Goal: Task Accomplishment & Management: Manage account settings

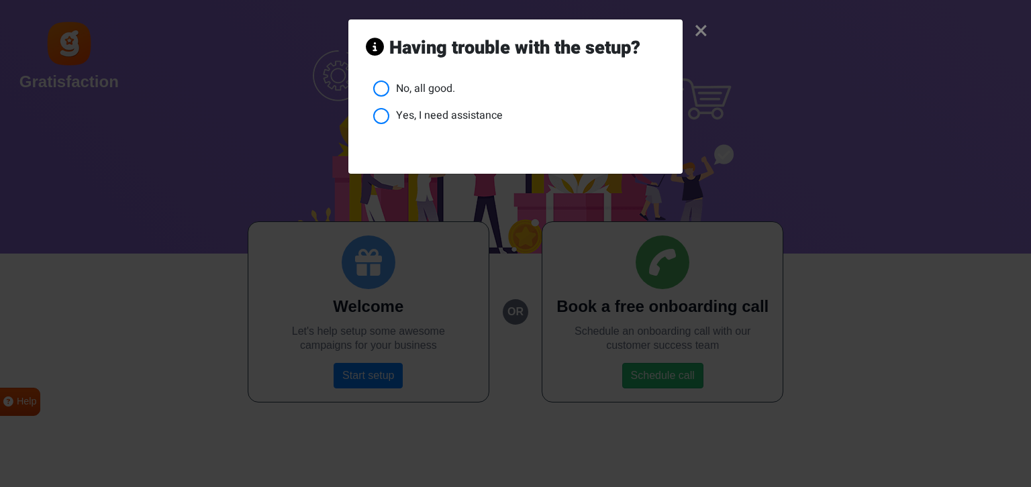
click at [429, 89] on li "No, all good." at bounding box center [519, 89] width 292 height 17
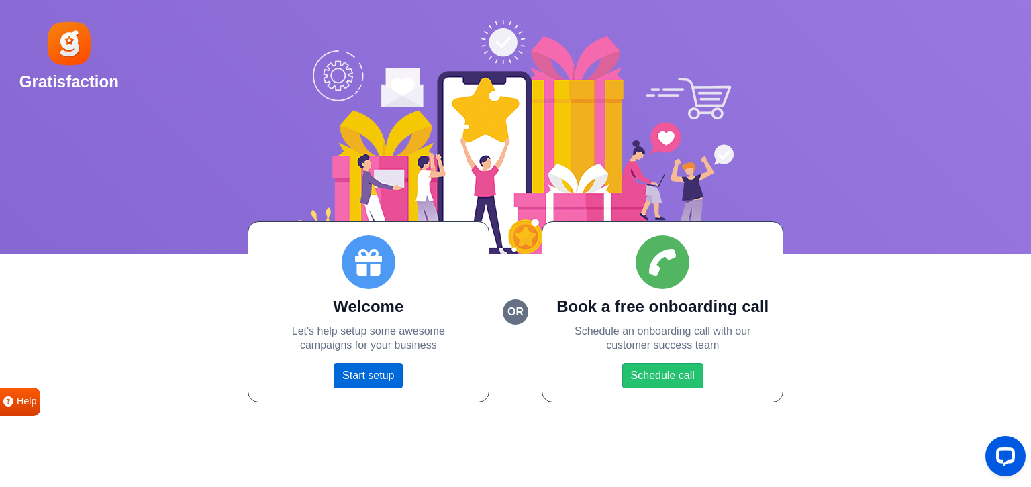
click at [361, 379] on link "Start setup" at bounding box center [367, 375] width 69 height 25
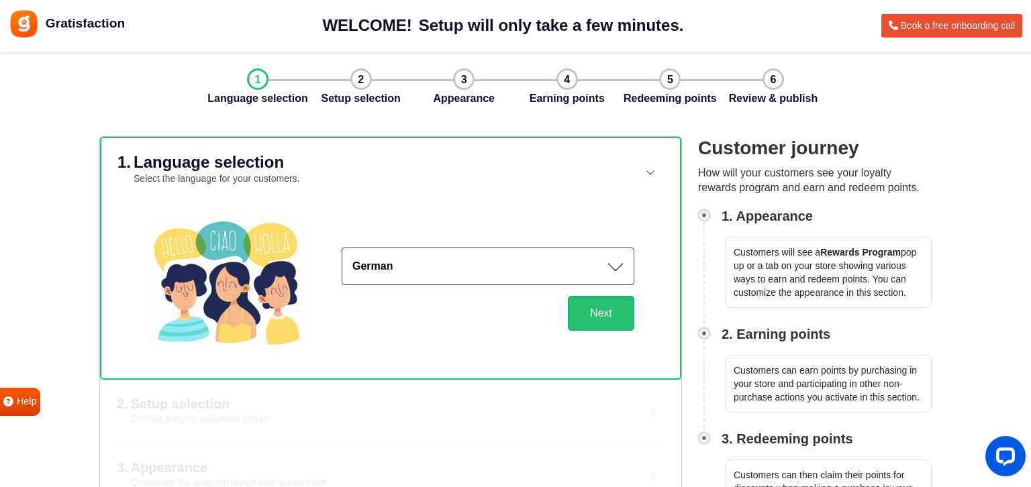
click at [298, 178] on small "Select the language for your customers." at bounding box center [217, 178] width 166 height 11
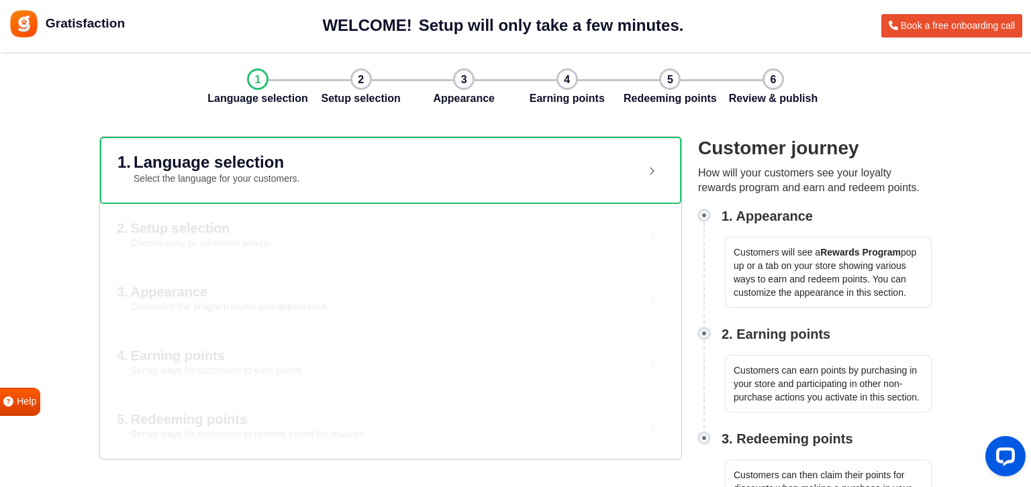
click at [298, 178] on small "Select the language for your customers." at bounding box center [217, 178] width 166 height 11
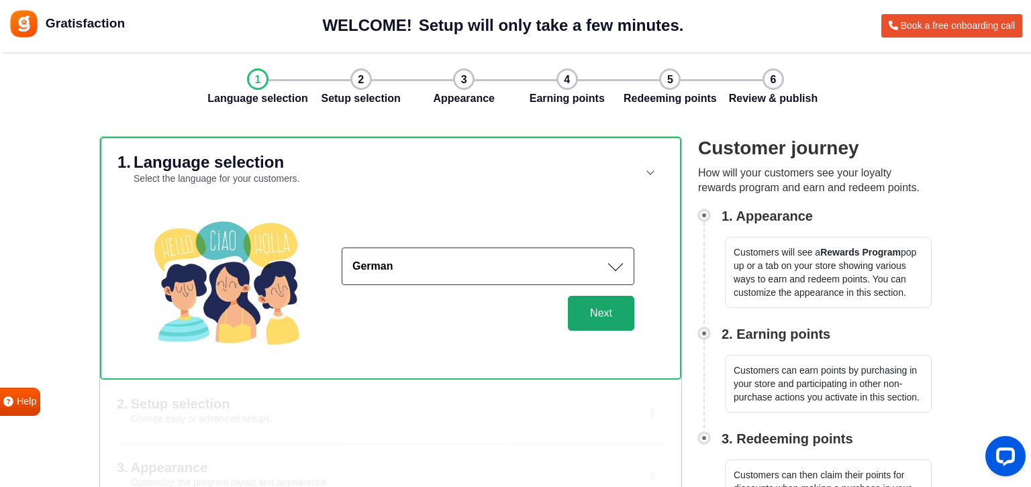
click at [617, 312] on button "Next" at bounding box center [601, 313] width 66 height 35
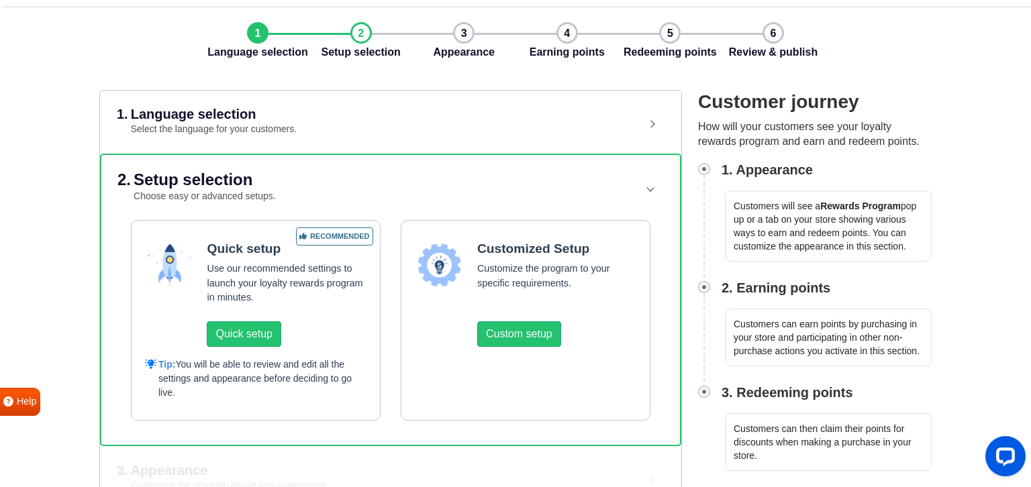
scroll to position [70, 0]
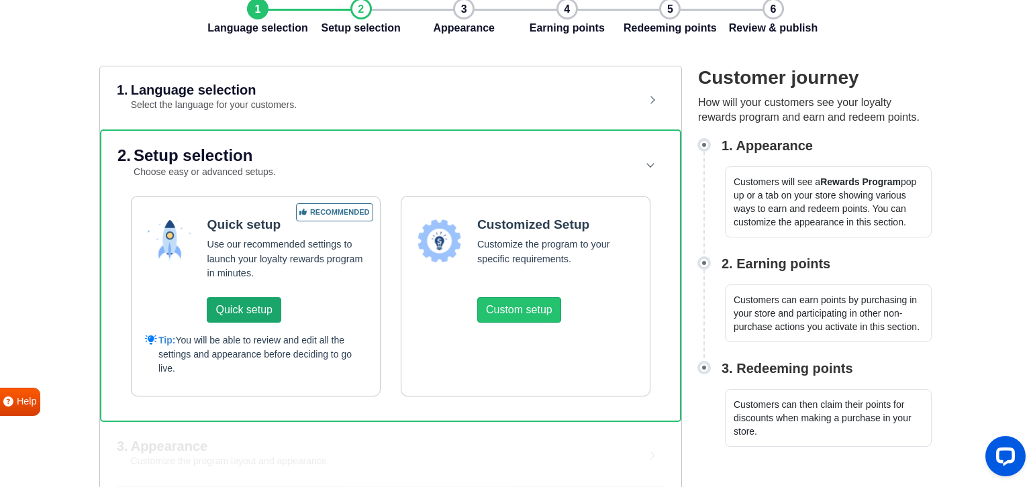
click at [257, 305] on button "Quick setup" at bounding box center [244, 309] width 74 height 25
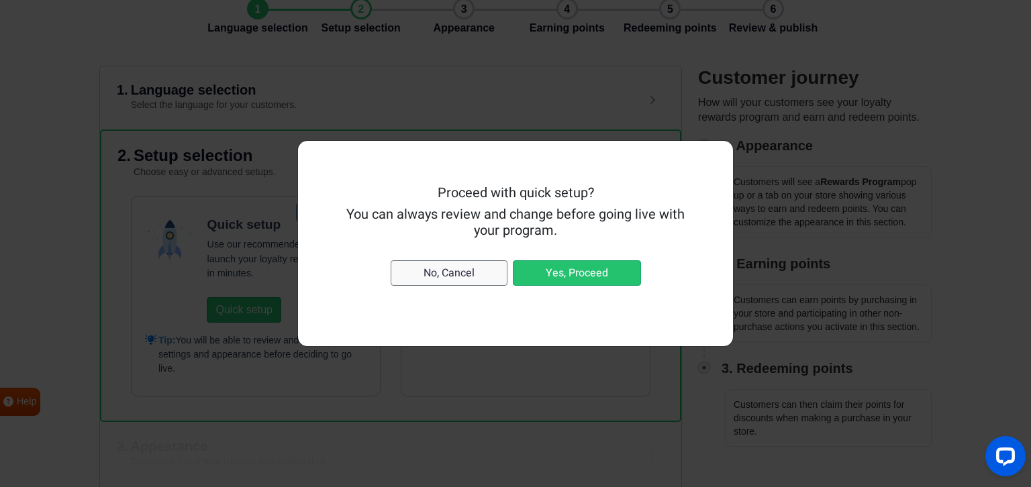
click at [448, 276] on button "No, Cancel" at bounding box center [448, 272] width 117 height 25
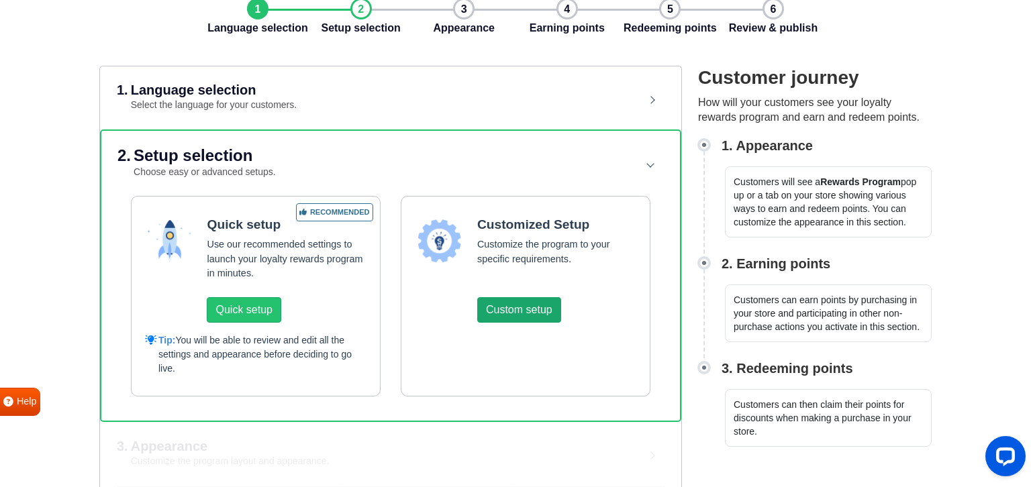
click at [525, 312] on button "Custom setup" at bounding box center [519, 309] width 84 height 25
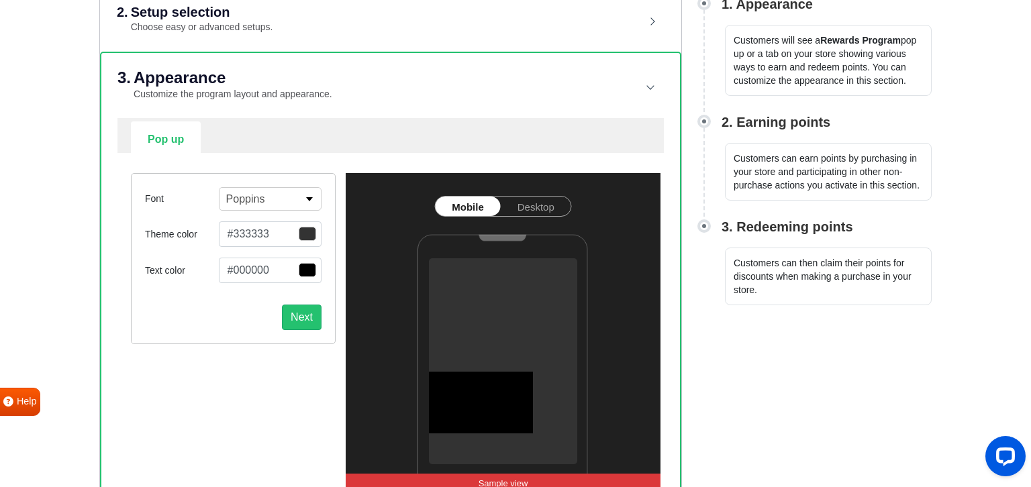
scroll to position [283, 0]
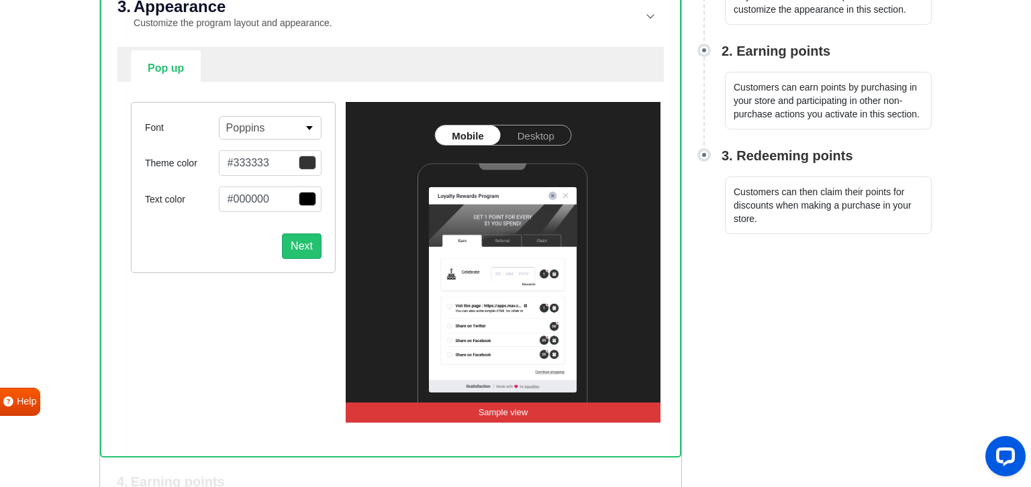
click at [312, 162] on span "button" at bounding box center [307, 163] width 17 height 14
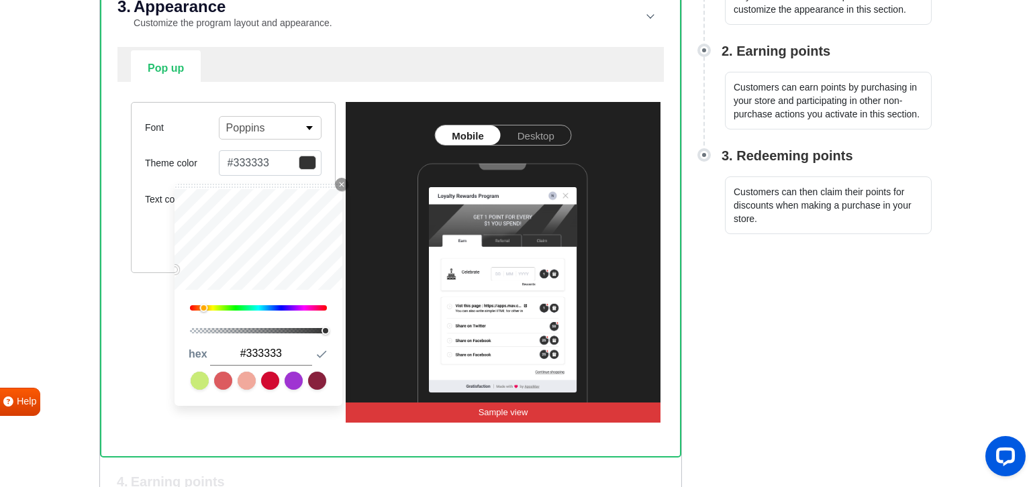
drag, startPoint x: 288, startPoint y: 304, endPoint x: 205, endPoint y: 305, distance: 82.5
click at [205, 305] on div at bounding box center [258, 307] width 137 height 5
type input "#f3c053"
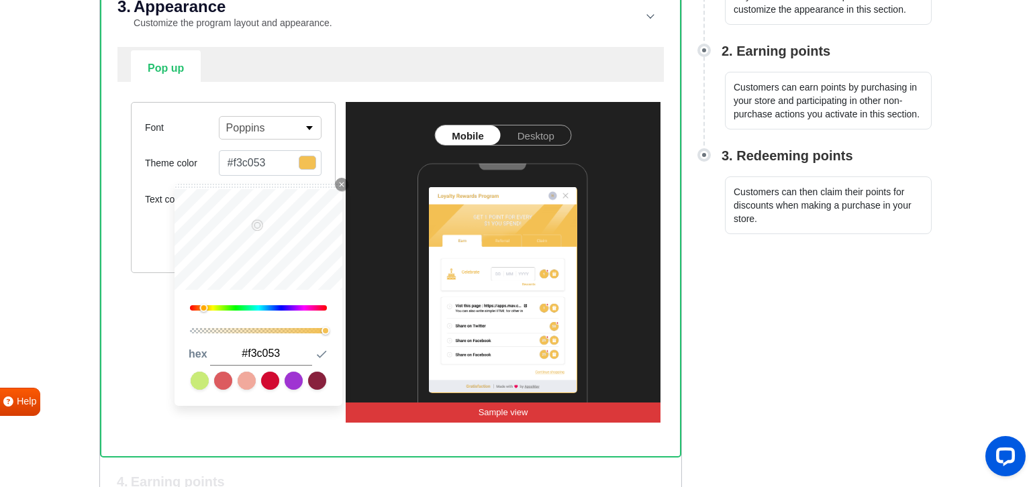
type input "#ffd44b"
type input "#ffe942"
type input "#ffee3f"
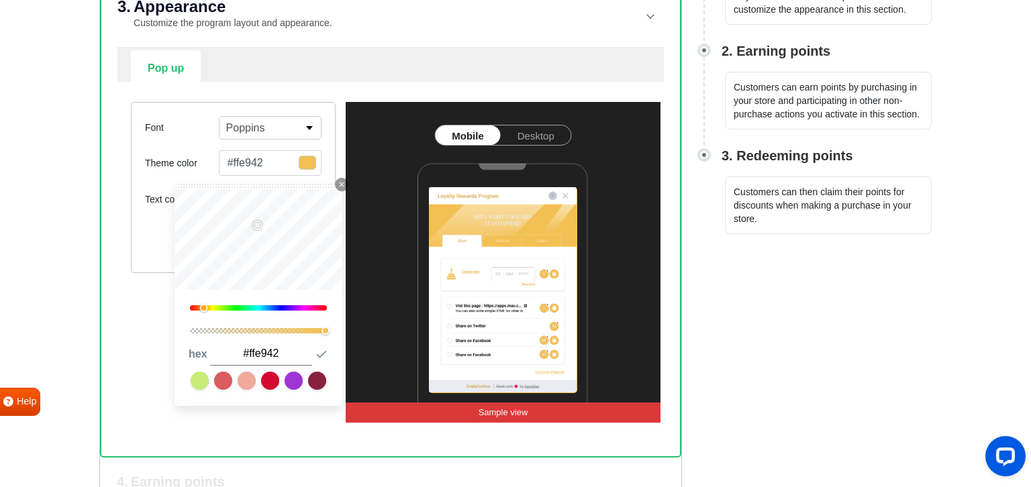
type input "#ffee3f"
type input "#fff63a"
type input "#ffff34"
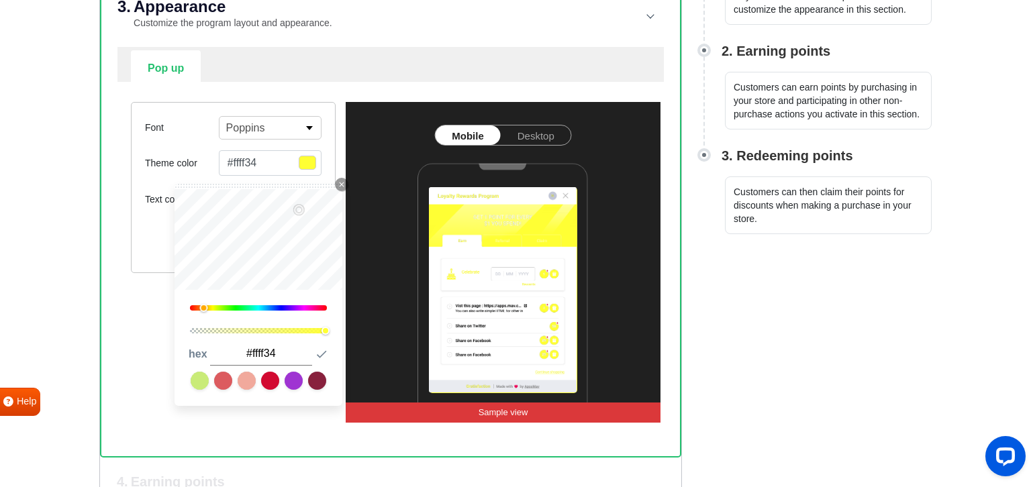
type input "#ffff32"
type input "#ffff2e"
type input "#ffff2c"
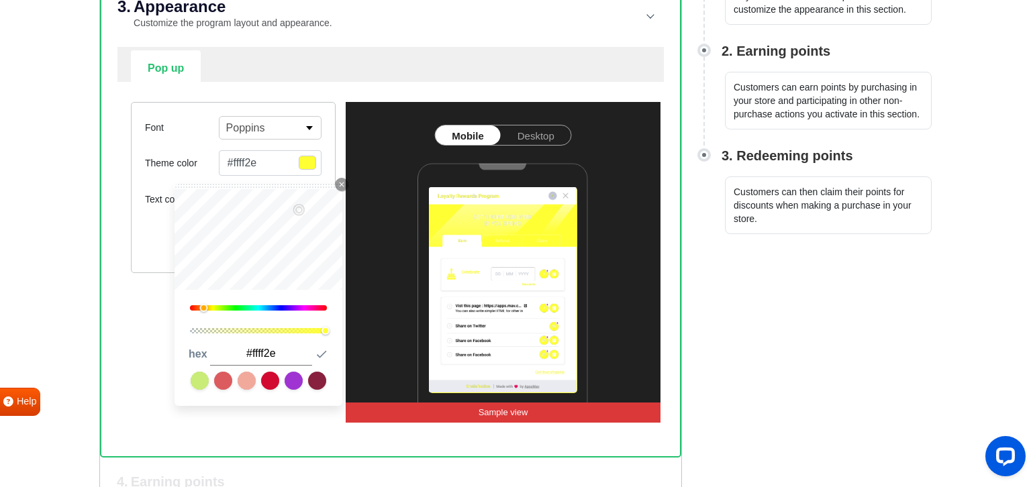
type input "#ffff2c"
type input "#ffff2a"
type input "#ffff26"
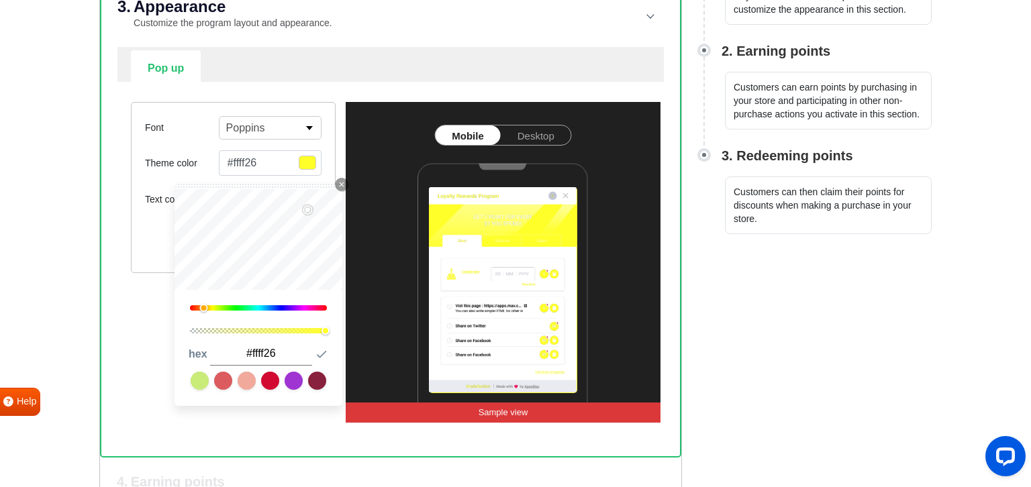
type input "#ffff14"
type input "#ffff11"
type input "#ffc80d"
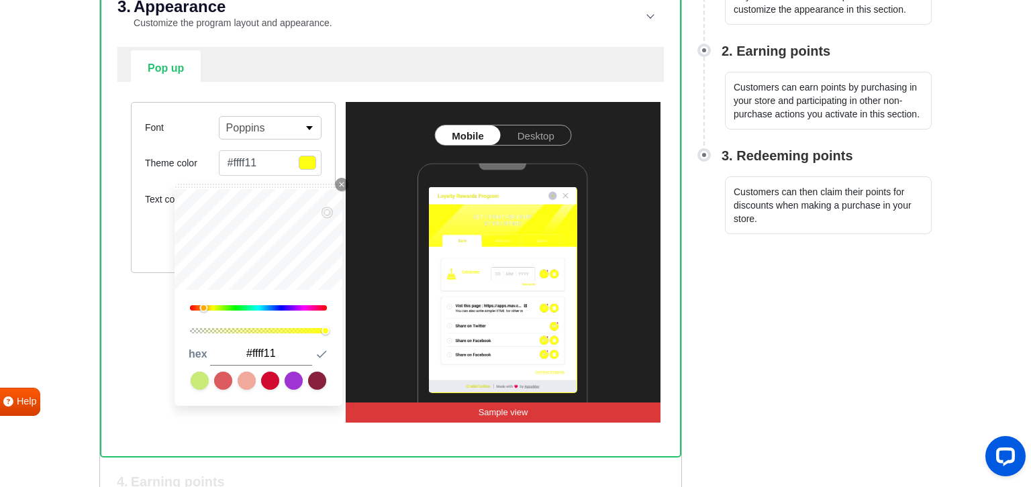
type input "#ffc80d"
type input "#ffbb13"
type input "#ffb617"
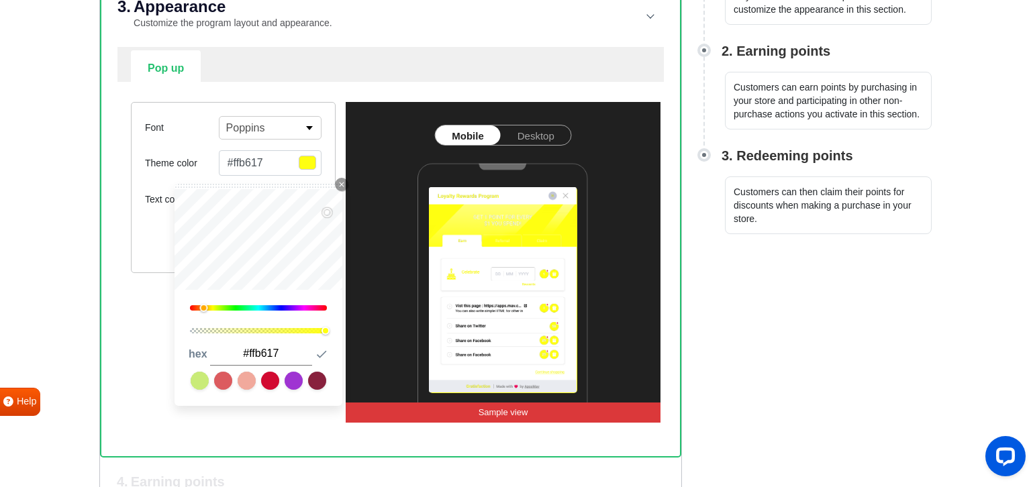
type input "#fdb51a"
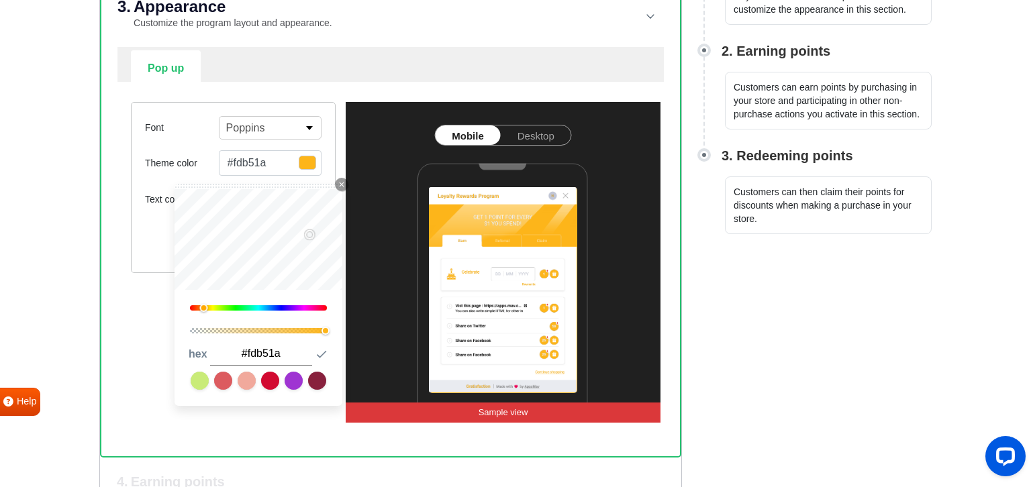
type input "#fbb41d"
type input "#f0ad1d"
type input "#edac20"
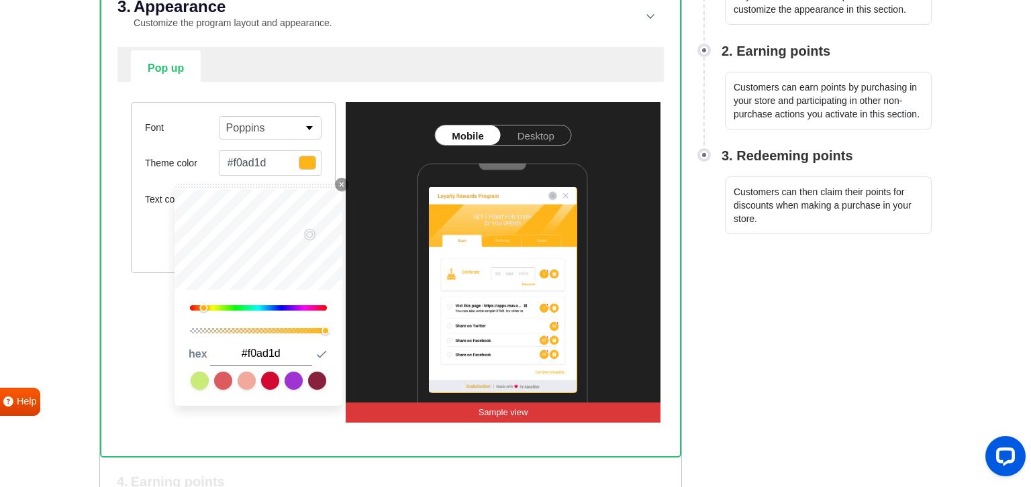
type input "#edac20"
type input "#e6a822"
type input "#e5a823"
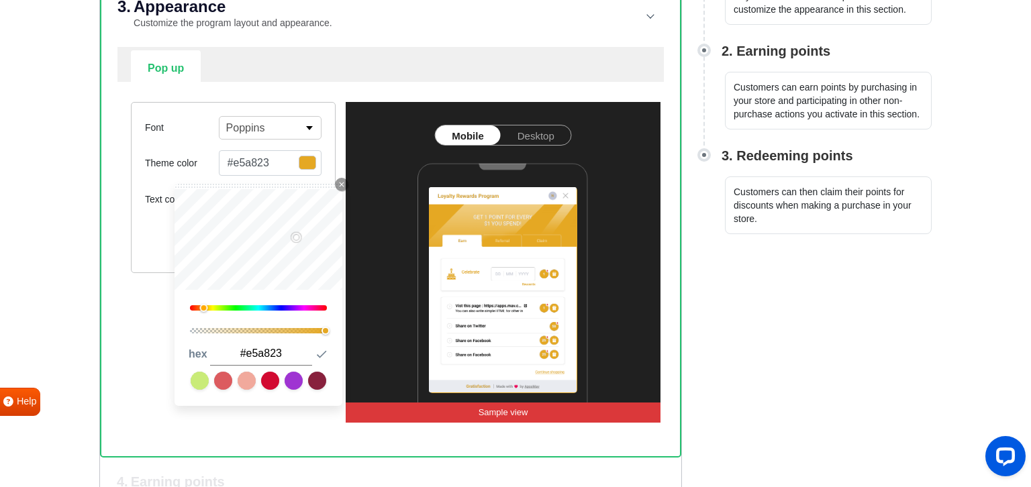
type input "#e2a726"
type input "#e1a627"
type input "#e0a629"
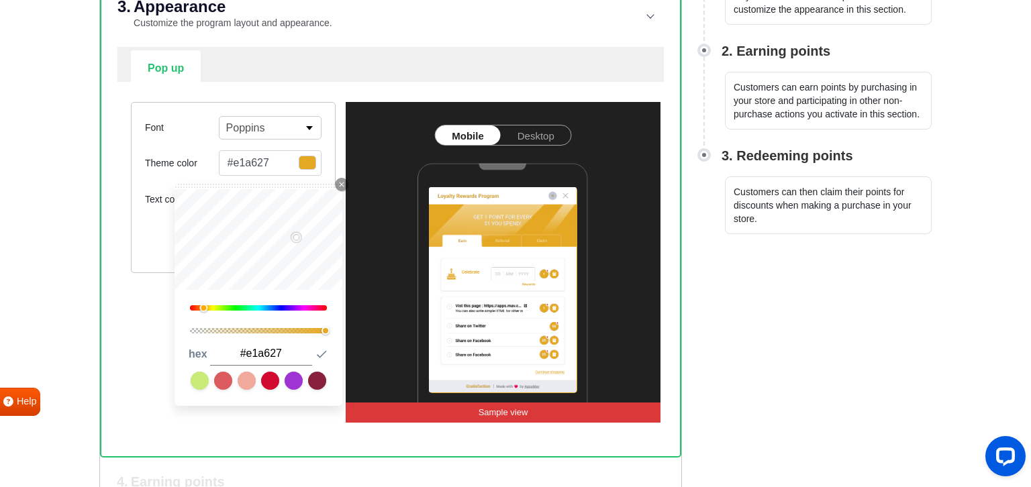
type input "#e0a629"
type input "#d5a233"
type input "#ce9e35"
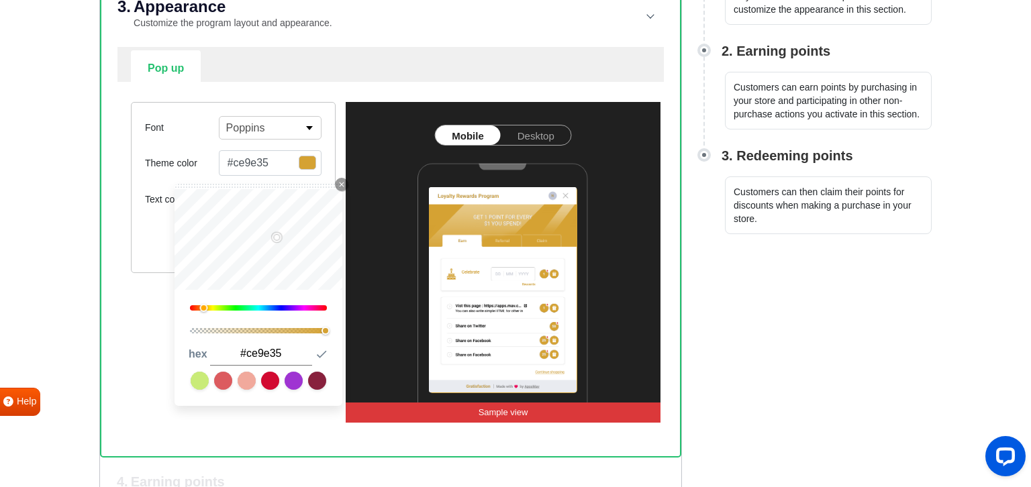
type input "#c69733"
type input "#ca9b34"
type input "#d2a136"
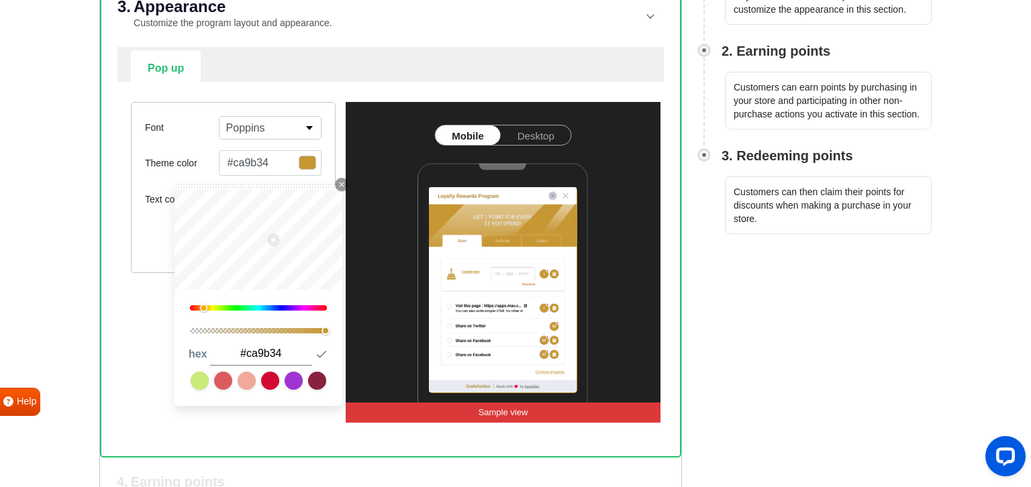
type input "#d2a136"
type input "#deaa39"
type input "#e4af3e"
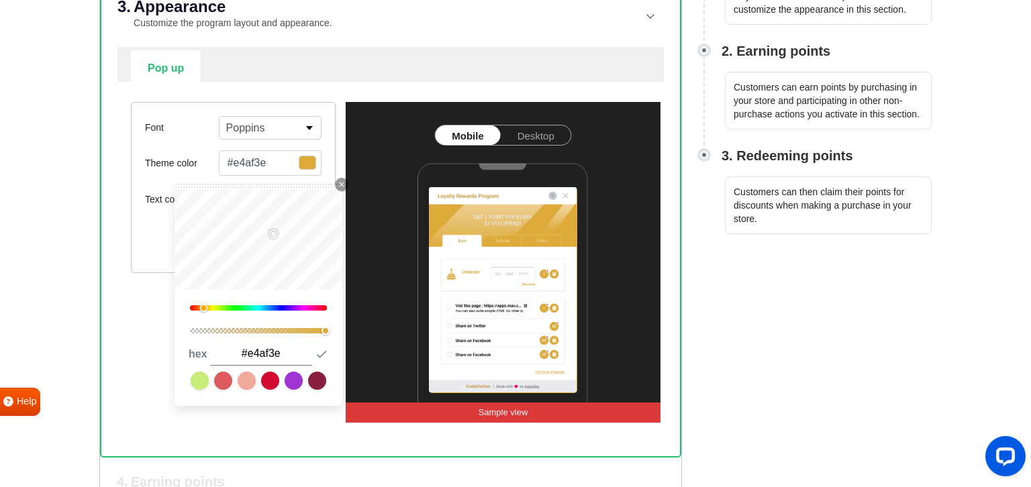
type input "#dbac47"
type input "#daab48"
type input "#ffca55"
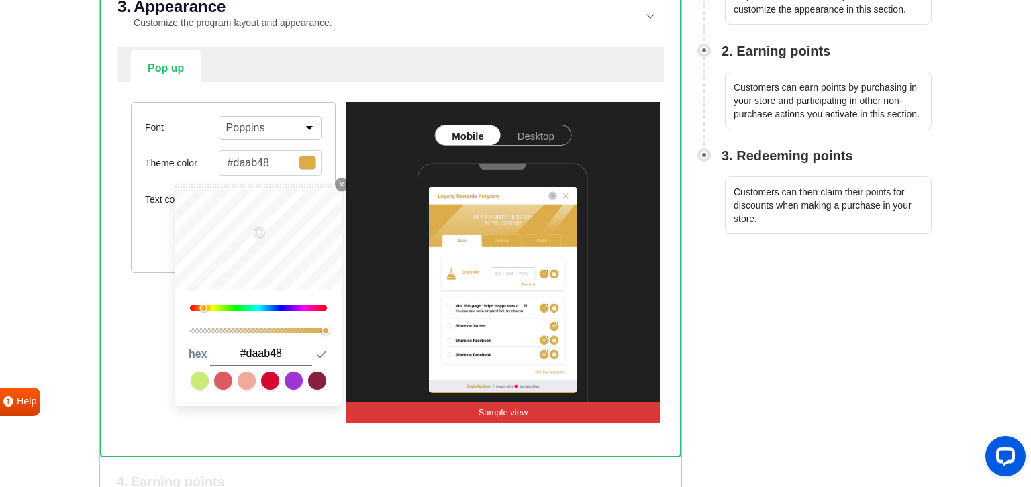
type input "#ffca55"
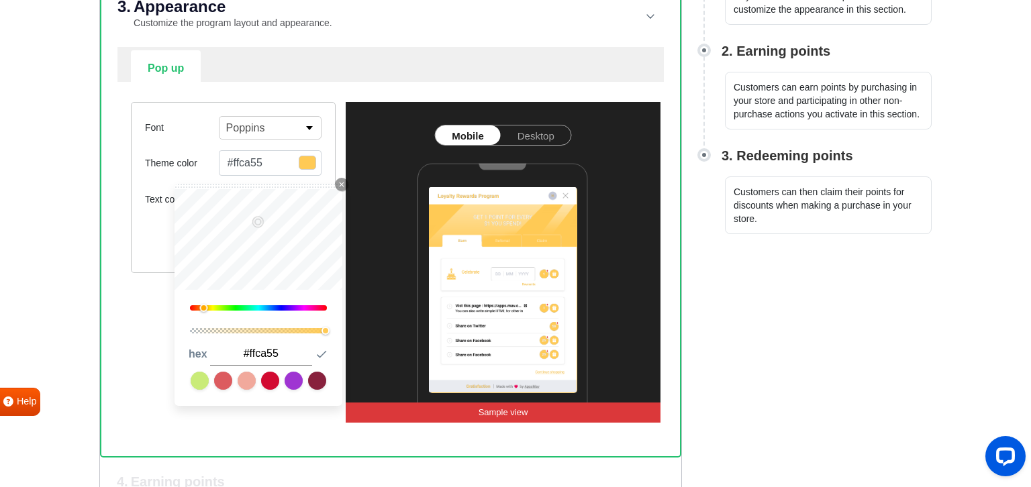
type input "#ffcf4f"
type input "#ffcb48"
type input "#ffcf3e"
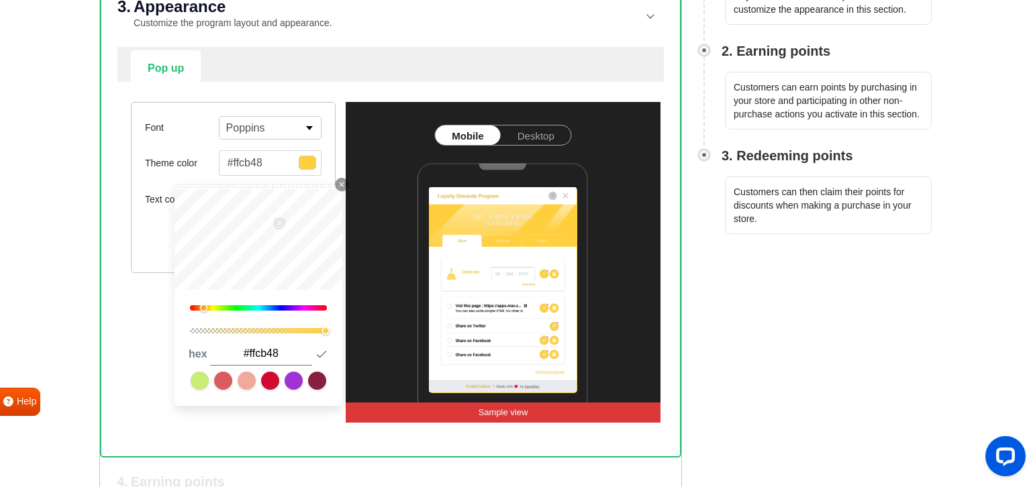
type input "#ffcf3e"
type input "#ffd332"
type input "#ffd42f"
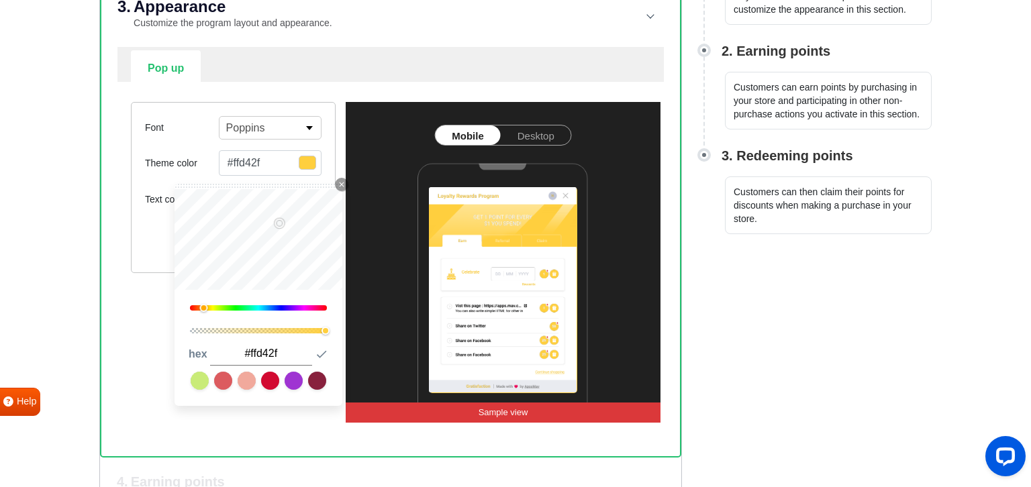
type input "#ffd52b"
type input "#ffdd04"
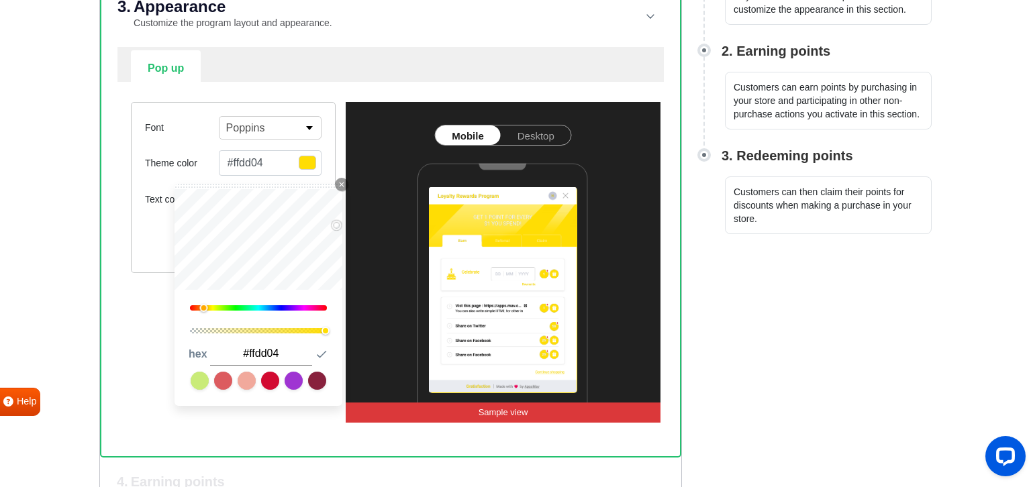
type input "#ffd904"
type input "#ffd808"
type input "#f9ba33"
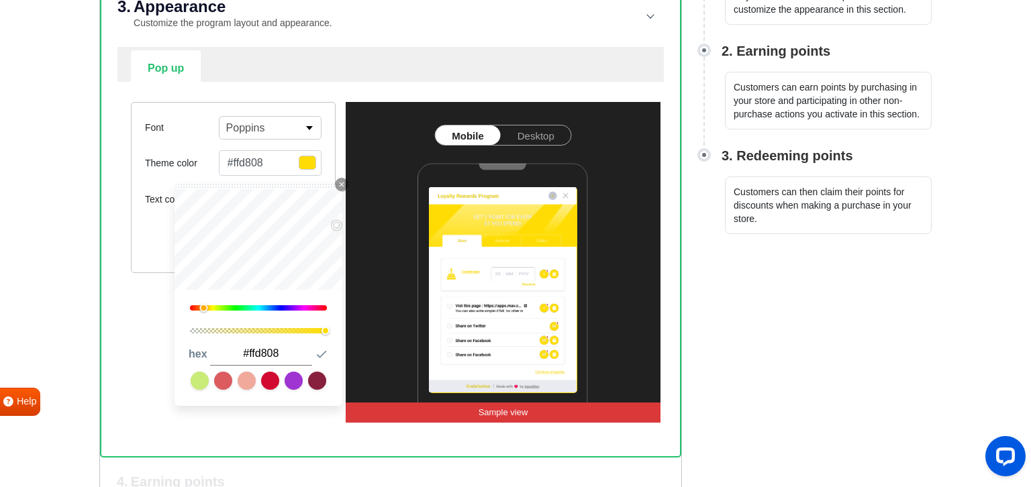
type input "#f9ba33"
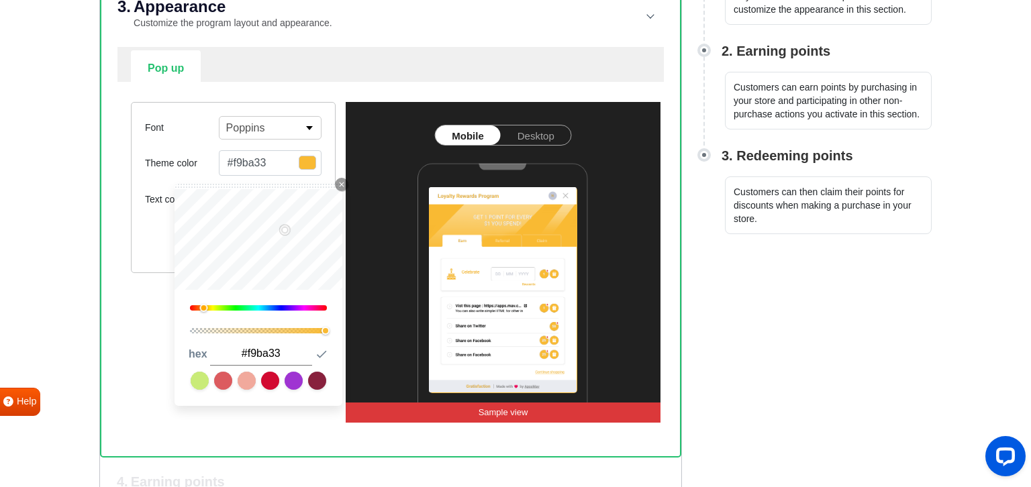
type input "#bb9543"
type input "#ba9544"
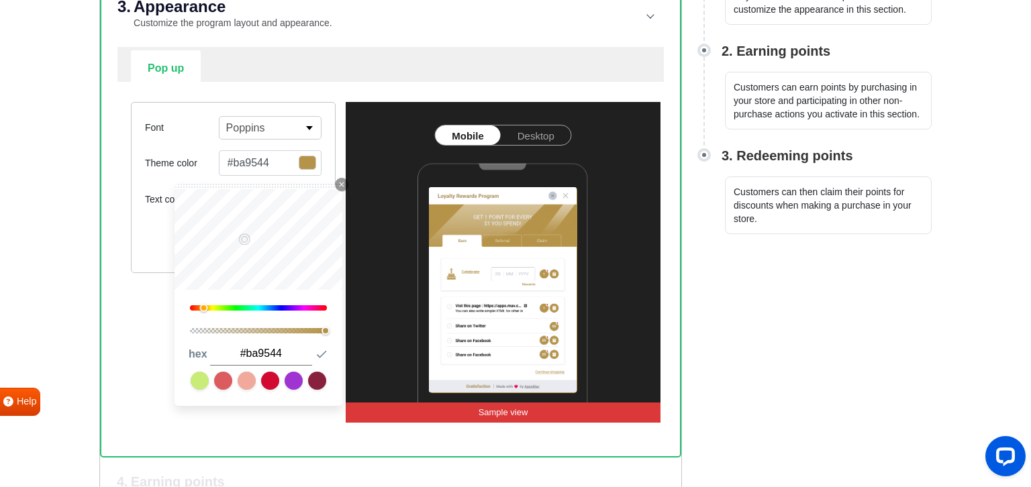
type input "#b59349"
type input "#ac8f52"
type input "#a98e55"
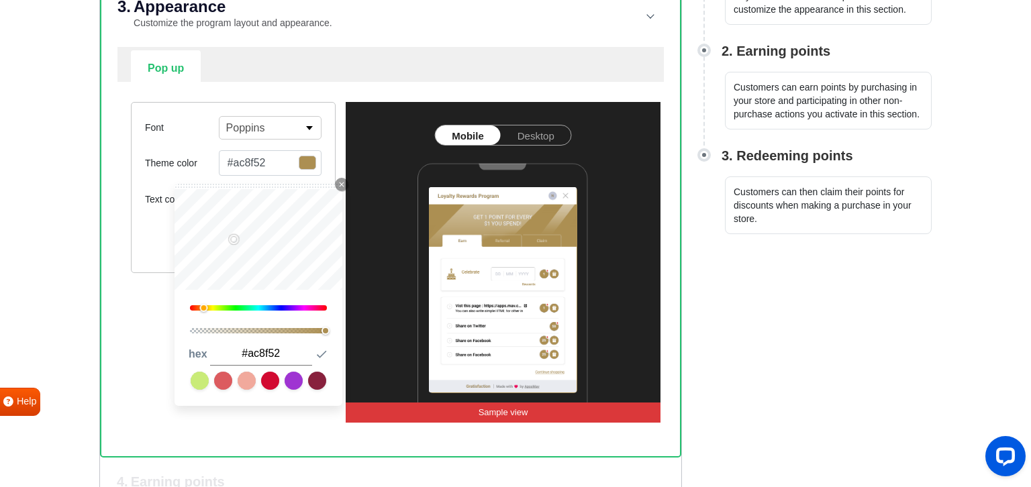
type input "#a98e55"
type input "#b09458"
type input "#b3975a"
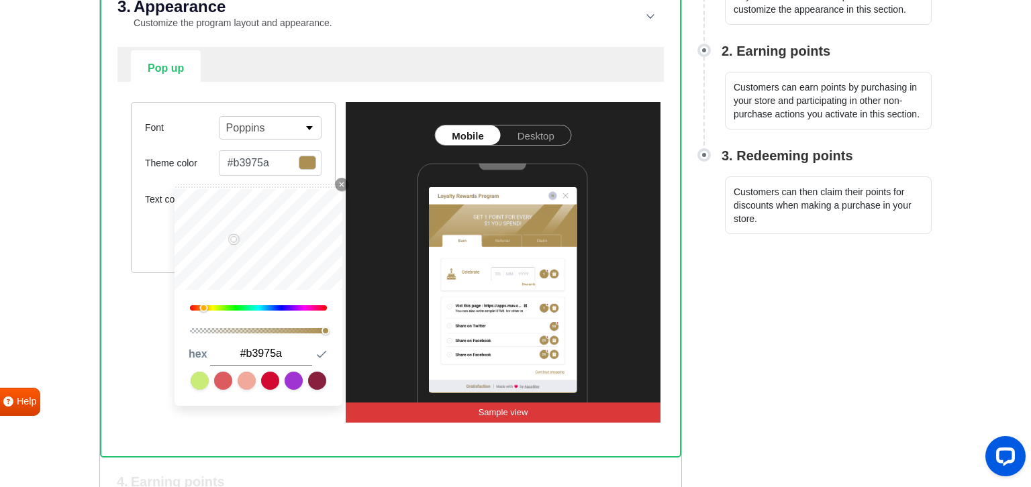
type input "#b79c60"
type input "#bba067"
type input "#bea369"
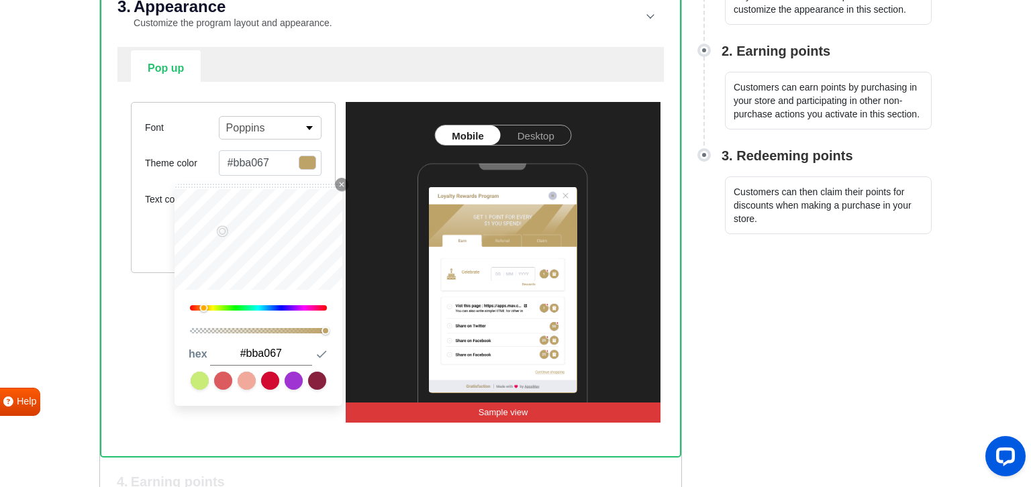
type input "#bea369"
type input "#c3a86e"
type input "#c7ab6f"
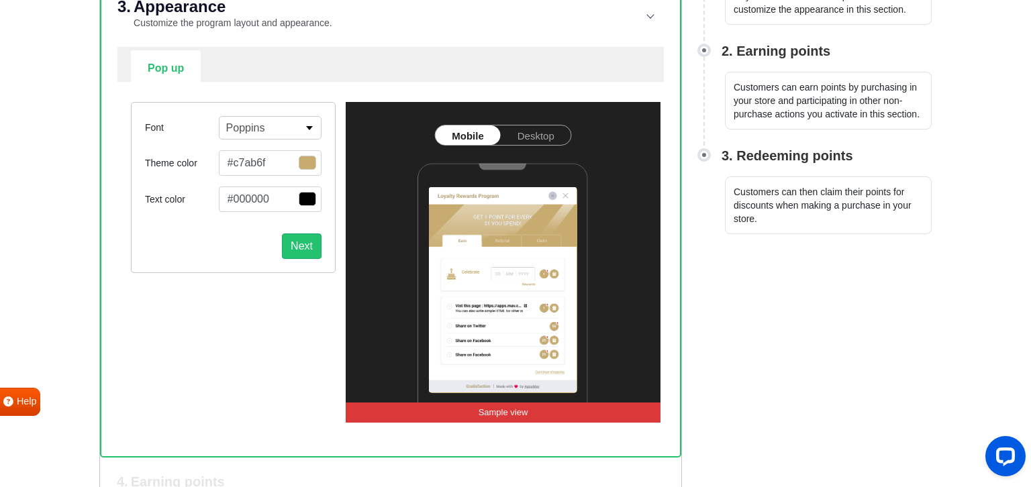
click at [164, 157] on label "Theme color" at bounding box center [182, 163] width 74 height 14
click at [310, 192] on span "button" at bounding box center [307, 199] width 17 height 14
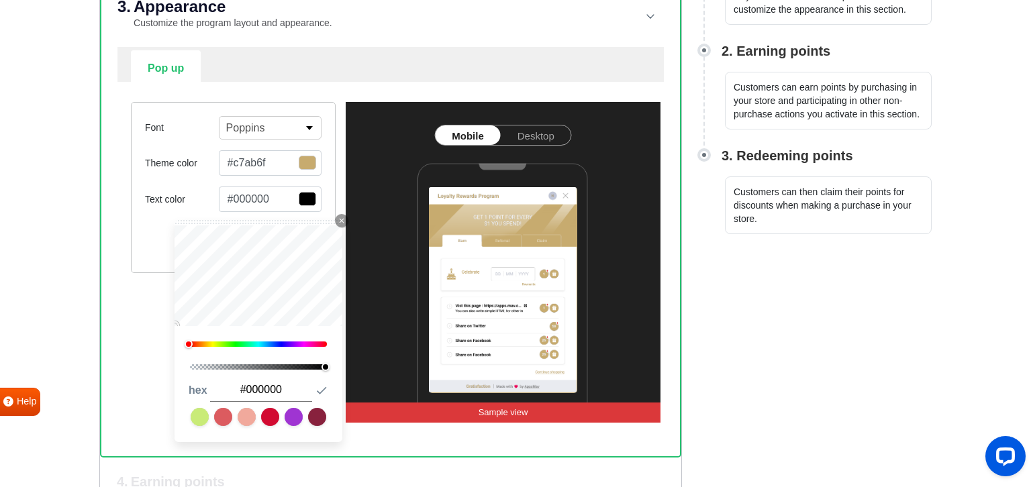
click at [310, 192] on span "button" at bounding box center [307, 199] width 17 height 14
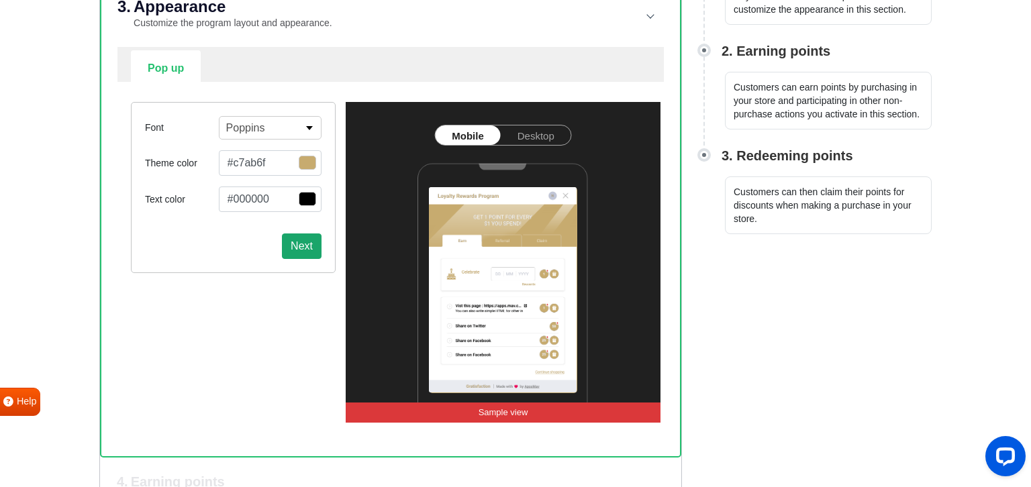
click at [291, 243] on button "Next" at bounding box center [302, 245] width 40 height 25
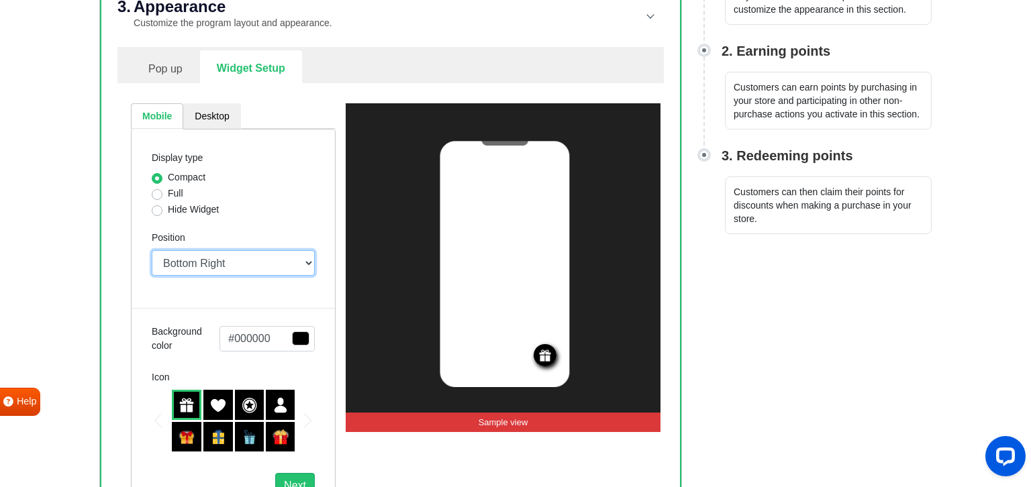
click option "Top Right" at bounding box center [0, 0] width 0 height 0
click option "Top Left" at bounding box center [0, 0] width 0 height 0
click at [152, 250] on select "Top Right Top Left Top Center Bottom Right Bottom Left Bottom Center" at bounding box center [233, 262] width 163 height 25
select select "top-right"
click option "Top Right" at bounding box center [0, 0] width 0 height 0
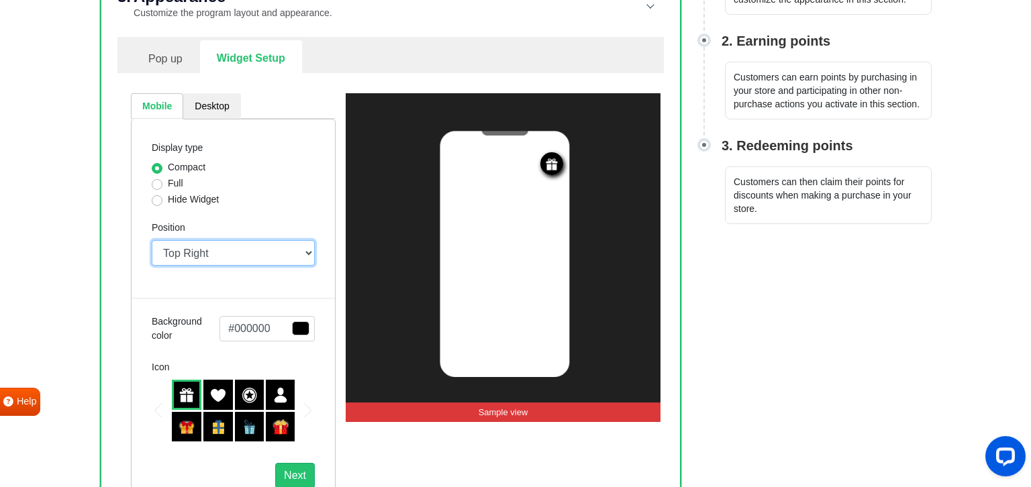
scroll to position [354, 0]
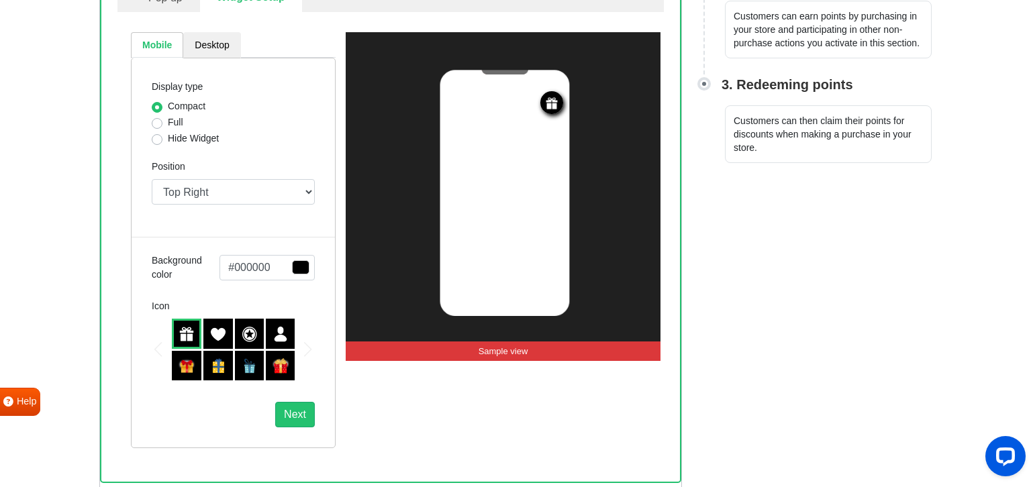
click at [192, 371] on img at bounding box center [186, 366] width 16 height 16
click at [287, 366] on img at bounding box center [280, 366] width 16 height 16
click at [303, 416] on button "Next" at bounding box center [295, 414] width 40 height 25
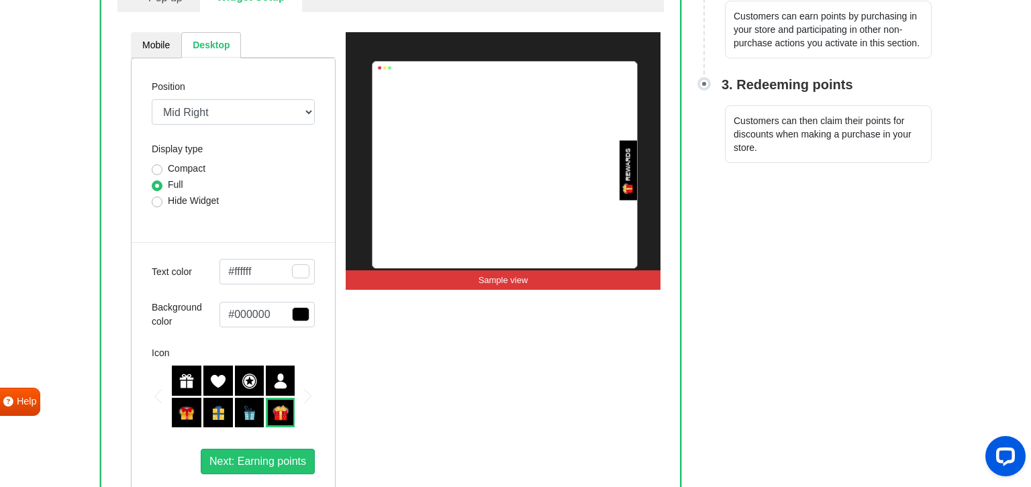
click at [315, 272] on div "Position Mid Right Mid Left Top Bar Top Left Top Right Top Center Bottom Bar Bo…" at bounding box center [233, 276] width 205 height 437
click at [307, 272] on span "button" at bounding box center [300, 271] width 17 height 14
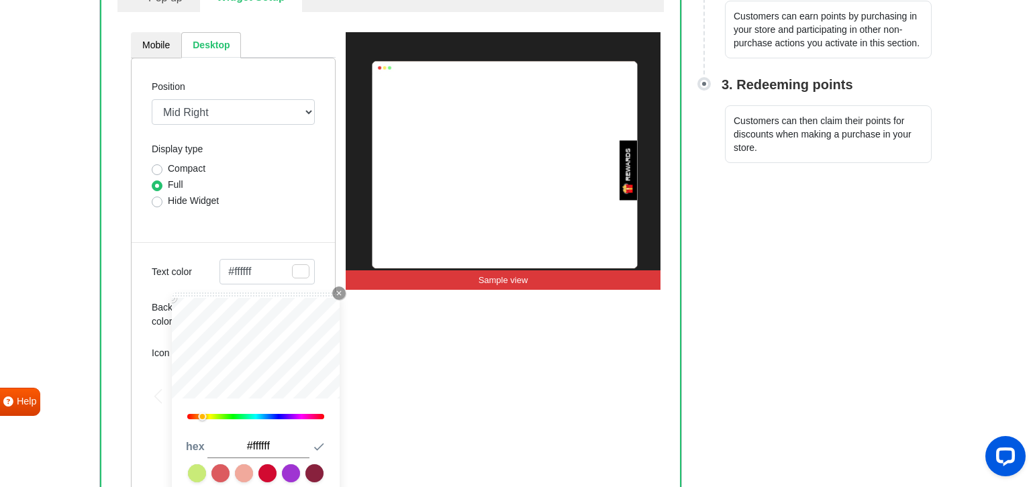
drag, startPoint x: 216, startPoint y: 412, endPoint x: 203, endPoint y: 415, distance: 13.0
click at [203, 415] on div at bounding box center [255, 416] width 137 height 5
type input "#a99155"
type input "#bda15b"
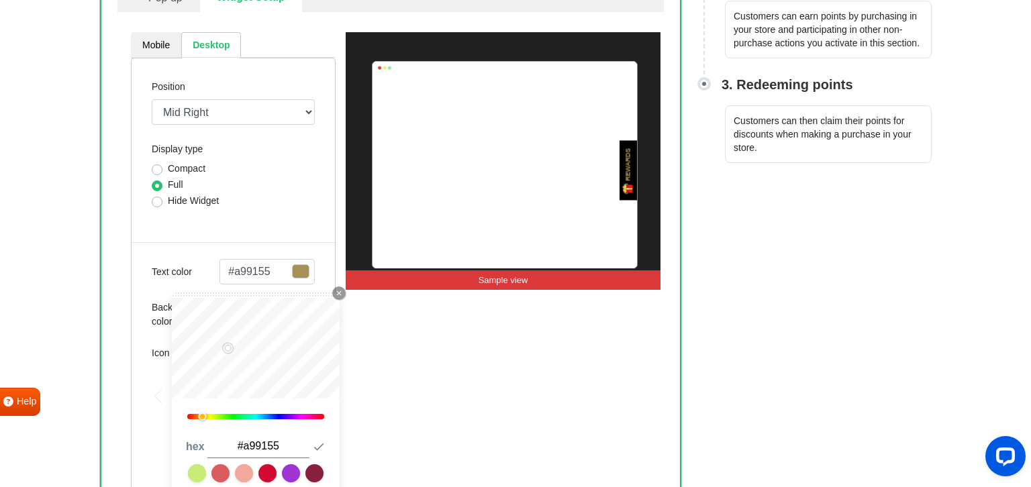
type input "#bda15b"
type input "#ccad60"
type input "#e0ba5b"
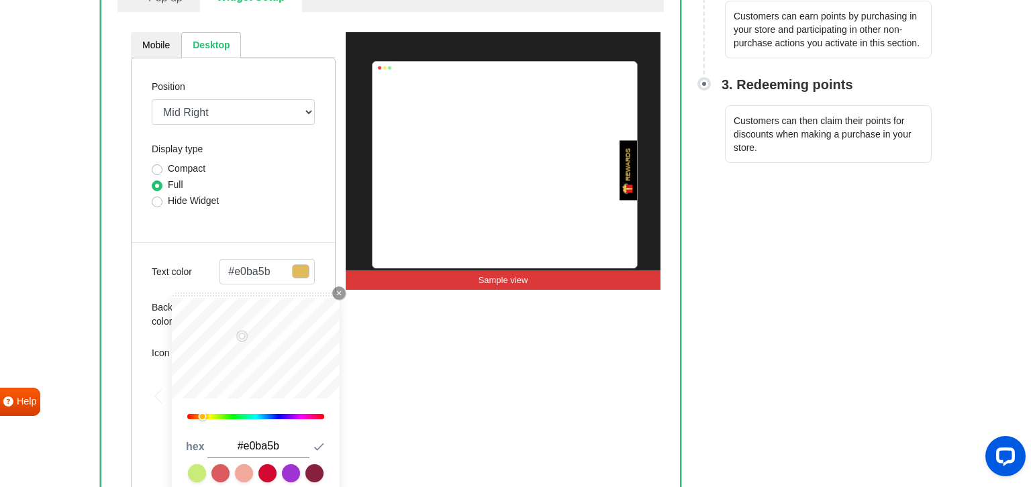
type input "#e2bb5a"
type input "#e0ba5b"
type input "#d4b158"
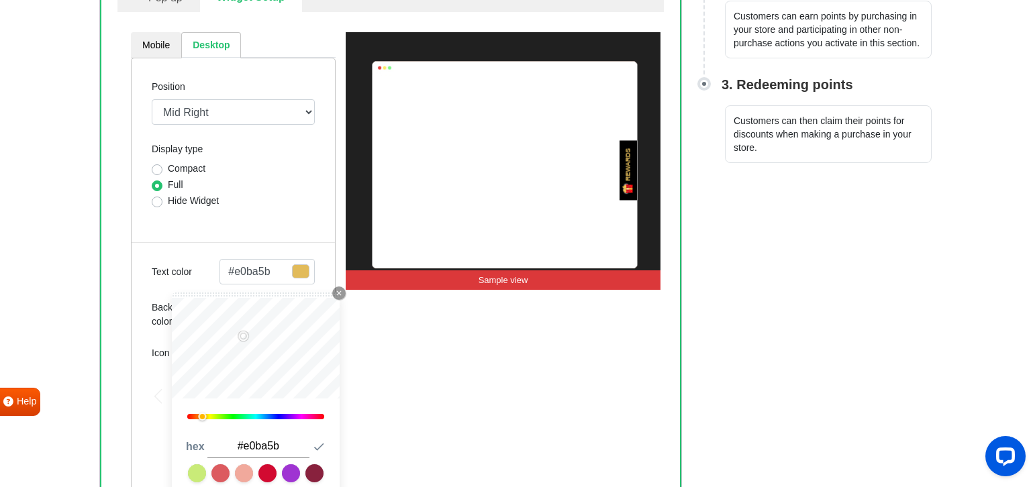
type input "#d4b158"
type input "#cbaa57"
click at [205, 270] on label "Text color" at bounding box center [186, 272] width 68 height 14
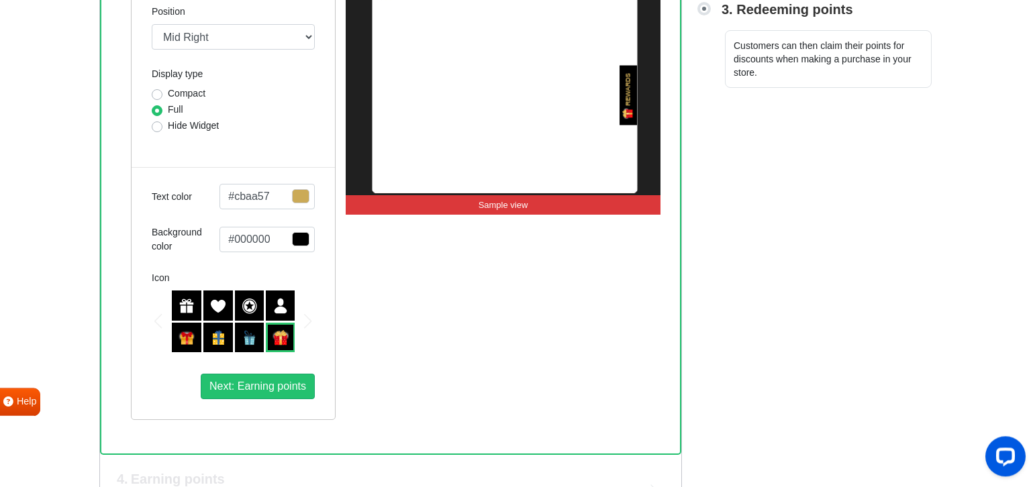
scroll to position [496, 0]
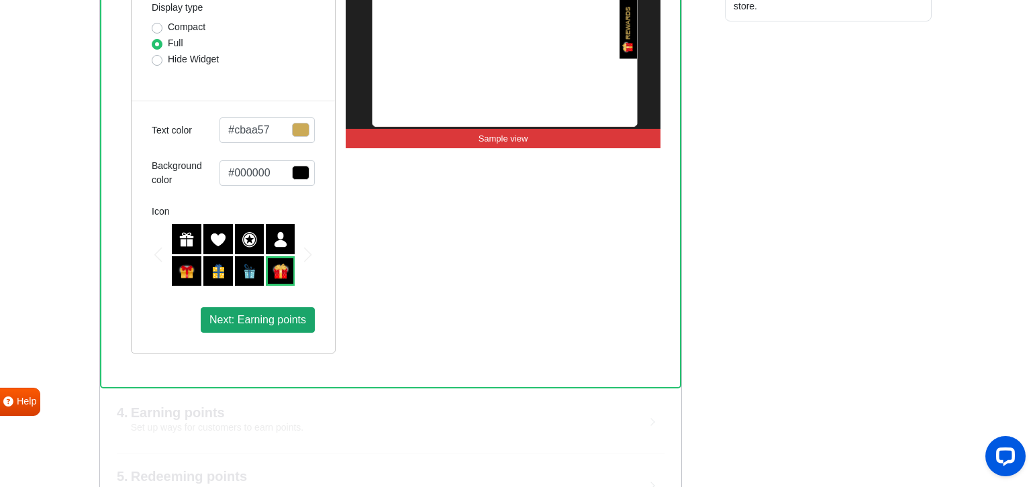
click at [296, 321] on span "Next: Earning points" at bounding box center [257, 319] width 97 height 11
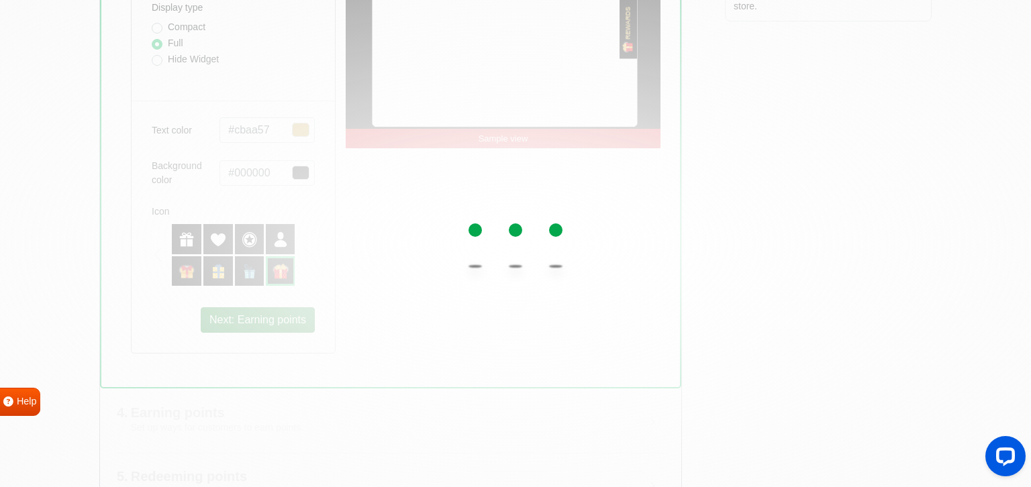
scroll to position [212, 0]
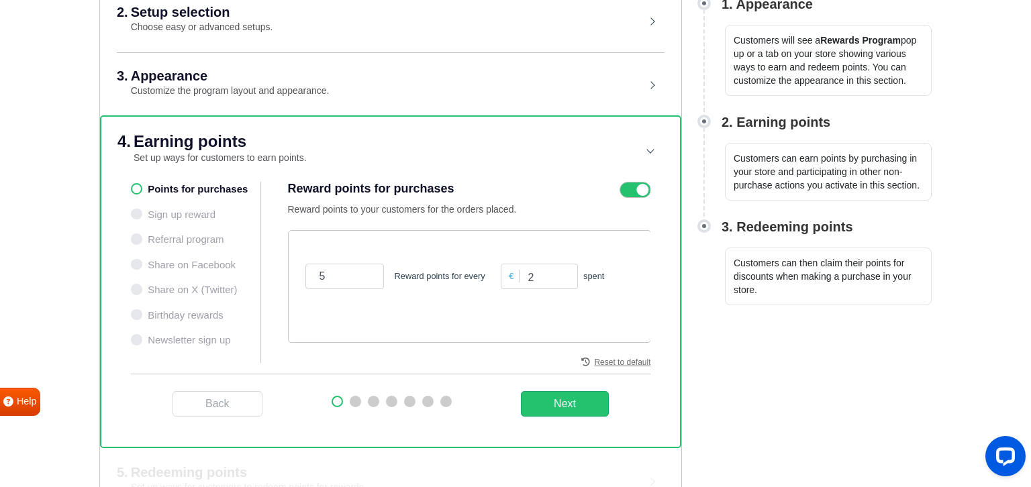
type input "2"
click at [570, 271] on input "2" at bounding box center [539, 276] width 77 height 25
click at [357, 278] on input "4" at bounding box center [344, 276] width 78 height 25
click at [362, 272] on input "5" at bounding box center [344, 276] width 78 height 25
click at [362, 272] on input "6" at bounding box center [344, 276] width 78 height 25
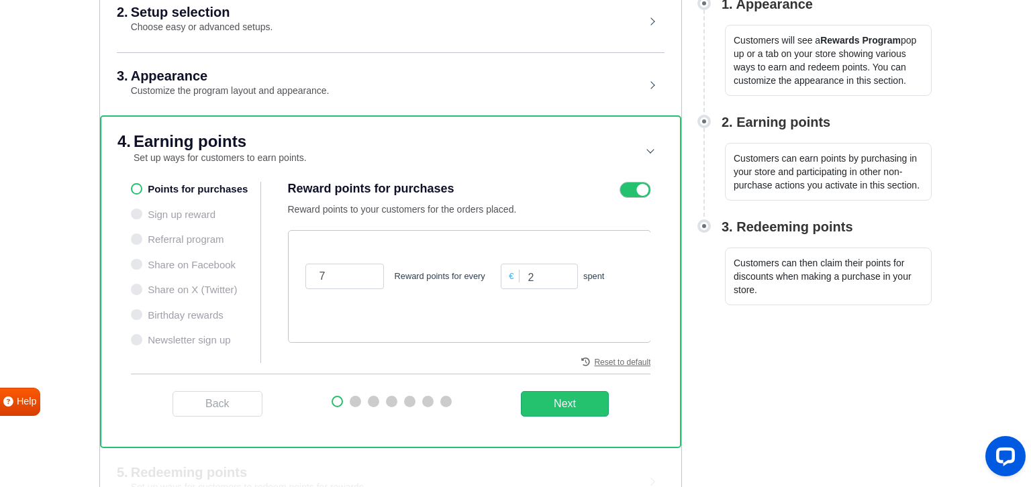
click at [362, 272] on input "7" at bounding box center [344, 276] width 78 height 25
click at [362, 272] on input "8" at bounding box center [344, 276] width 78 height 25
click at [362, 272] on input "9" at bounding box center [344, 276] width 78 height 25
type input "10"
click at [362, 272] on input "10" at bounding box center [344, 276] width 78 height 25
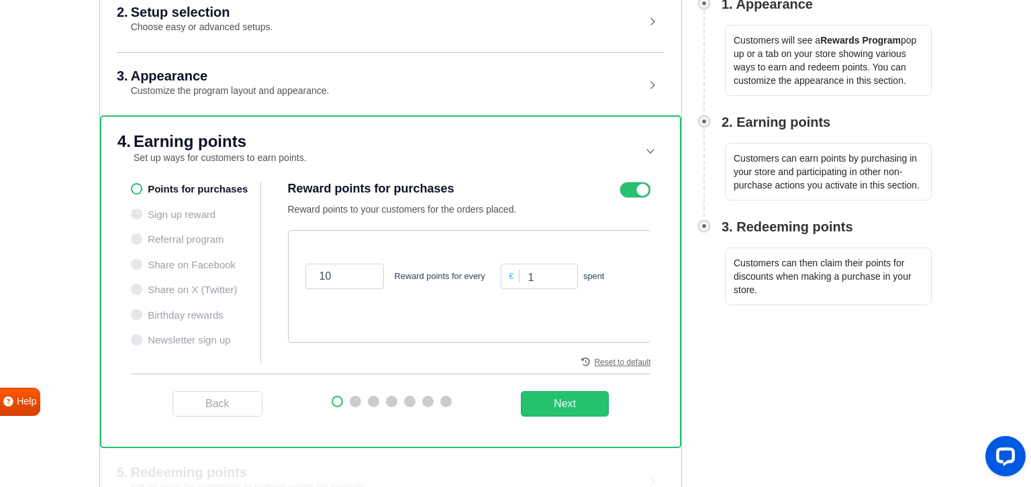
type input "1"
click at [567, 279] on input "1" at bounding box center [539, 276] width 77 height 25
click at [137, 184] on ul "Points for purchases Sign up reward Referral program Share on Facebook Share on…" at bounding box center [196, 272] width 130 height 181
click at [135, 211] on ul "Points for purchases Sign up reward Referral program Share on Facebook Share on…" at bounding box center [196, 272] width 130 height 181
click at [589, 413] on button "Next" at bounding box center [565, 403] width 88 height 25
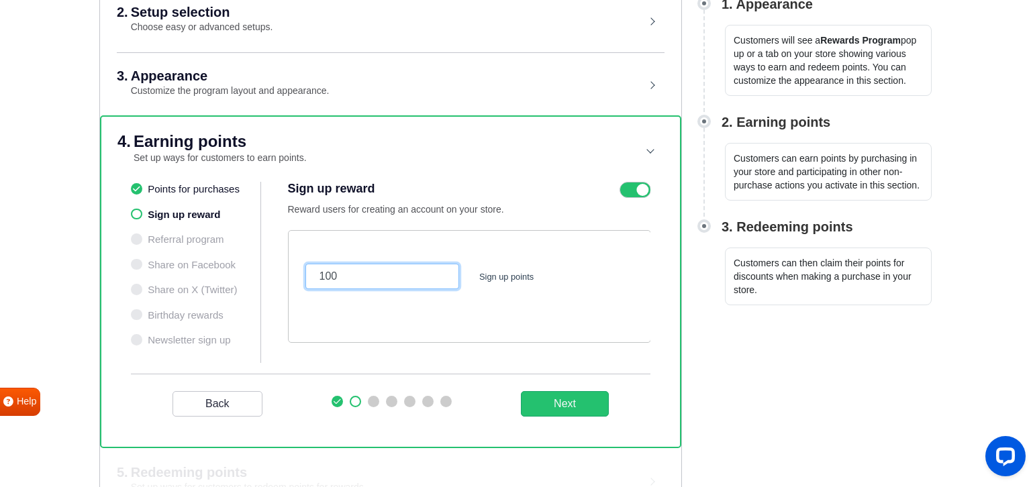
click at [380, 270] on input "100" at bounding box center [382, 276] width 154 height 25
drag, startPoint x: 346, startPoint y: 272, endPoint x: 259, endPoint y: 278, distance: 86.8
click at [305, 278] on input "1000" at bounding box center [382, 276] width 154 height 25
drag, startPoint x: 288, startPoint y: 270, endPoint x: 251, endPoint y: 271, distance: 37.6
click at [305, 270] on input "500" at bounding box center [382, 276] width 154 height 25
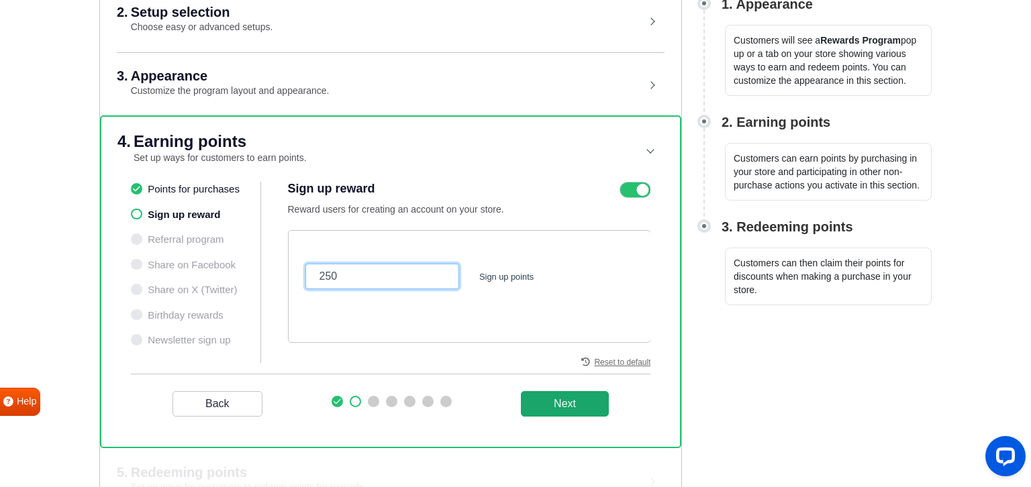
type input "250"
click at [574, 406] on button "Next" at bounding box center [565, 403] width 88 height 25
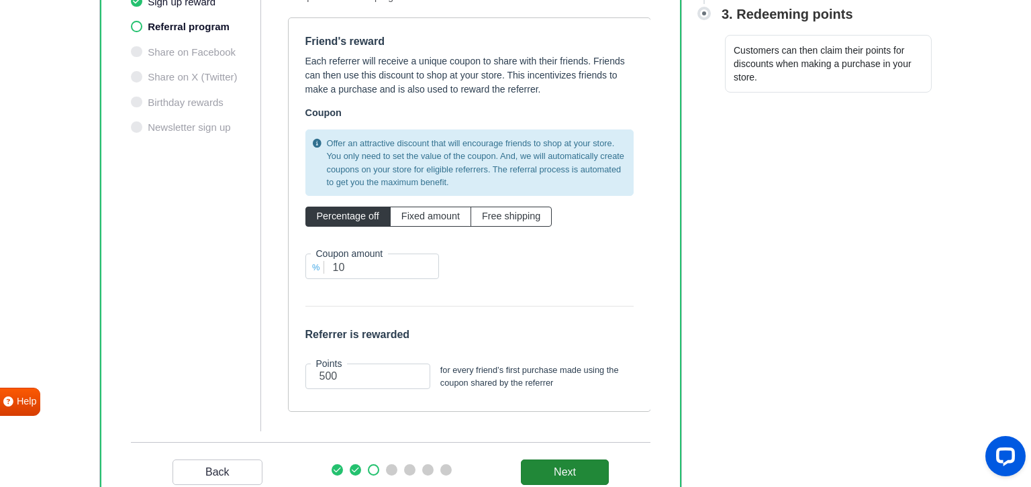
scroll to position [496, 0]
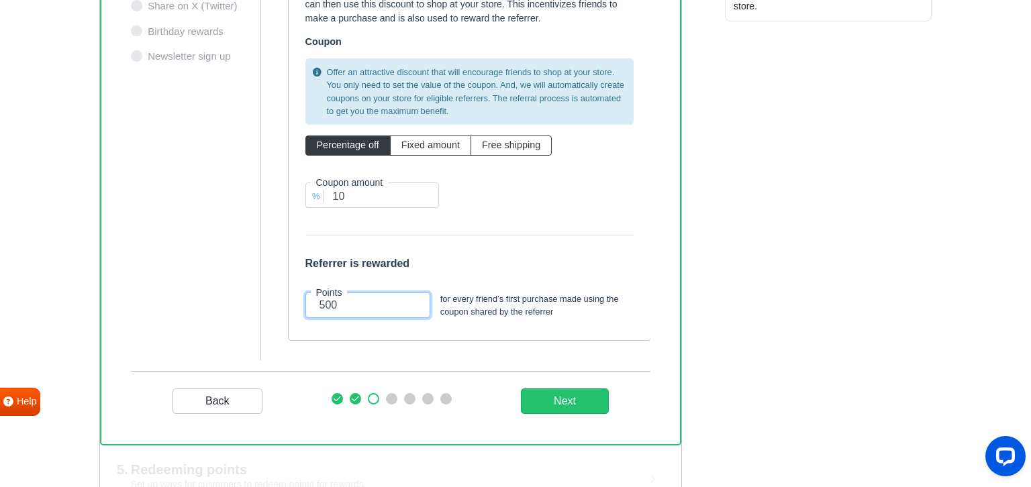
drag, startPoint x: 291, startPoint y: 303, endPoint x: 275, endPoint y: 303, distance: 16.1
click at [305, 303] on input "500" at bounding box center [367, 305] width 125 height 25
type input "50"
click at [570, 397] on _program "Next" at bounding box center [565, 400] width 88 height 25
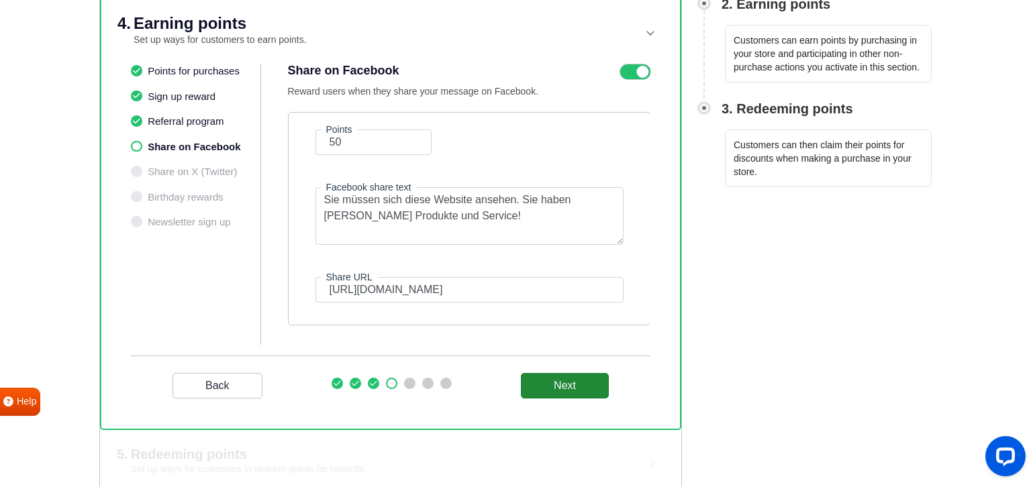
scroll to position [348, 0]
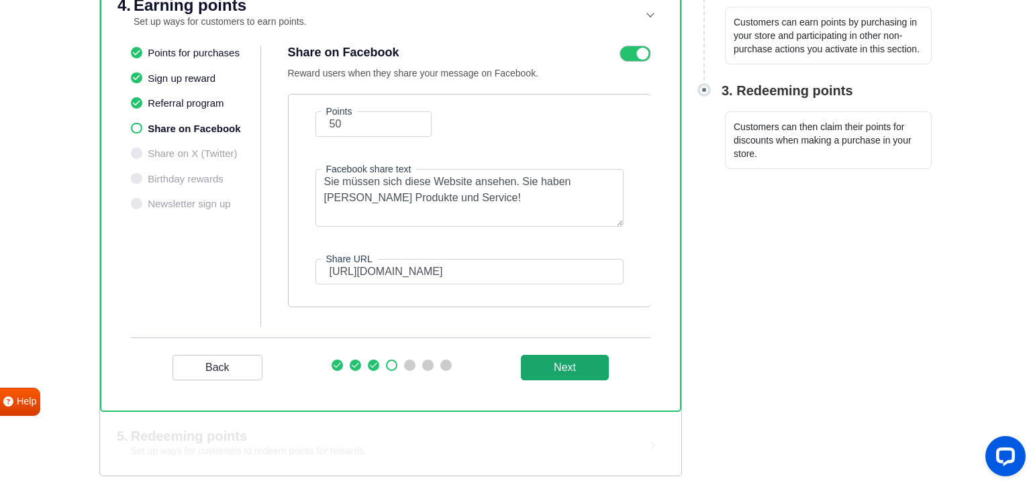
click at [537, 366] on button "Next" at bounding box center [565, 367] width 88 height 25
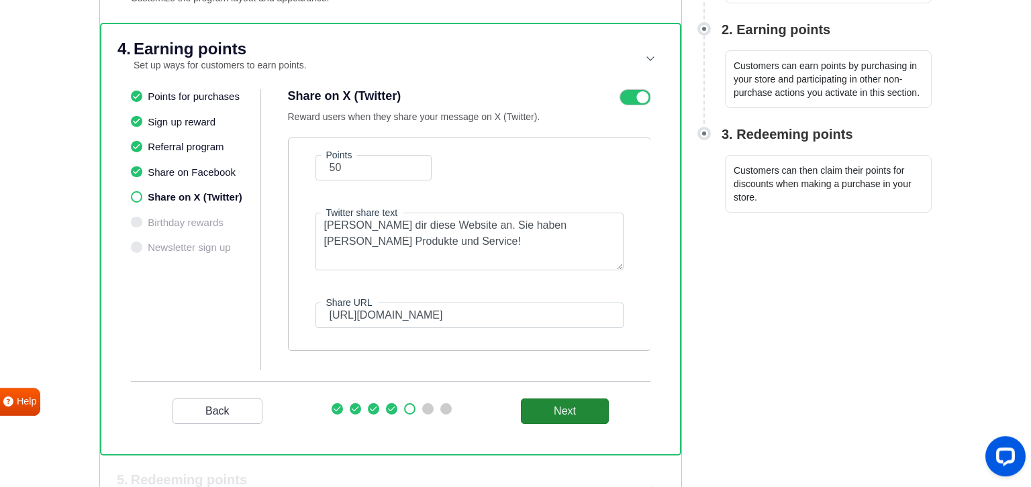
scroll to position [277, 0]
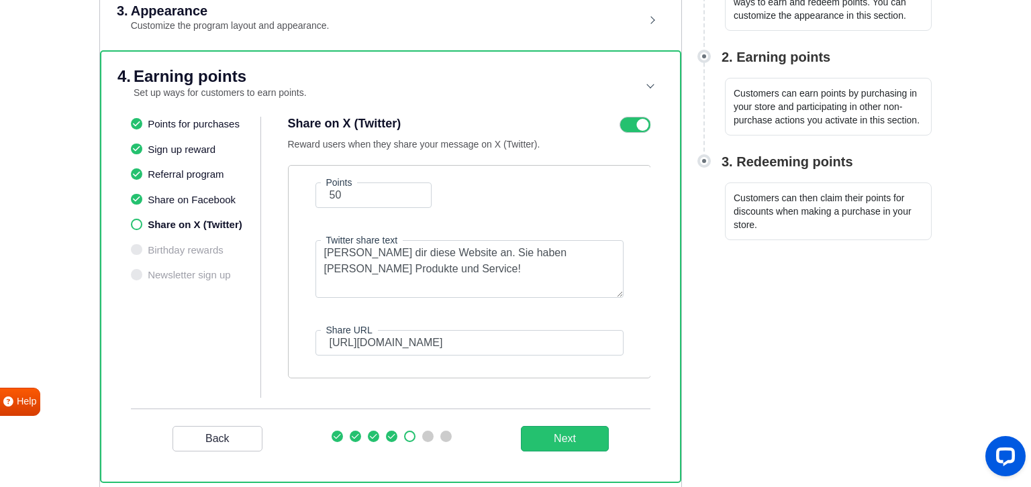
click at [629, 120] on icon at bounding box center [634, 125] width 31 height 16
click at [0, 0] on input "checkbox" at bounding box center [0, 0] width 0 height 0
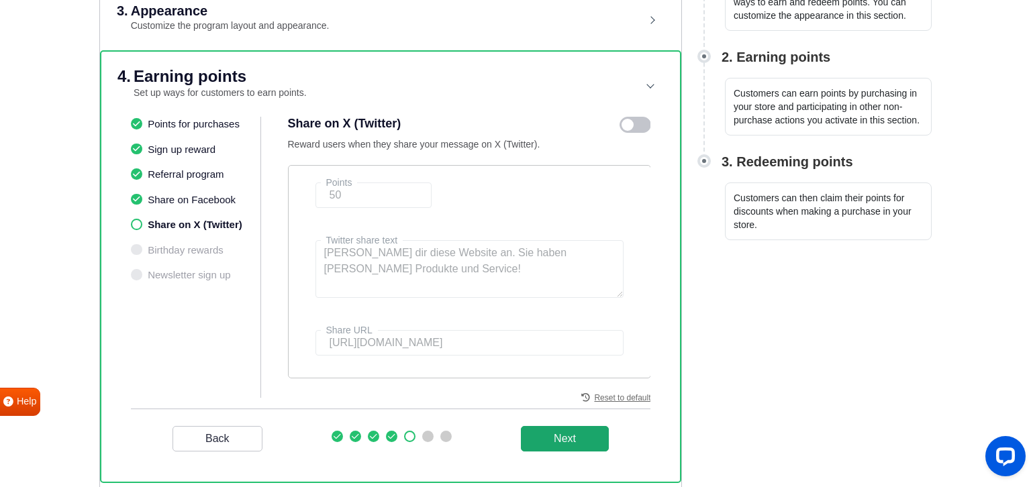
click at [566, 440] on button "Next" at bounding box center [565, 438] width 88 height 25
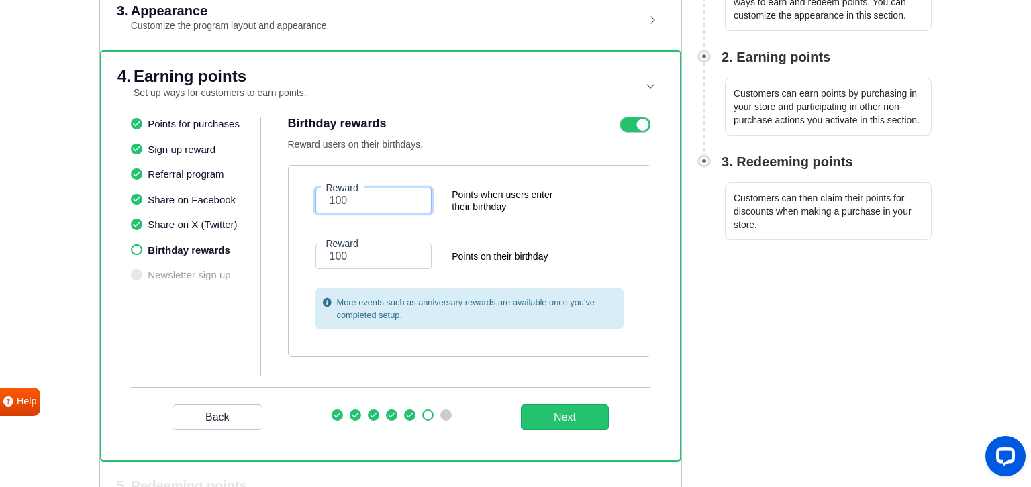
click at [386, 205] on input "100" at bounding box center [373, 200] width 117 height 25
click at [559, 412] on button "Next" at bounding box center [565, 417] width 88 height 25
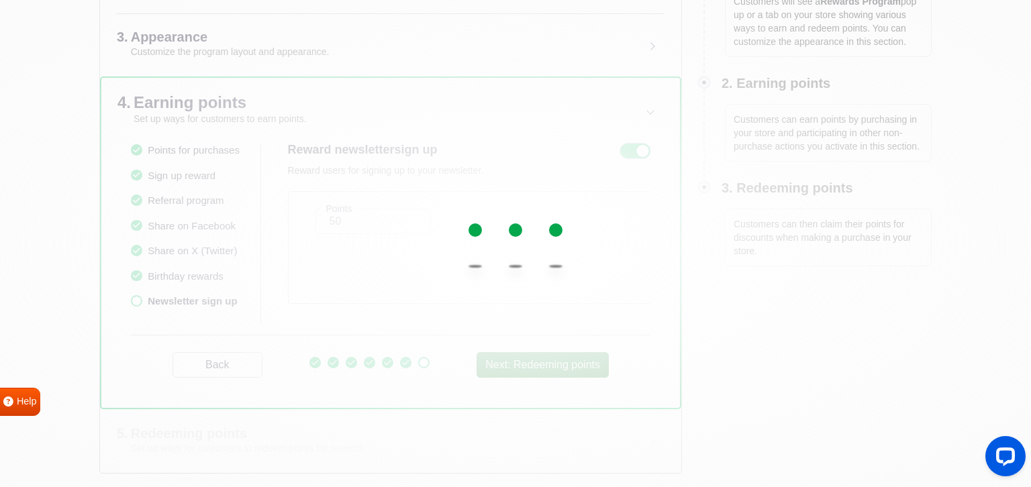
scroll to position [248, 0]
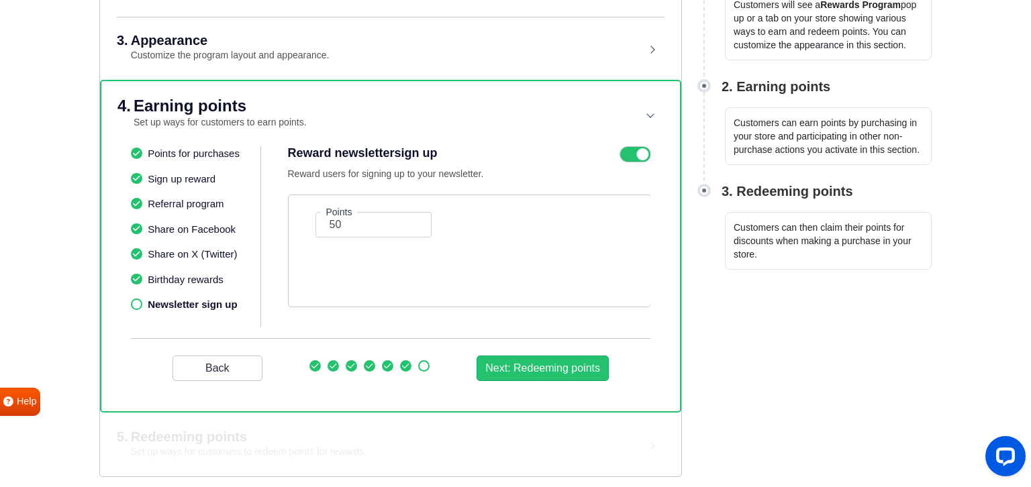
click at [635, 142] on header "4. Earning points Set up ways for customers to earn points." at bounding box center [390, 113] width 546 height 65
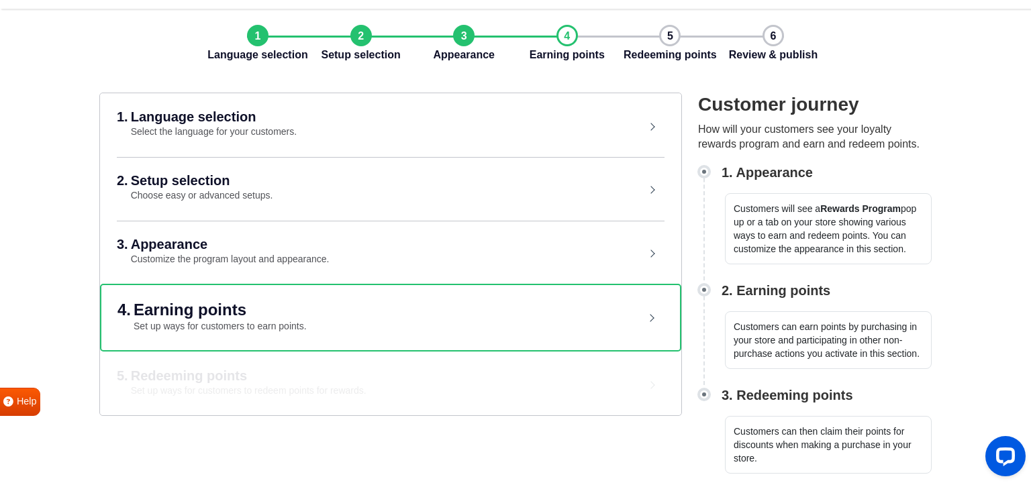
scroll to position [43, 0]
click at [386, 339] on header "4. Earning points Set up ways for customers to earn points." at bounding box center [390, 318] width 546 height 65
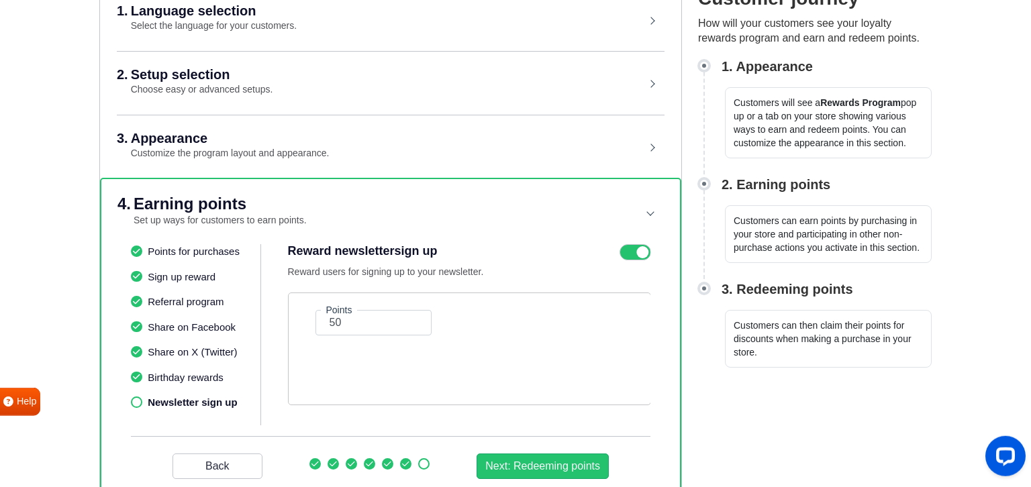
scroll to position [248, 0]
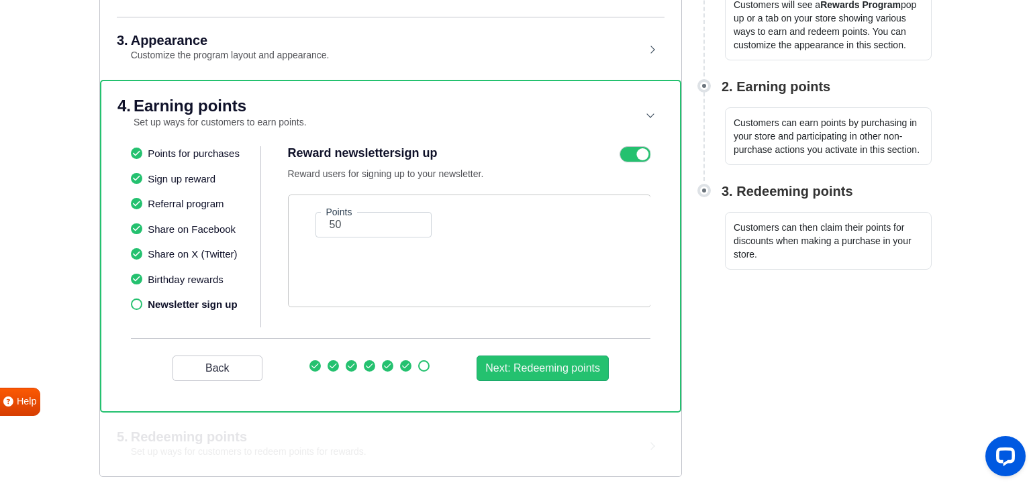
click at [639, 150] on icon at bounding box center [634, 154] width 31 height 16
click at [0, 0] on input "checkbox" at bounding box center [0, 0] width 0 height 0
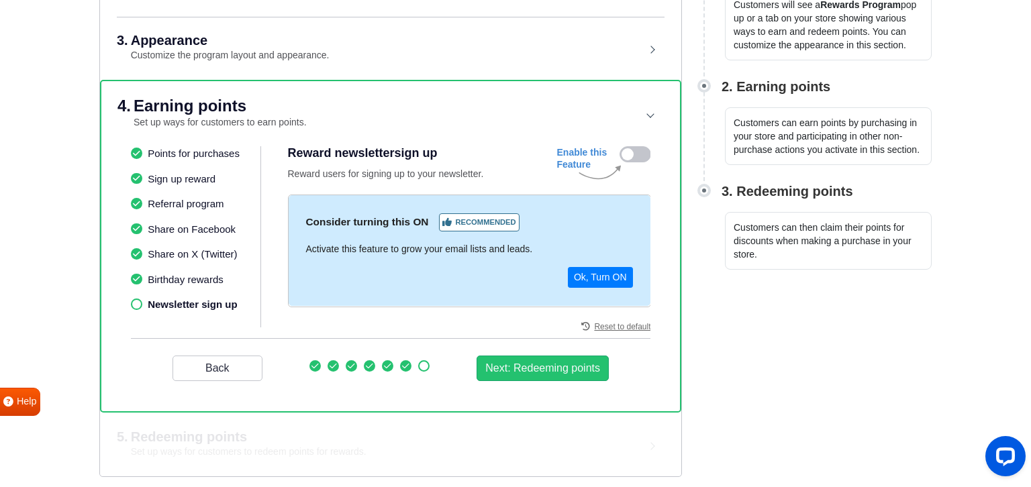
click at [637, 150] on icon at bounding box center [634, 154] width 31 height 16
click at [0, 0] on input "checkbox" at bounding box center [0, 0] width 0 height 0
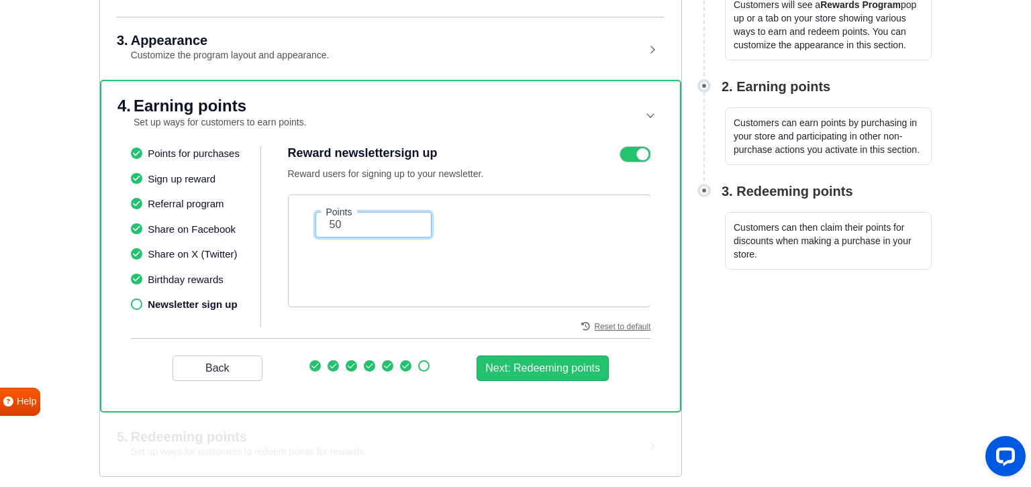
drag, startPoint x: 346, startPoint y: 227, endPoint x: 299, endPoint y: 228, distance: 46.3
click at [315, 228] on input "50" at bounding box center [373, 224] width 117 height 25
type input "10"
click at [557, 364] on button "Next: Redeeming points" at bounding box center [542, 368] width 132 height 25
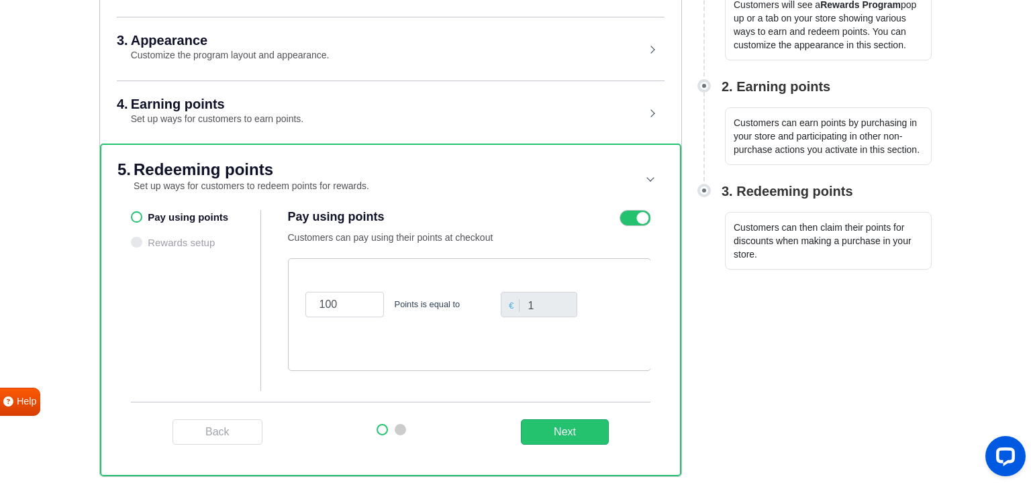
click at [182, 242] on ul "Pay using points Rewards setup" at bounding box center [196, 300] width 130 height 181
click at [141, 213] on ul "Pay using points Rewards setup" at bounding box center [196, 300] width 130 height 181
click at [134, 213] on ul "Pay using points Rewards setup" at bounding box center [196, 300] width 130 height 181
click at [165, 216] on ul "Pay using points Rewards setup" at bounding box center [196, 300] width 130 height 181
click at [633, 216] on icon at bounding box center [634, 218] width 31 height 16
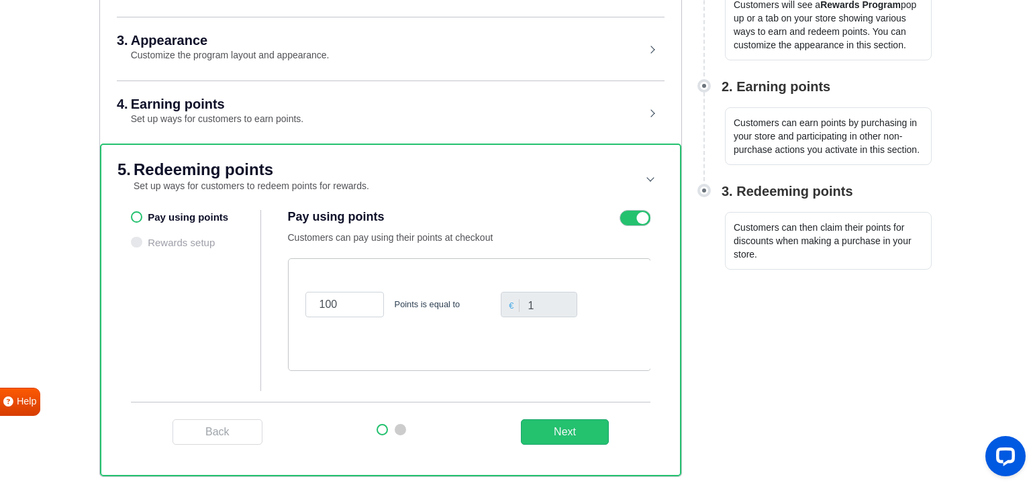
click at [0, 0] on input "checkbox" at bounding box center [0, 0] width 0 height 0
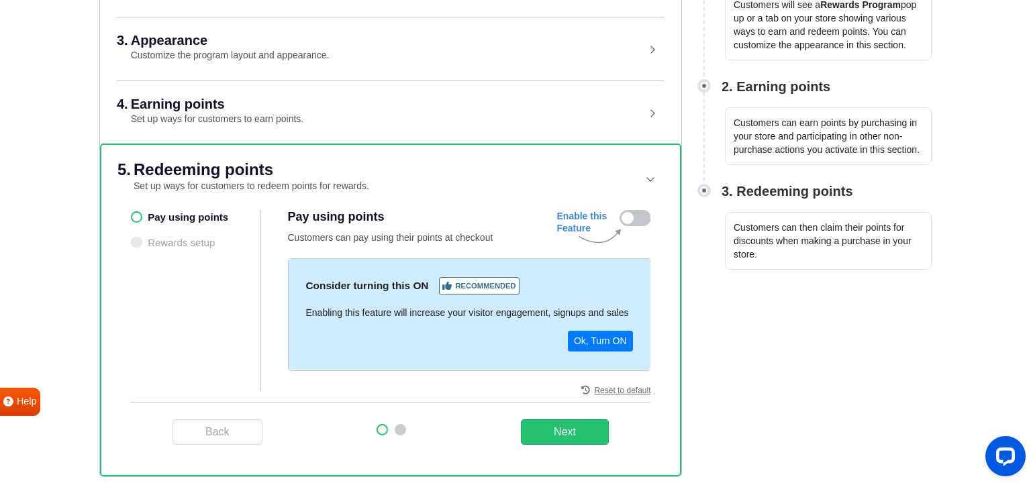
click at [637, 211] on icon at bounding box center [634, 218] width 31 height 16
click at [0, 0] on input "checkbox" at bounding box center [0, 0] width 0 height 0
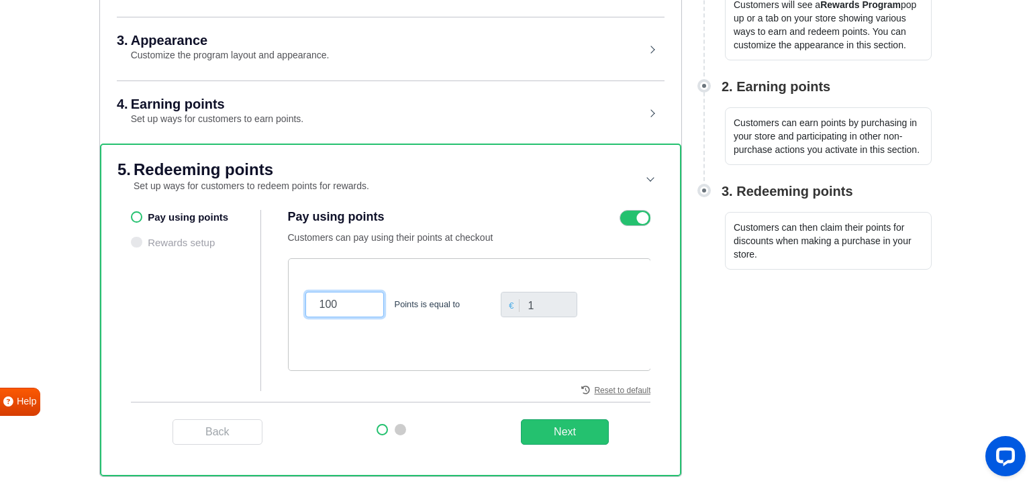
click at [334, 305] on input "100" at bounding box center [344, 304] width 78 height 25
click at [565, 431] on button "Next" at bounding box center [565, 431] width 88 height 25
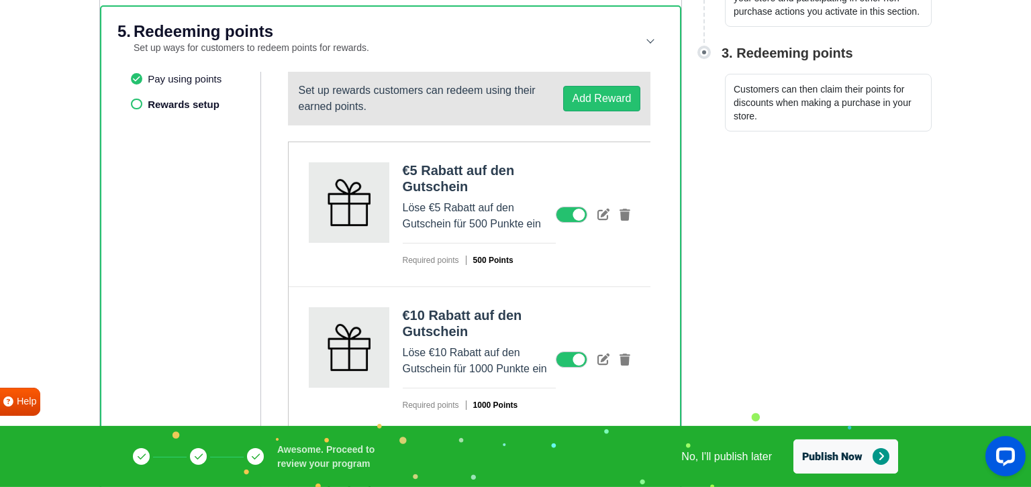
scroll to position [389, 0]
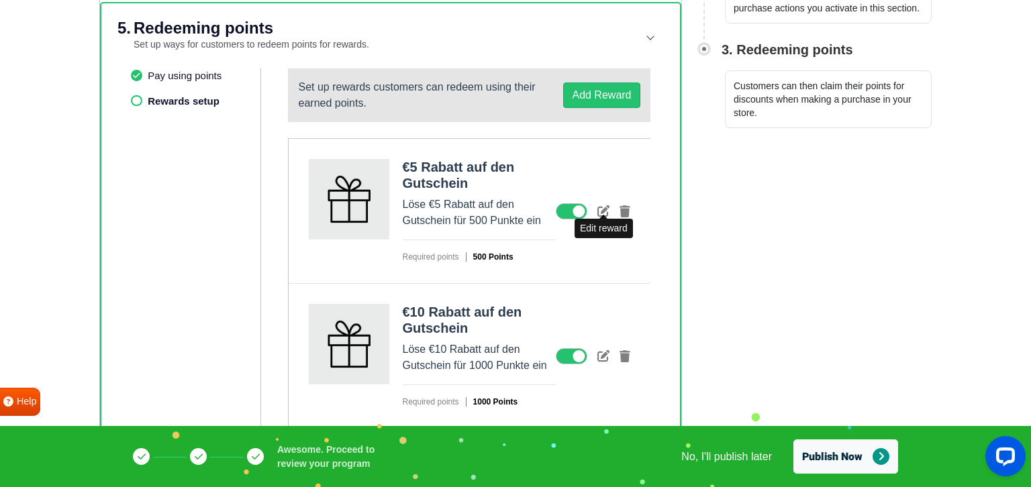
click at [600, 210] on icon at bounding box center [603, 211] width 12 height 12
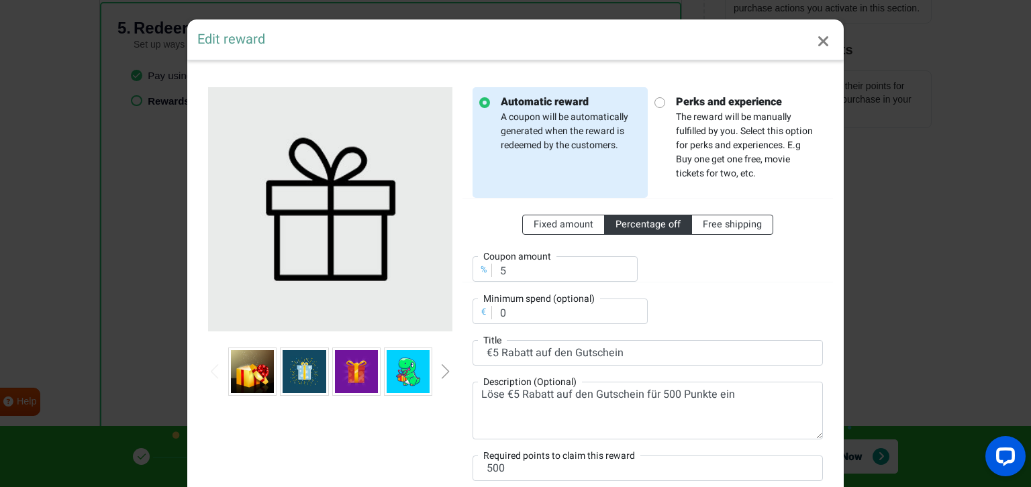
click at [360, 364] on img at bounding box center [356, 371] width 43 height 43
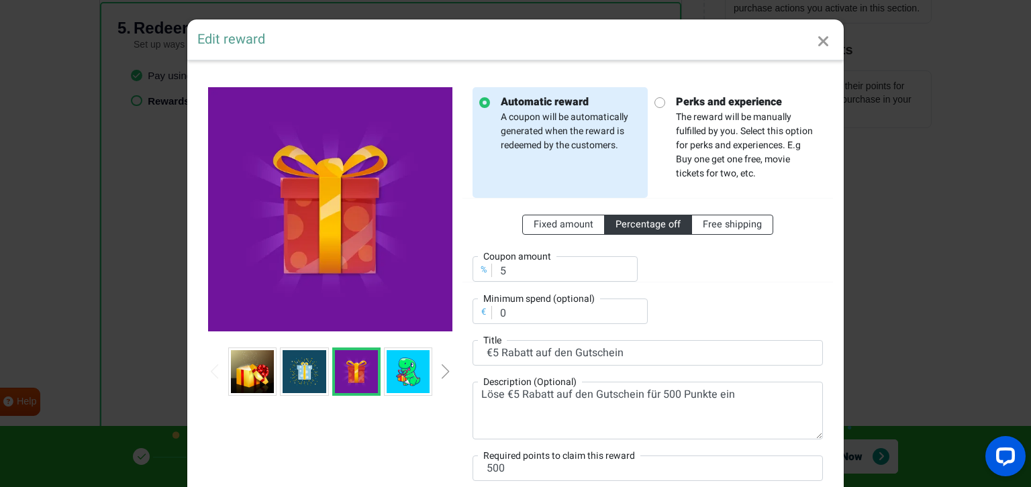
click at [822, 47] on icon "Close" at bounding box center [823, 42] width 12 height 16
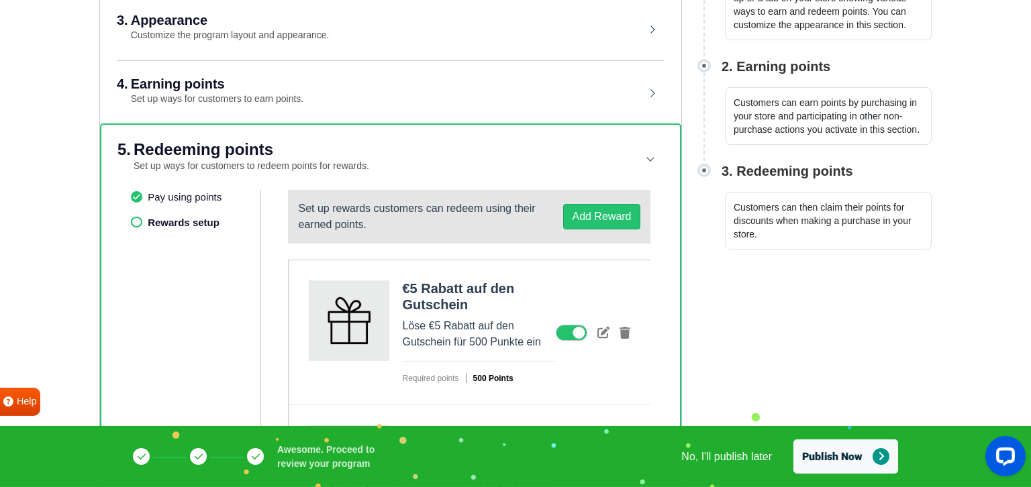
scroll to position [244, 0]
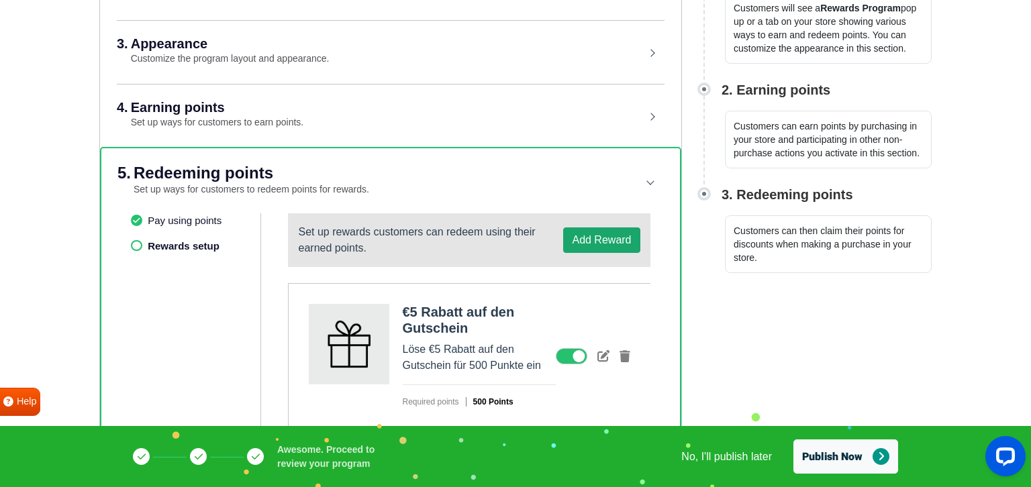
click at [612, 235] on button "Add Reward" at bounding box center [601, 239] width 76 height 25
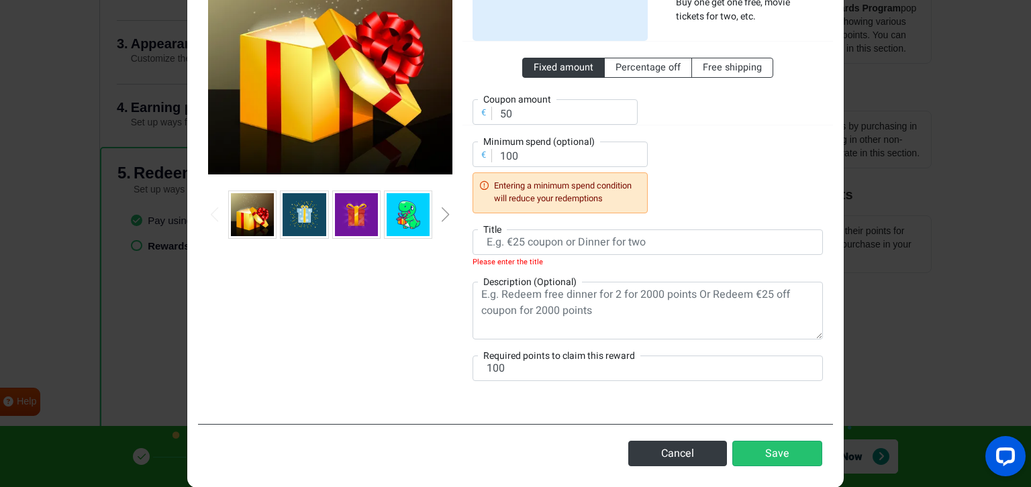
scroll to position [174, 0]
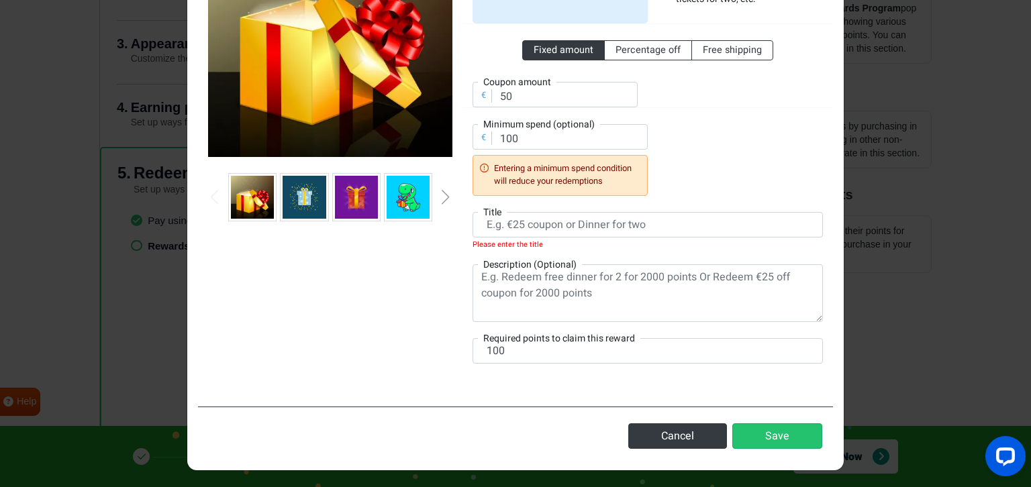
click at [353, 212] on img at bounding box center [356, 197] width 43 height 43
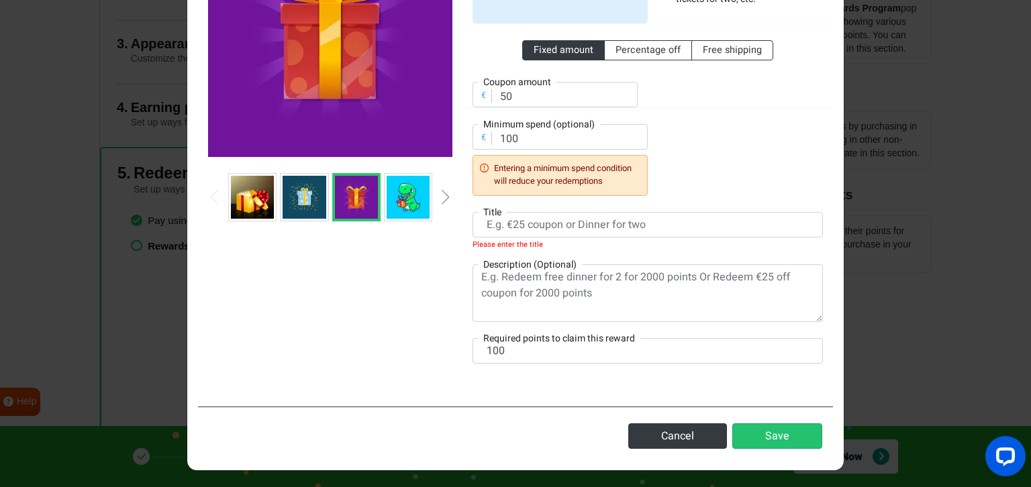
scroll to position [81, 0]
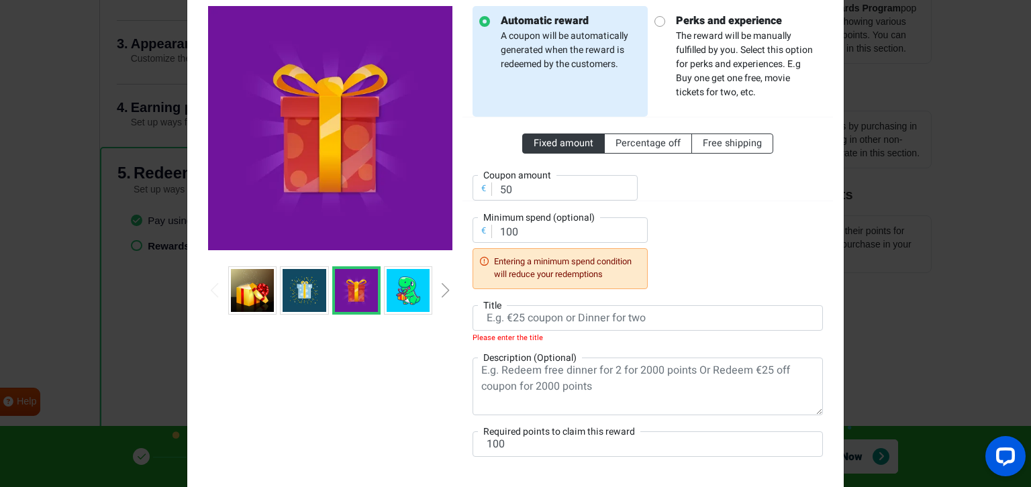
click at [239, 303] on img at bounding box center [252, 290] width 43 height 43
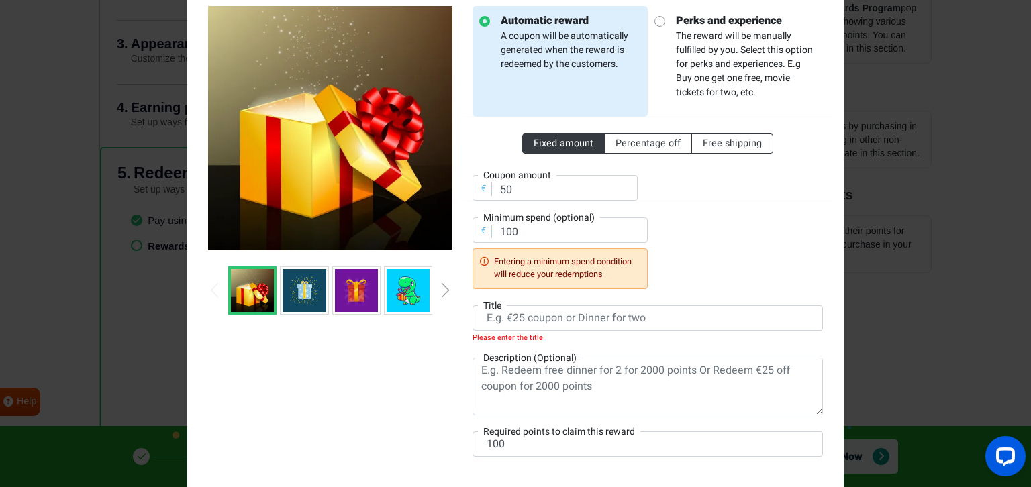
scroll to position [174, 0]
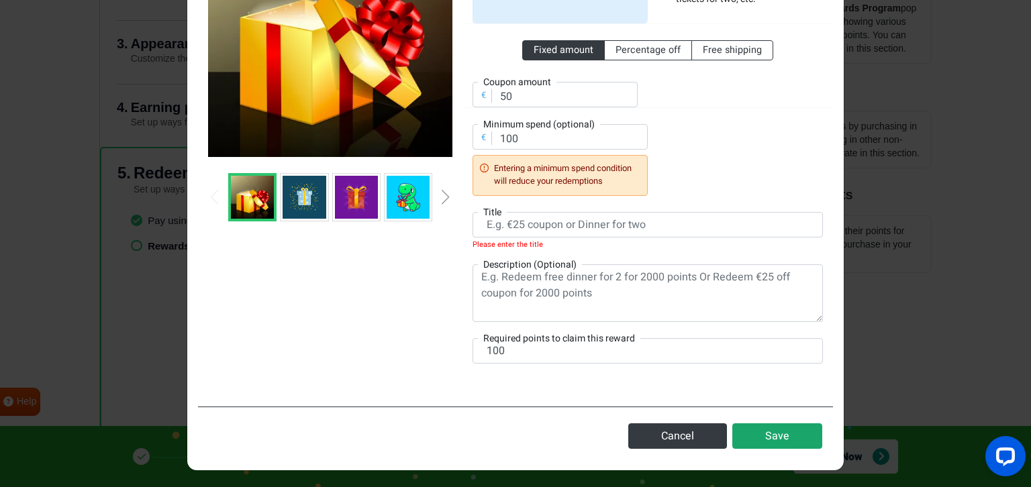
click at [790, 433] on button "Save" at bounding box center [777, 435] width 90 height 25
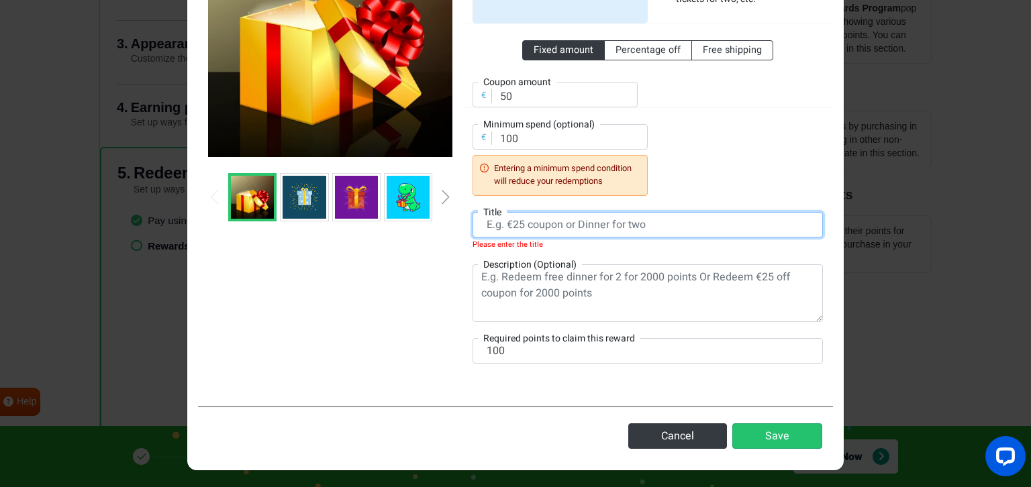
click at [509, 227] on input "text" at bounding box center [647, 224] width 350 height 25
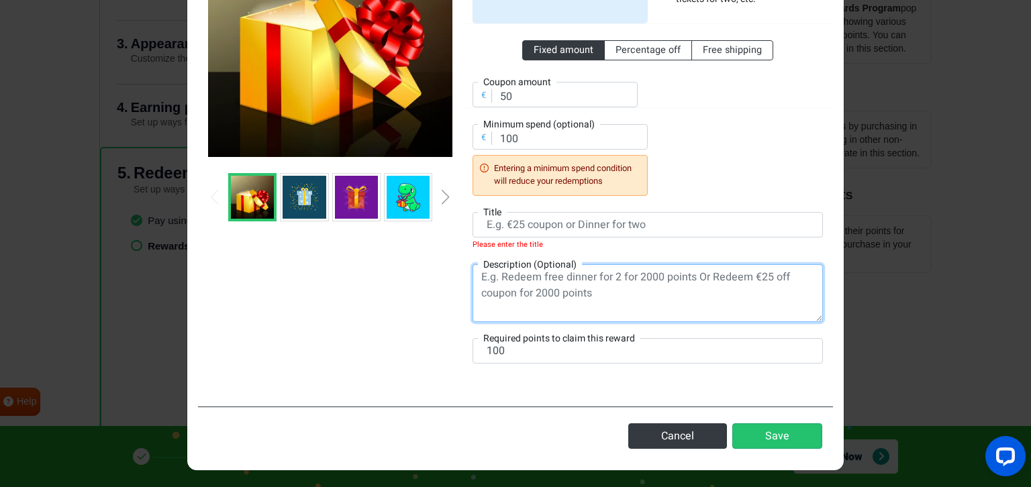
click at [580, 291] on textarea at bounding box center [647, 293] width 350 height 58
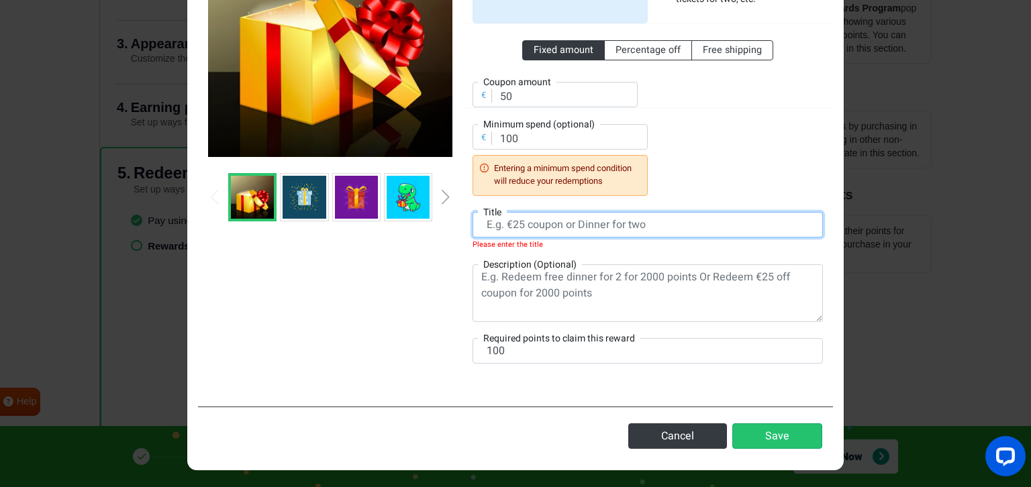
click at [511, 224] on input "text" at bounding box center [647, 224] width 350 height 25
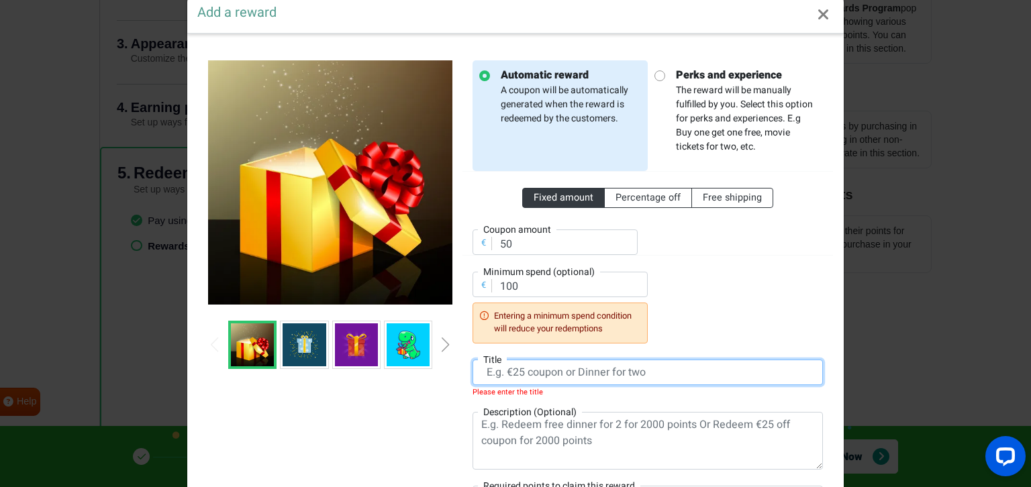
scroll to position [0, 0]
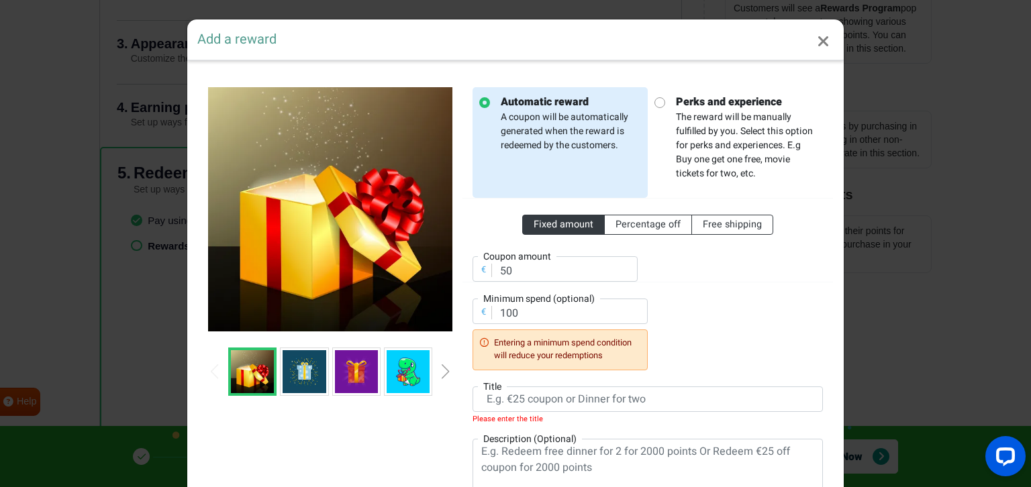
click at [694, 109] on strong "Perks and experience" at bounding box center [746, 102] width 140 height 16
radio input "false"
radio input "true"
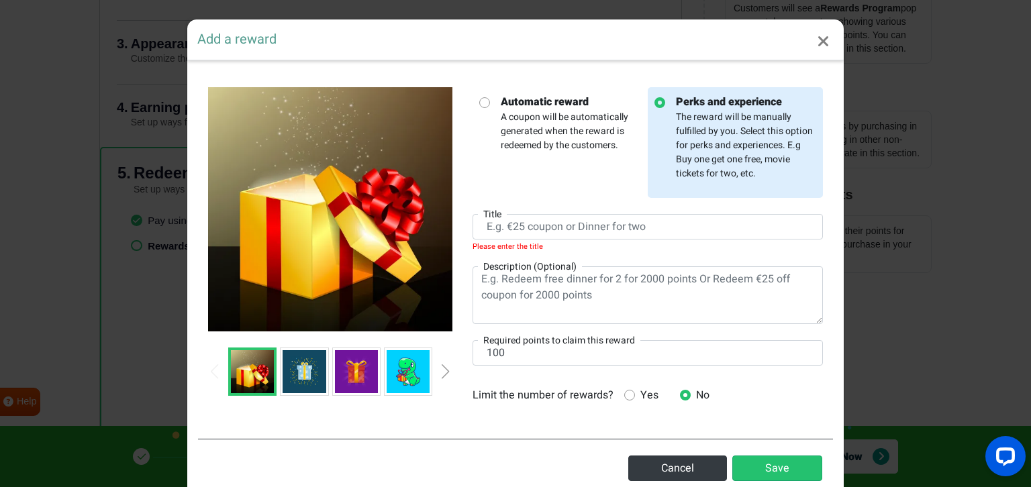
click at [531, 123] on p "Automatic reward A coupon will be automatically generated when the reward is re…" at bounding box center [565, 123] width 151 height 58
radio input "true"
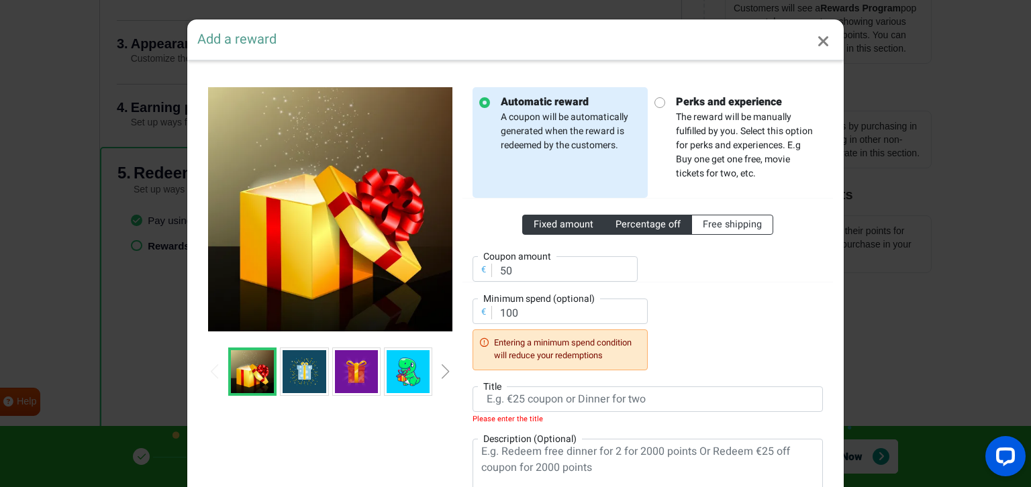
click at [678, 229] on span "Percentage off" at bounding box center [647, 224] width 65 height 14
click at [624, 226] on input "Percentage off" at bounding box center [619, 221] width 9 height 9
radio input "true"
click at [731, 225] on span "Free shipping" at bounding box center [731, 224] width 59 height 14
click at [711, 225] on input "Free shipping" at bounding box center [706, 221] width 9 height 9
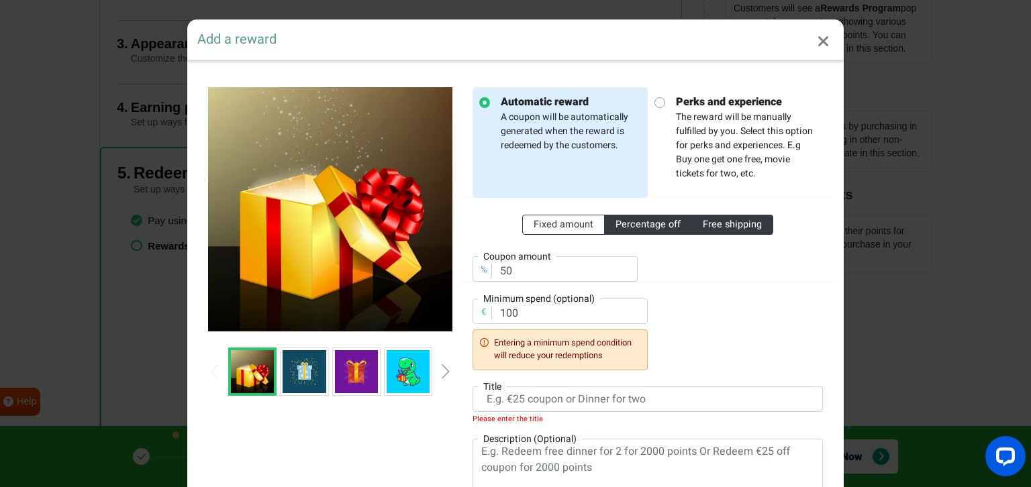
radio input "true"
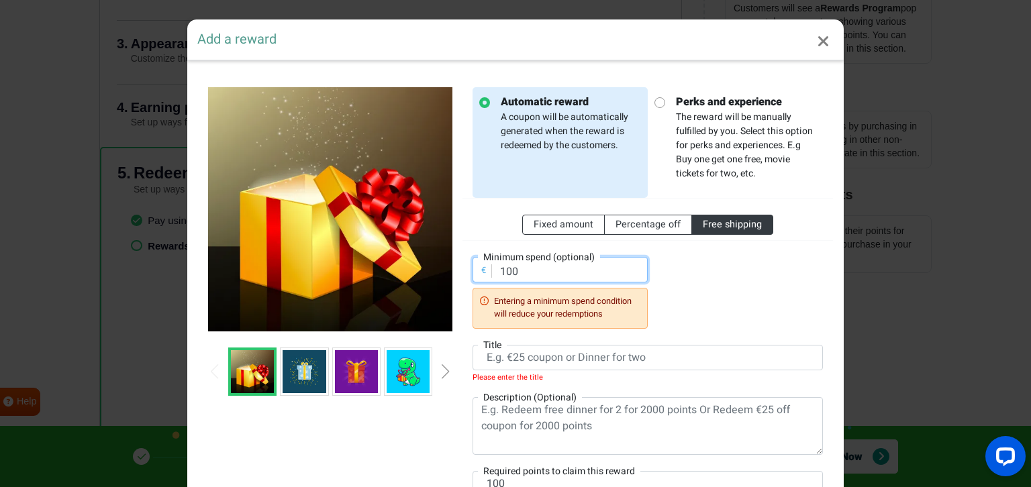
click at [551, 278] on input "100" at bounding box center [559, 269] width 175 height 25
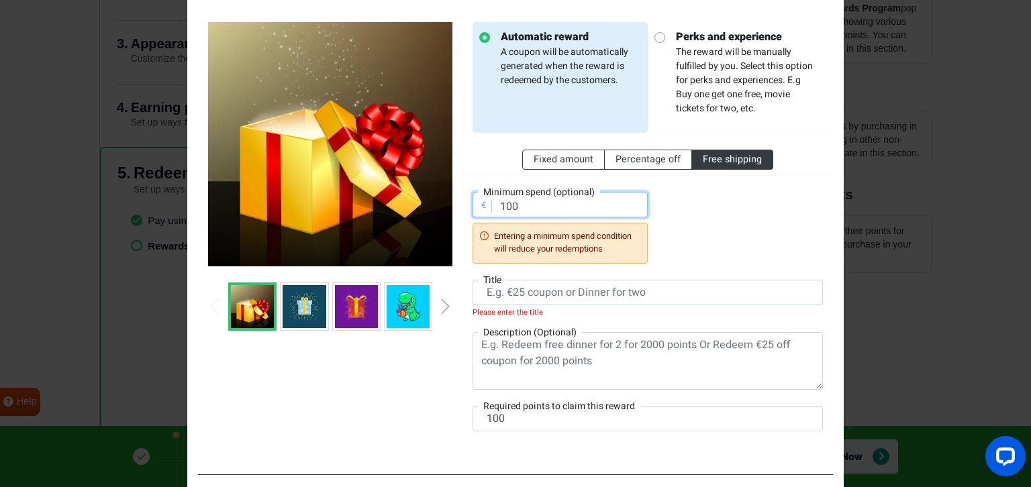
scroll to position [93, 0]
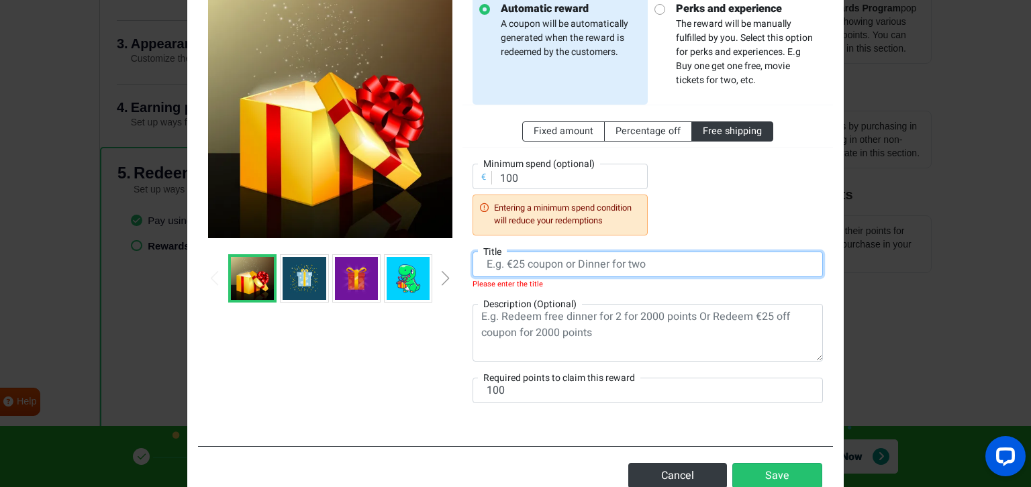
click at [595, 264] on input "text" at bounding box center [647, 264] width 350 height 25
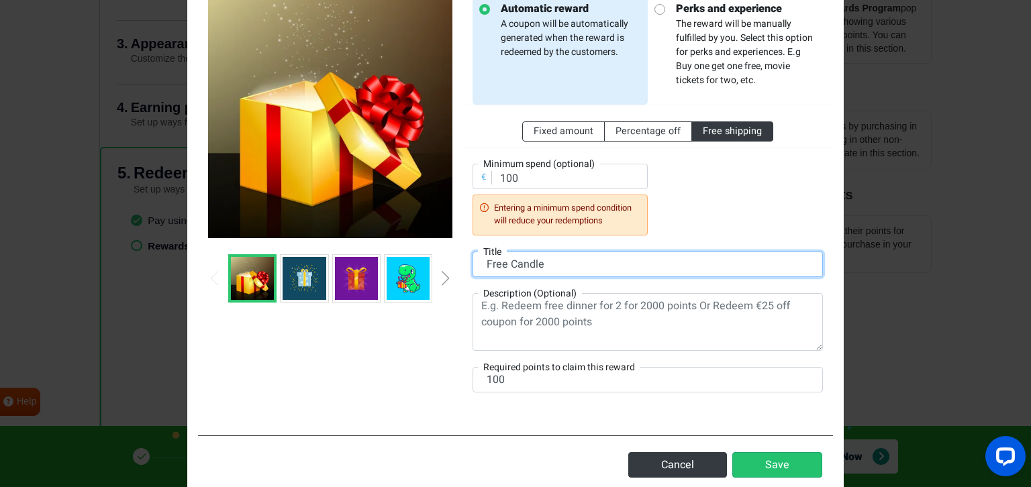
type input "Free Candle"
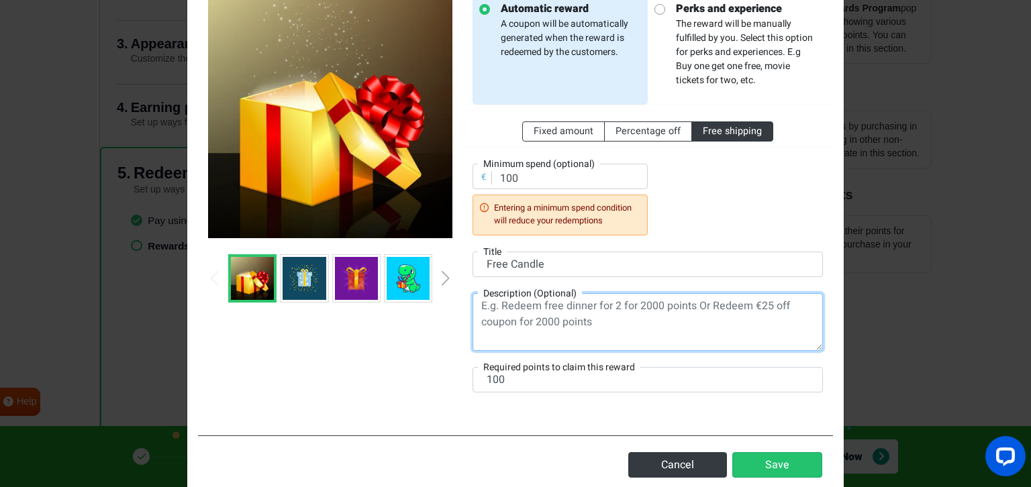
click at [624, 309] on textarea at bounding box center [647, 322] width 350 height 58
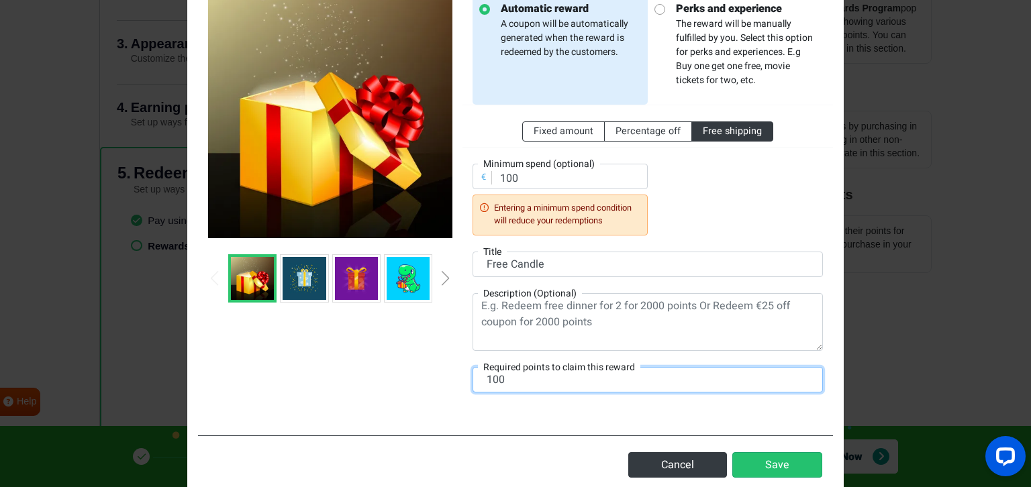
drag, startPoint x: 515, startPoint y: 384, endPoint x: 458, endPoint y: 378, distance: 58.0
click at [472, 378] on input "100" at bounding box center [647, 379] width 350 height 25
type input "500"
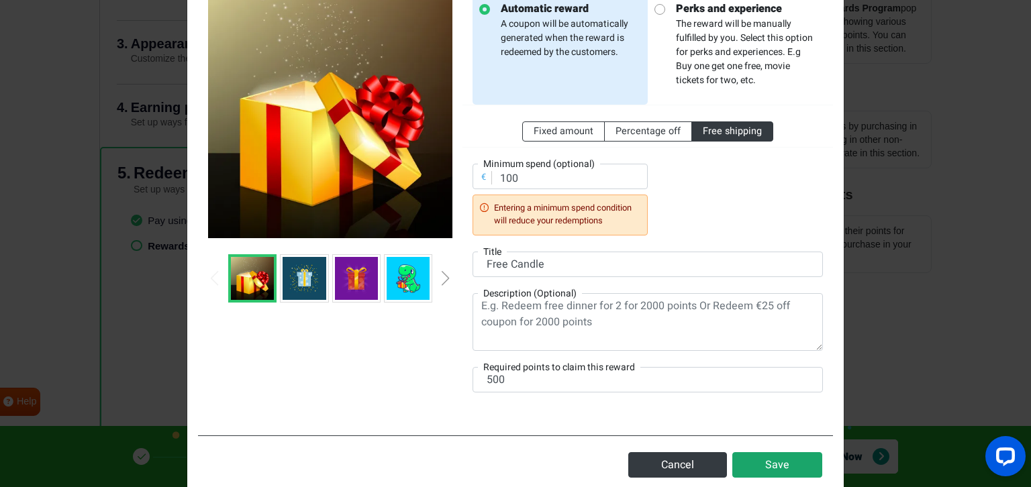
click at [802, 460] on button "Save" at bounding box center [777, 464] width 90 height 25
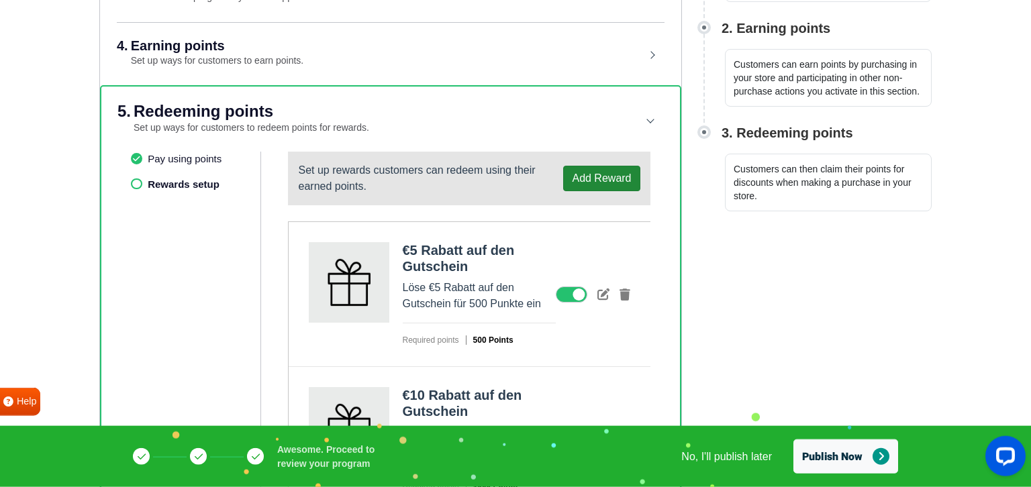
scroll to position [295, 0]
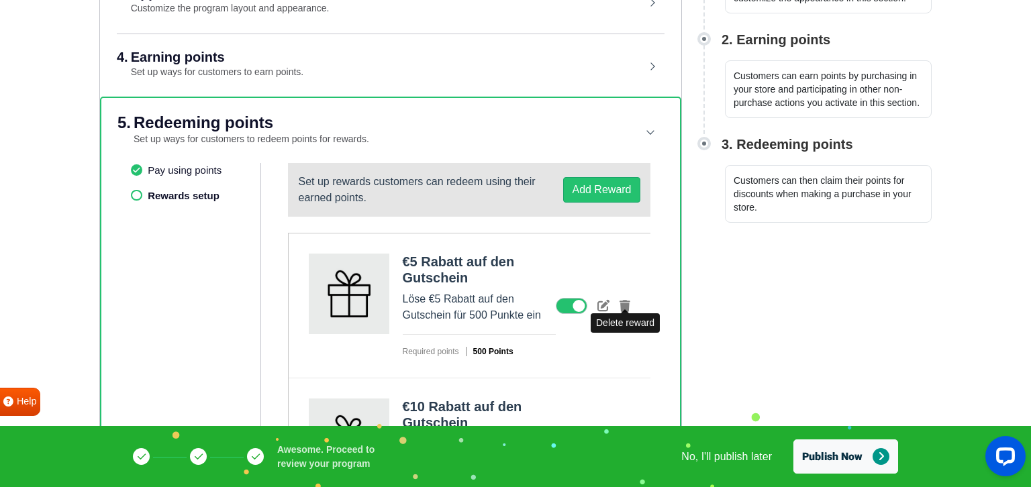
click at [623, 300] on icon at bounding box center [624, 306] width 11 height 12
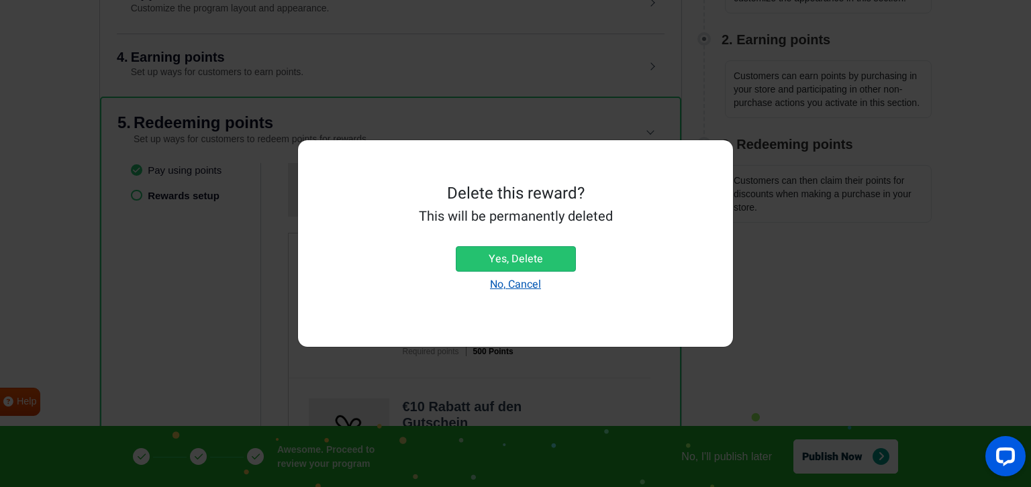
click at [502, 287] on button "No, Cancel" at bounding box center [515, 284] width 117 height 25
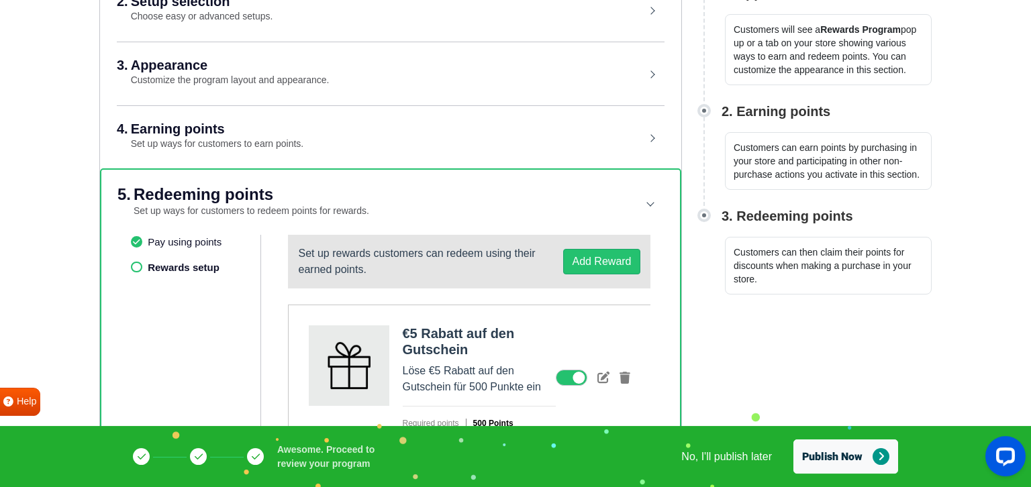
scroll to position [223, 0]
click at [609, 251] on button "Add Reward" at bounding box center [601, 260] width 76 height 25
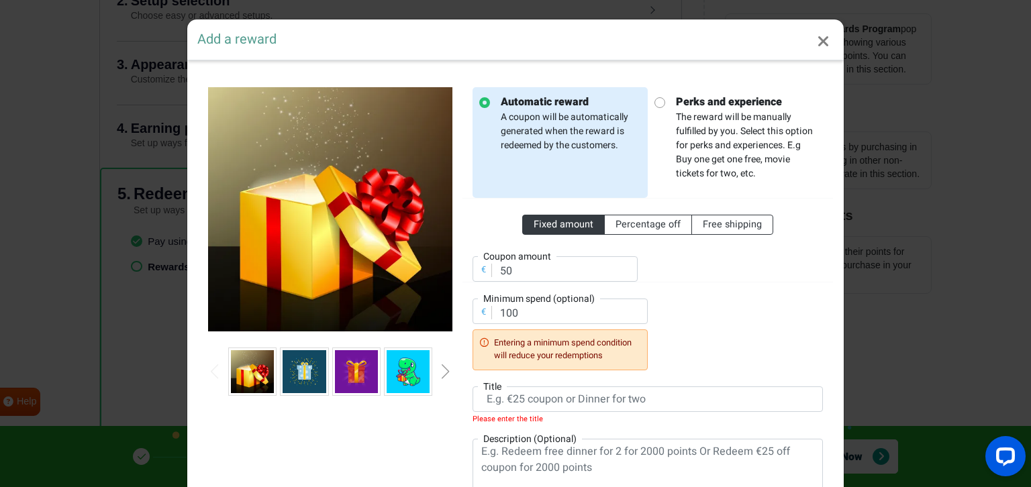
scroll to position [0, 0]
click at [823, 38] on icon "Close" at bounding box center [823, 42] width 12 height 16
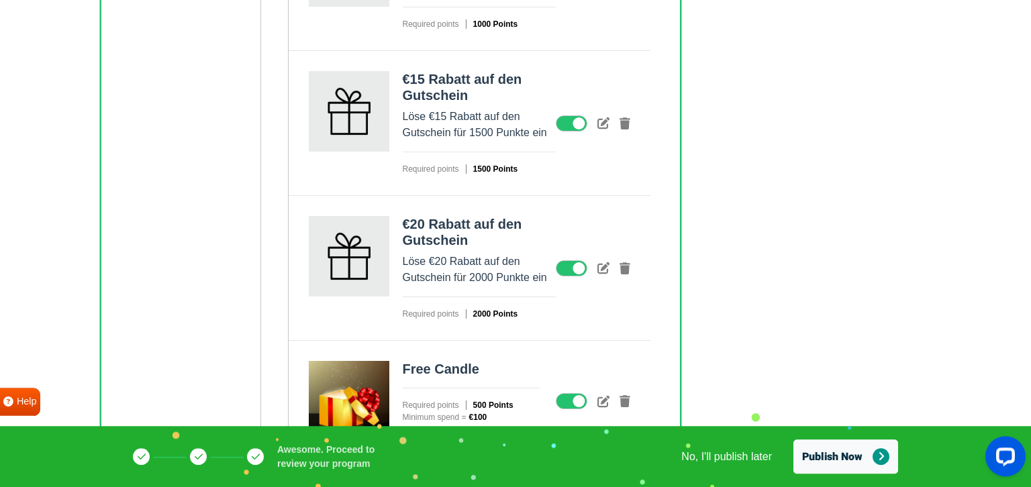
scroll to position [790, 0]
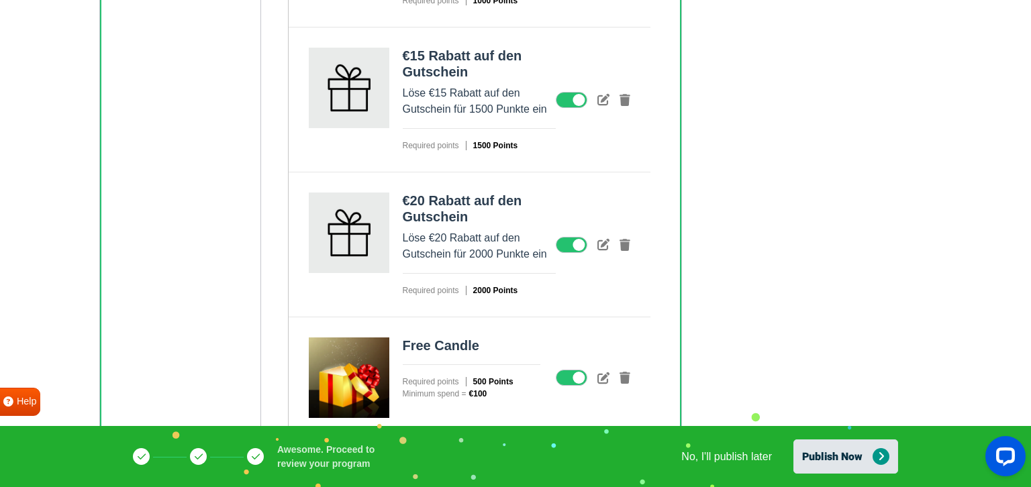
click at [821, 460] on button "Publish Now" at bounding box center [845, 456] width 105 height 34
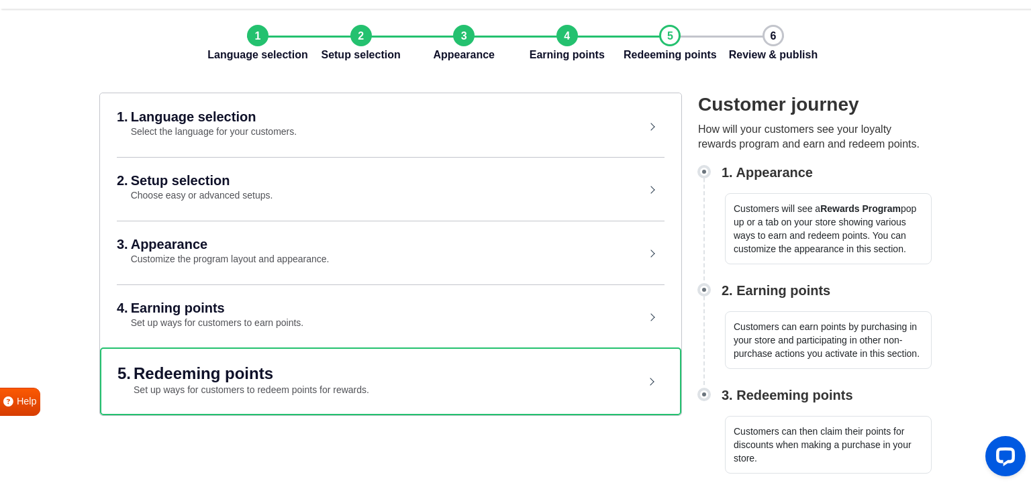
scroll to position [43, 0]
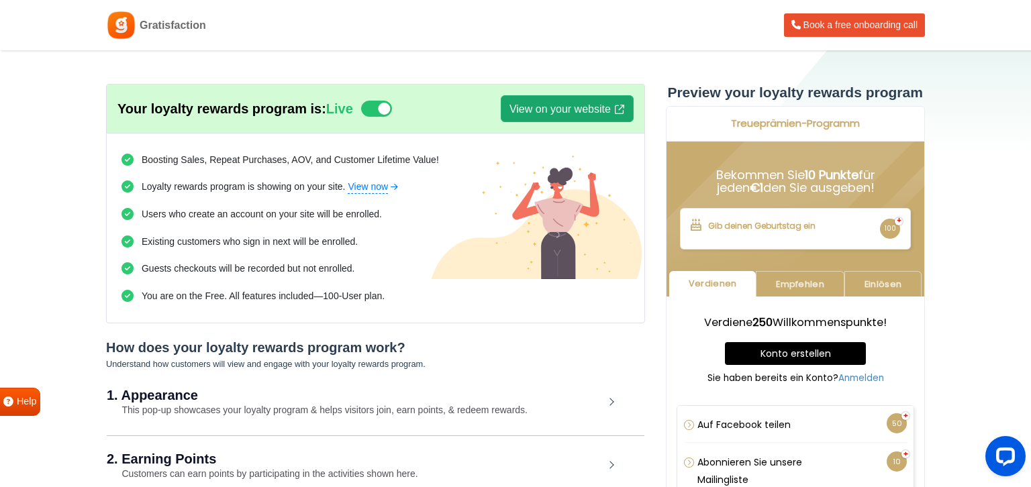
click at [578, 114] on link "View on your website" at bounding box center [567, 108] width 133 height 27
click at [604, 112] on link "View on your website" at bounding box center [567, 108] width 133 height 27
click at [386, 109] on icon at bounding box center [376, 109] width 31 height 16
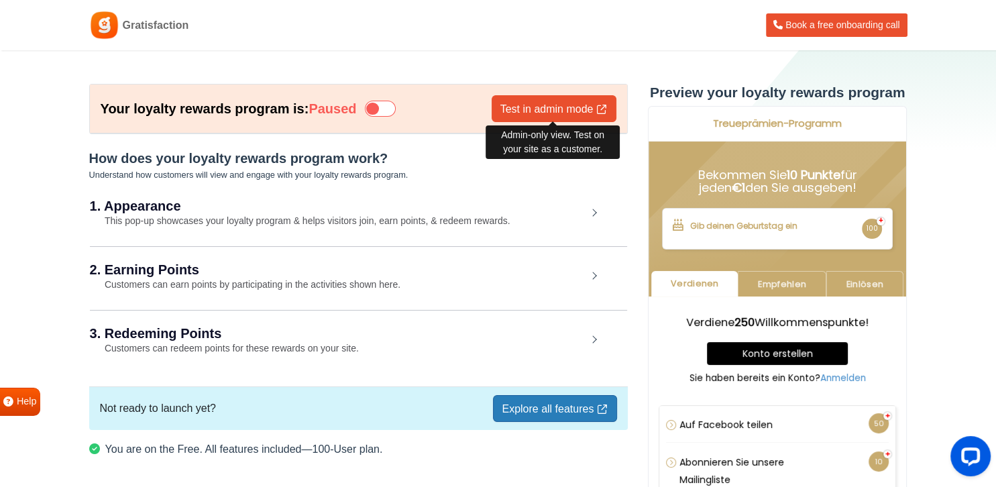
click at [559, 109] on link "Test in admin mode" at bounding box center [554, 108] width 125 height 27
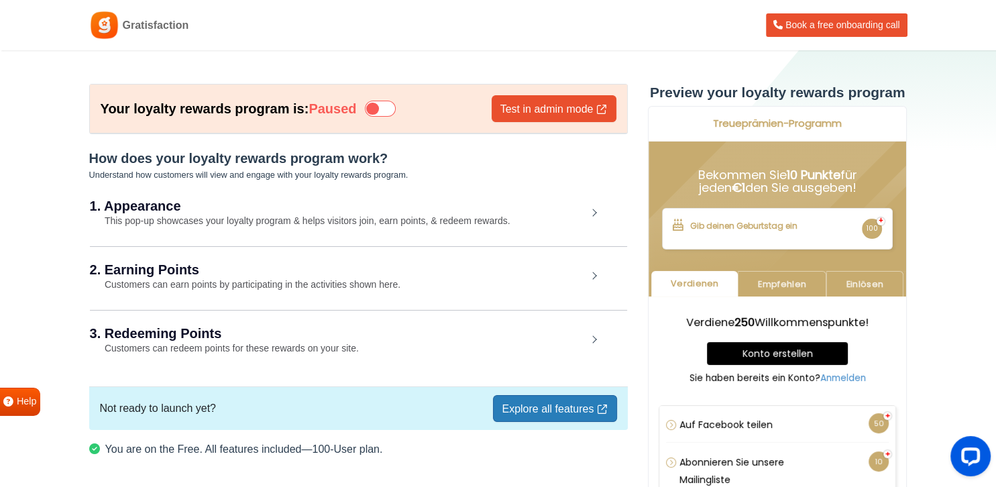
click at [382, 109] on icon at bounding box center [380, 109] width 31 height 16
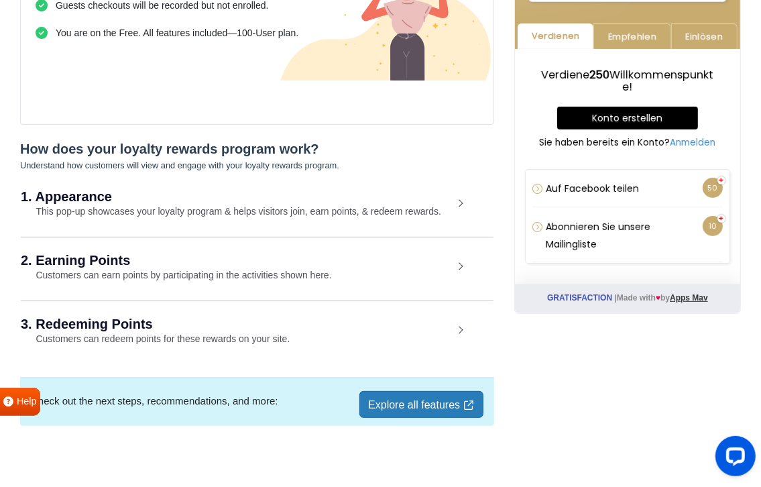
scroll to position [272, 0]
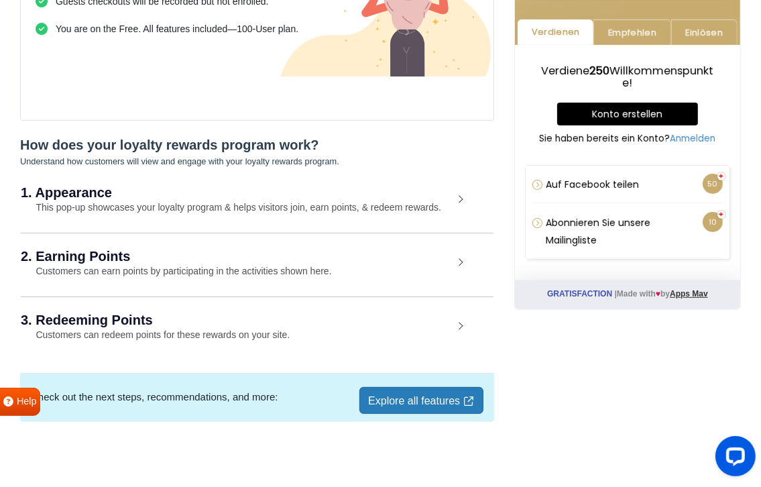
click at [453, 205] on div "1. Appearance This pop-up showcases your loyalty program & helps visitors join,…" at bounding box center [257, 201] width 473 height 62
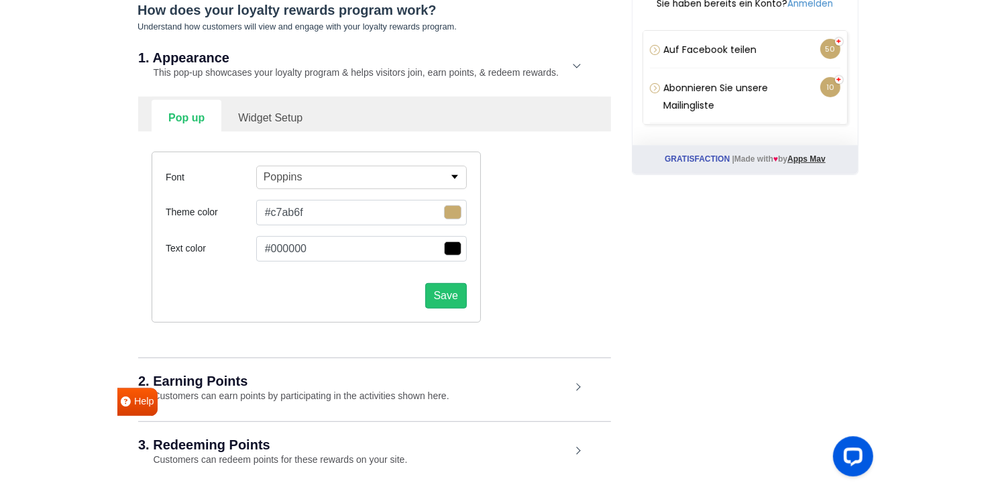
scroll to position [414, 0]
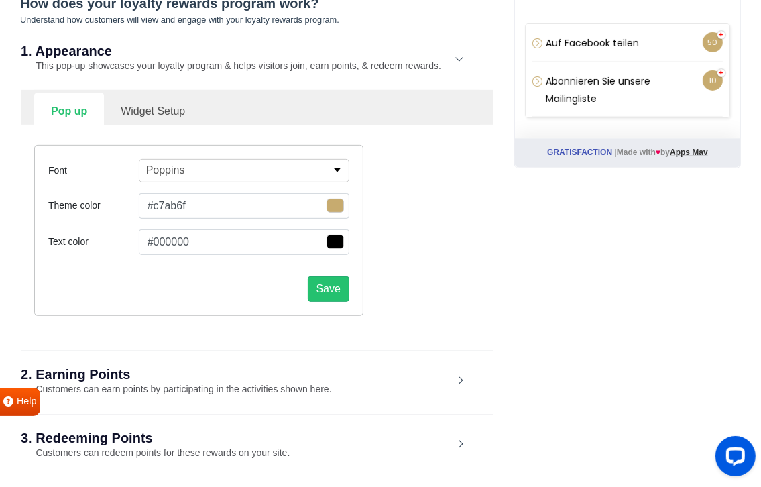
click at [149, 106] on link "Widget Setup" at bounding box center [153, 109] width 98 height 33
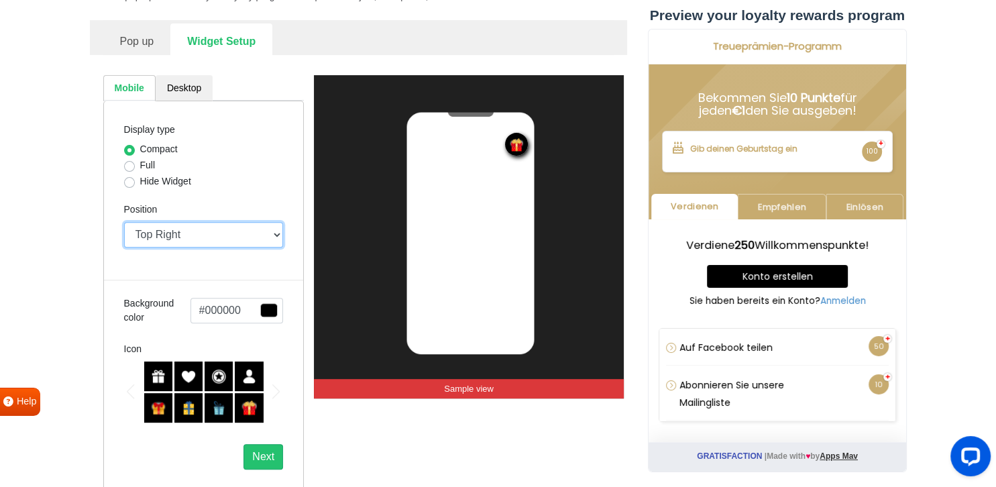
click at [124, 222] on select "Top Right Top Left Top Center Bottom Right Bottom Left Bottom Center" at bounding box center [204, 234] width 160 height 25
select select "top-center"
click option "Top Center" at bounding box center [0, 0] width 0 height 0
click at [165, 369] on div at bounding box center [158, 377] width 28 height 30
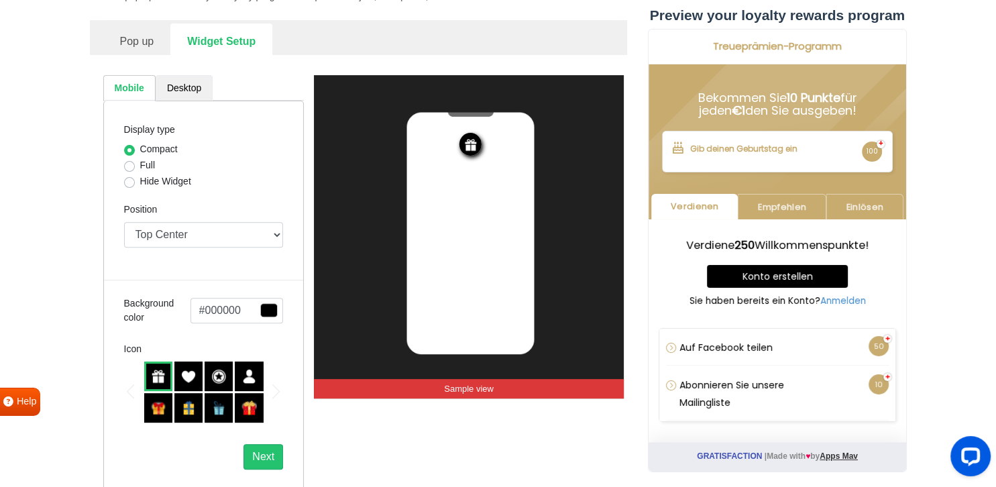
click at [178, 93] on link "Desktop" at bounding box center [184, 88] width 57 height 26
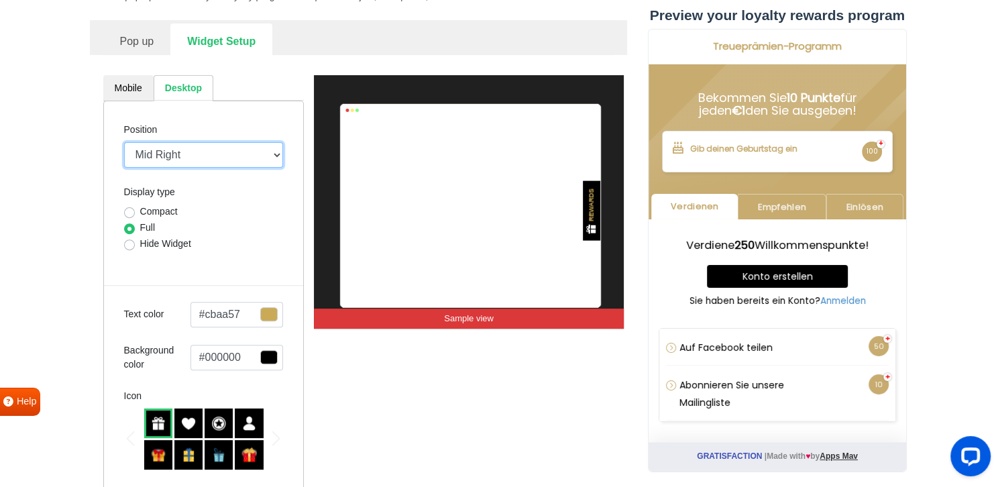
click at [124, 142] on select "Mid Right Mid Left Top Bar Top Left Top Right Top Center Bottom Bar Bottom Left…" at bounding box center [204, 154] width 160 height 25
click option "Top Right" at bounding box center [0, 0] width 0 height 0
click option "Bottom Left" at bounding box center [0, 0] width 0 height 0
click option "Top Right" at bounding box center [0, 0] width 0 height 0
click at [124, 142] on select "Mid Right Mid Left Top Bar Top Left Top Right Top Center Bottom Bar Bottom Left…" at bounding box center [204, 154] width 160 height 25
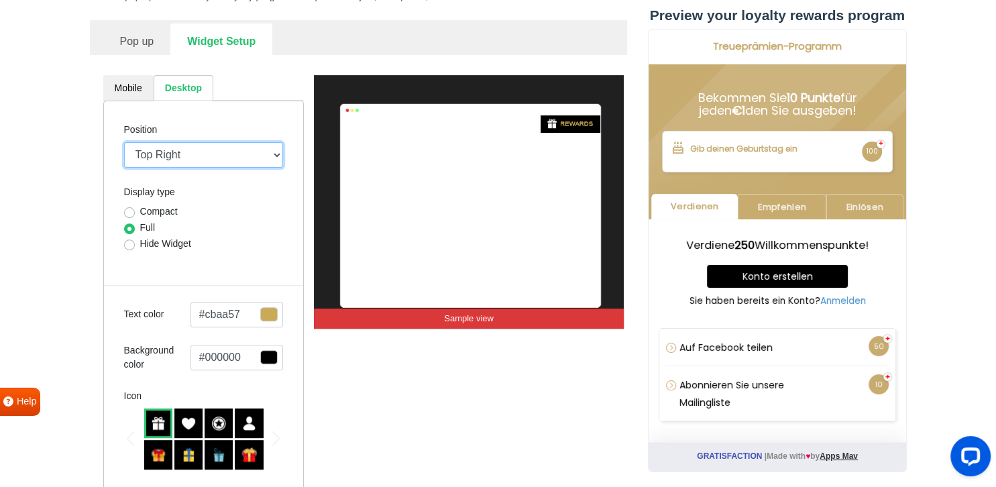
click option "Mid Right" at bounding box center [0, 0] width 0 height 0
click at [193, 175] on div "Position Mid Right Mid Left Top Bar Top Left Top Right Top Center Bottom Bar Bo…" at bounding box center [203, 319] width 201 height 437
click option "Mid Left" at bounding box center [0, 0] width 0 height 0
click at [124, 142] on select "Mid Right Mid Left Top Bar Top Left Top Right Top Center Bottom Bar Bottom Left…" at bounding box center [204, 154] width 160 height 25
select select "top-bar"
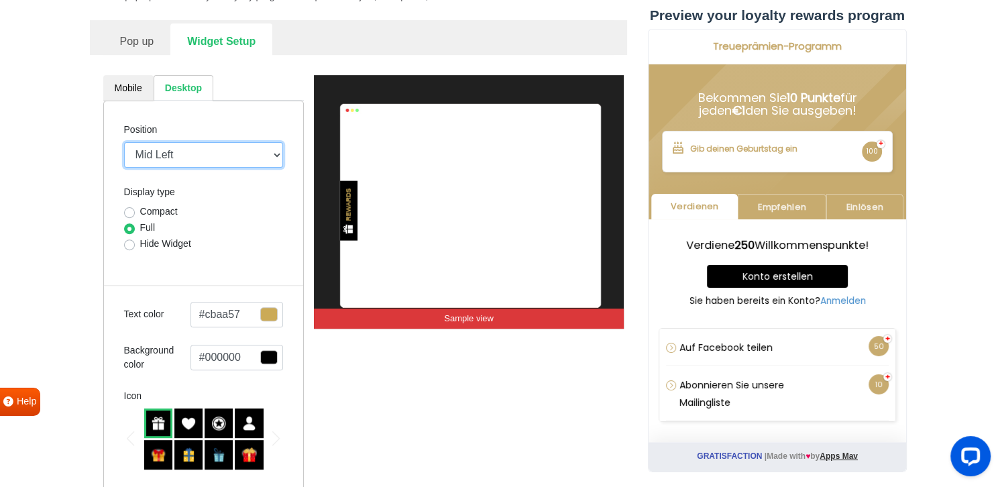
click option "Top Bar" at bounding box center [0, 0] width 0 height 0
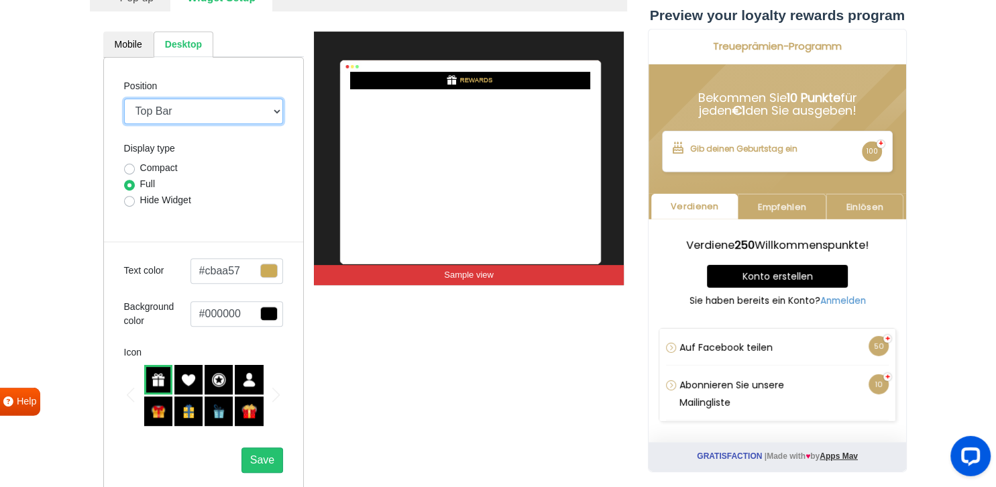
scroll to position [485, 0]
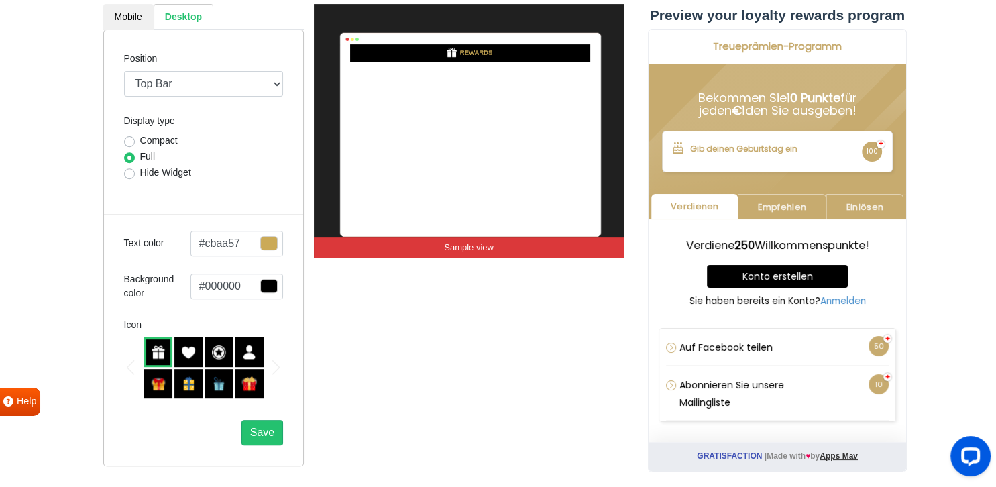
click at [256, 386] on div at bounding box center [249, 384] width 28 height 30
click at [156, 352] on img at bounding box center [158, 352] width 15 height 15
click at [191, 352] on img at bounding box center [188, 352] width 15 height 15
click at [166, 349] on div at bounding box center [158, 352] width 28 height 30
click at [259, 435] on span "Save" at bounding box center [262, 432] width 24 height 11
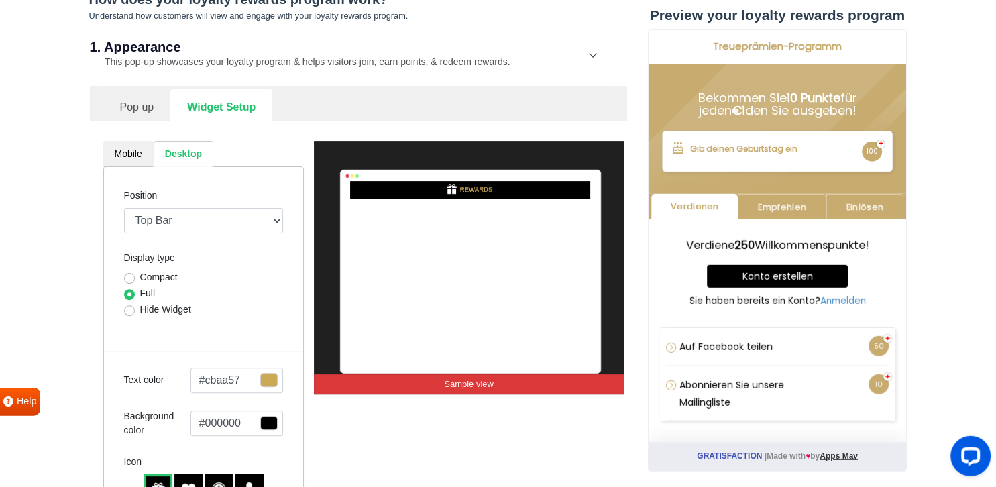
scroll to position [0, 0]
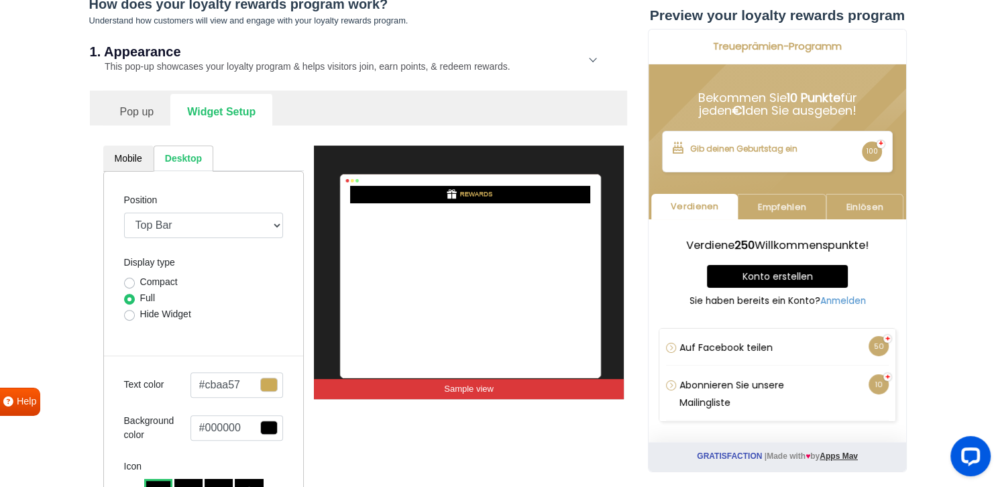
click at [144, 113] on link "Pop up" at bounding box center [137, 110] width 68 height 33
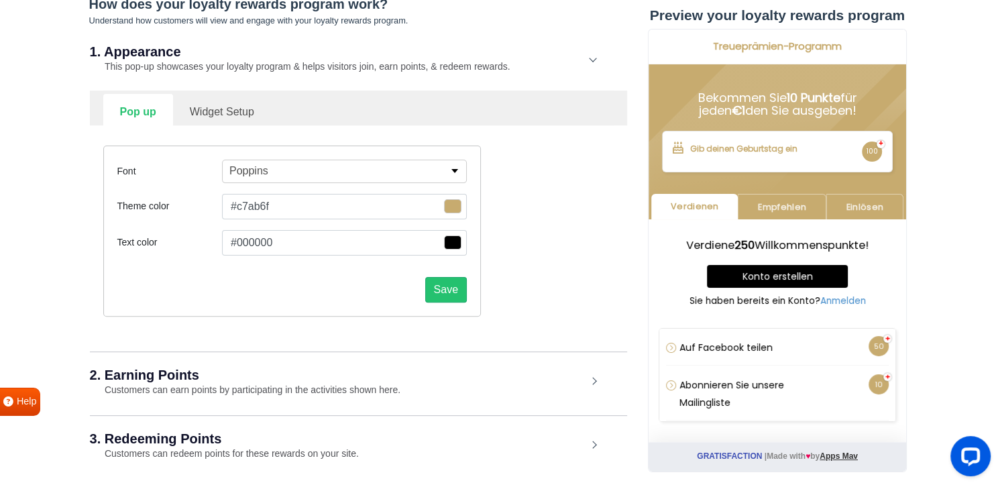
click at [287, 170] on button "Poppins" at bounding box center [344, 171] width 245 height 23
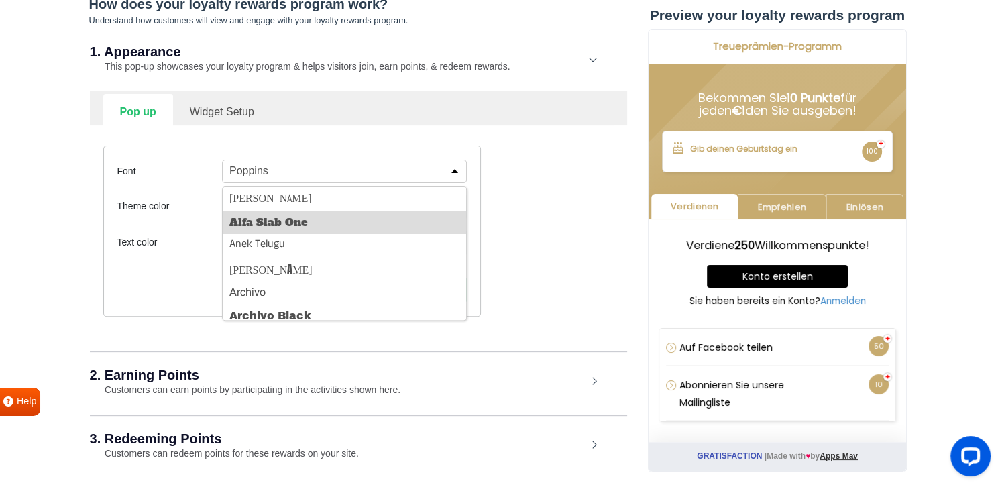
click at [284, 224] on button "Alfa Slab One" at bounding box center [345, 222] width 244 height 23
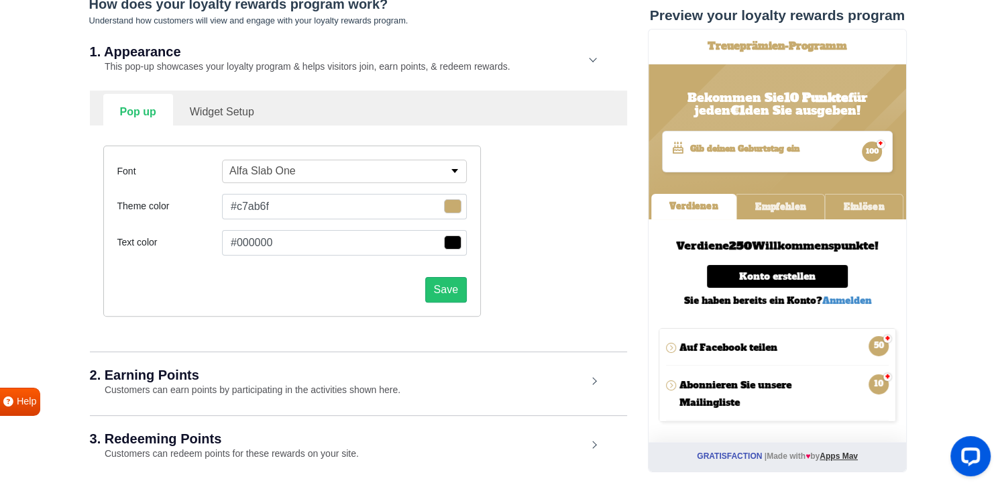
click at [286, 178] on button "Alfa Slab One" at bounding box center [344, 171] width 245 height 23
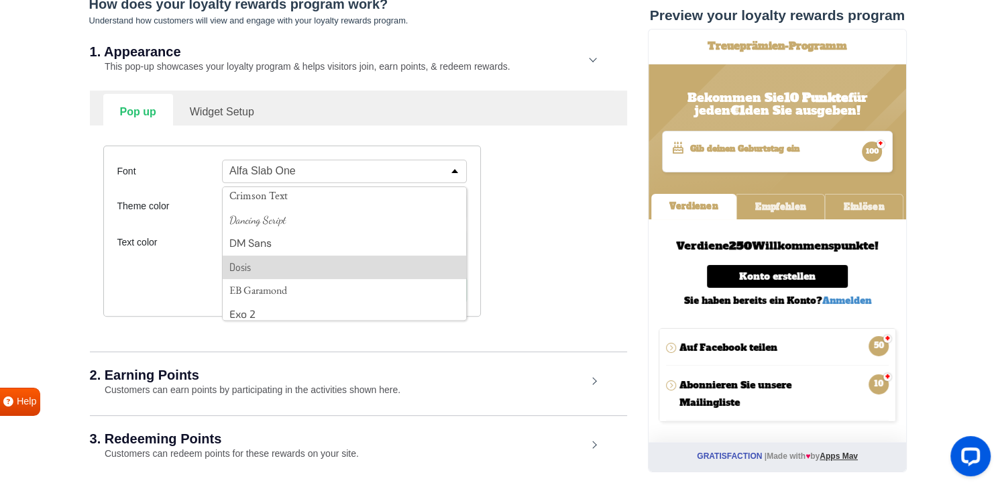
scroll to position [354, 0]
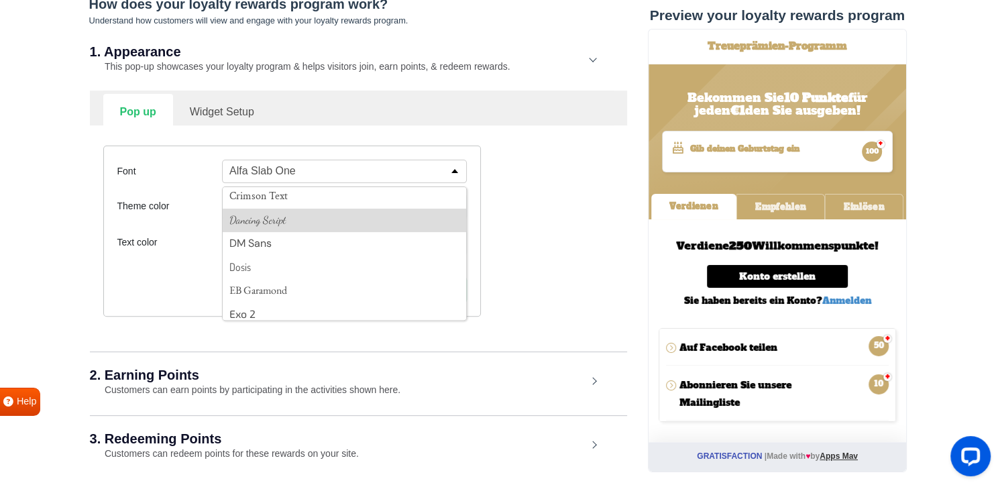
click at [267, 218] on button "Dancing Script" at bounding box center [345, 220] width 244 height 23
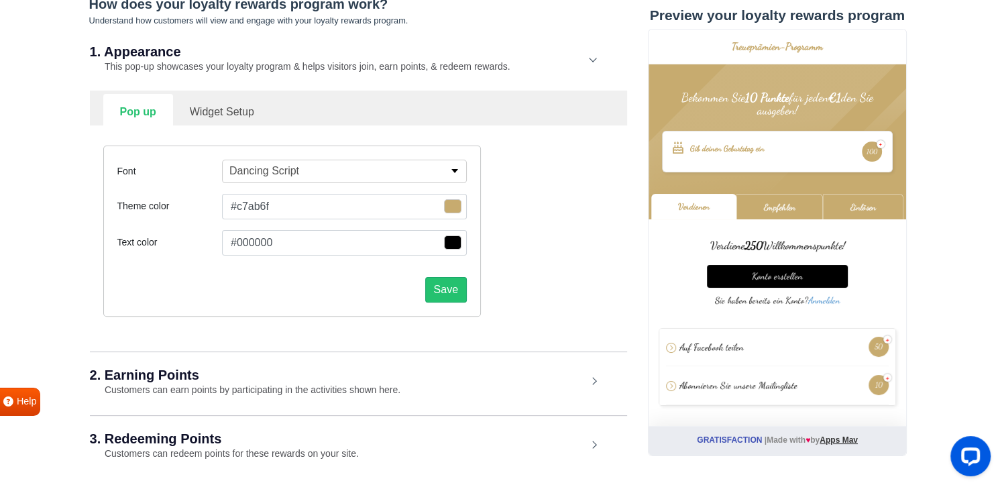
scroll to position [354, 0]
click at [305, 178] on button "Dancing Script" at bounding box center [344, 171] width 245 height 23
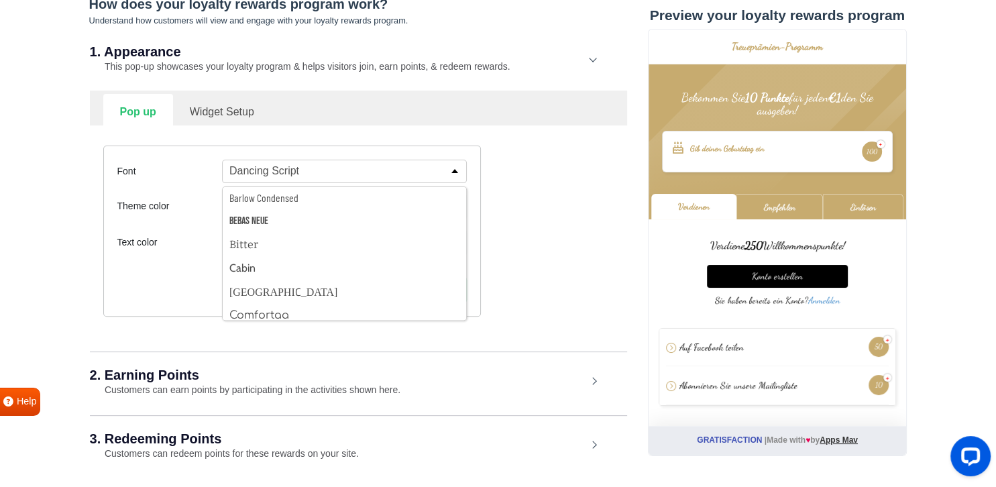
scroll to position [142, 0]
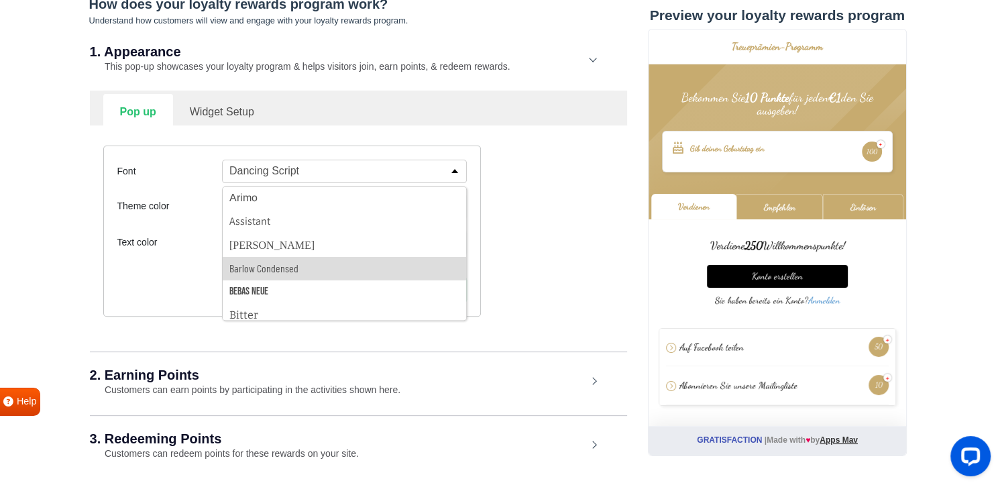
click at [325, 275] on button "Barlow Condensed" at bounding box center [345, 268] width 244 height 23
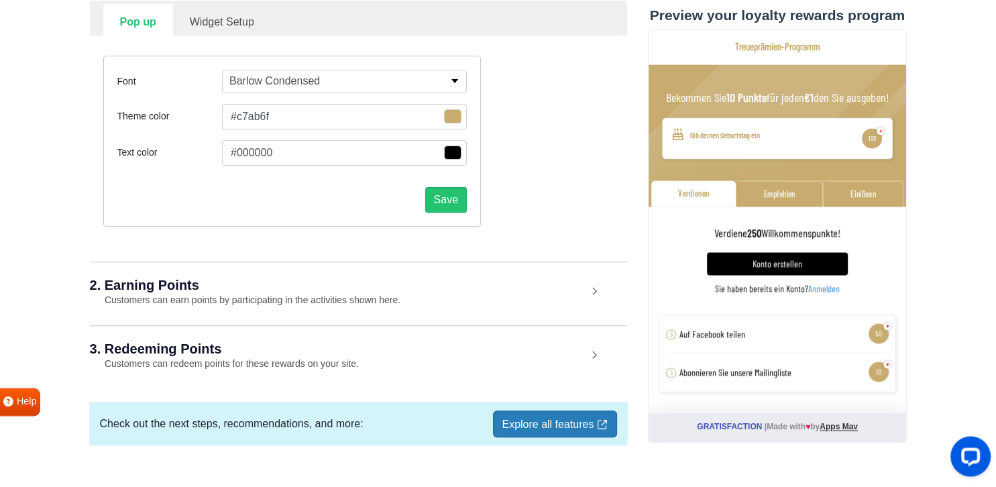
scroll to position [456, 0]
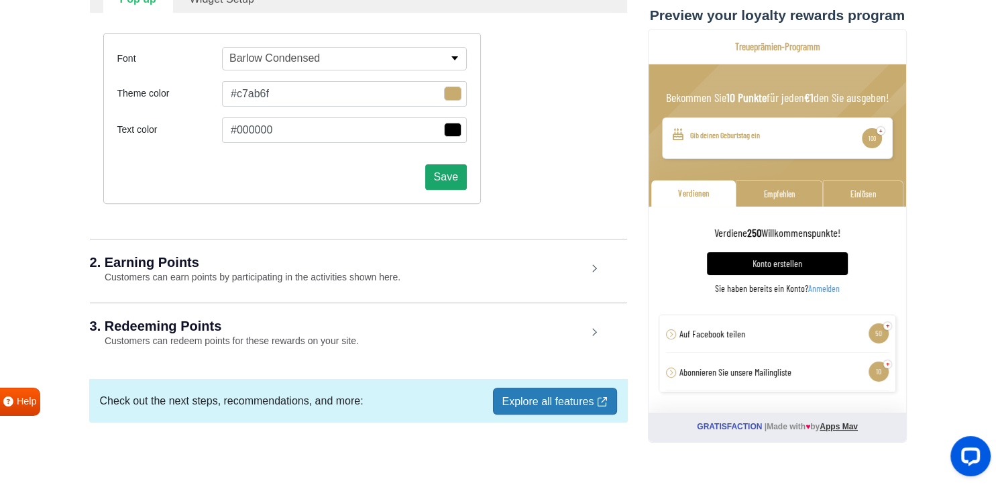
click at [429, 182] on button "Save" at bounding box center [446, 176] width 42 height 25
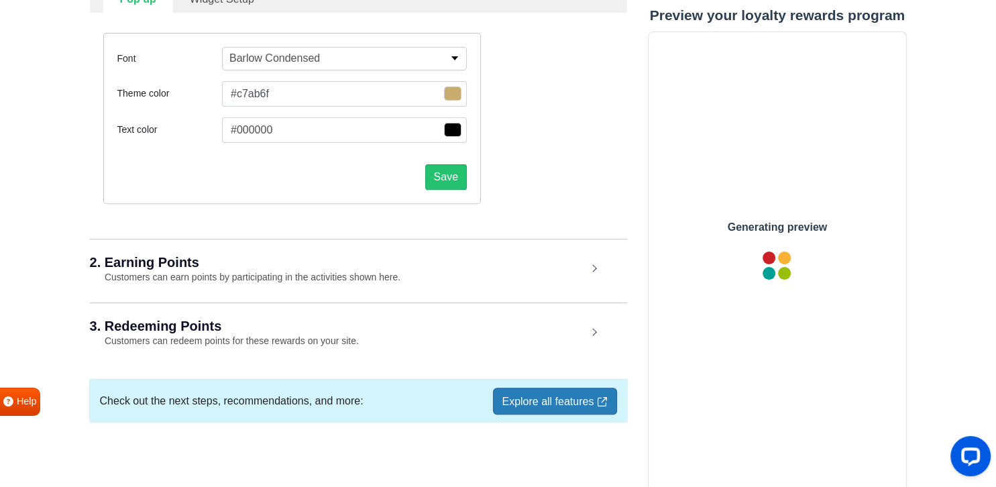
click at [592, 262] on div "2. Earning Points Customers can earn points by participating in the activities …" at bounding box center [358, 270] width 537 height 62
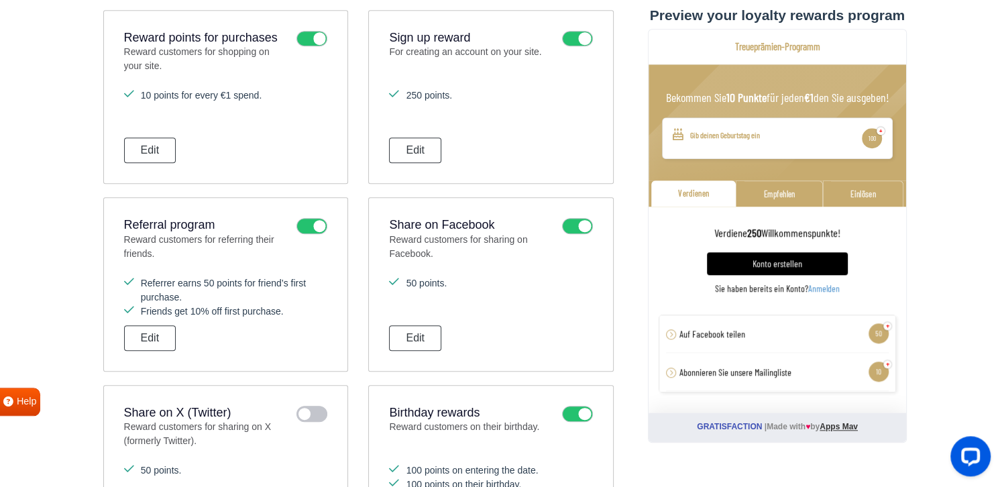
scroll to position [779, 0]
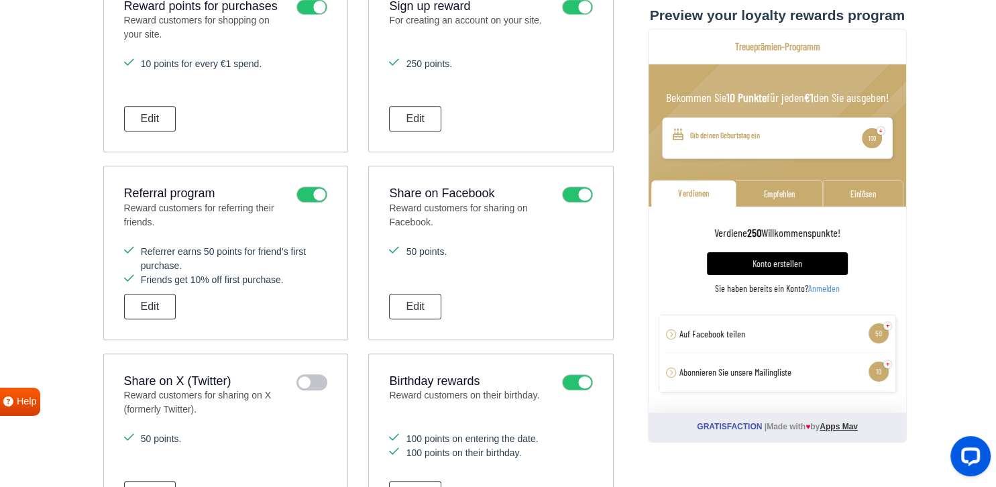
click at [312, 201] on div "Referral program Reward customers for referring their friends." at bounding box center [225, 209] width 203 height 45
click at [311, 197] on icon at bounding box center [312, 195] width 31 height 16
click at [0, 0] on input "checkbox" at bounding box center [0, 0] width 0 height 0
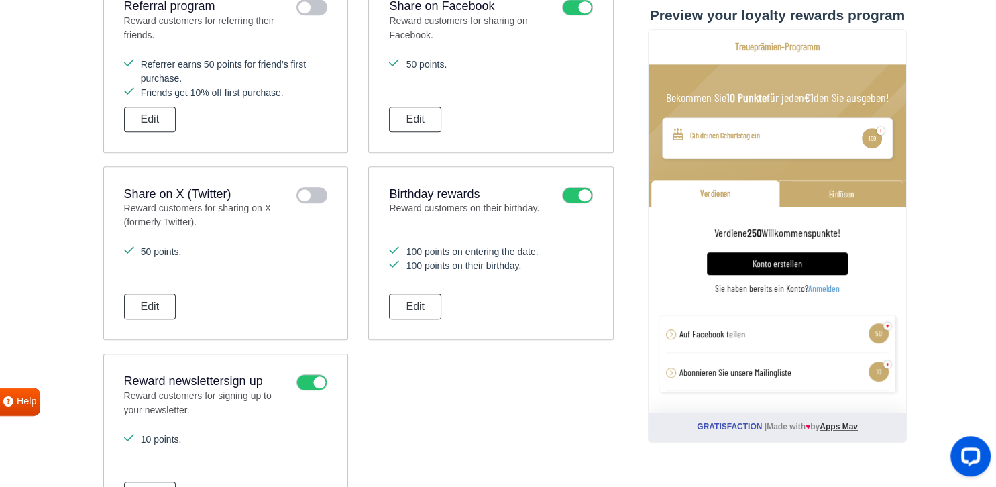
scroll to position [992, 0]
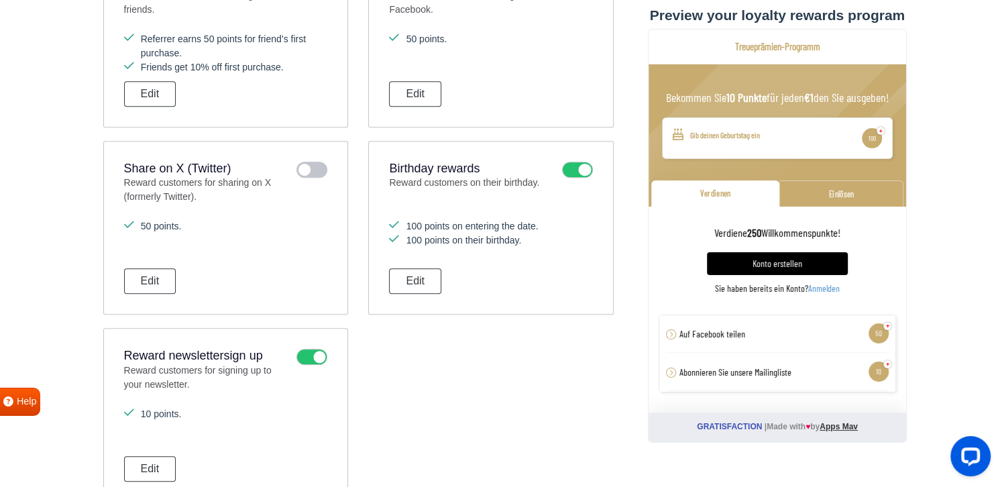
click at [323, 356] on icon at bounding box center [312, 357] width 31 height 16
click at [0, 0] on input "checkbox" at bounding box center [0, 0] width 0 height 0
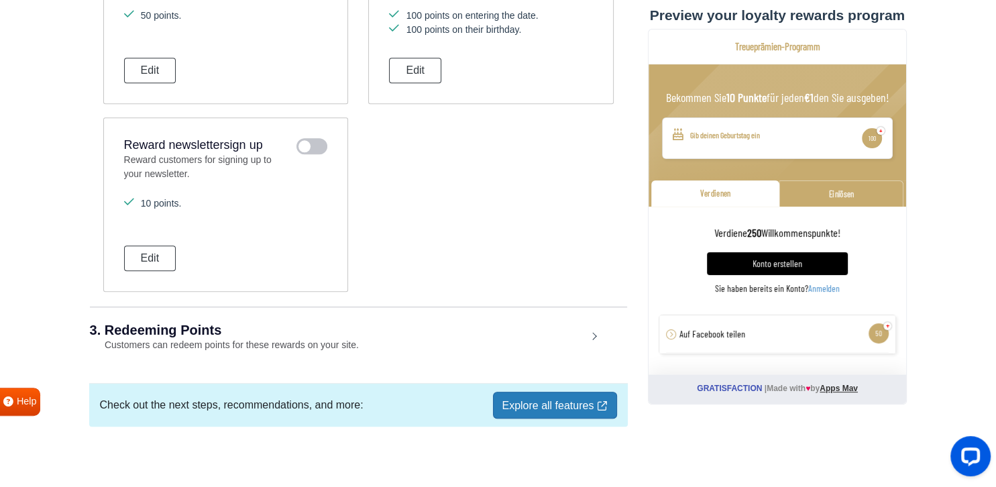
scroll to position [1205, 0]
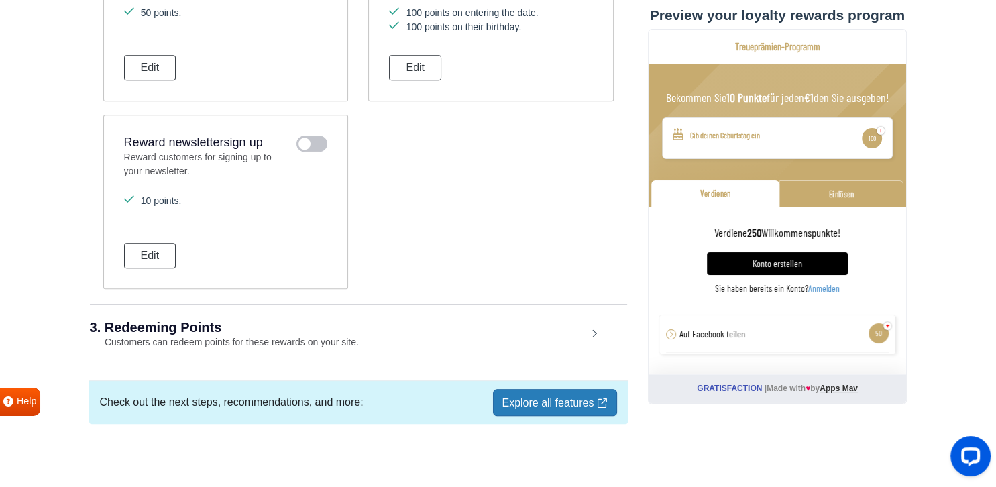
click at [525, 333] on div "3. Redeeming Points Customers can redeem points for these rewards on your site." at bounding box center [358, 335] width 537 height 62
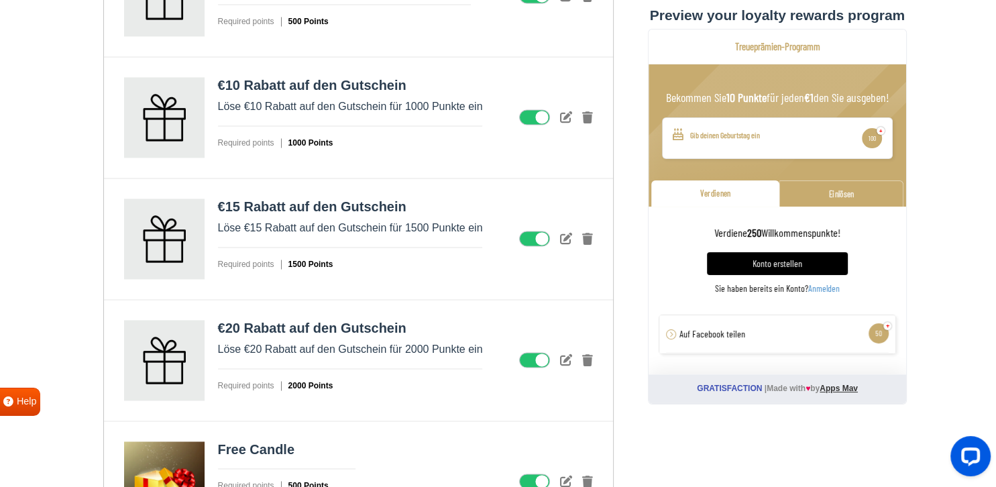
scroll to position [1984, 0]
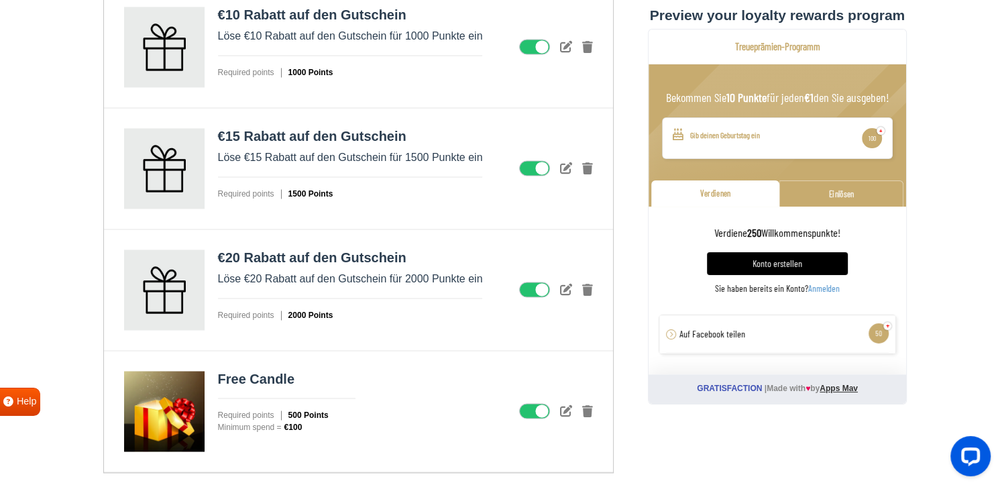
click at [521, 282] on icon at bounding box center [534, 290] width 31 height 16
click at [0, 0] on input "checkbox" at bounding box center [0, 0] width 0 height 0
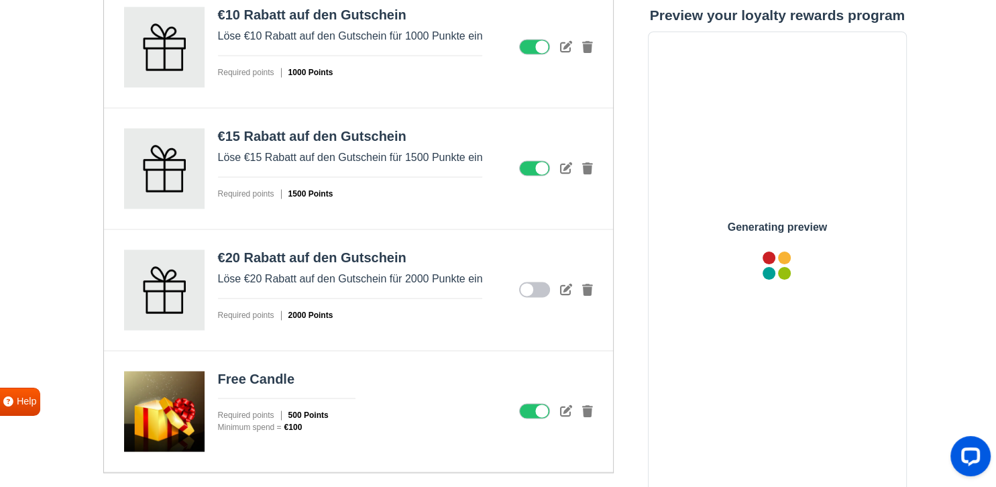
click at [537, 39] on icon at bounding box center [534, 47] width 31 height 16
click at [0, 0] on input "checkbox" at bounding box center [0, 0] width 0 height 0
click at [532, 170] on icon at bounding box center [534, 168] width 31 height 16
click at [0, 0] on input "checkbox" at bounding box center [0, 0] width 0 height 0
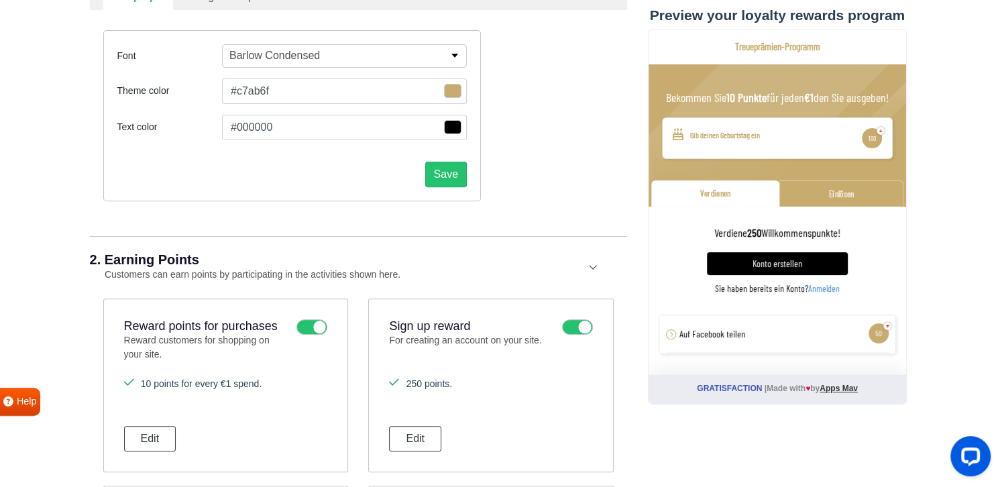
scroll to position [496, 0]
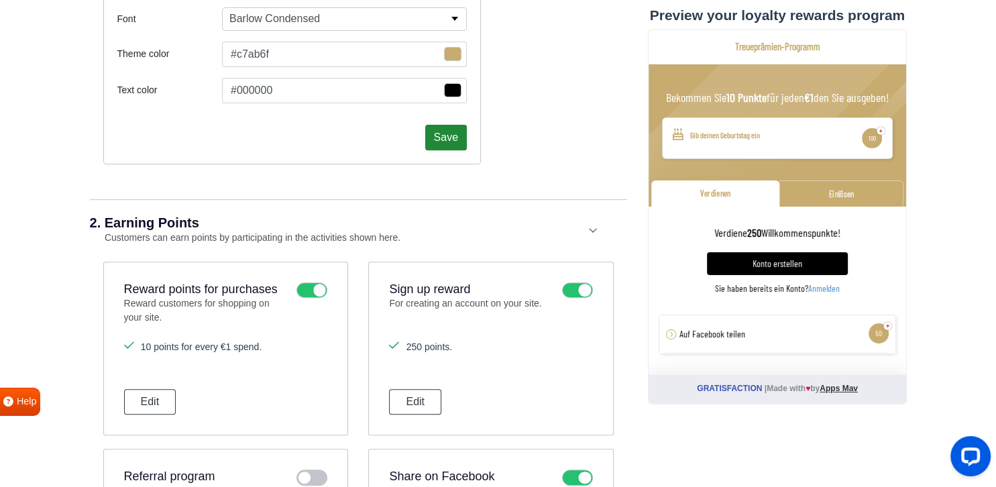
click at [455, 136] on button "Save" at bounding box center [446, 137] width 42 height 25
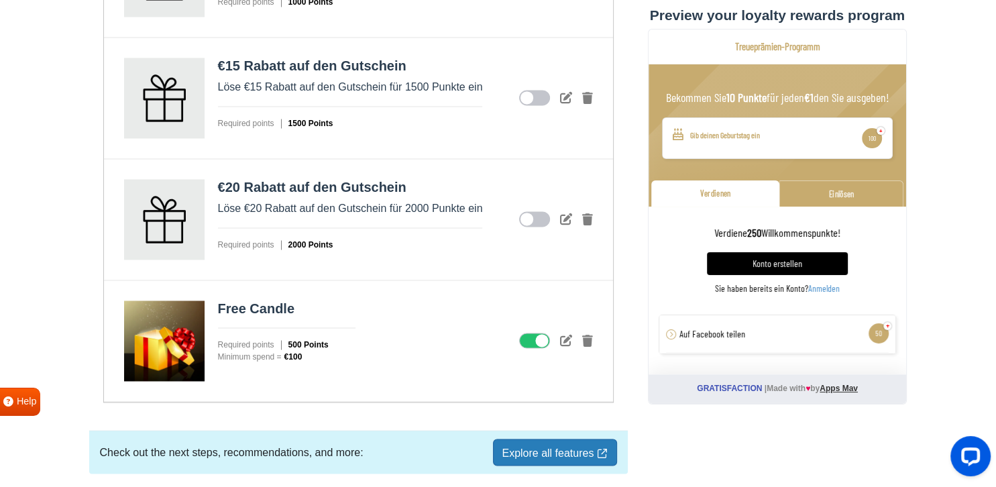
scroll to position [2101, 0]
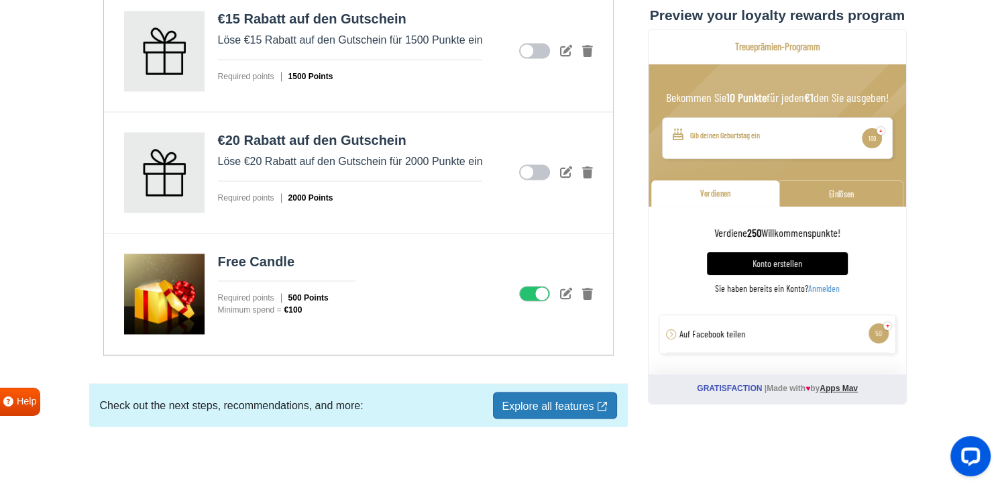
click at [541, 403] on link "Explore all features" at bounding box center [554, 405] width 123 height 27
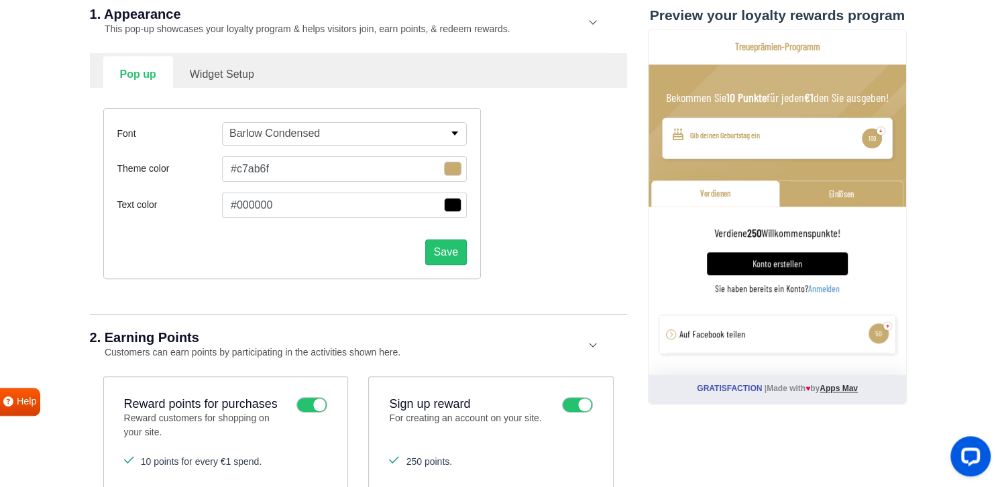
scroll to position [401, 0]
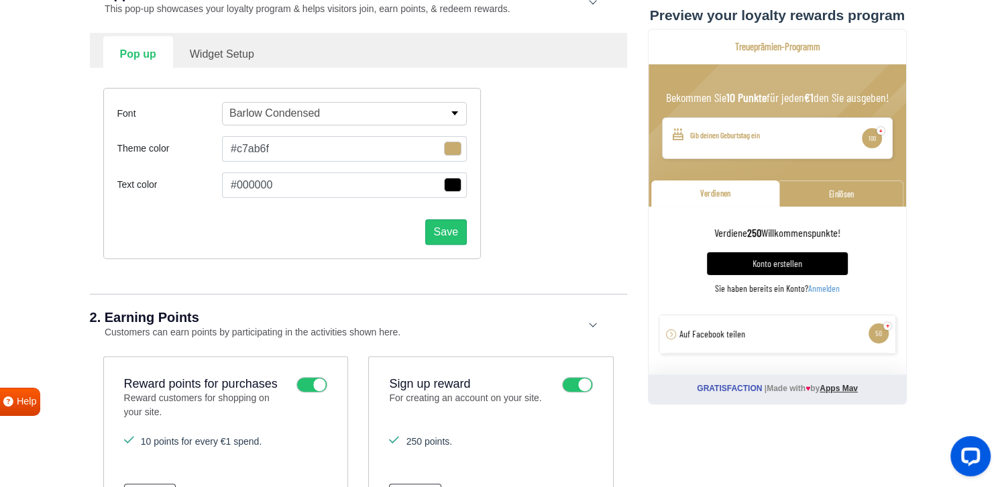
click at [262, 57] on link "Widget Setup" at bounding box center [222, 52] width 98 height 33
select select "top-center"
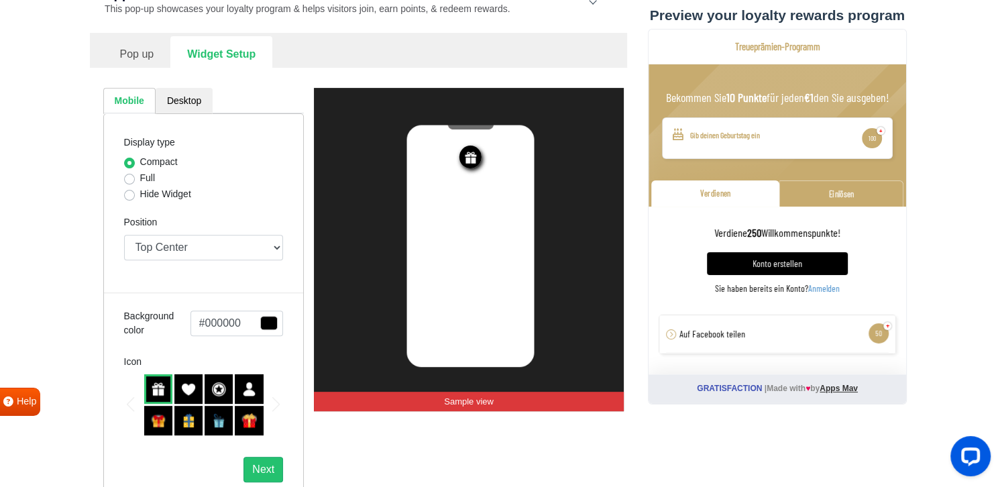
click at [142, 178] on label "Full" at bounding box center [147, 178] width 15 height 14
click at [135, 178] on input "Full" at bounding box center [129, 177] width 11 height 13
radio input "true"
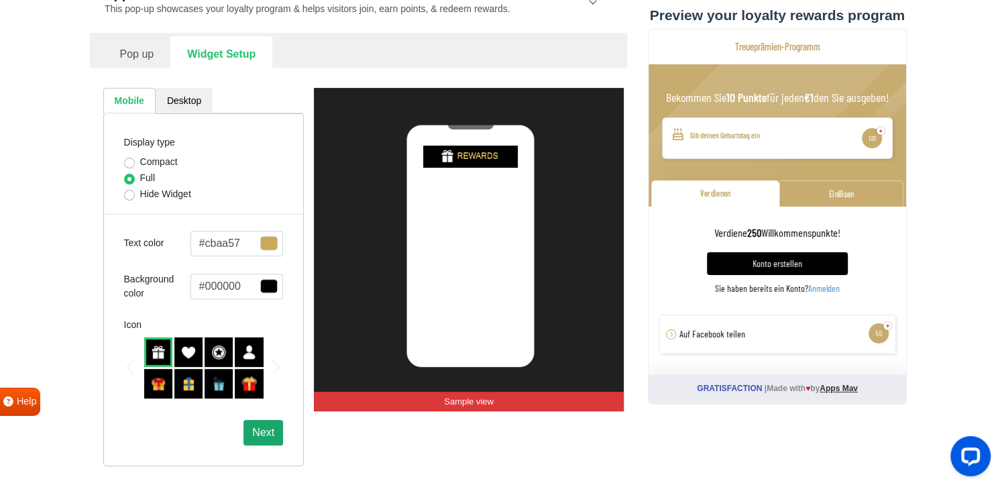
click at [255, 426] on button "Next" at bounding box center [264, 432] width 40 height 25
select select "top-bar"
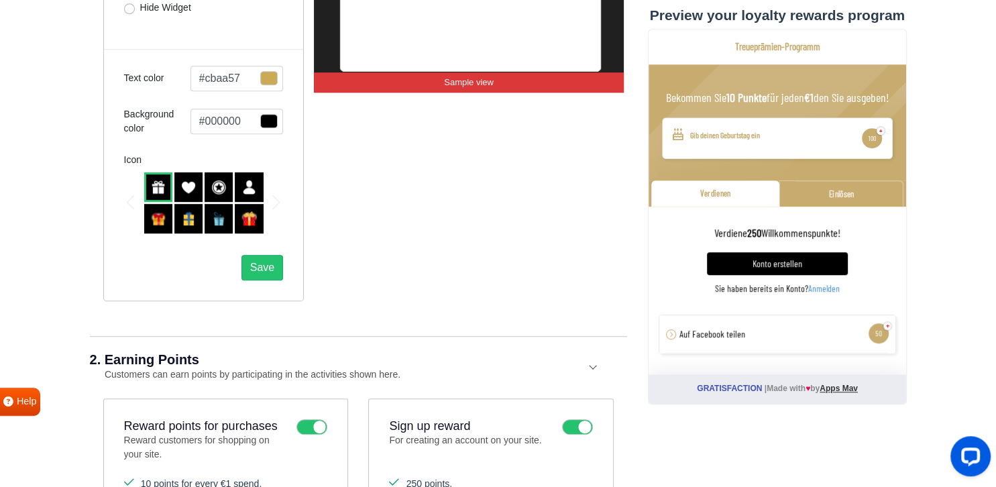
scroll to position [543, 0]
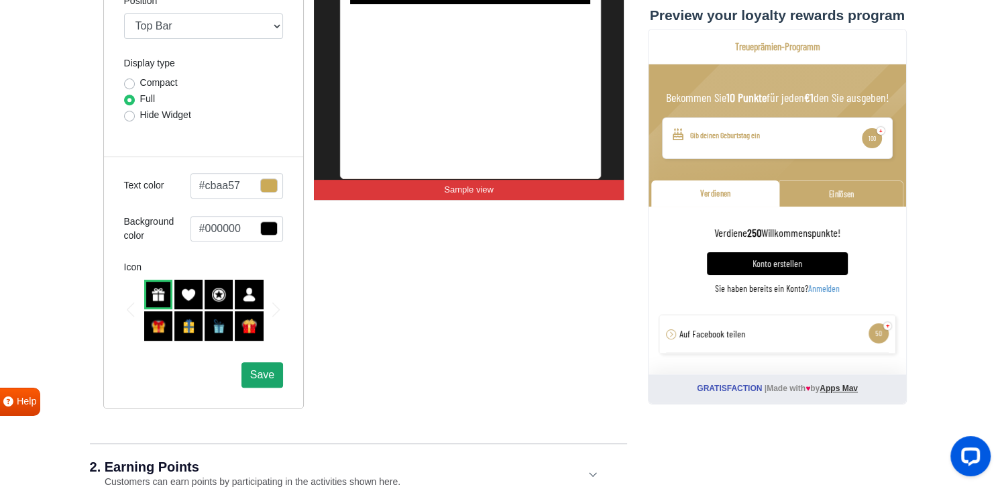
click at [256, 380] on button "Save" at bounding box center [263, 374] width 42 height 25
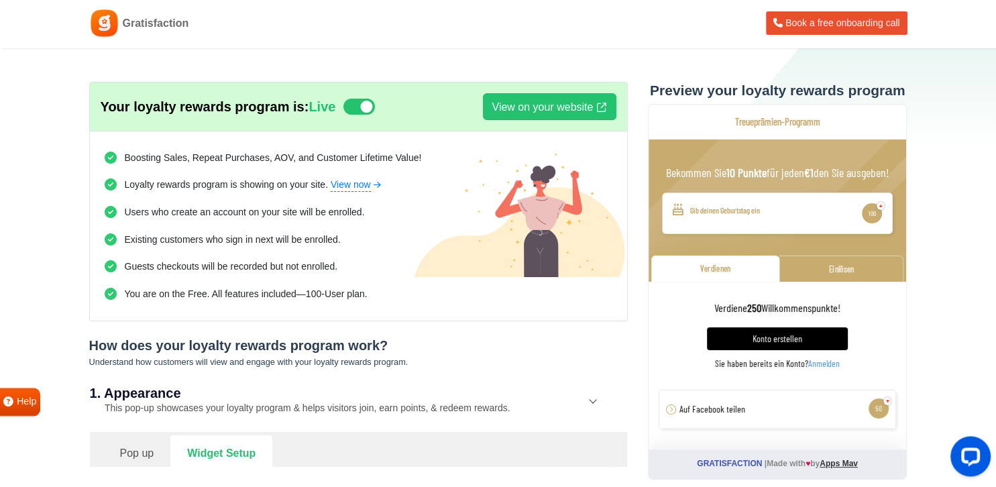
scroll to position [0, 0]
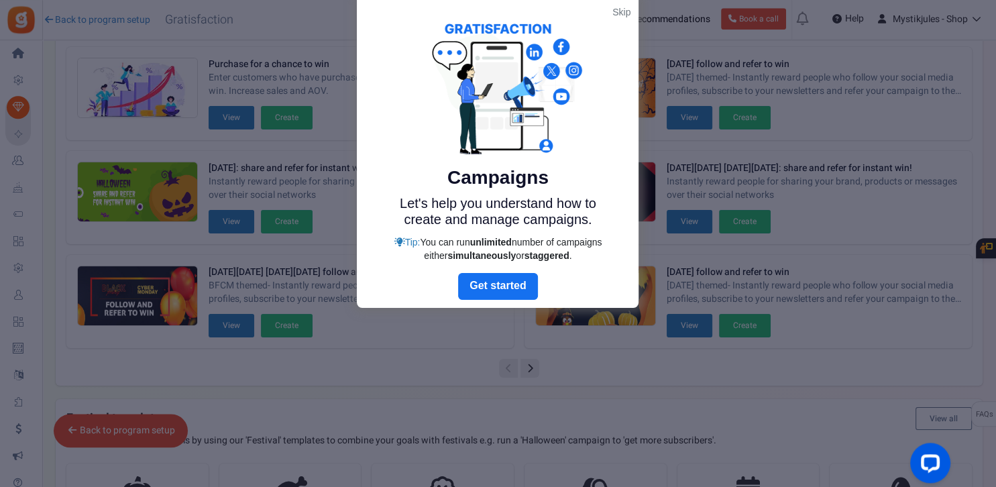
scroll to position [8, 0]
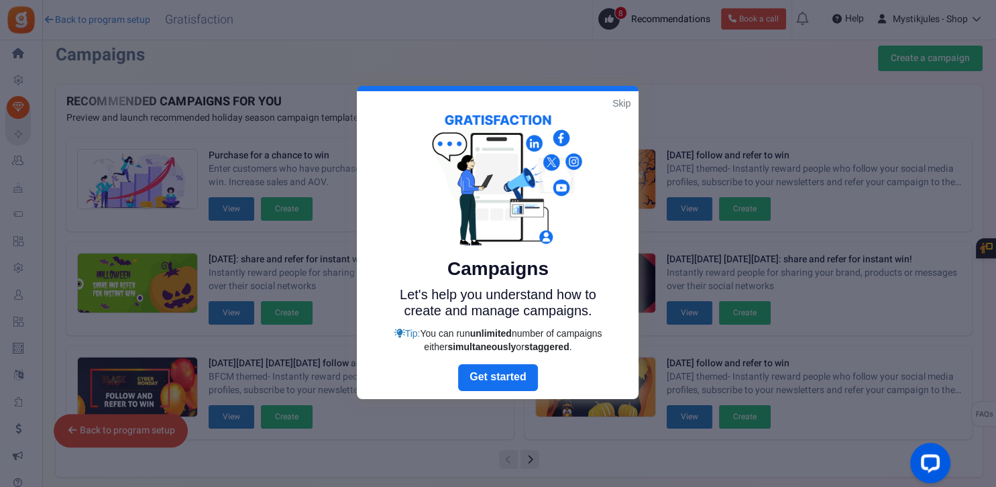
click at [625, 102] on link "Skip" at bounding box center [622, 103] width 18 height 13
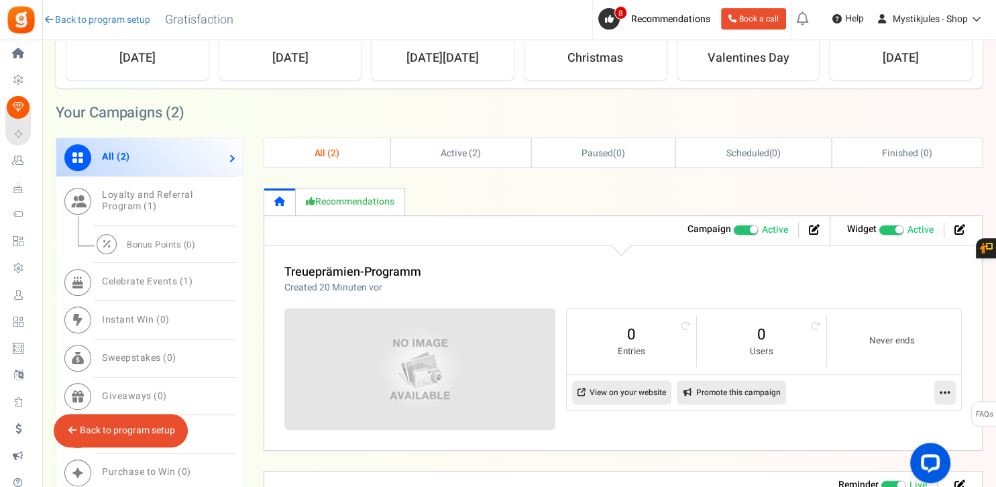
scroll to position [574, 0]
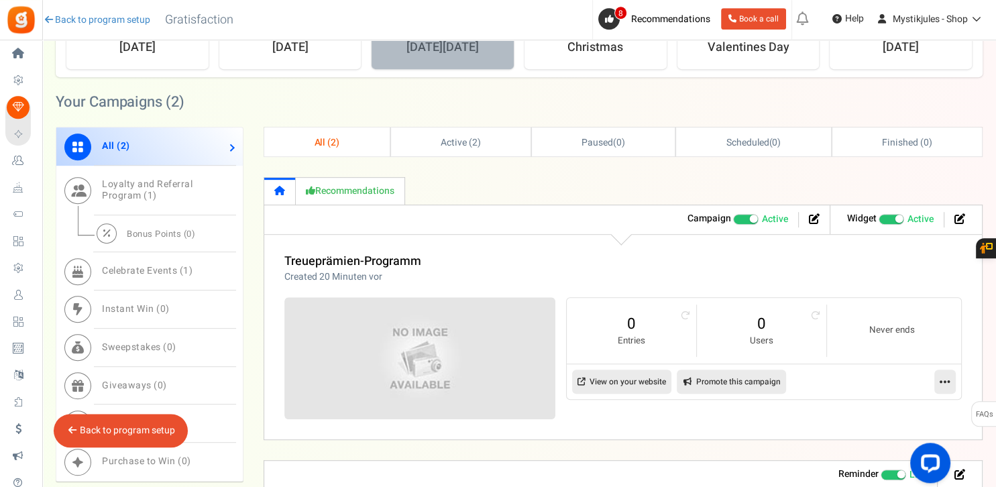
click at [430, 56] on div "View" at bounding box center [443, 29] width 142 height 81
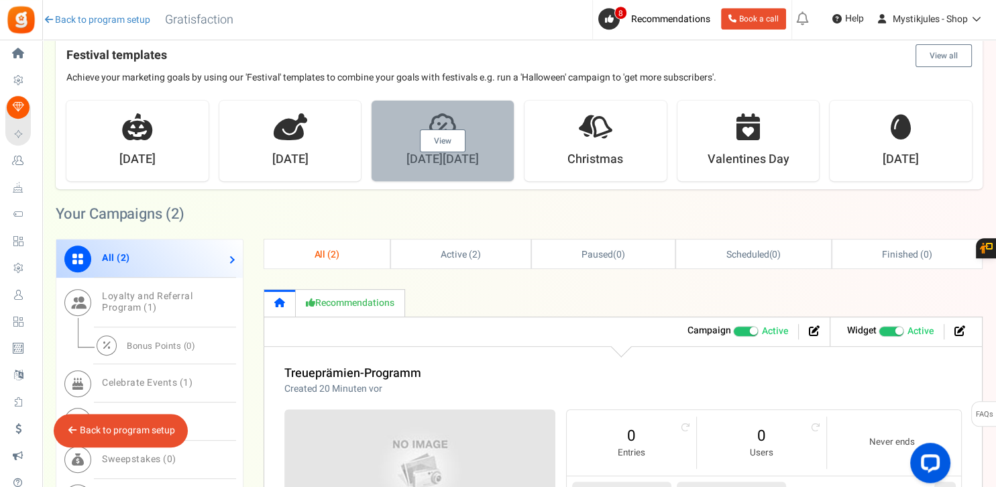
scroll to position [433, 0]
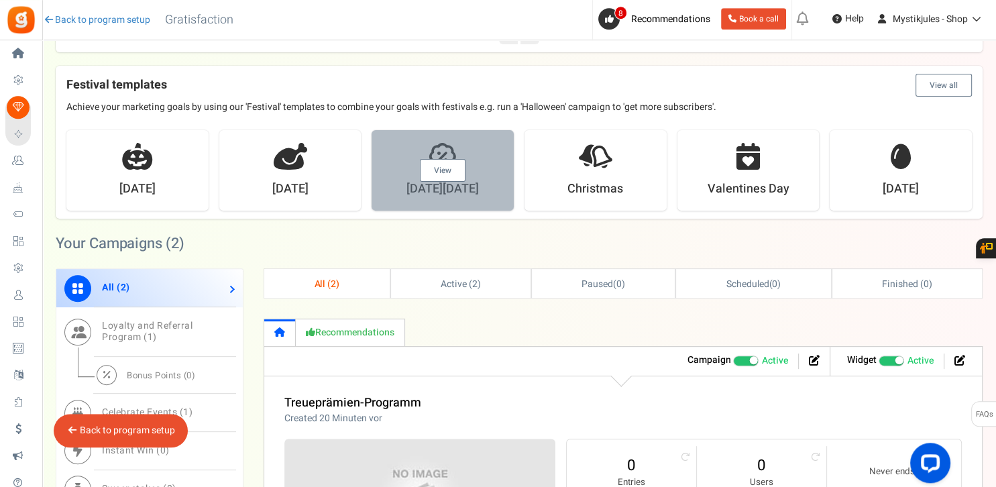
click at [444, 165] on link "View" at bounding box center [443, 170] width 46 height 23
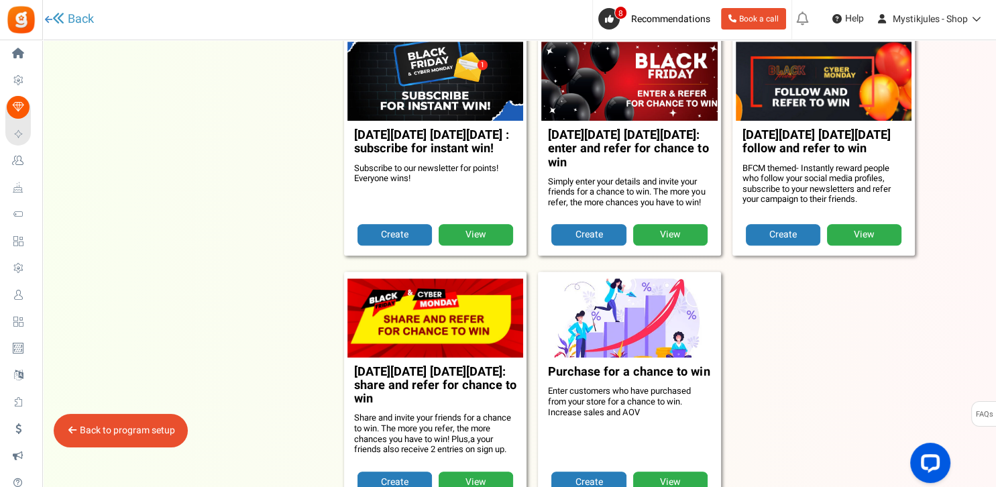
scroll to position [959, 0]
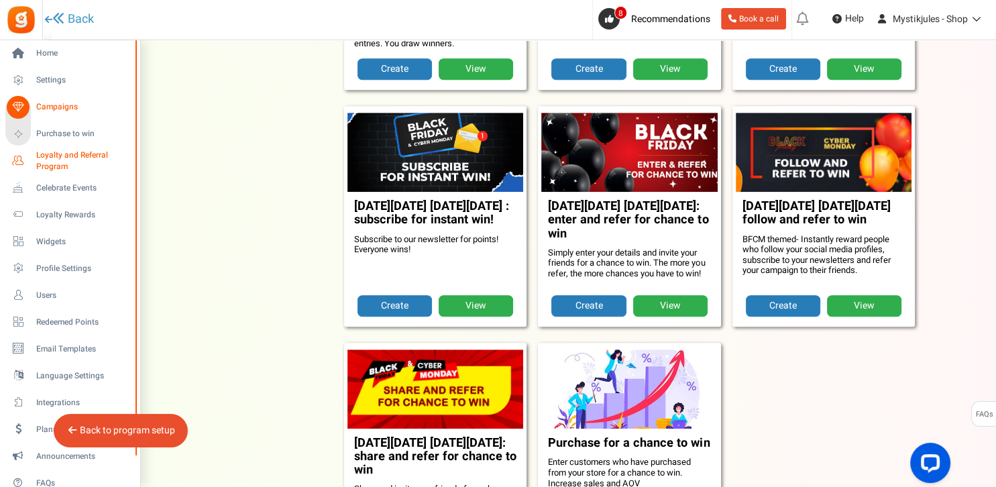
click at [68, 162] on span "Loyalty and Referral Program" at bounding box center [85, 161] width 98 height 23
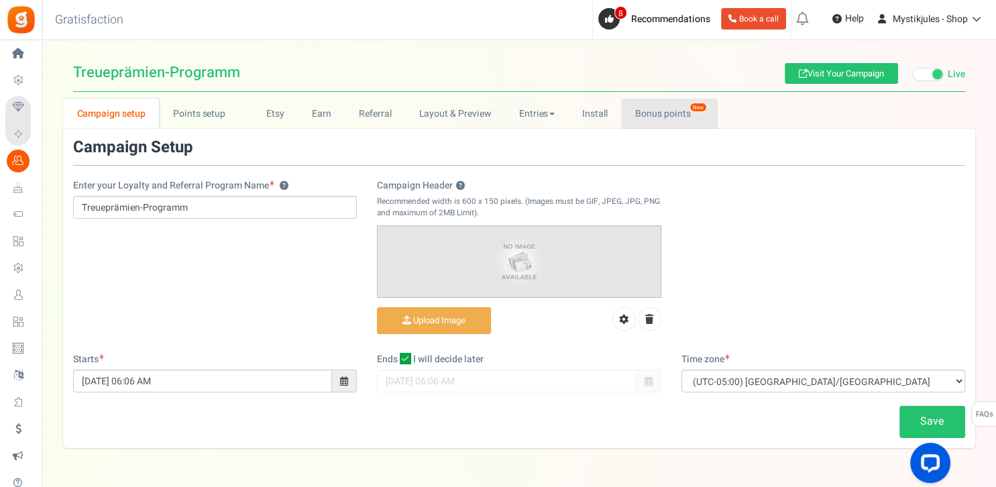
click at [662, 115] on link "Bonus points New" at bounding box center [669, 114] width 96 height 30
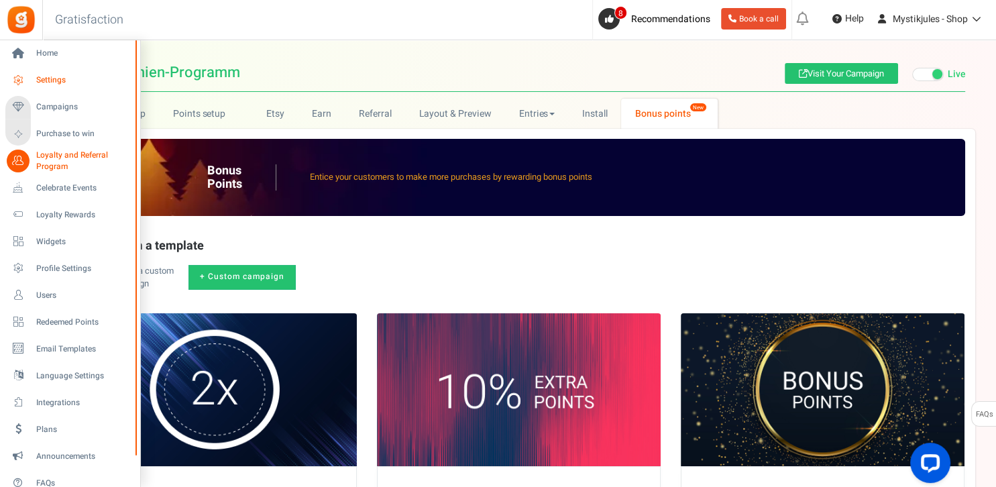
click at [47, 86] on span "Settings" at bounding box center [83, 79] width 94 height 11
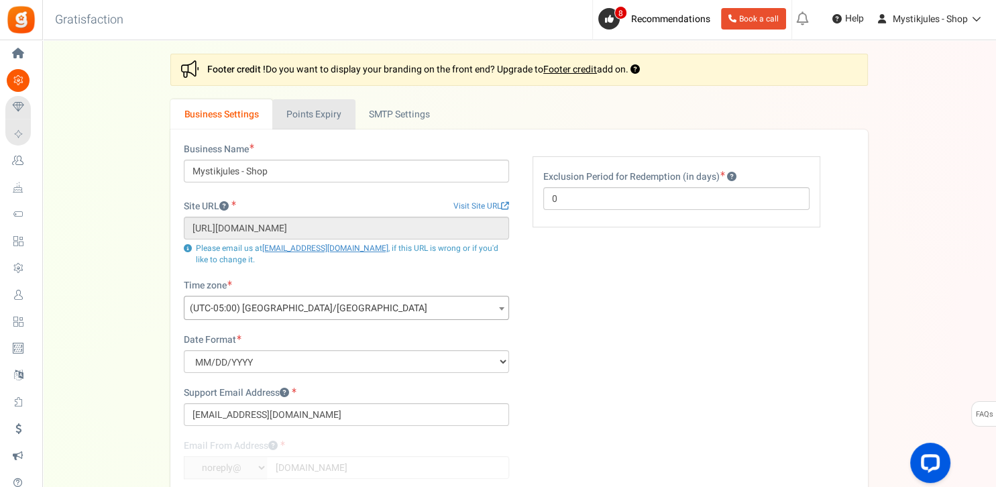
click at [325, 113] on link "Points Expiry" at bounding box center [313, 114] width 83 height 30
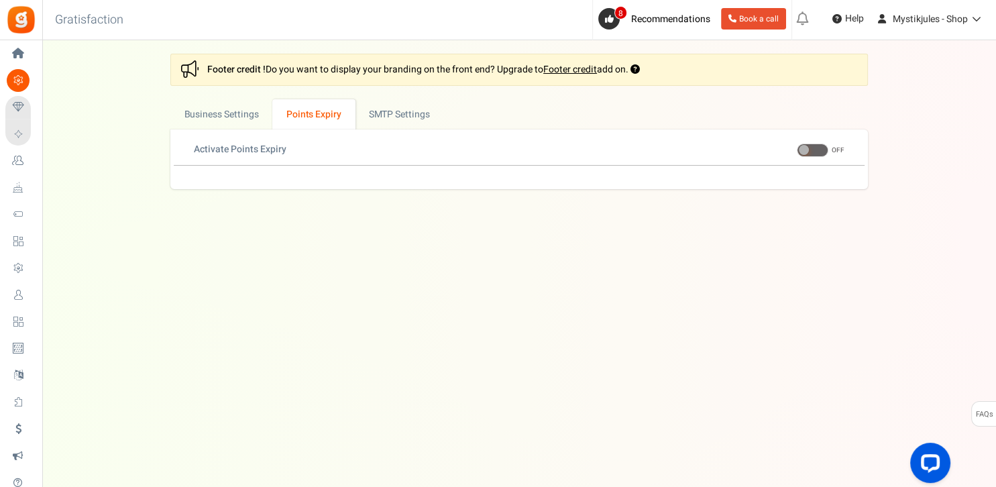
click at [810, 152] on span at bounding box center [813, 150] width 32 height 13
click at [797, 152] on input "ON OFF" at bounding box center [797, 150] width 0 height 9
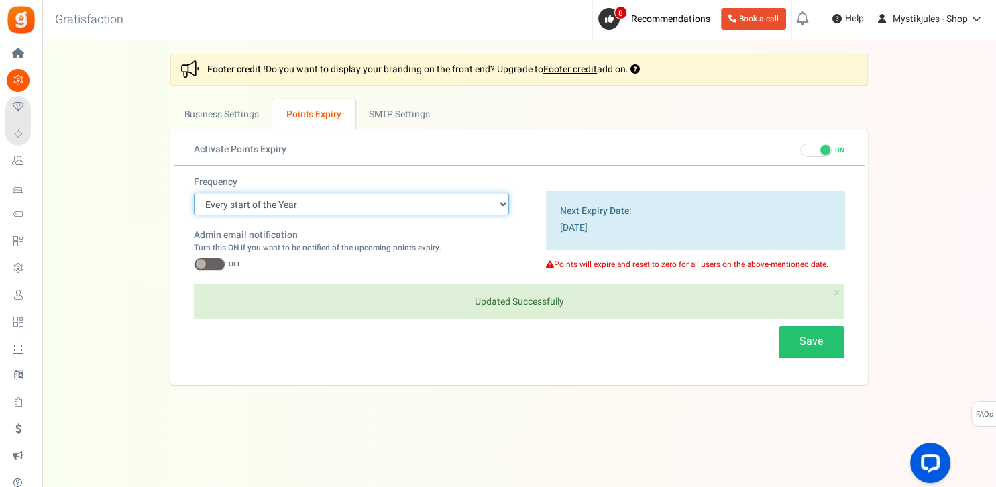
click at [194, 193] on select "Every start of the Year Every start of the Month Exact Date (one Time)" at bounding box center [351, 204] width 315 height 23
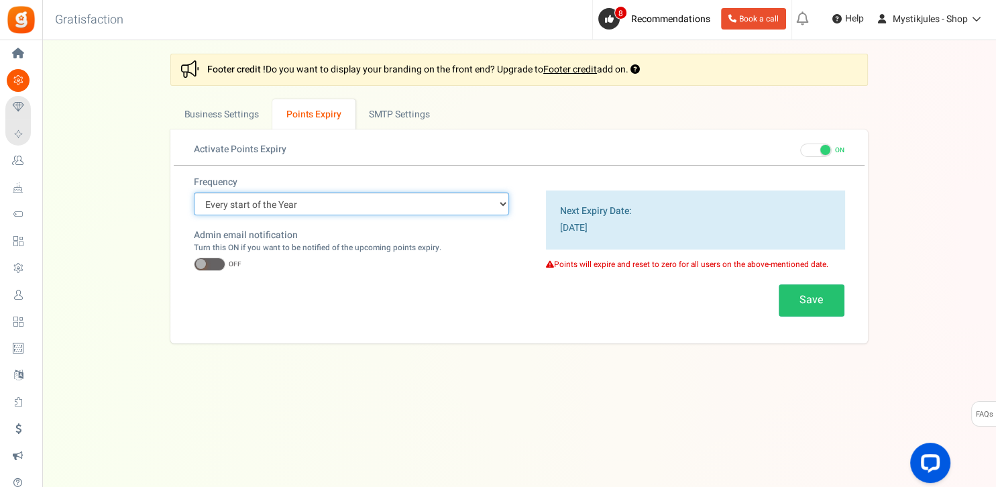
click option "Every start of the Year" at bounding box center [0, 0] width 0 height 0
click at [819, 156] on span at bounding box center [816, 150] width 32 height 13
click at [800, 155] on input "ON OFF" at bounding box center [800, 150] width 0 height 9
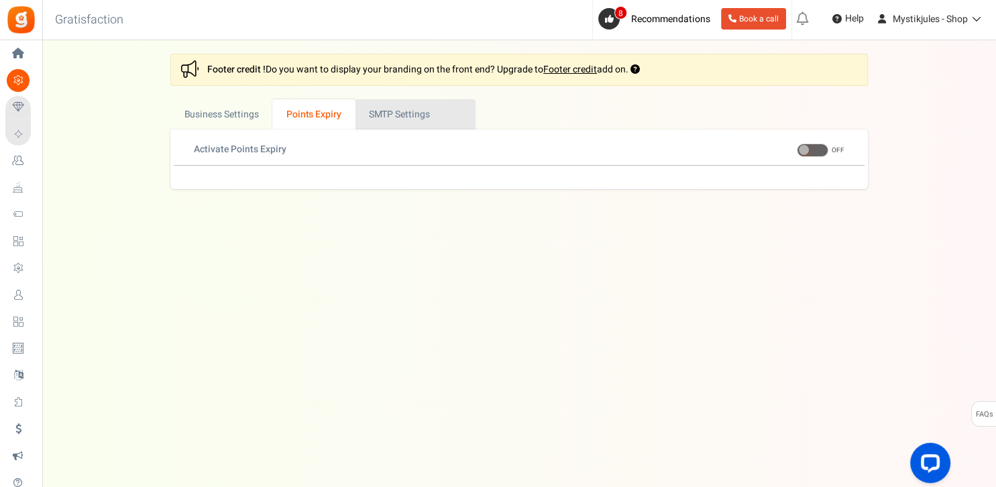
click at [405, 115] on link "Active SMTP Settings" at bounding box center [416, 114] width 120 height 30
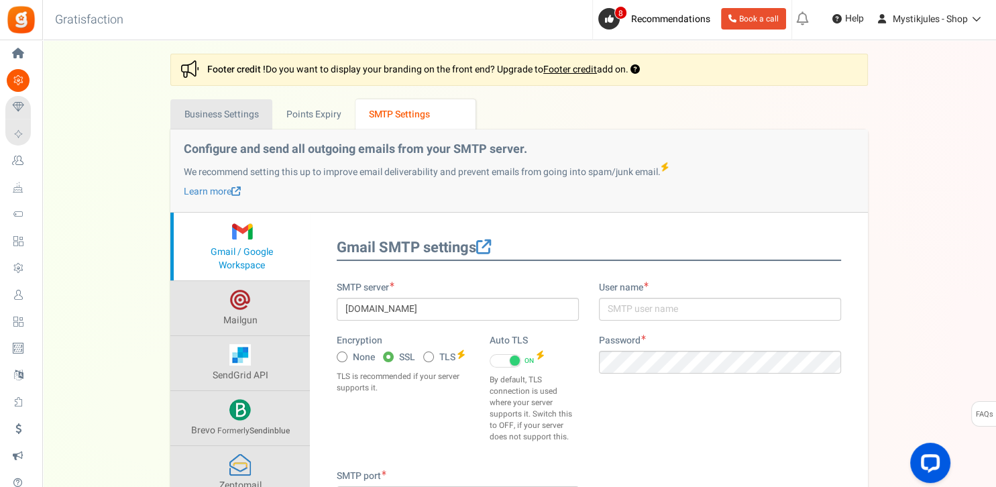
click at [240, 122] on link "Business Settings" at bounding box center [221, 114] width 102 height 30
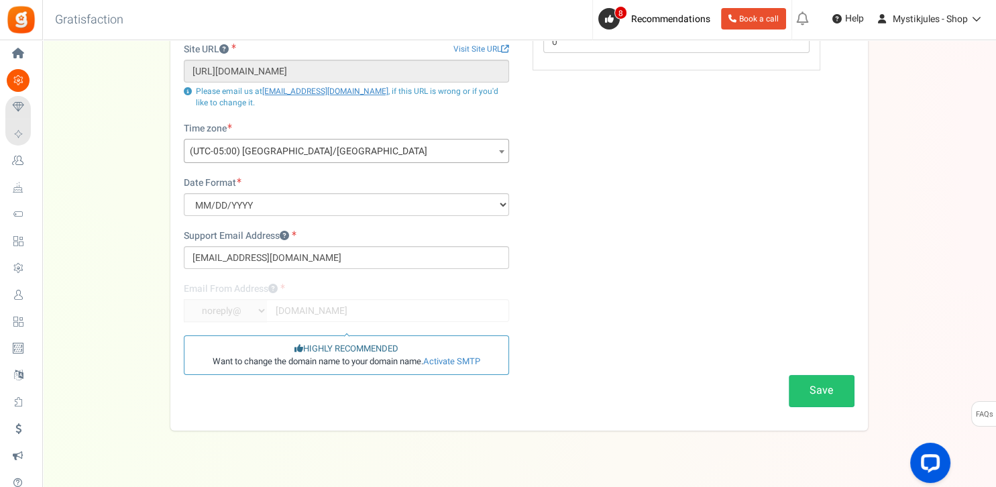
scroll to position [180, 0]
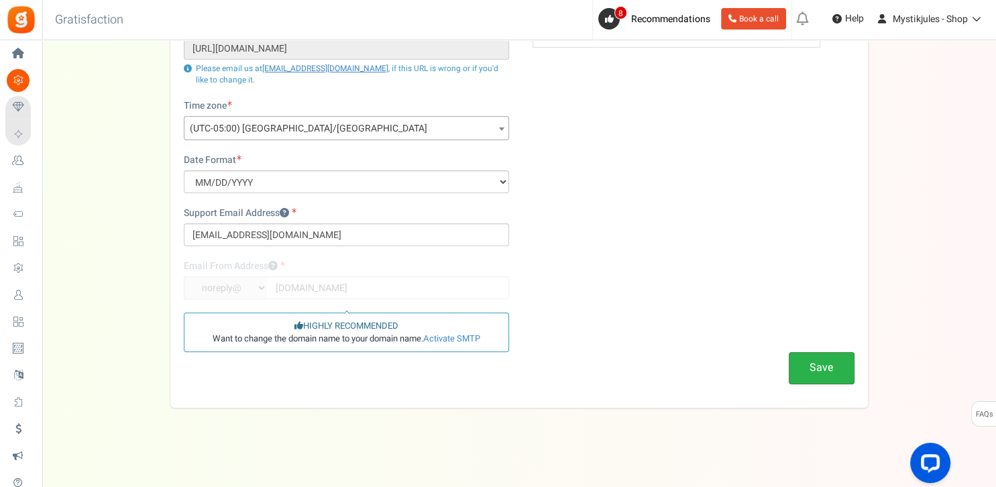
click at [844, 374] on button "Save" at bounding box center [822, 368] width 66 height 32
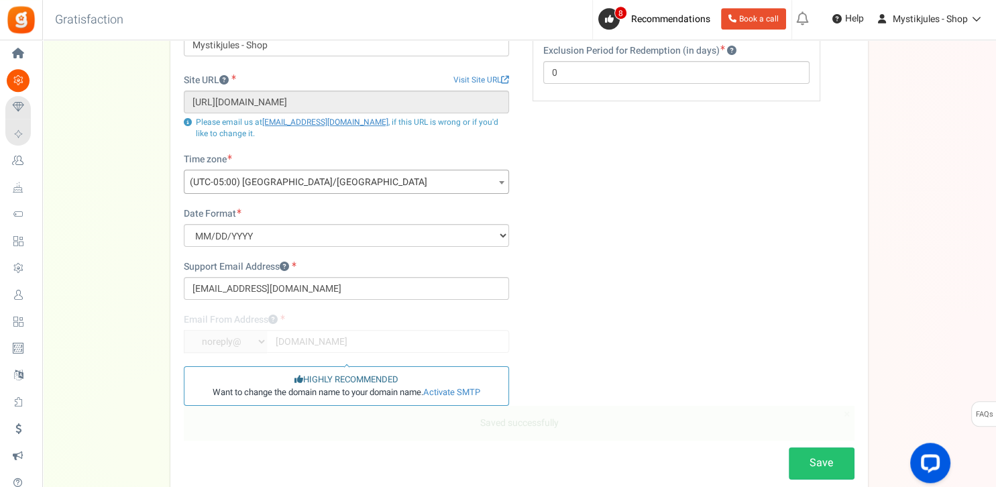
scroll to position [0, 0]
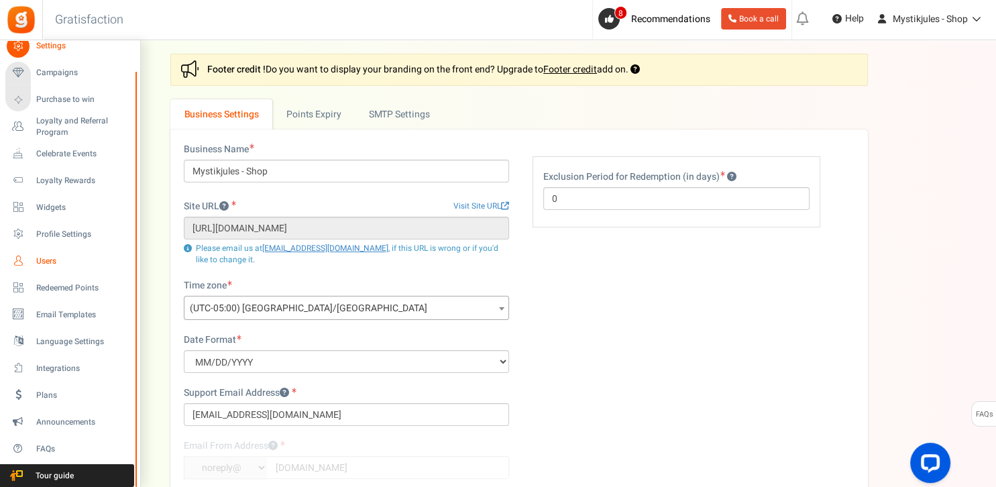
click at [55, 260] on span "Users" at bounding box center [83, 261] width 94 height 11
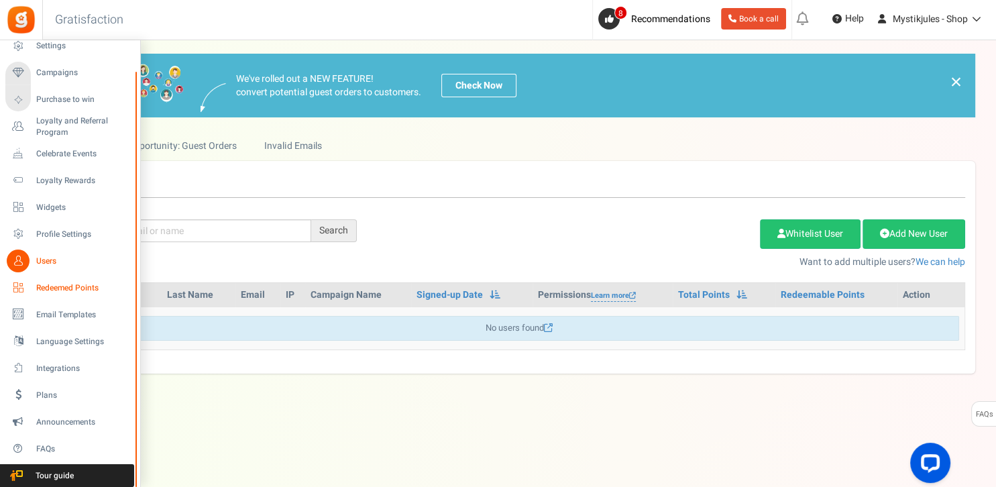
click at [51, 287] on span "Redeemed Points" at bounding box center [83, 287] width 94 height 11
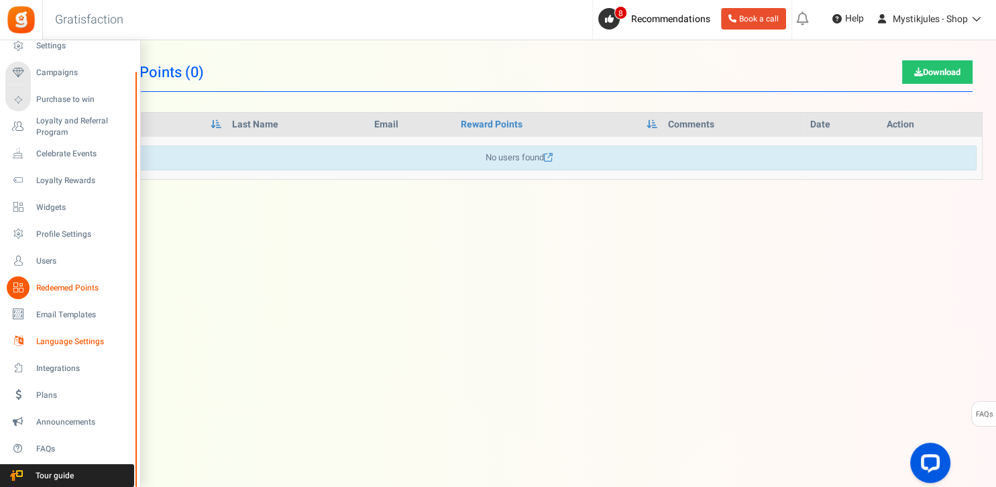
click at [66, 334] on link "Language Settings" at bounding box center [69, 341] width 129 height 23
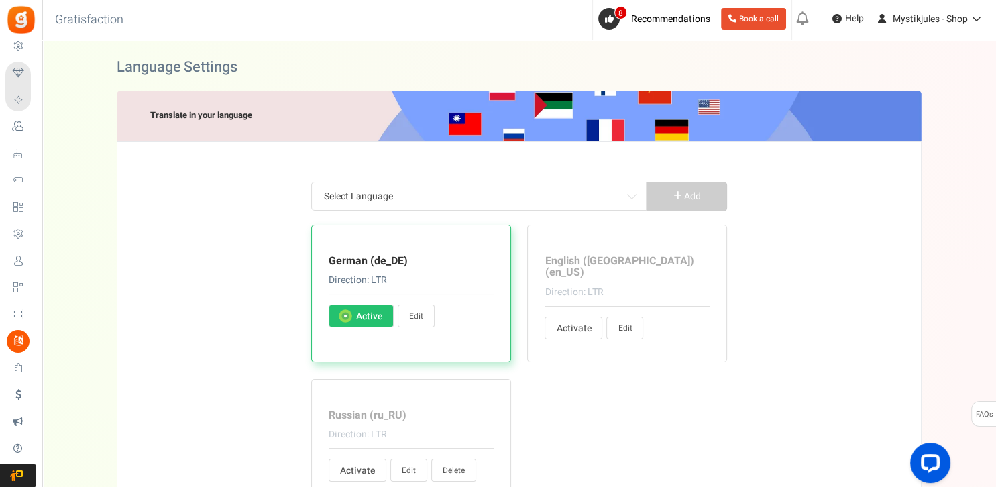
click at [623, 317] on link "Edit" at bounding box center [625, 328] width 37 height 23
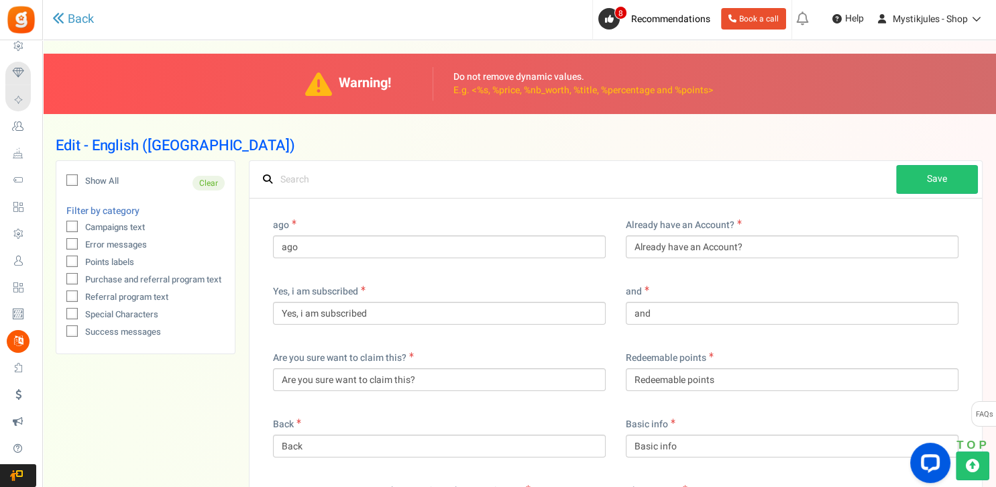
click at [97, 182] on span "Show All" at bounding box center [102, 181] width 34 height 13
click at [62, 182] on input "Show All" at bounding box center [57, 182] width 9 height 9
checkbox input "true"
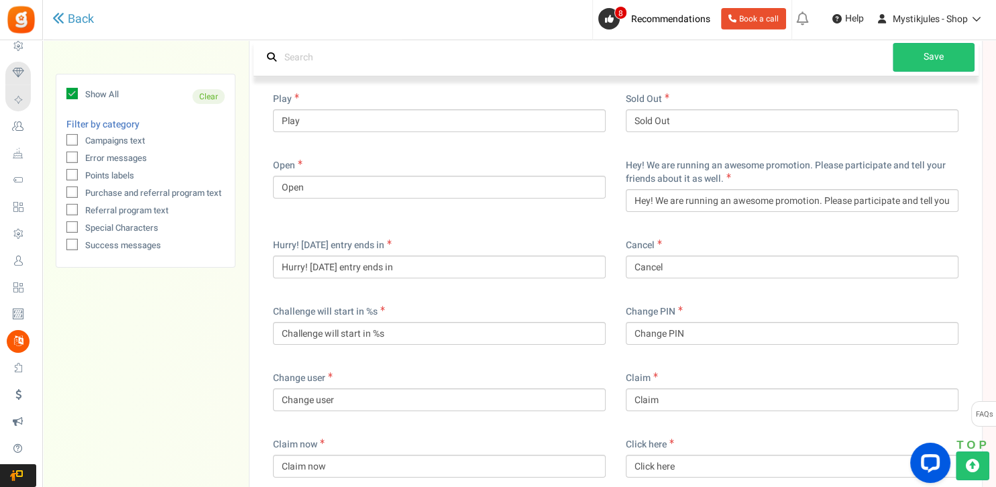
scroll to position [425, 0]
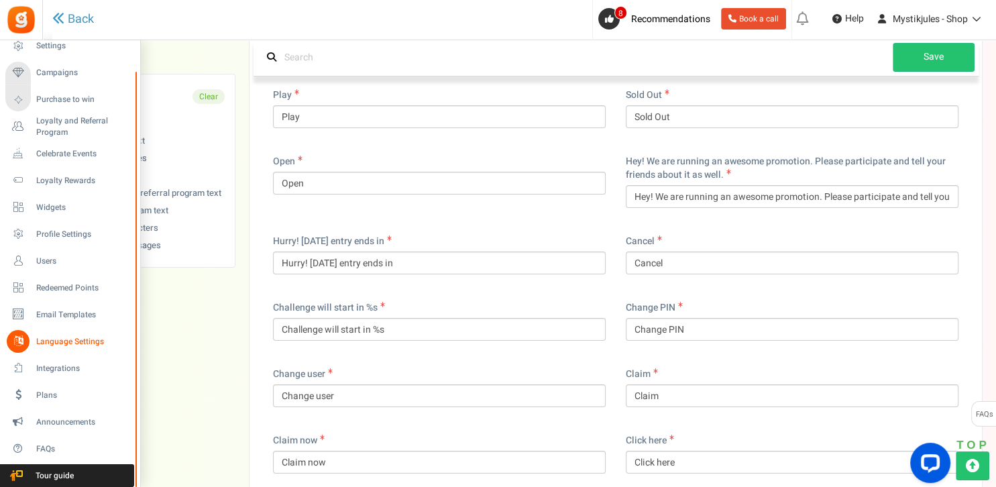
click at [74, 344] on span "Language Settings" at bounding box center [83, 341] width 94 height 11
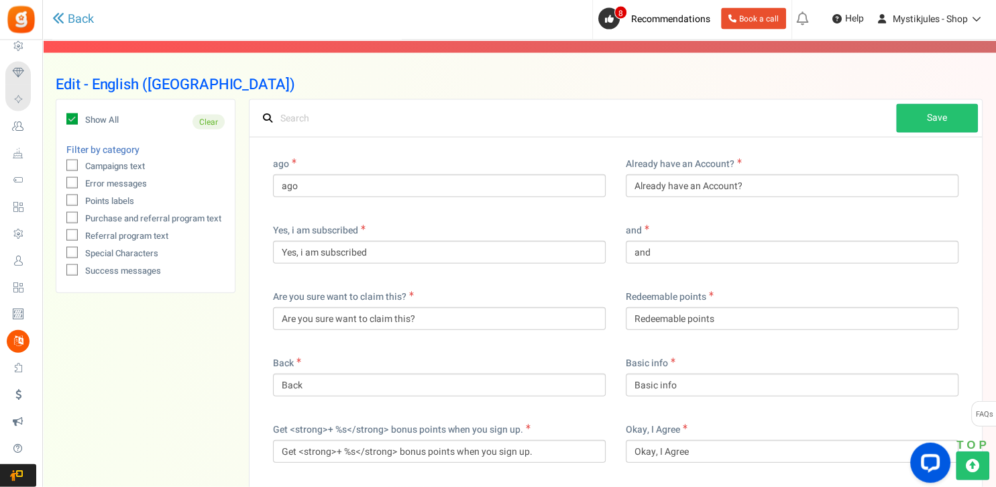
scroll to position [0, 0]
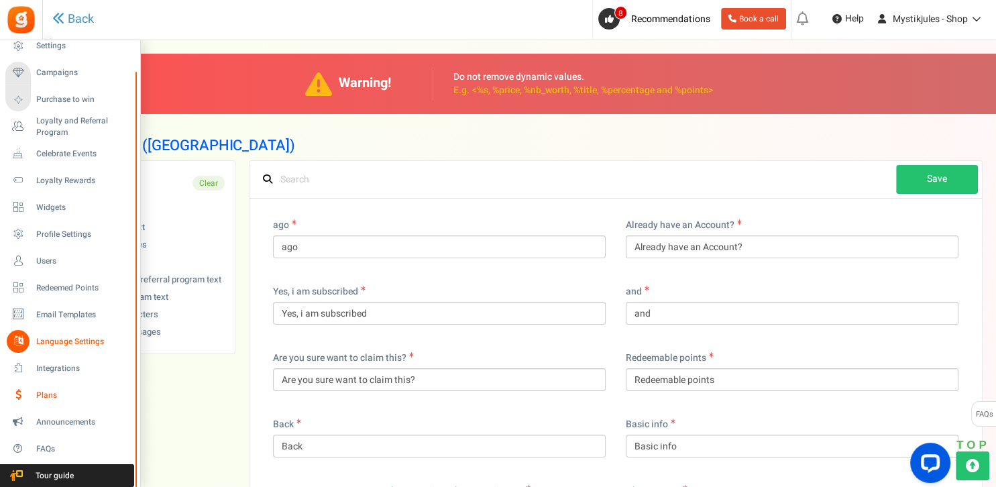
click at [49, 396] on span "Plans" at bounding box center [83, 395] width 94 height 11
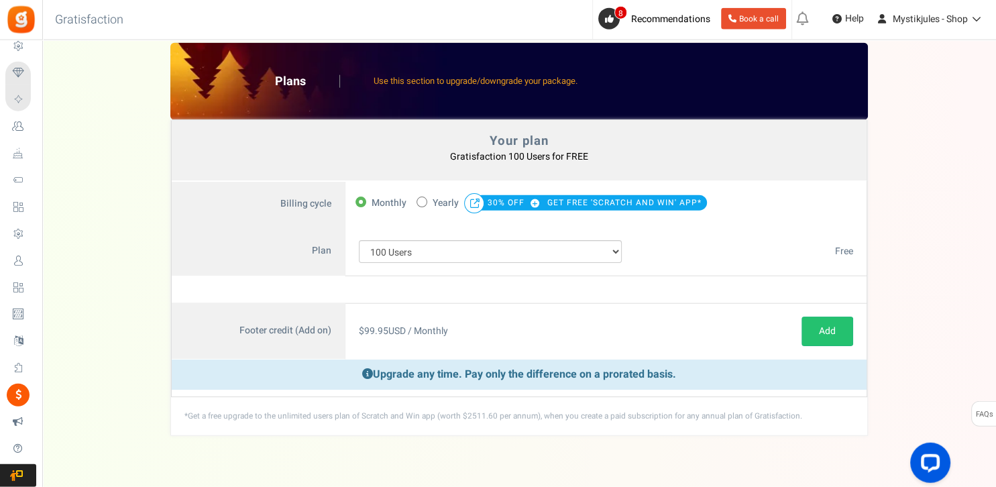
scroll to position [39, 0]
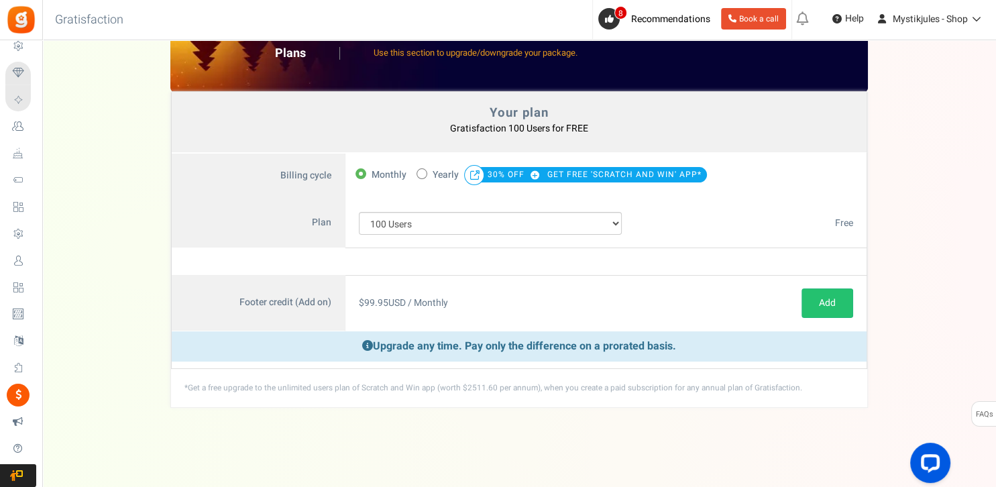
click at [304, 227] on label "Plan" at bounding box center [259, 224] width 174 height 50
click at [449, 176] on span "Yearly" at bounding box center [446, 175] width 26 height 19
click at [425, 176] on input "50% OFF Limited time offer! Yearly 30% OFF GET FREE 'SCRATCH AND WIN' APP*" at bounding box center [421, 172] width 9 height 9
radio input "true"
click at [382, 176] on span "Monthly" at bounding box center [389, 175] width 35 height 19
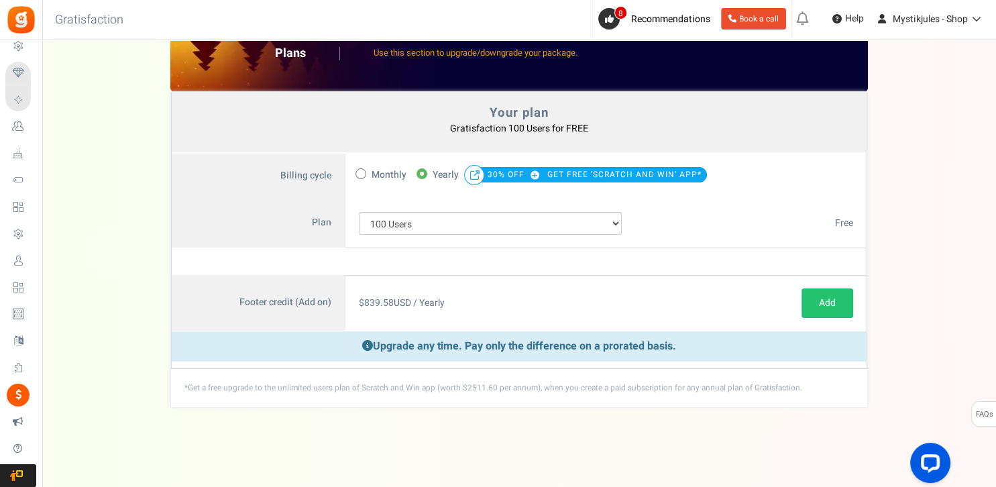
click at [364, 176] on input "Monthly" at bounding box center [360, 172] width 9 height 9
radio input "true"
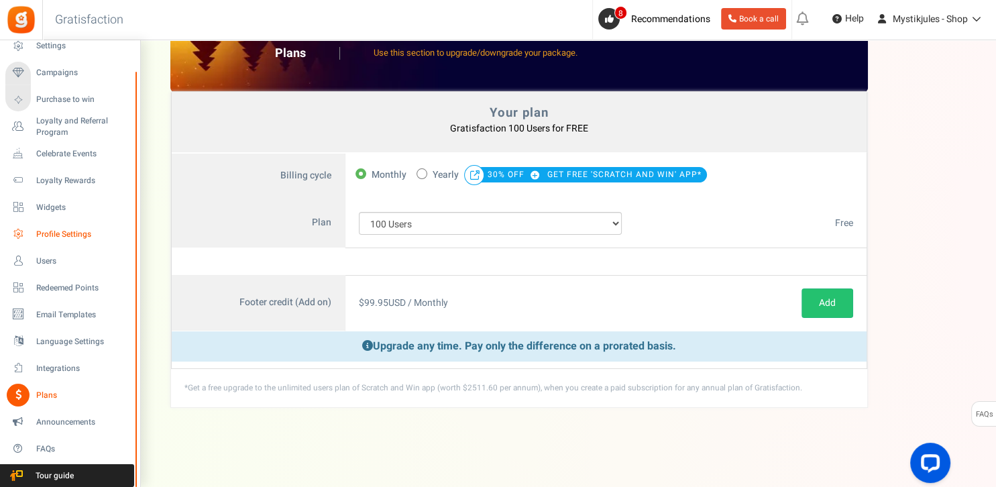
click at [42, 233] on span "Profile Settings" at bounding box center [83, 234] width 94 height 11
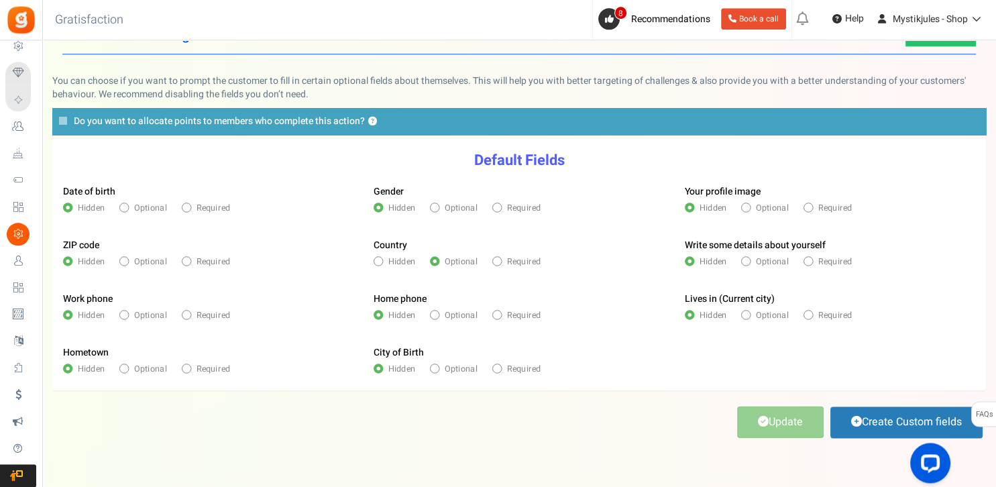
scroll to position [70, 0]
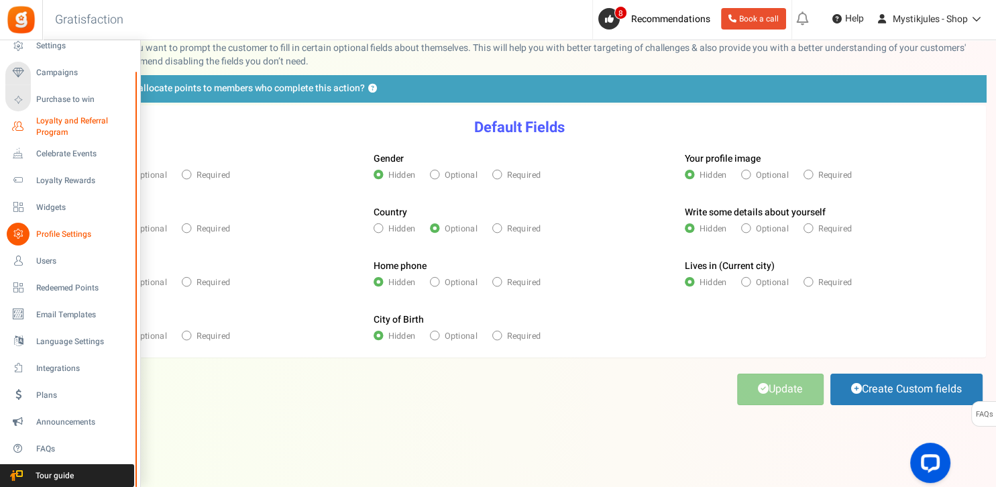
click at [49, 129] on span "Loyalty and Referral Program" at bounding box center [85, 126] width 98 height 23
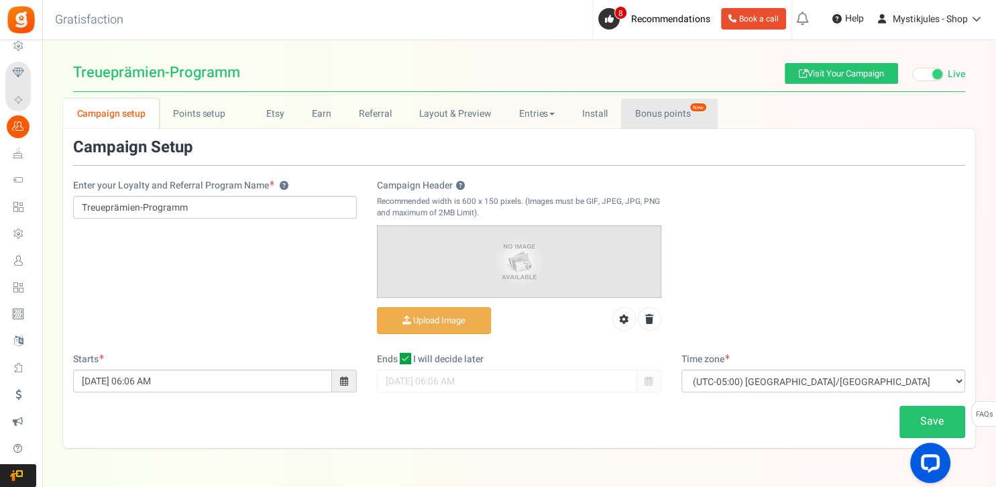
click at [676, 113] on link "Bonus points New" at bounding box center [669, 114] width 96 height 30
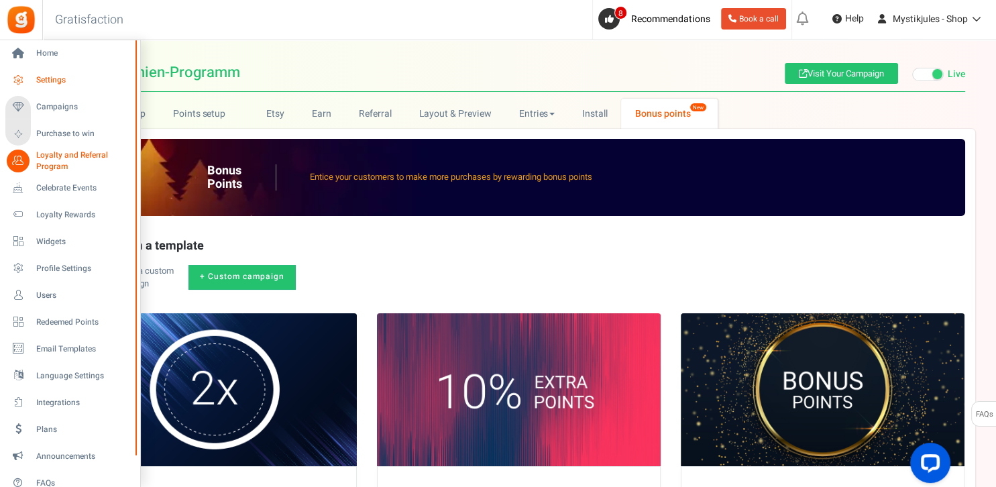
click at [58, 76] on span "Settings" at bounding box center [83, 79] width 94 height 11
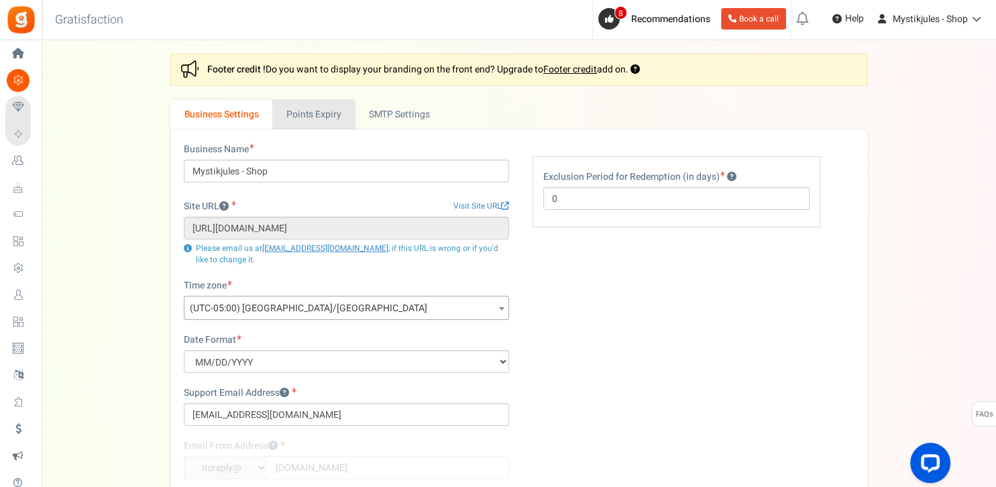
click at [326, 115] on link "Points Expiry" at bounding box center [313, 114] width 83 height 30
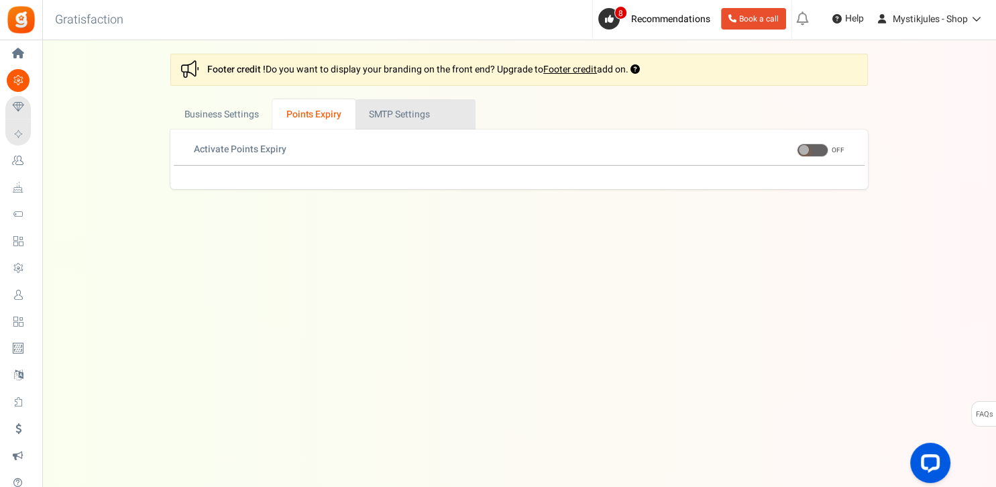
click at [405, 115] on link "Active SMTP Settings" at bounding box center [416, 114] width 120 height 30
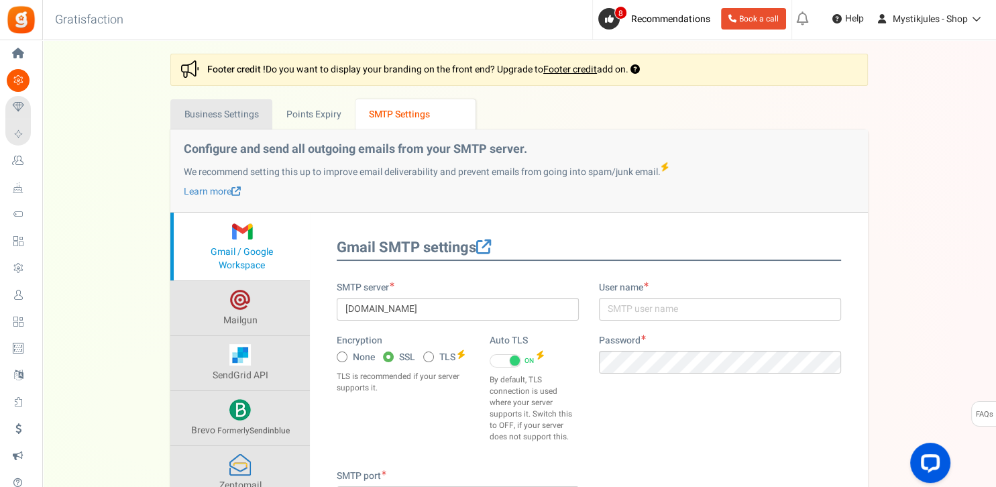
click at [224, 117] on link "Business Settings" at bounding box center [221, 114] width 102 height 30
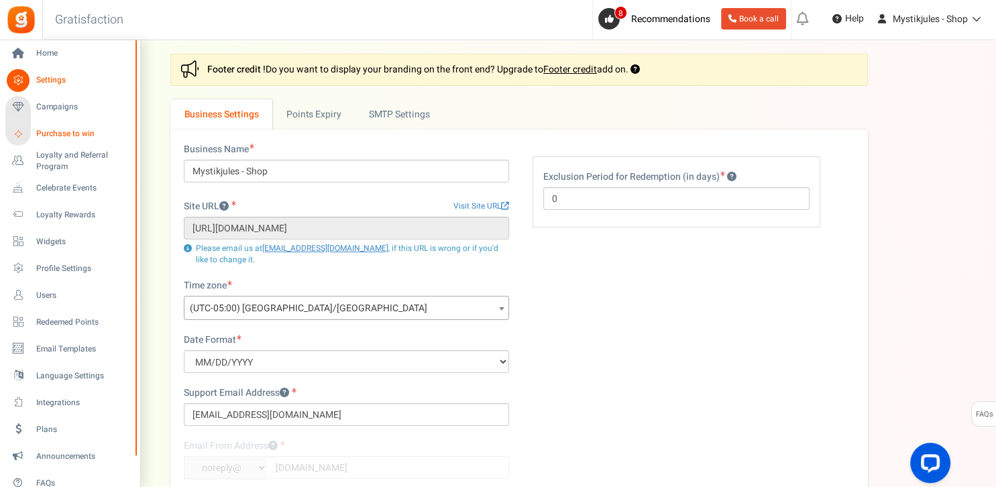
click at [58, 131] on span "Purchase to win" at bounding box center [83, 133] width 94 height 11
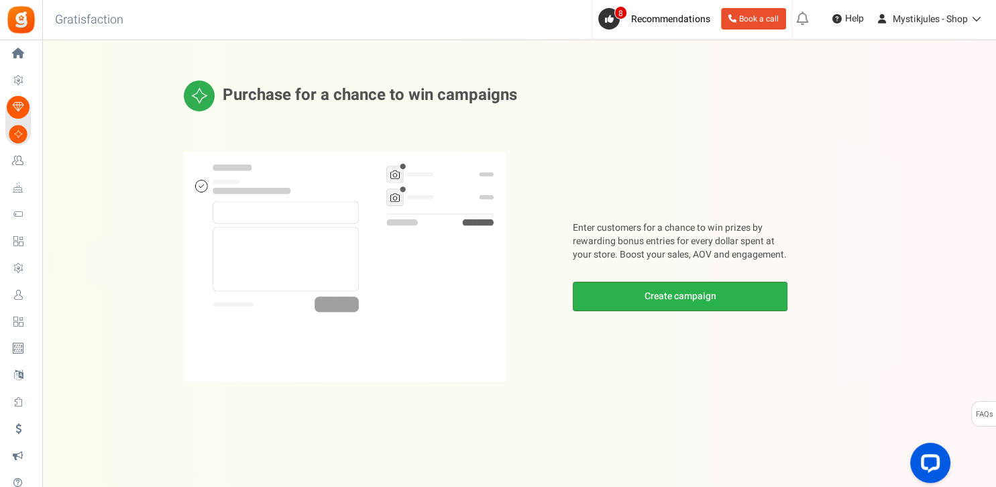
click at [672, 297] on link "Create campaign" at bounding box center [680, 297] width 215 height 30
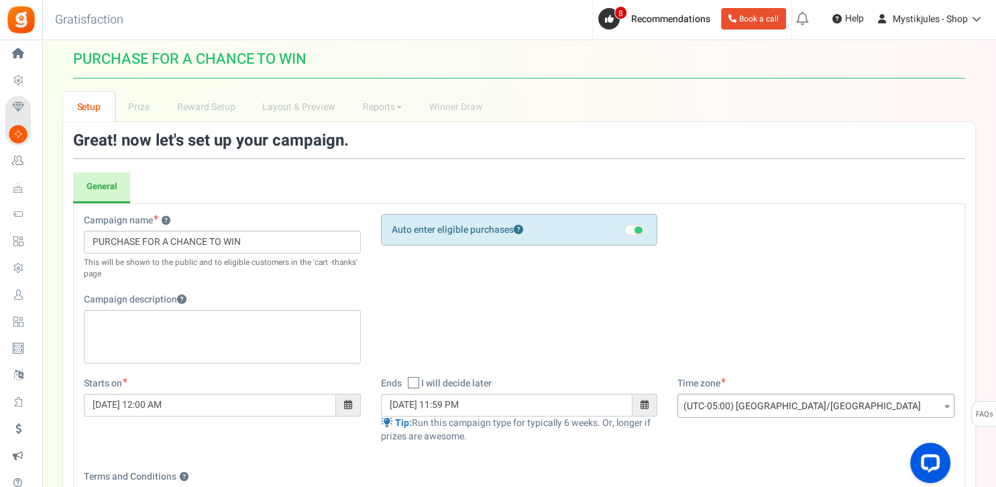
click at [148, 113] on li "Prize" at bounding box center [139, 107] width 49 height 30
click at [262, 244] on input "PURCHASE FOR A CHANCE TO WIN" at bounding box center [222, 242] width 277 height 23
drag, startPoint x: 248, startPoint y: 241, endPoint x: 61, endPoint y: 254, distance: 187.7
click at [84, 254] on input "PURCHASE FOR A CHANCE TO WIN" at bounding box center [222, 242] width 277 height 23
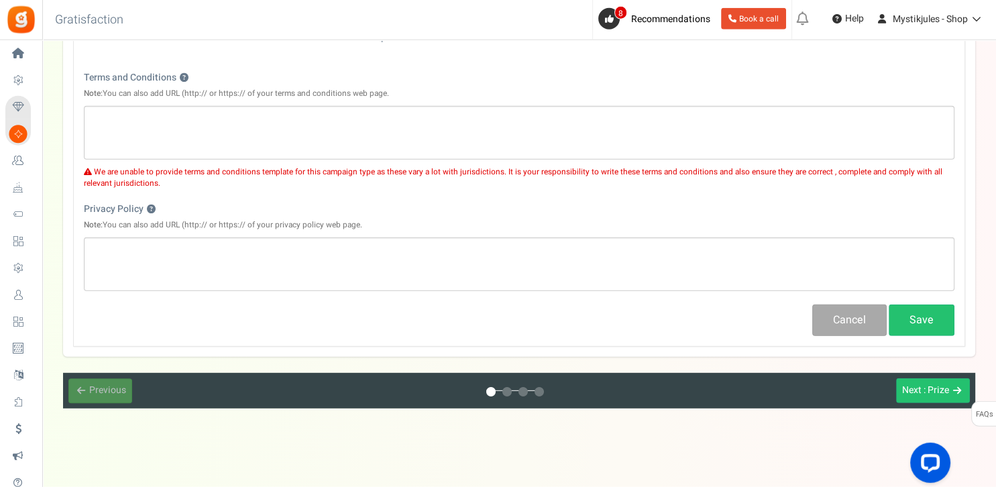
scroll to position [400, 0]
click at [925, 386] on span ": Prize" at bounding box center [936, 389] width 25 height 14
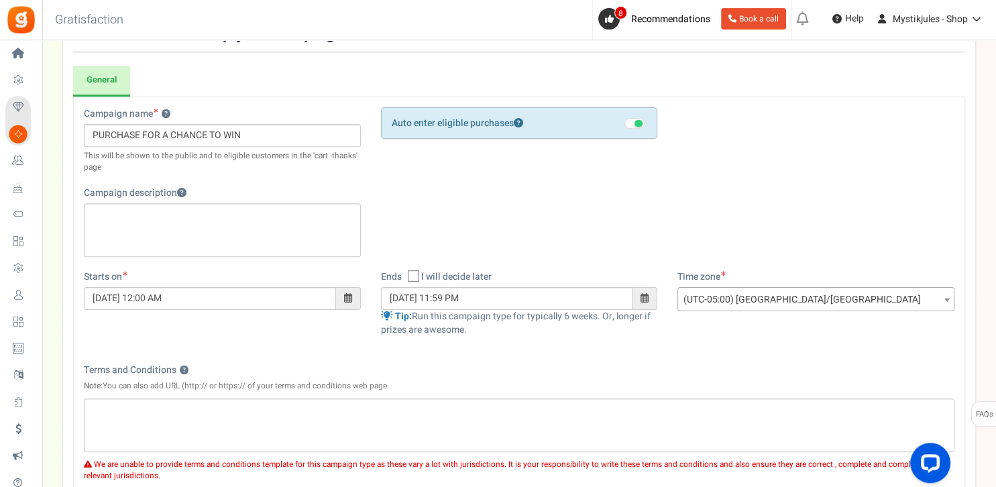
scroll to position [46, 0]
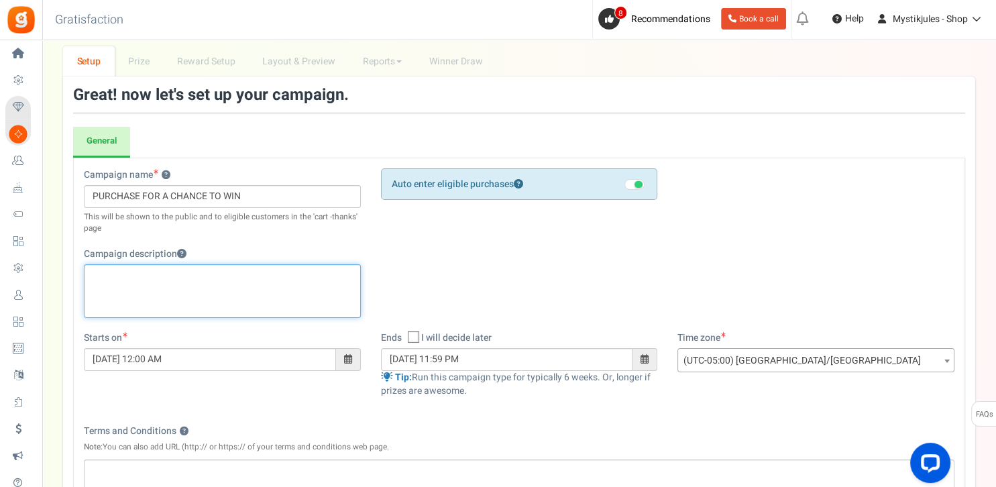
click at [211, 305] on div "WYSIWYG-Editor, competition_desc" at bounding box center [222, 291] width 277 height 54
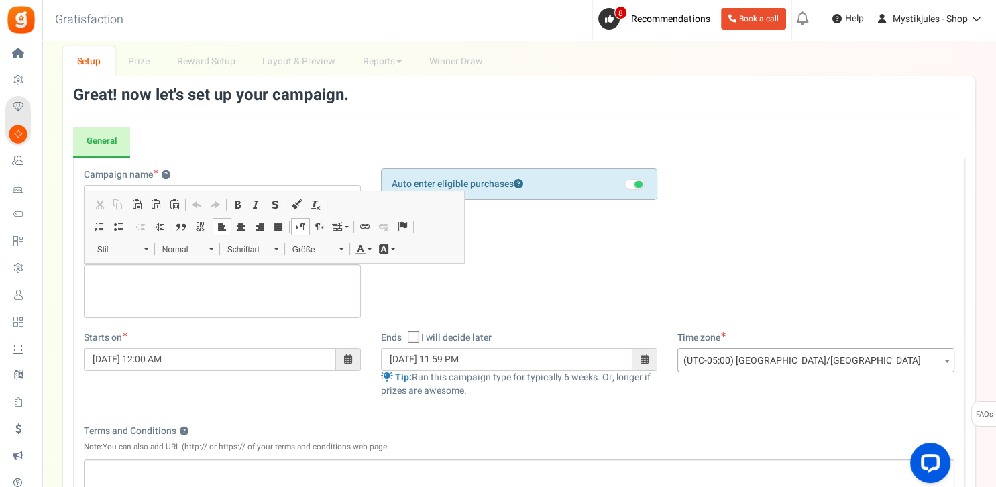
click at [531, 293] on div "Campaign name ? Display Title shown publicly PURCHASE FOR A CHANCE TO WIN This …" at bounding box center [519, 249] width 891 height 163
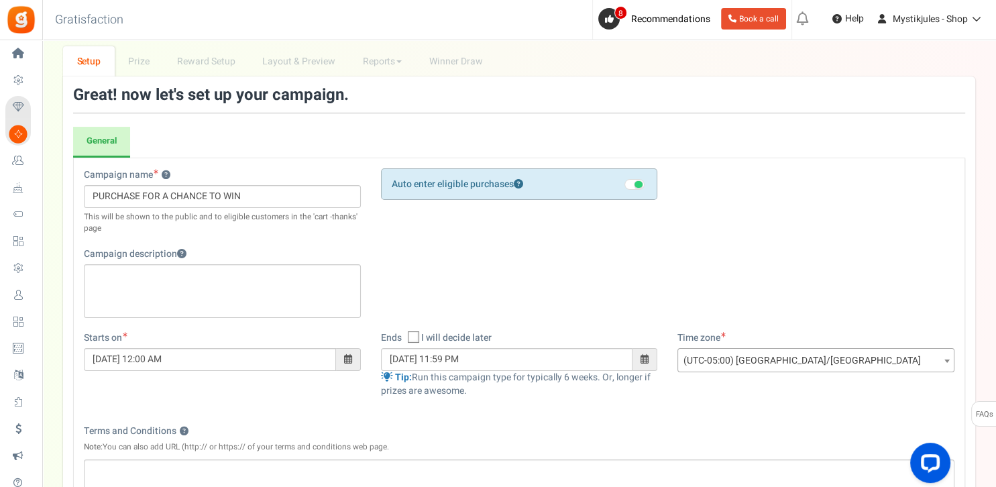
scroll to position [0, 0]
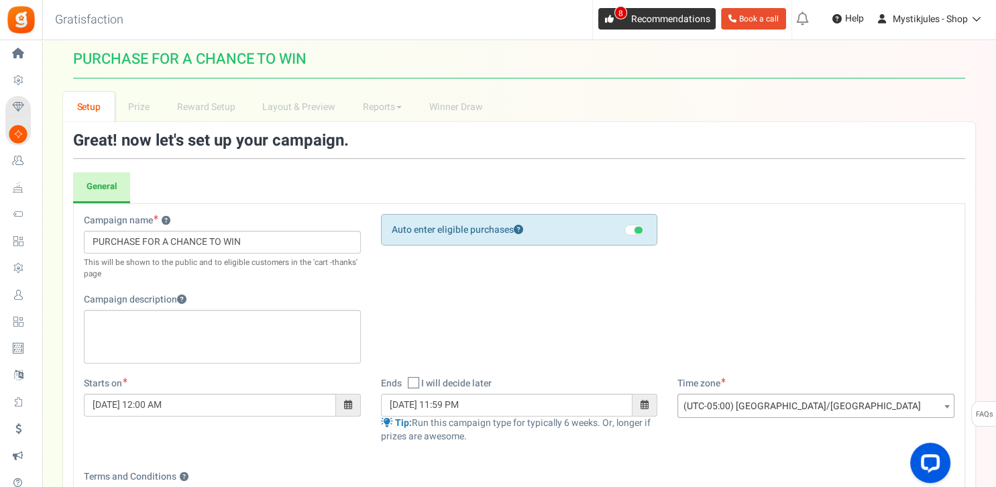
click at [670, 21] on span "Recommendations" at bounding box center [670, 19] width 79 height 14
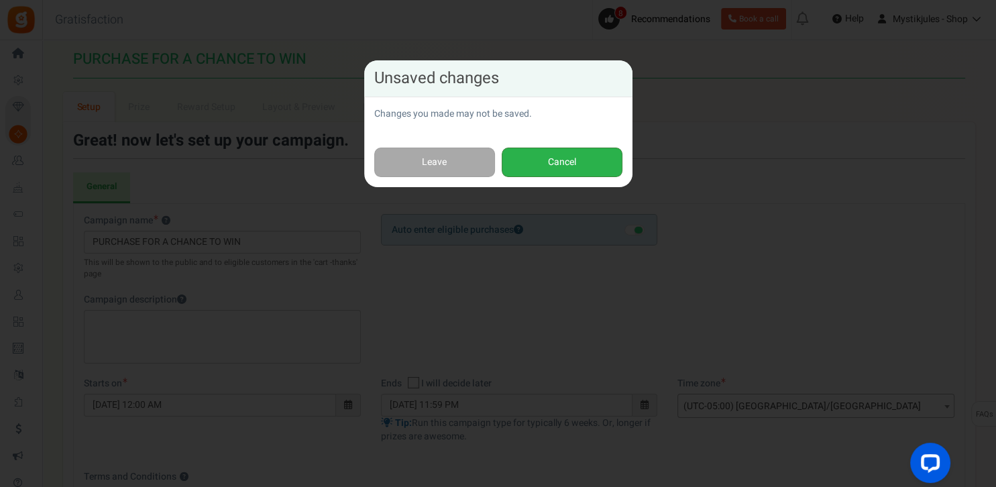
click at [597, 157] on button "Cancel" at bounding box center [562, 163] width 121 height 30
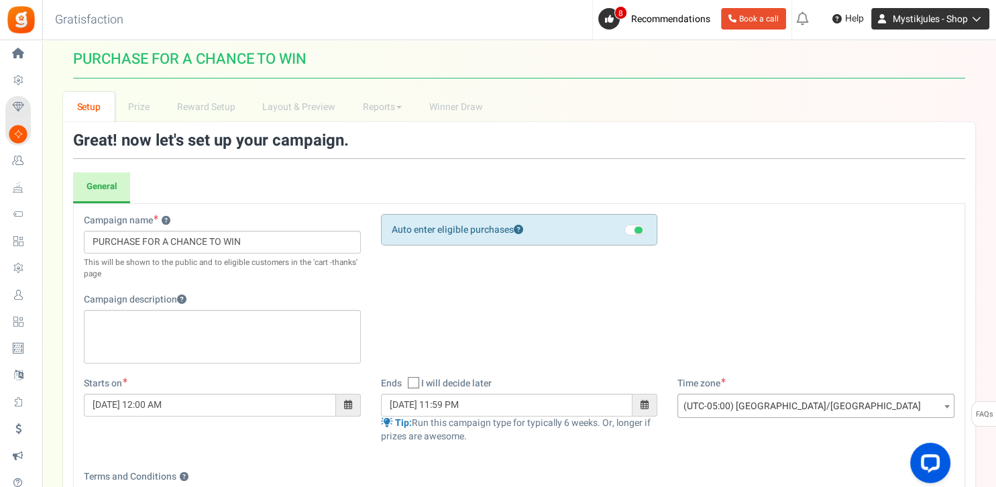
click at [973, 23] on link "Mystikjules - Shop" at bounding box center [931, 18] width 118 height 21
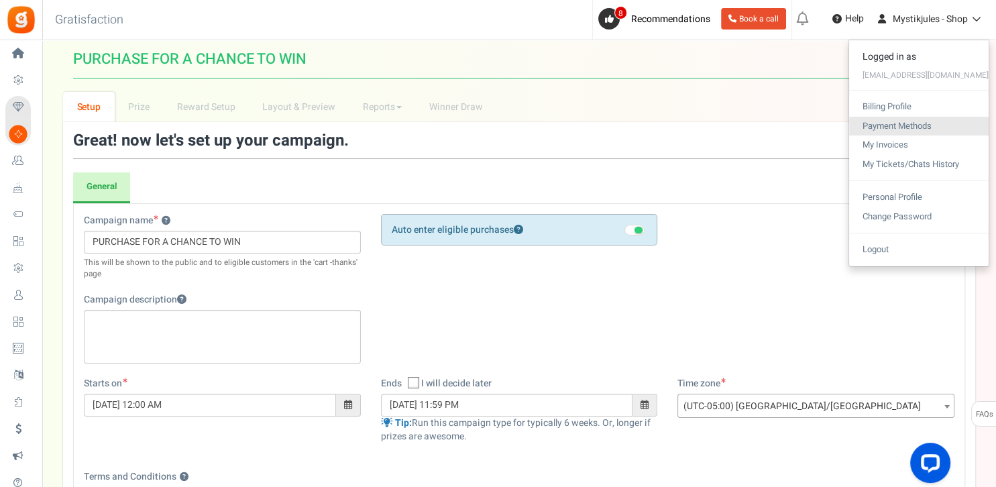
click at [849, 123] on link "Payment Methods" at bounding box center [919, 126] width 140 height 19
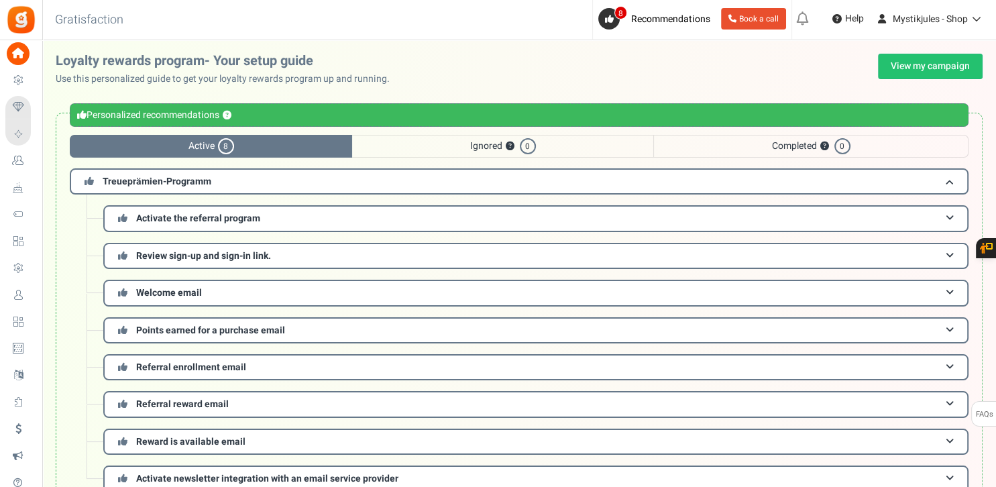
scroll to position [256, 0]
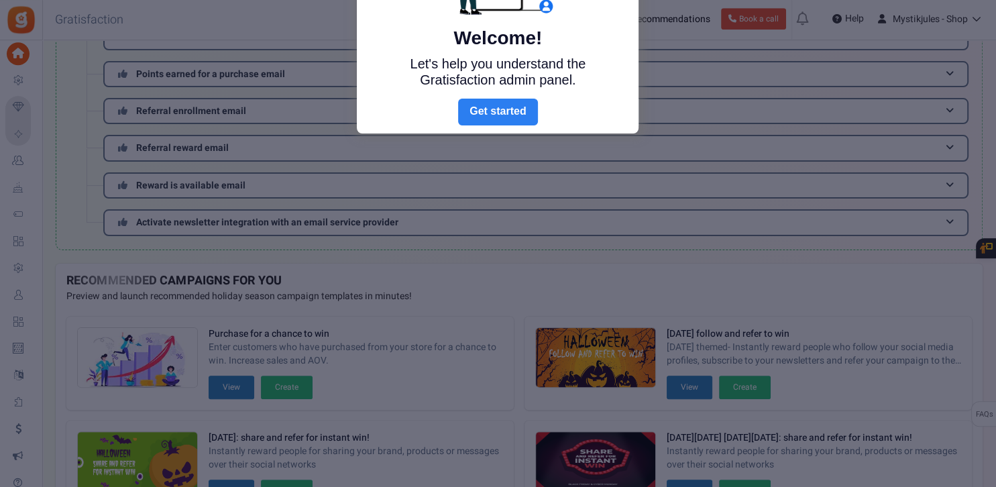
click at [510, 107] on link "Next" at bounding box center [497, 112] width 79 height 27
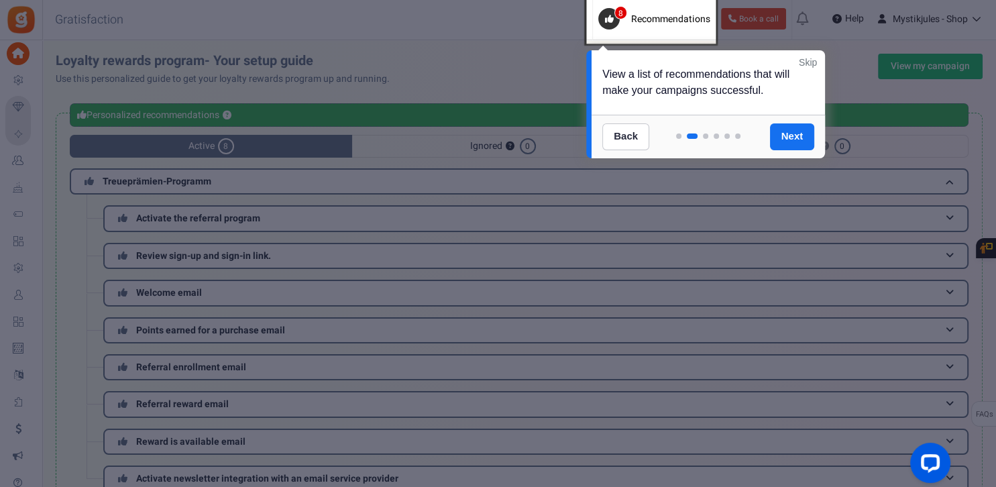
scroll to position [0, 0]
click at [811, 66] on link "Skip" at bounding box center [808, 62] width 18 height 13
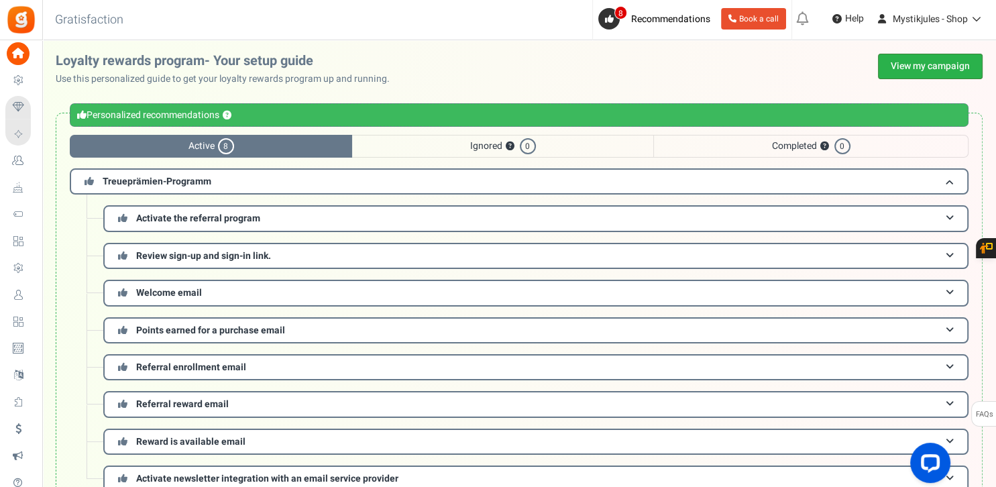
click at [935, 68] on link "View my campaign" at bounding box center [930, 66] width 105 height 25
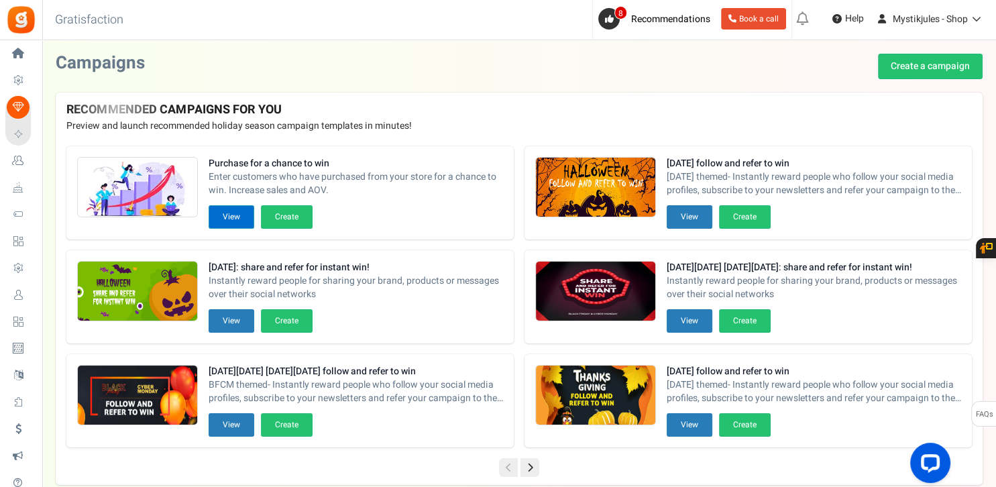
click at [233, 213] on button "View" at bounding box center [232, 216] width 46 height 23
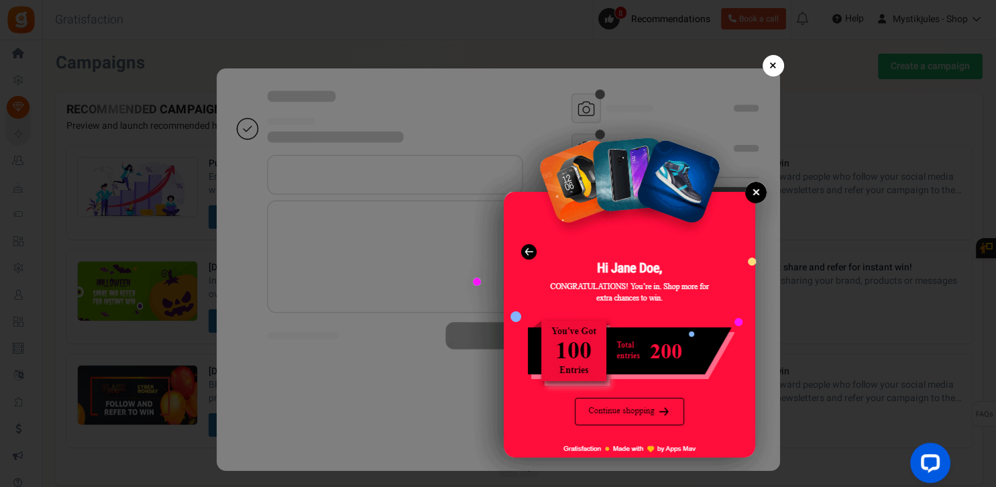
click at [773, 60] on link "×" at bounding box center [773, 65] width 21 height 21
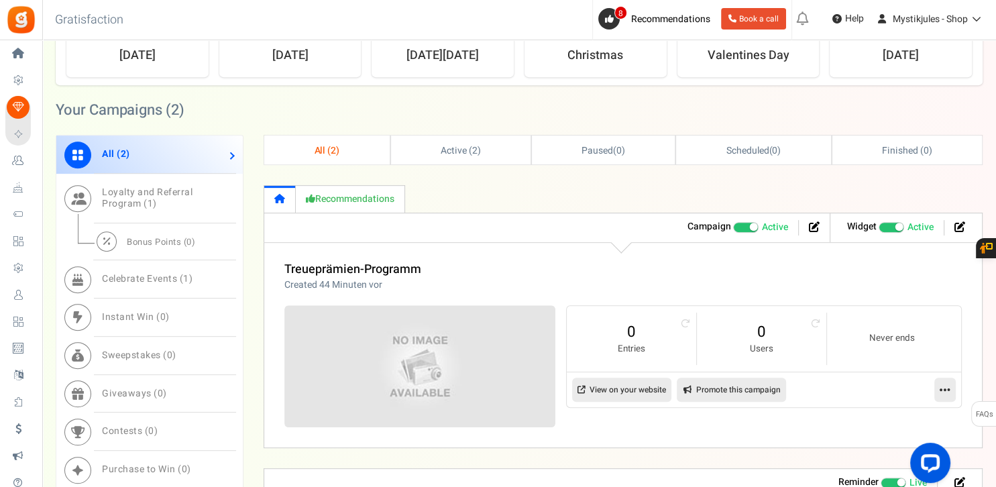
scroll to position [637, 0]
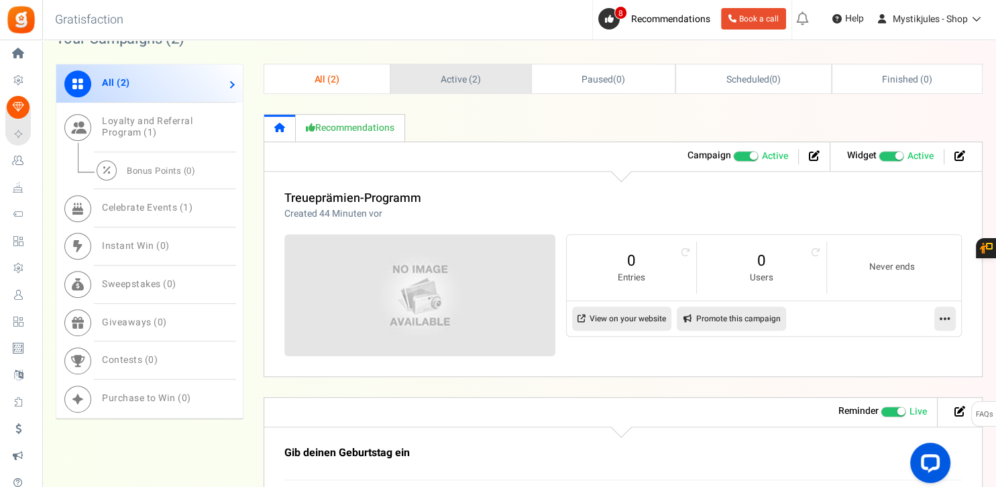
click at [441, 78] on span "Active ( 2 )" at bounding box center [461, 79] width 40 height 14
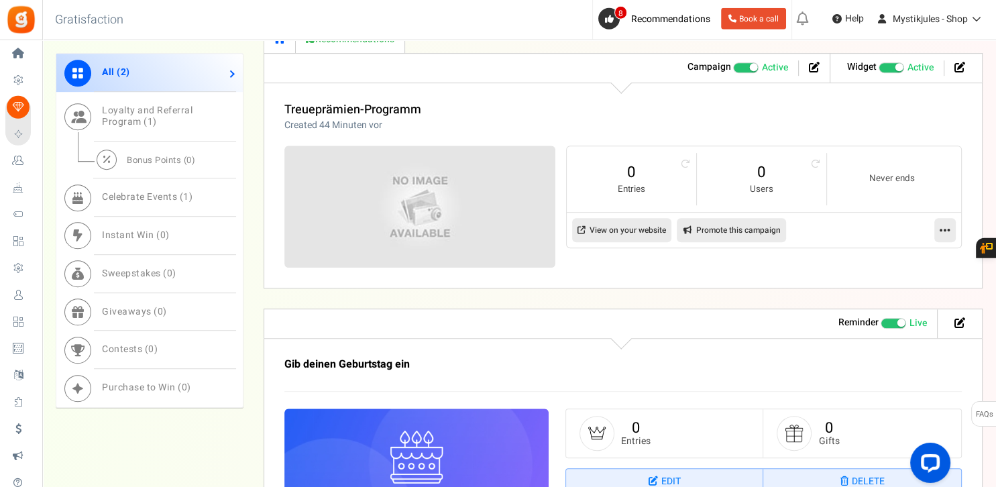
scroll to position [639, 0]
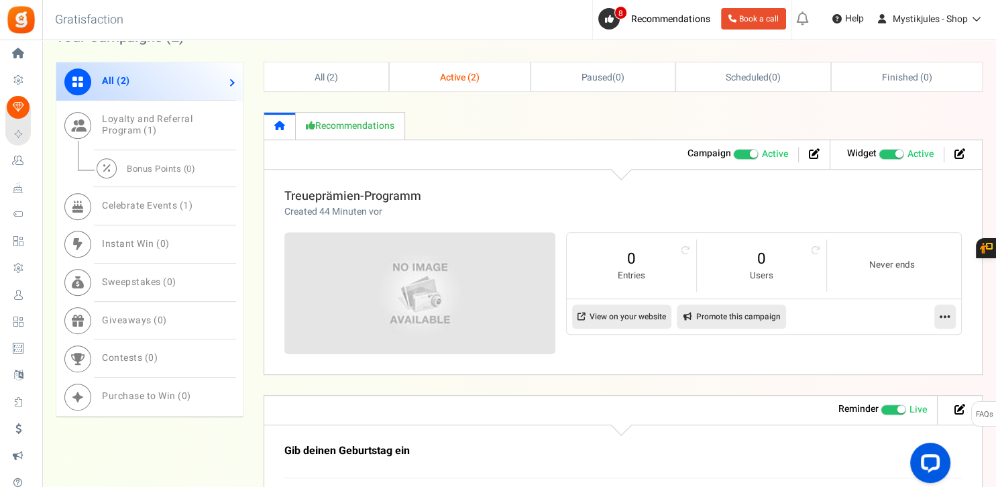
click at [412, 193] on link "Treueprämien-Programm" at bounding box center [352, 196] width 137 height 18
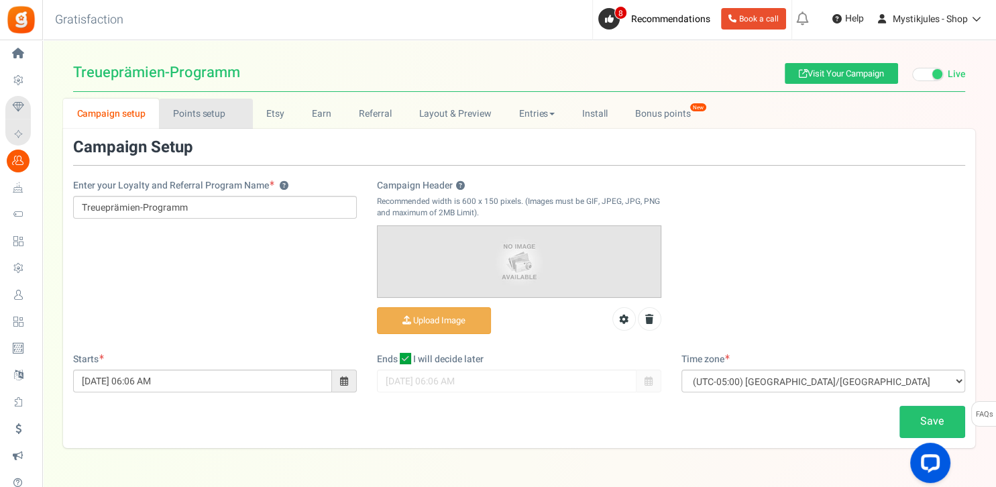
click at [187, 119] on link "Points setup New" at bounding box center [205, 114] width 93 height 30
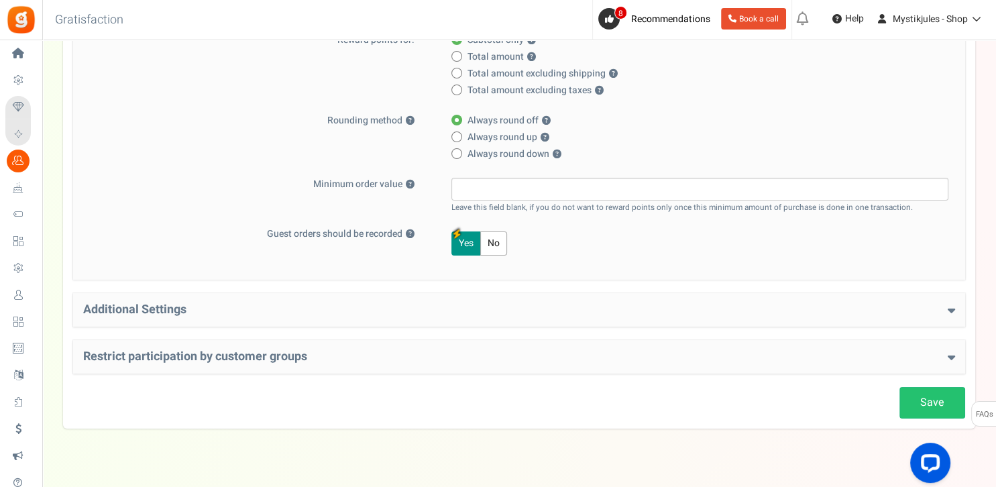
scroll to position [338, 0]
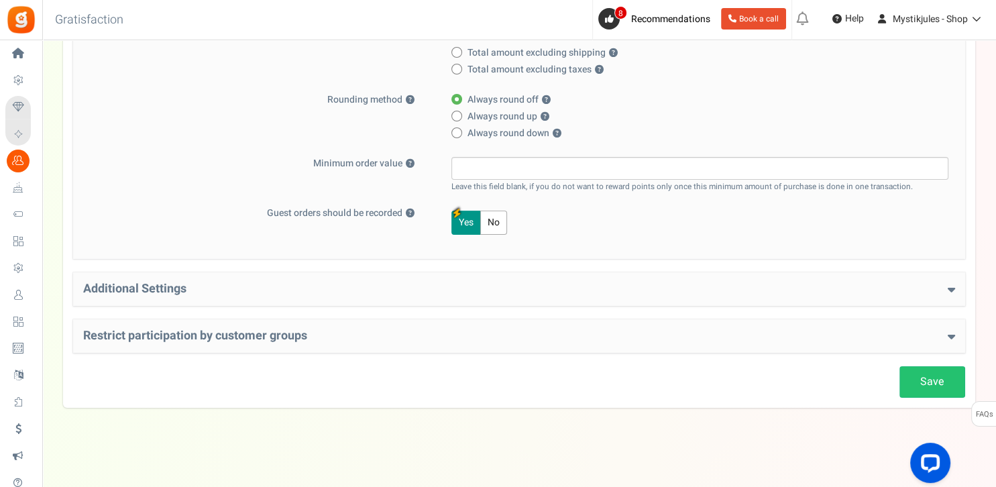
click at [774, 286] on h4 "Additional Settings" at bounding box center [519, 288] width 872 height 13
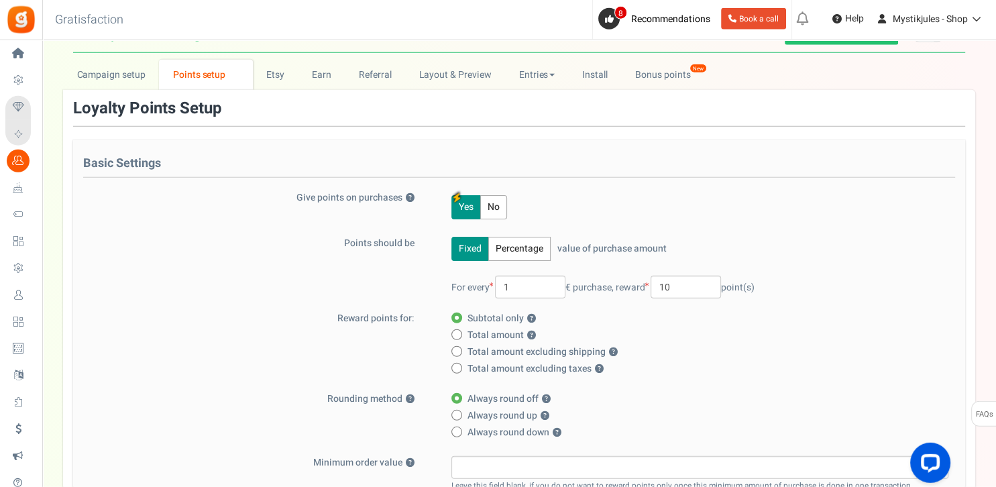
scroll to position [11, 0]
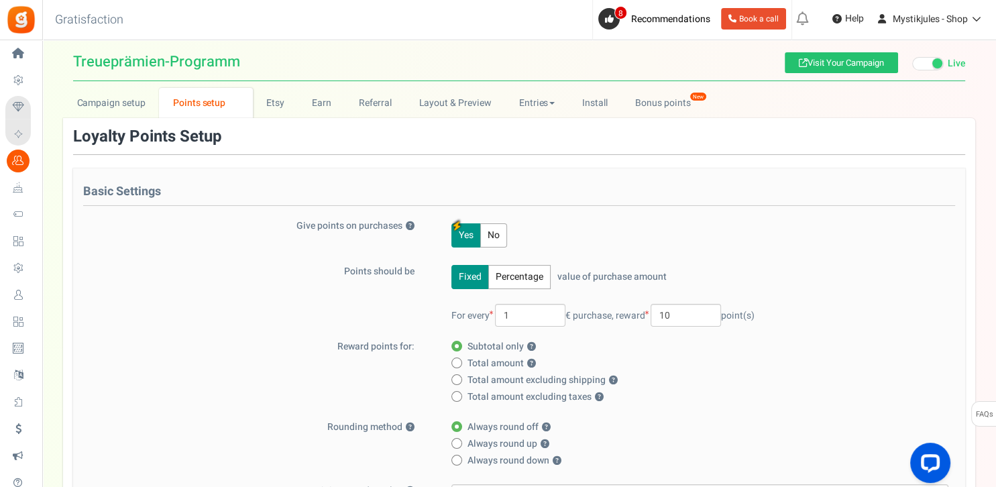
click at [519, 274] on button "Percentage" at bounding box center [519, 277] width 62 height 24
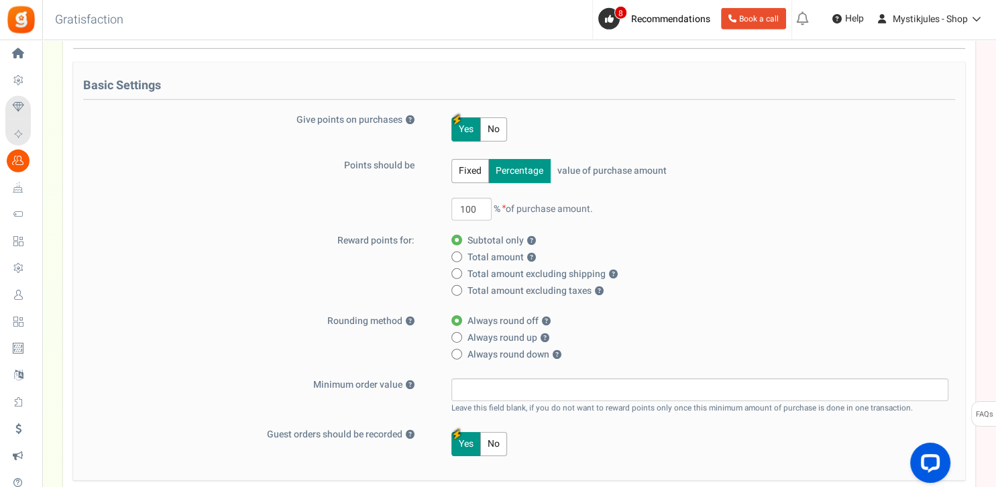
scroll to position [152, 0]
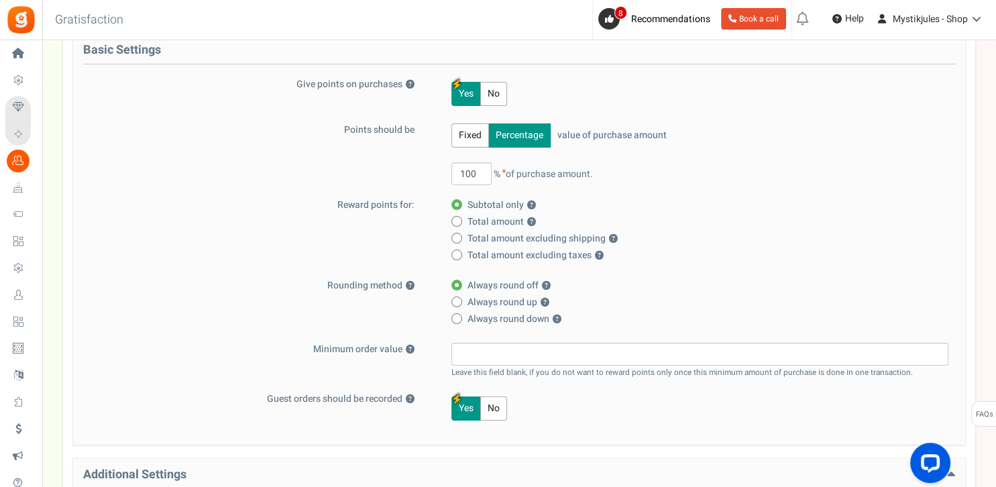
click at [472, 138] on button "Fixed" at bounding box center [471, 135] width 38 height 24
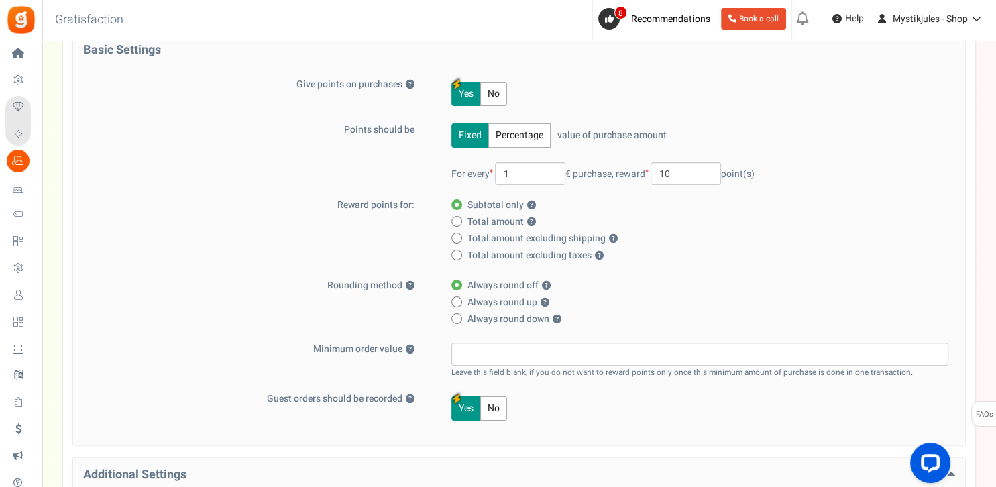
click at [530, 137] on button "Percentage" at bounding box center [519, 135] width 62 height 24
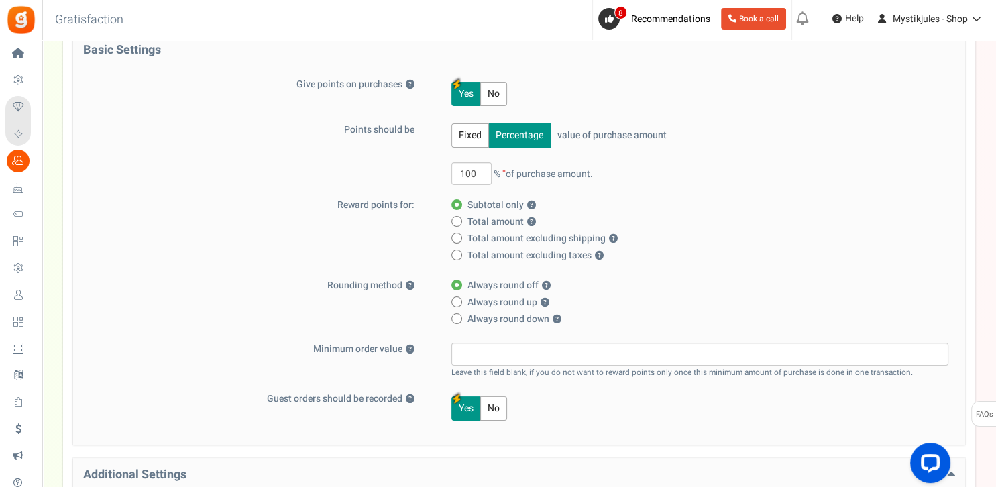
click at [472, 134] on button "Fixed" at bounding box center [471, 135] width 38 height 24
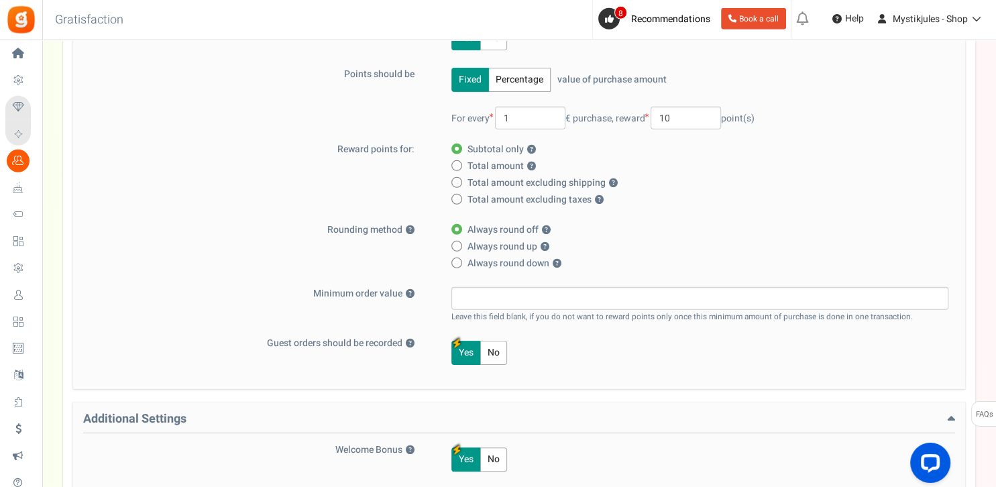
scroll to position [223, 0]
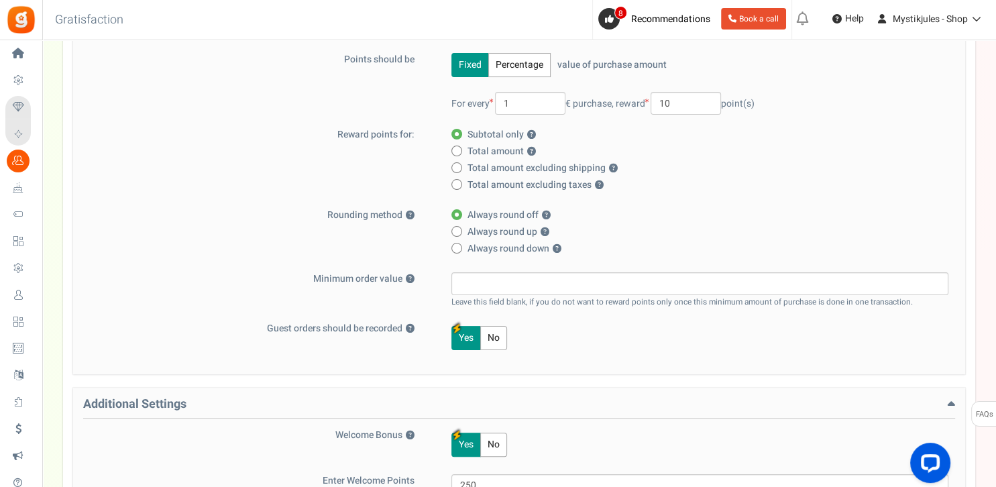
click at [480, 233] on span "Always round up ?" at bounding box center [509, 231] width 82 height 13
click at [460, 233] on input "Always round up ?" at bounding box center [456, 232] width 9 height 9
radio input "true"
radio input "false"
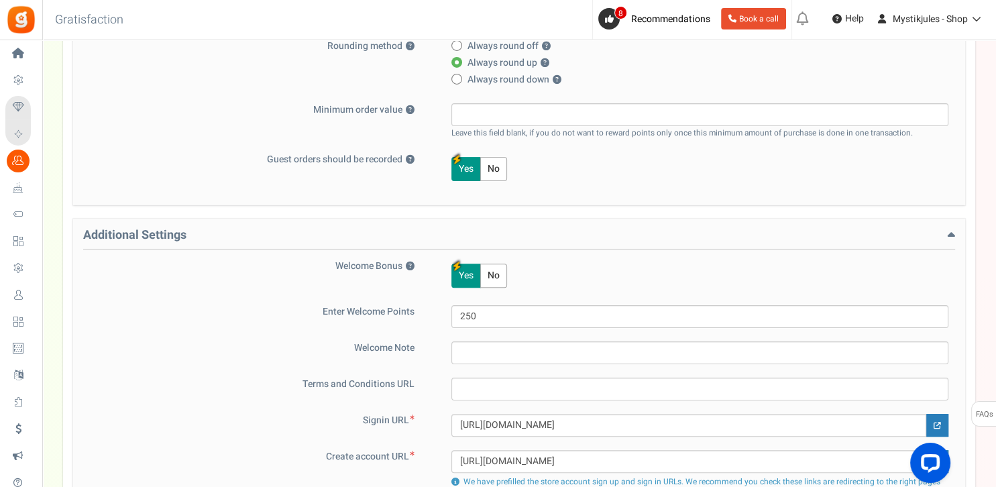
scroll to position [365, 0]
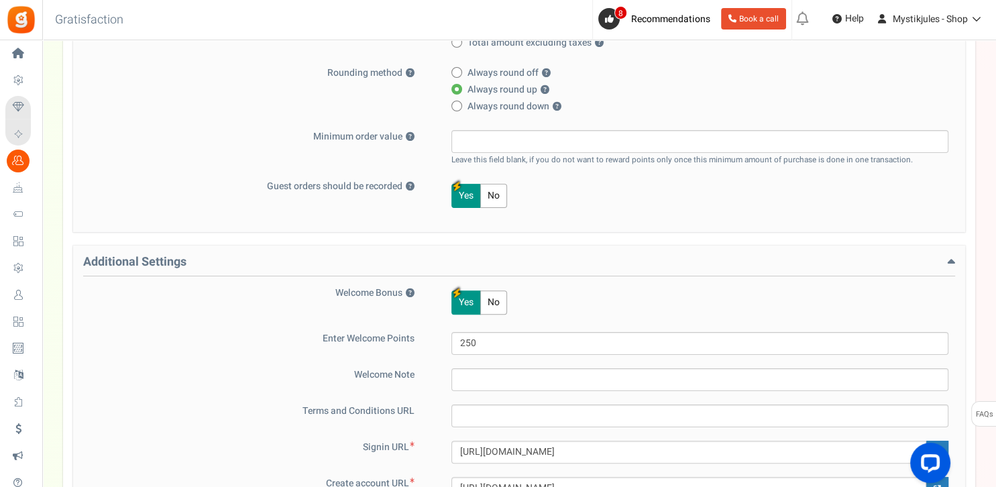
click at [489, 199] on "No" at bounding box center [493, 196] width 27 height 24
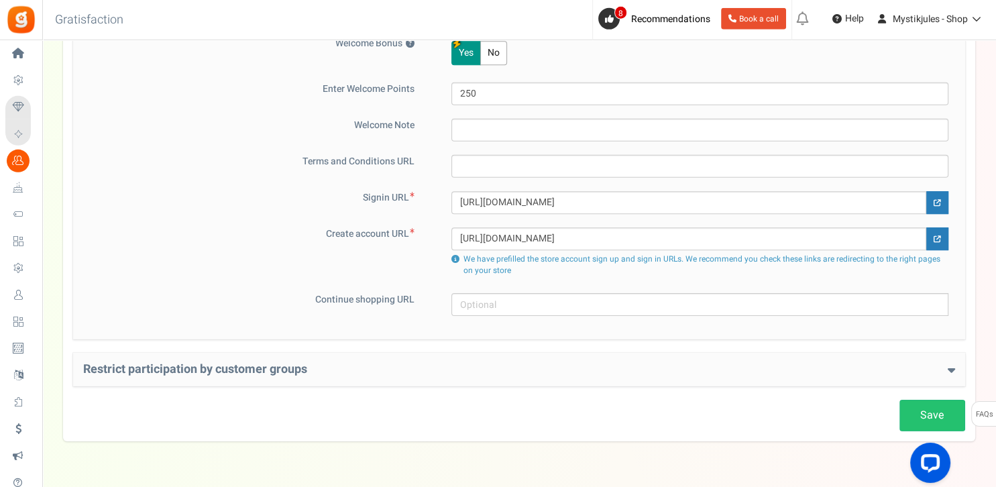
scroll to position [648, 0]
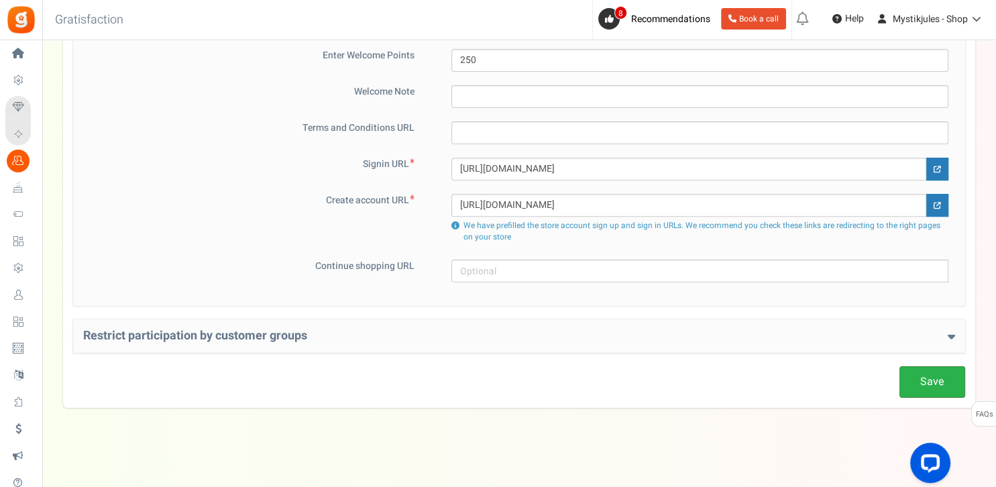
click at [920, 372] on link "Save" at bounding box center [933, 382] width 66 height 32
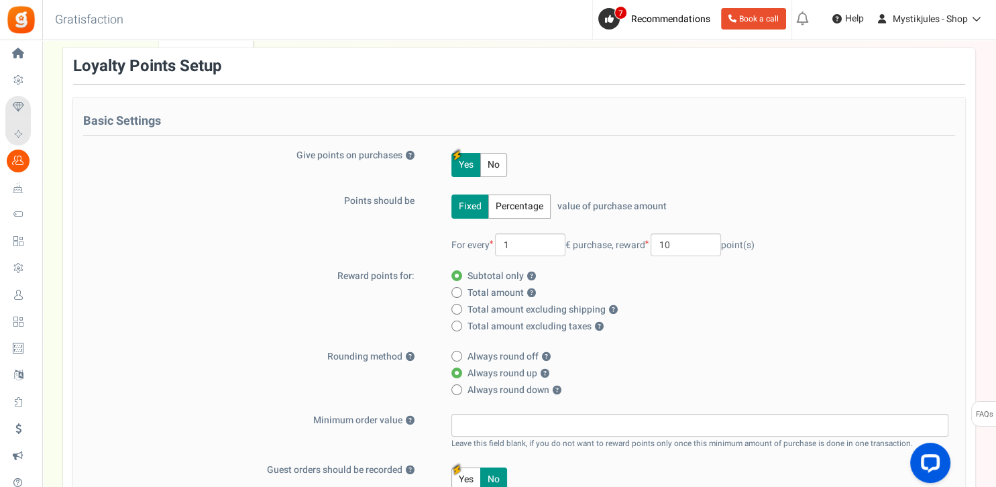
scroll to position [0, 0]
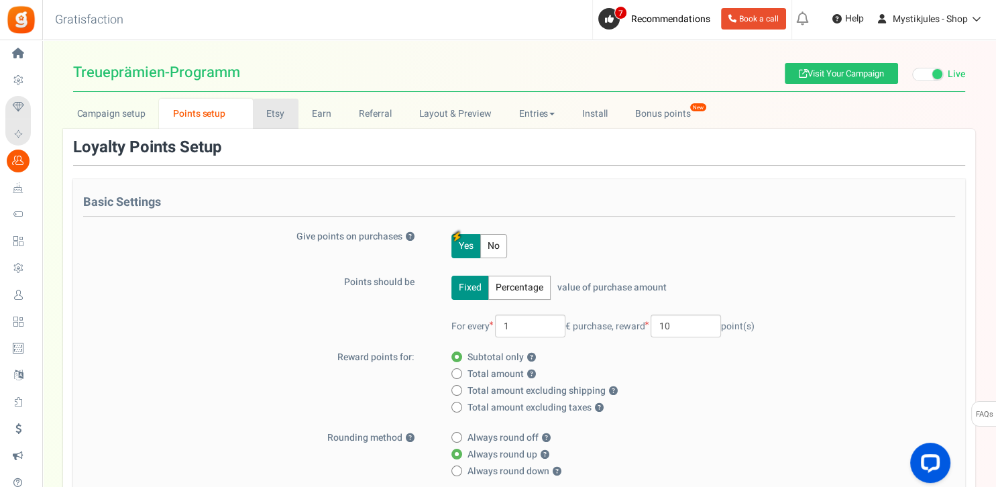
click at [291, 119] on link "Etsy" at bounding box center [276, 114] width 46 height 30
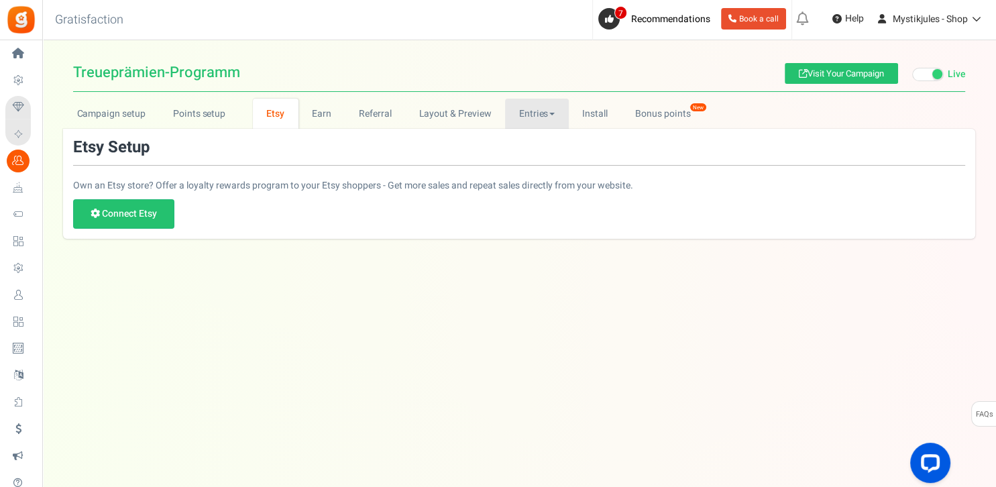
click at [537, 114] on link "Entries" at bounding box center [537, 114] width 64 height 30
click at [651, 111] on link "Bonus points New" at bounding box center [669, 114] width 96 height 30
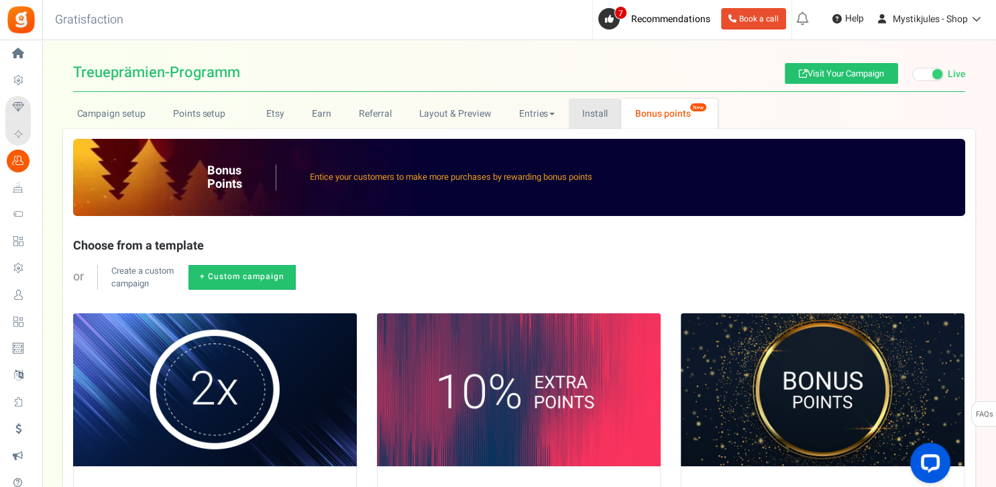
click at [584, 117] on link "Install" at bounding box center [595, 114] width 53 height 30
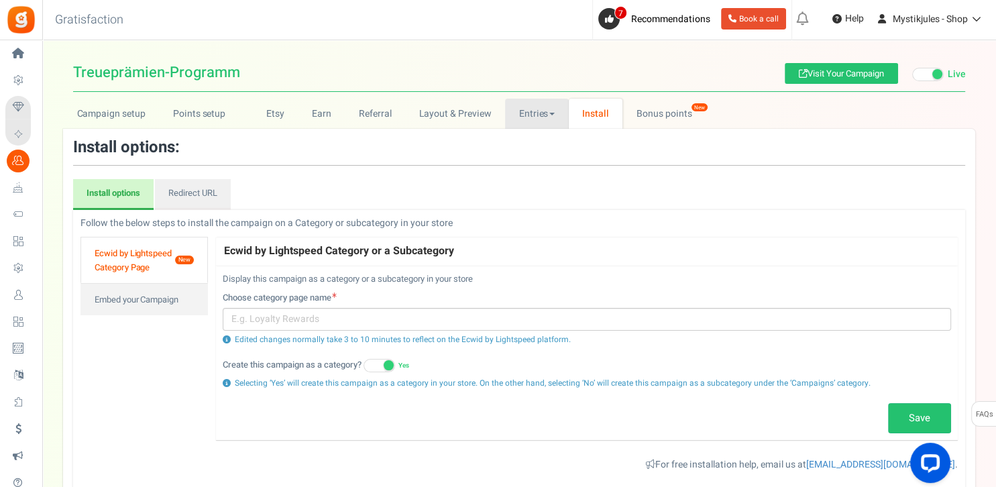
click at [543, 121] on link "Entries" at bounding box center [537, 114] width 64 height 30
click at [543, 143] on link "Entries" at bounding box center [558, 143] width 107 height 19
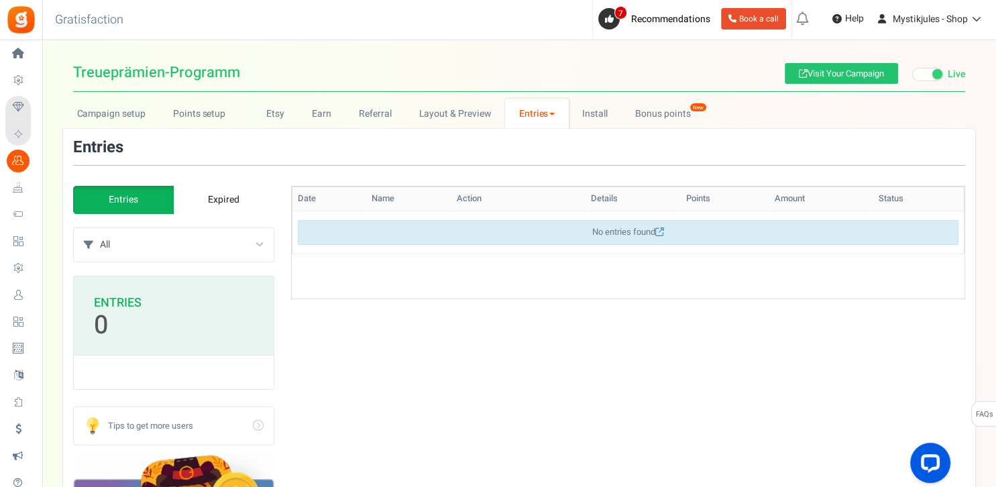
scroll to position [344, 0]
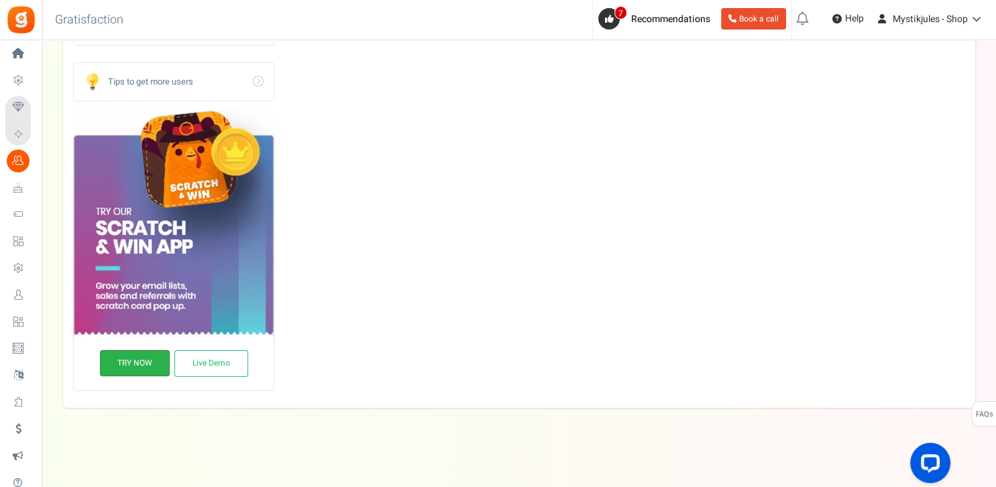
click at [131, 362] on link "TRY NOW" at bounding box center [135, 363] width 70 height 26
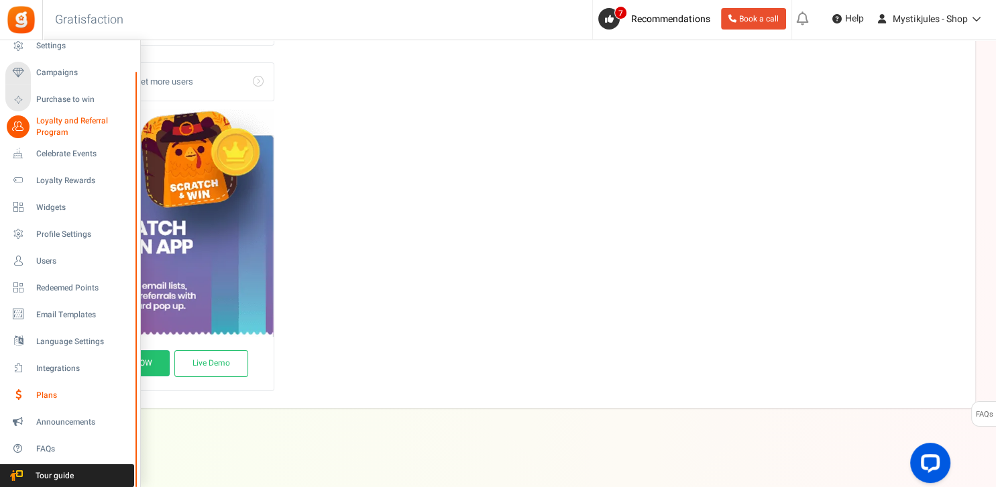
click at [46, 398] on span "Plans" at bounding box center [83, 395] width 94 height 11
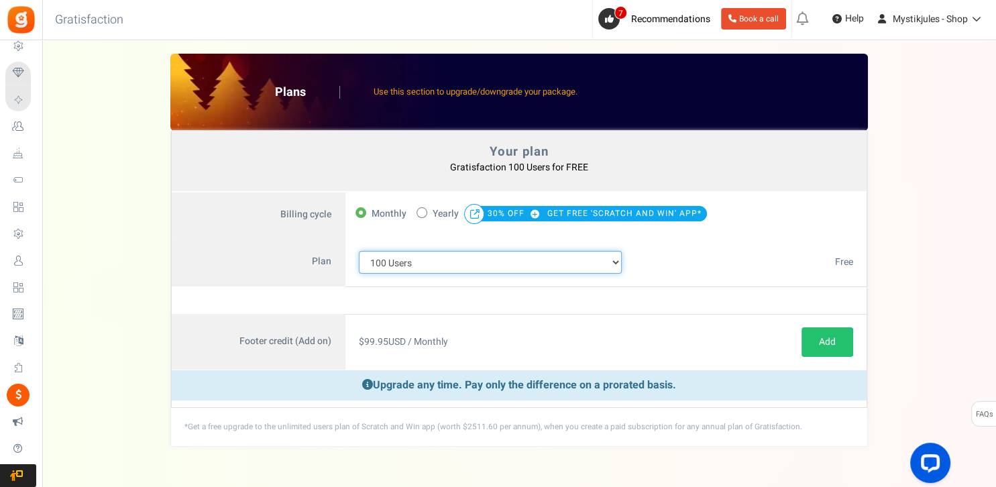
click at [507, 259] on select "100 Users 200 Users 500 Users 1000 Users 2000 Users 3000 Users 4000 Users 5000 …" at bounding box center [490, 262] width 263 height 23
click at [359, 251] on select "100 Users 200 Users 500 Users 1000 Users 2000 Users 3000 Users 4000 Users 5000 …" at bounding box center [490, 262] width 263 height 23
click option "200 Users" at bounding box center [0, 0] width 0 height 0
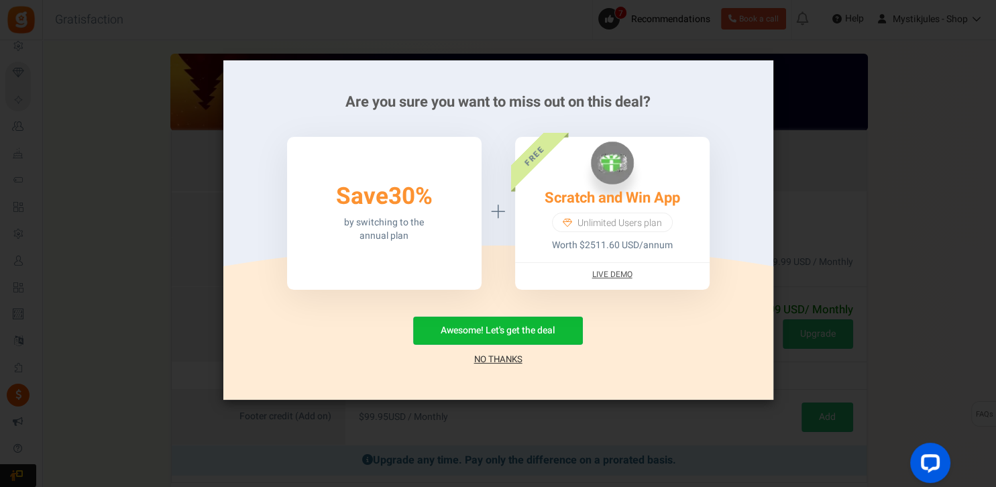
click at [487, 358] on link "No Thanks" at bounding box center [498, 359] width 48 height 13
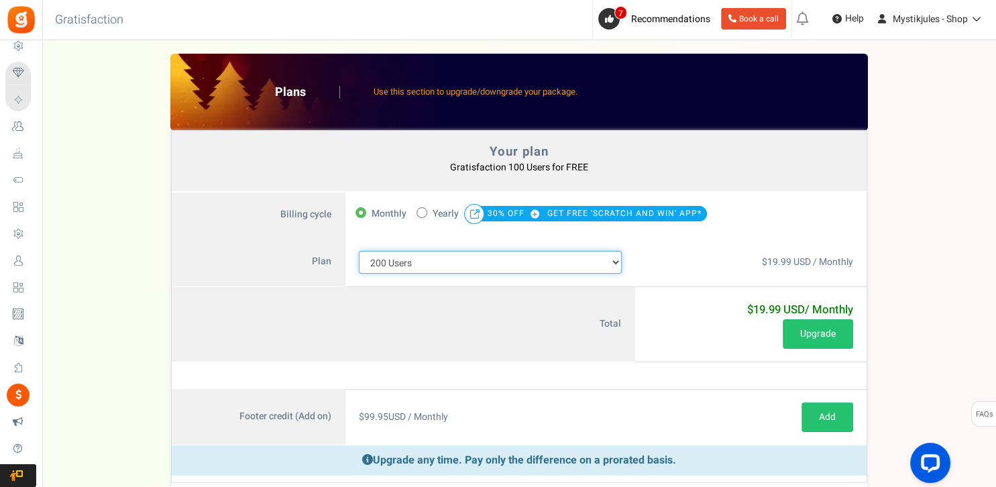
click at [359, 251] on select "100 Users 200 Users 500 Users 1000 Users 2000 Users 3000 Users 4000 Users 5000 …" at bounding box center [490, 262] width 263 height 23
select select "710"
click option "100 Users" at bounding box center [0, 0] width 0 height 0
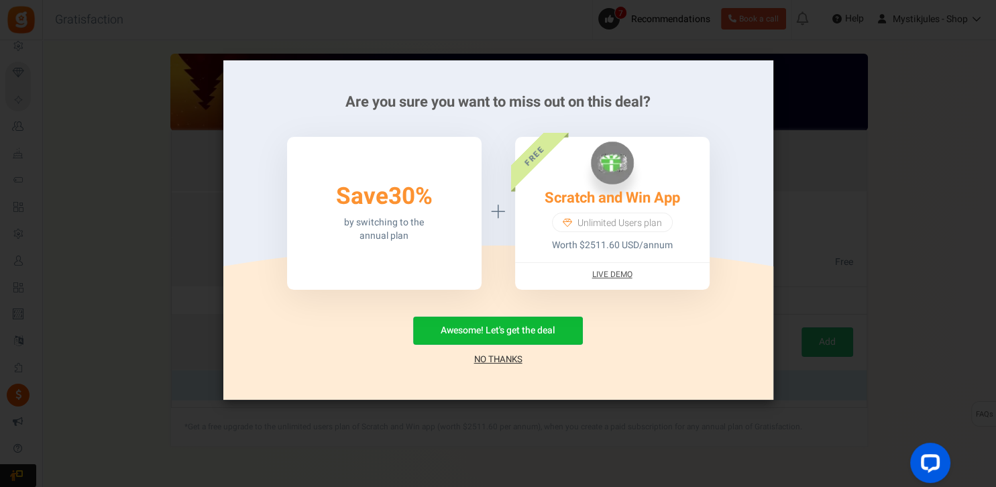
click at [506, 360] on link "No Thanks" at bounding box center [498, 359] width 48 height 13
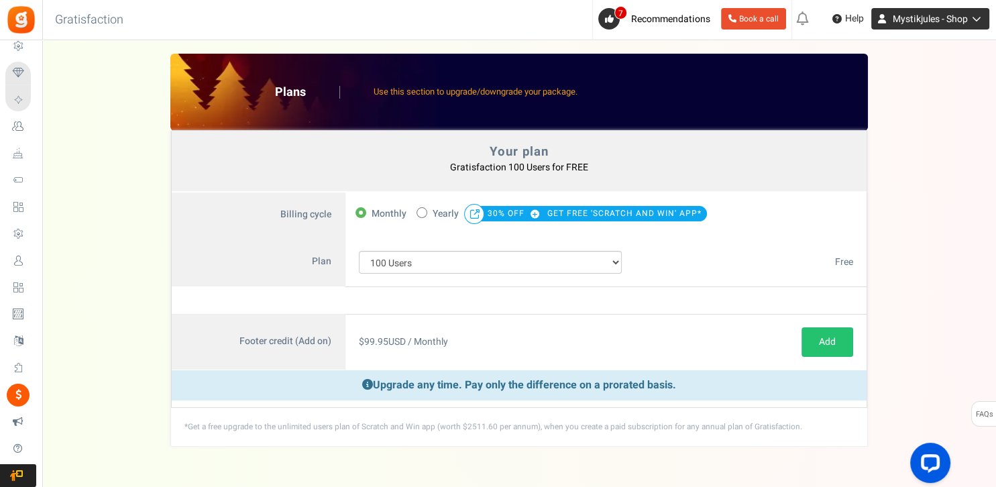
click at [974, 22] on icon at bounding box center [974, 18] width 13 height 9
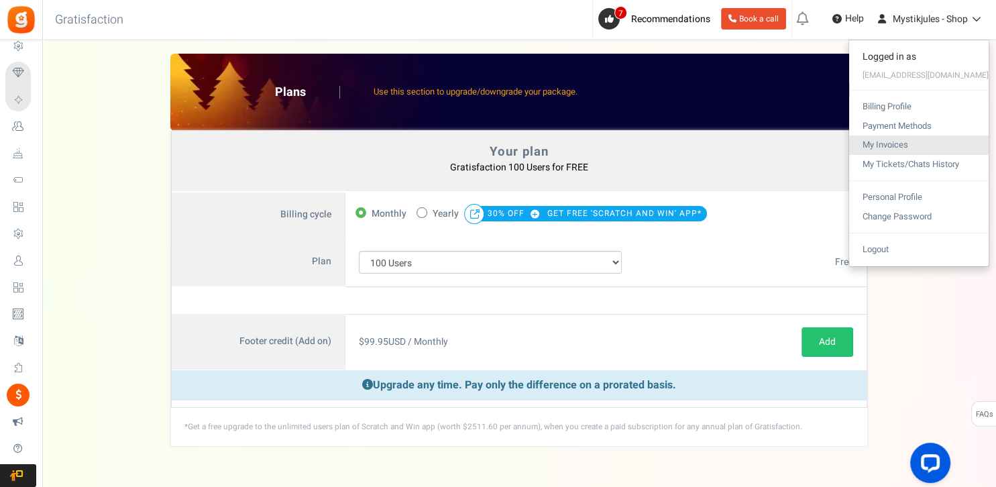
click at [849, 148] on link "My Invoices" at bounding box center [919, 145] width 140 height 19
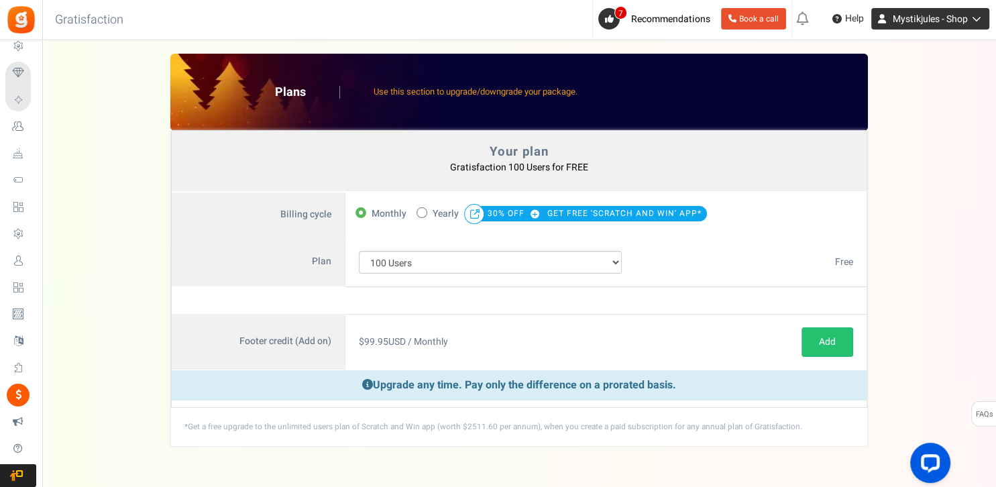
click at [956, 21] on span "Mystikjules - Shop" at bounding box center [930, 19] width 75 height 14
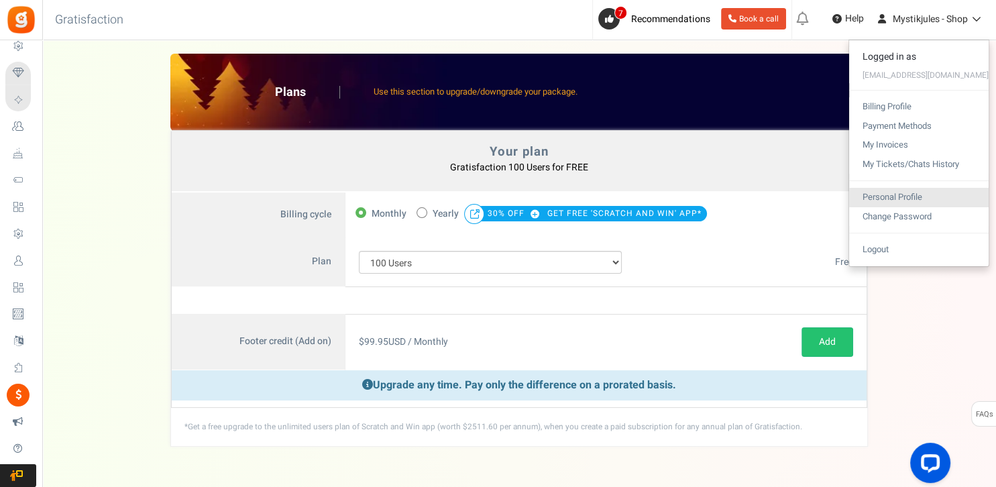
click at [849, 193] on link "Personal Profile" at bounding box center [919, 197] width 140 height 19
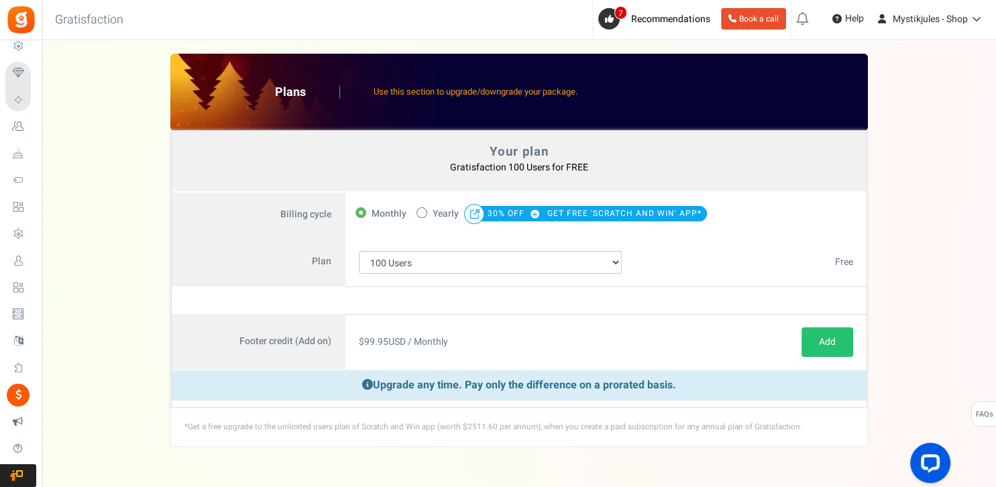
click at [22, 25] on img at bounding box center [21, 20] width 30 height 30
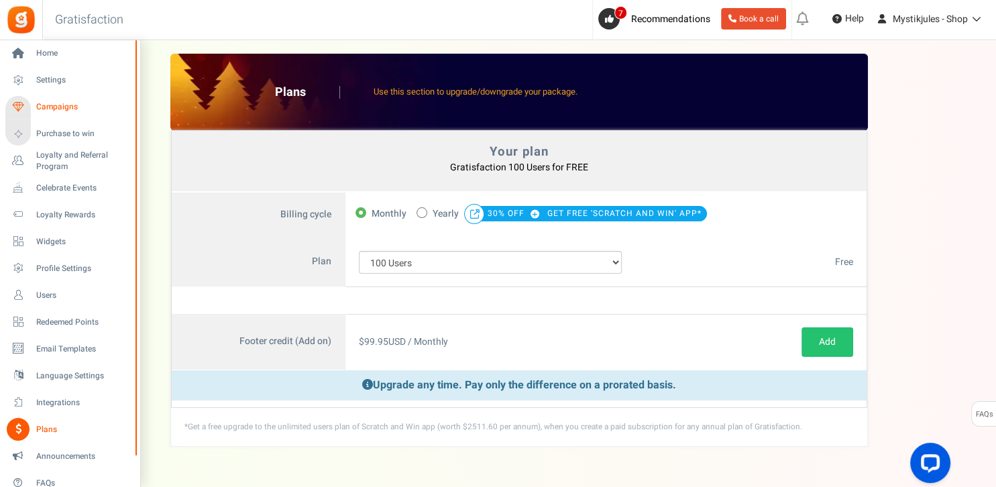
click at [46, 106] on span "Campaigns" at bounding box center [83, 106] width 94 height 11
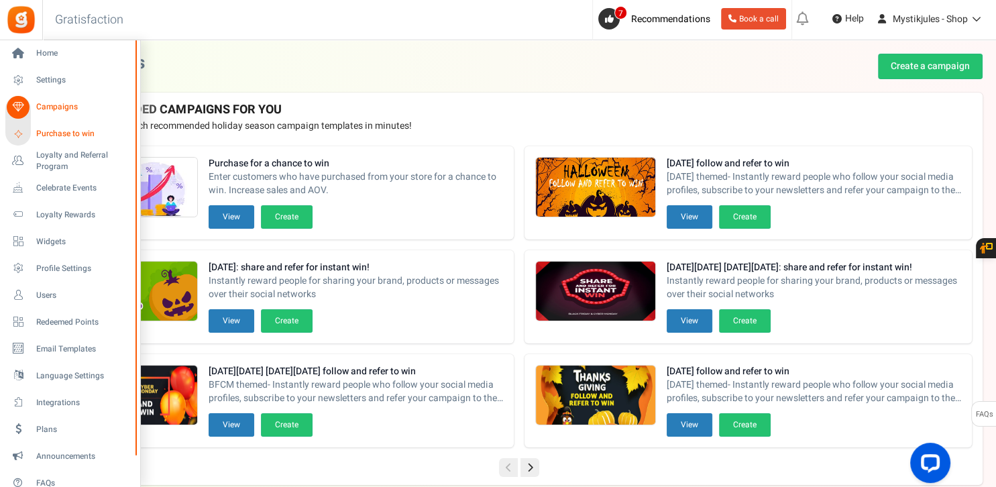
click at [44, 135] on span "Purchase to win" at bounding box center [83, 133] width 94 height 11
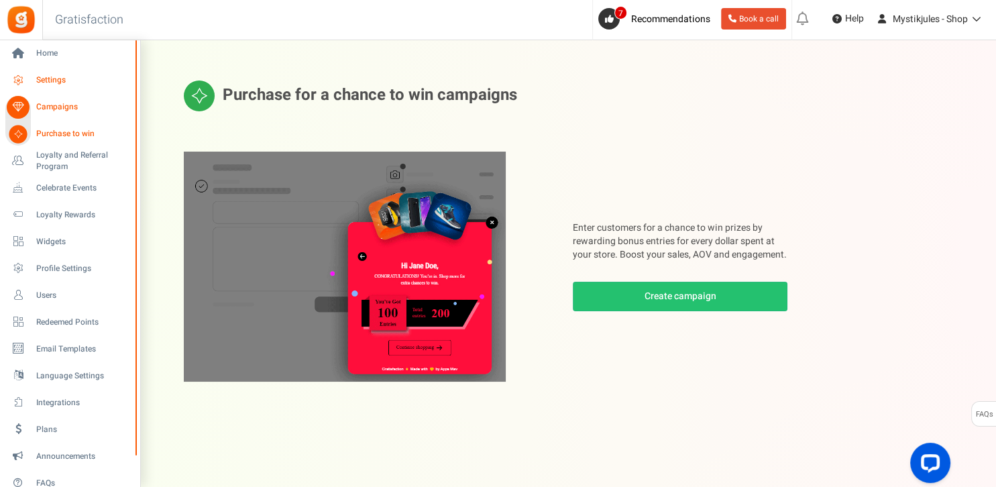
click at [42, 82] on span "Settings" at bounding box center [83, 79] width 94 height 11
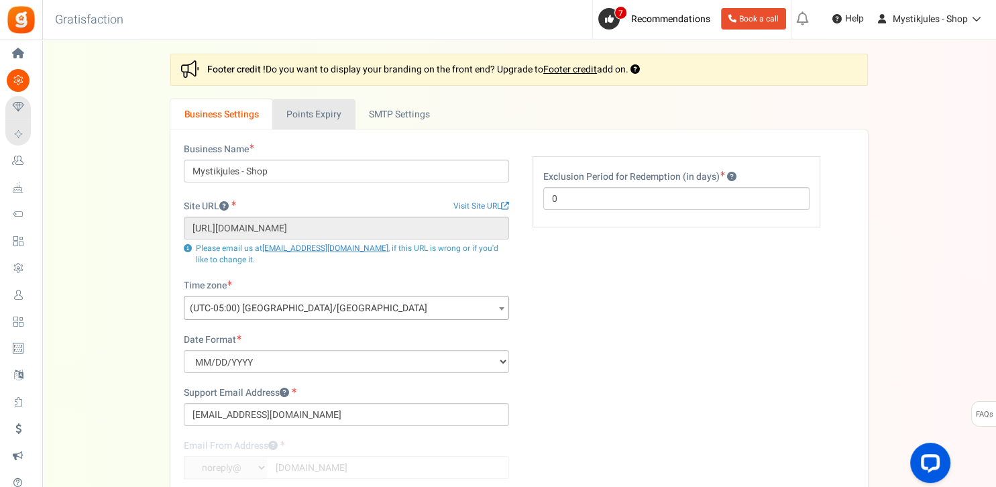
click at [326, 115] on link "Points Expiry" at bounding box center [313, 114] width 83 height 30
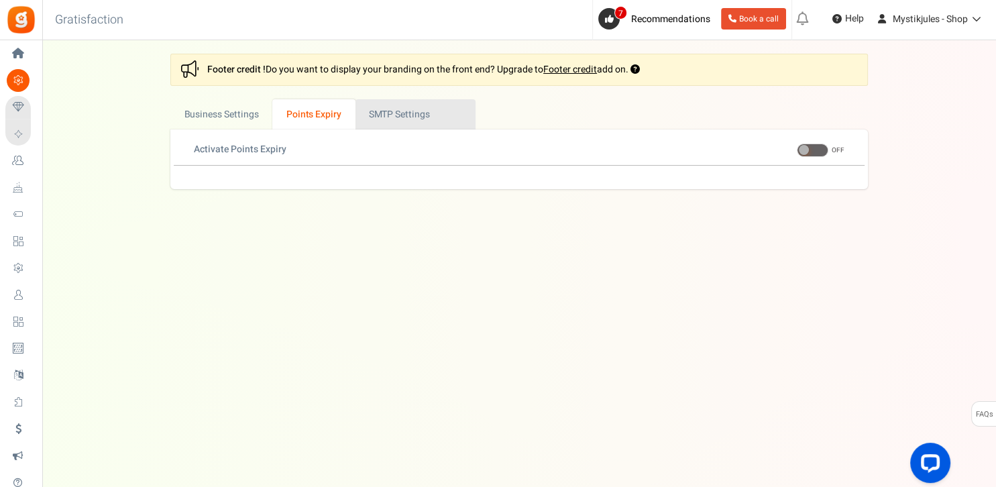
click at [413, 118] on link "Active SMTP Settings" at bounding box center [416, 114] width 120 height 30
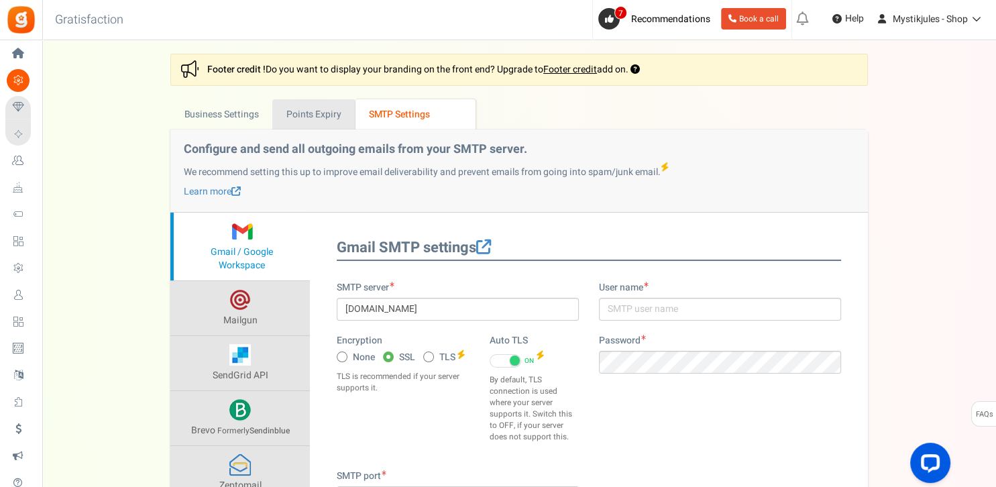
click at [303, 117] on link "Points Expiry" at bounding box center [313, 114] width 83 height 30
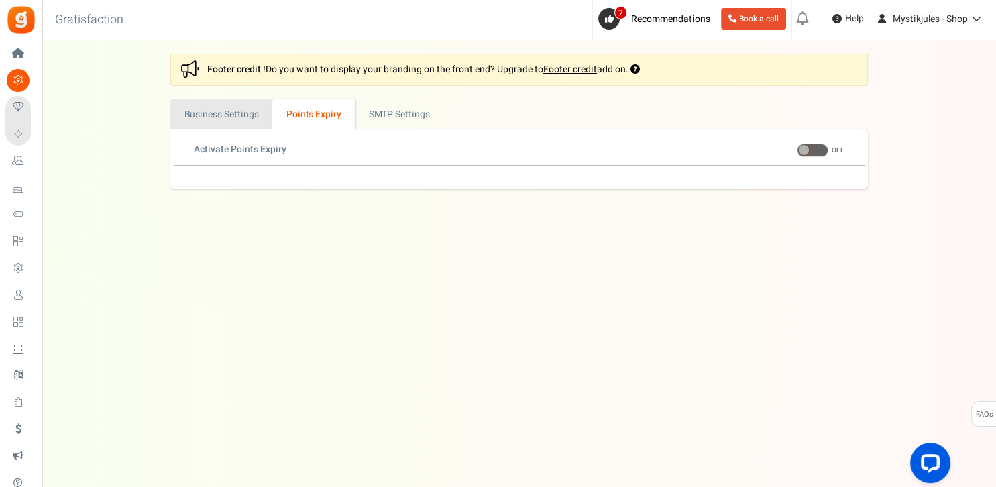
click at [232, 117] on link "Business Settings" at bounding box center [221, 114] width 102 height 30
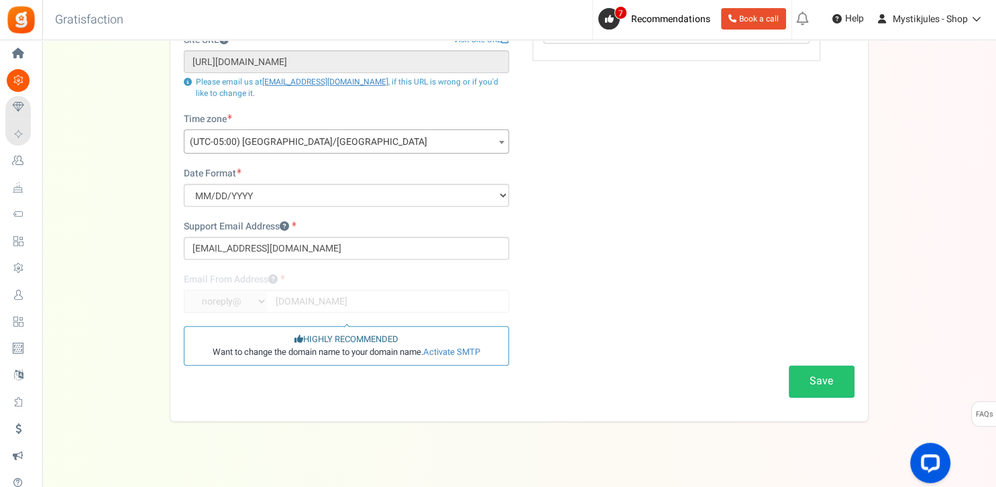
scroll to position [180, 0]
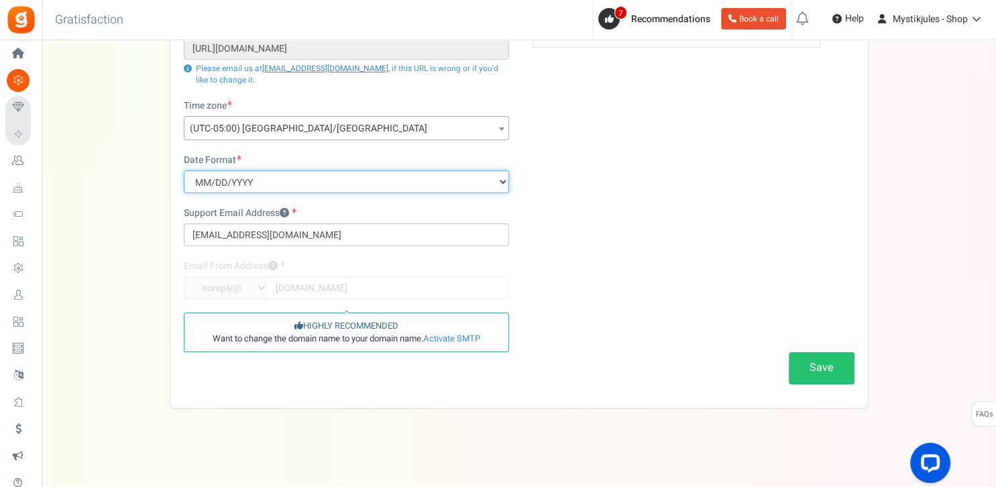
click at [184, 170] on select "MM/DD/YYYY DD/MM/YYYY YYYY/MM/DD" at bounding box center [346, 181] width 325 height 23
select select "d/m/Y"
click option "DD/MM/YYYY" at bounding box center [0, 0] width 0 height 0
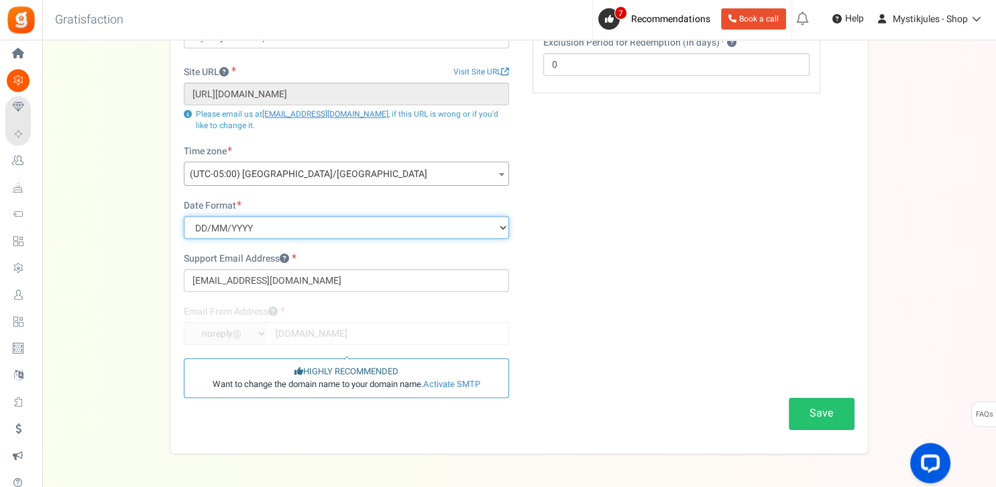
scroll to position [109, 0]
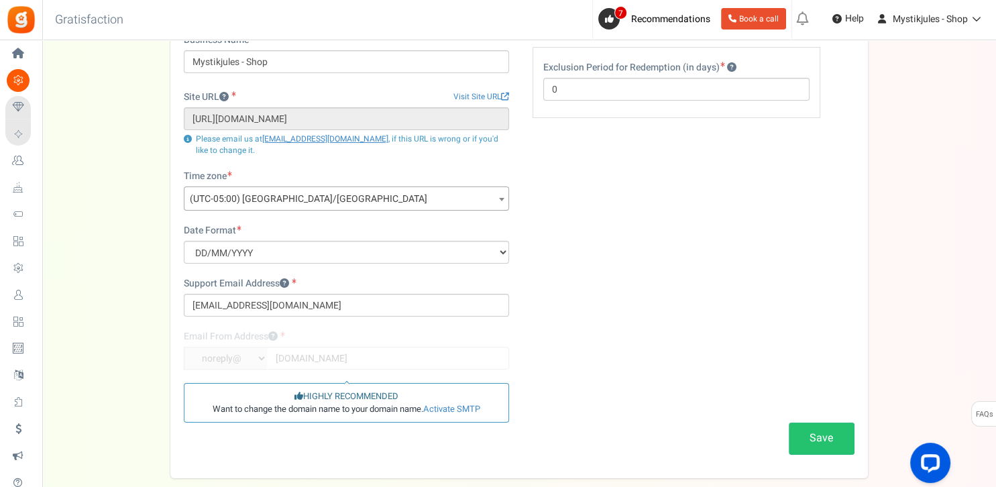
click at [364, 195] on span "(UTC-05:00) [GEOGRAPHIC_DATA]/[GEOGRAPHIC_DATA]" at bounding box center [347, 199] width 324 height 24
drag, startPoint x: 235, startPoint y: 228, endPoint x: 142, endPoint y: 224, distance: 93.3
click at [187, 224] on input "ger" at bounding box center [346, 223] width 319 height 20
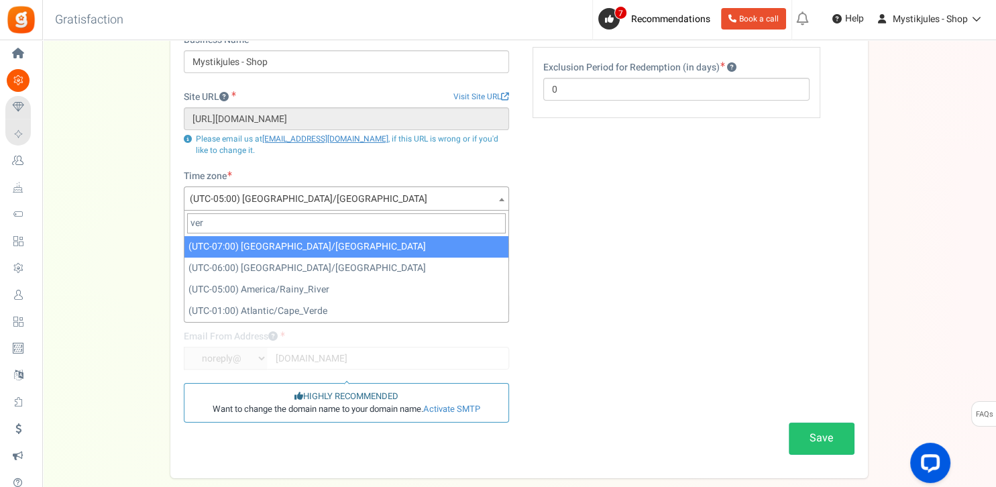
drag, startPoint x: 200, startPoint y: 221, endPoint x: 132, endPoint y: 221, distance: 67.8
click at [187, 221] on input "ver" at bounding box center [346, 223] width 319 height 20
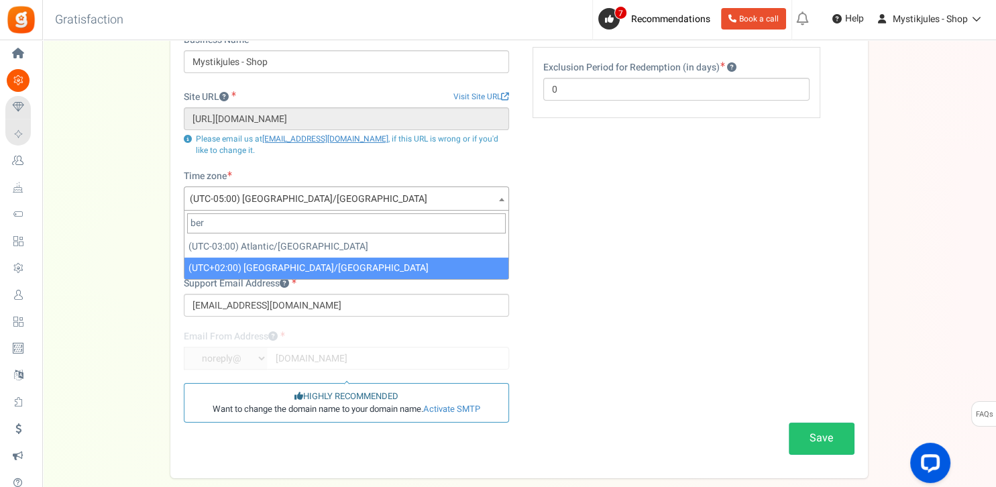
type input "ber"
select select "Europe/[GEOGRAPHIC_DATA]"
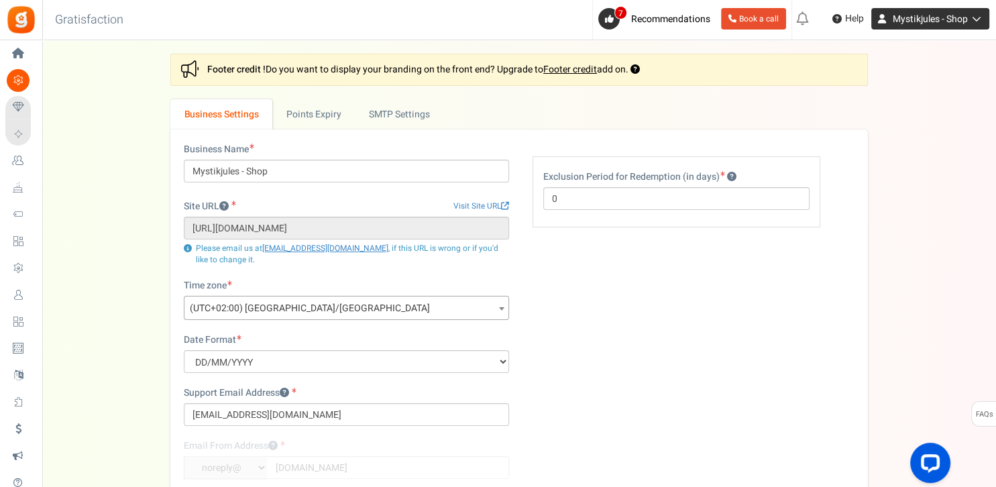
click at [942, 19] on span "Mystikjules - Shop" at bounding box center [930, 19] width 75 height 14
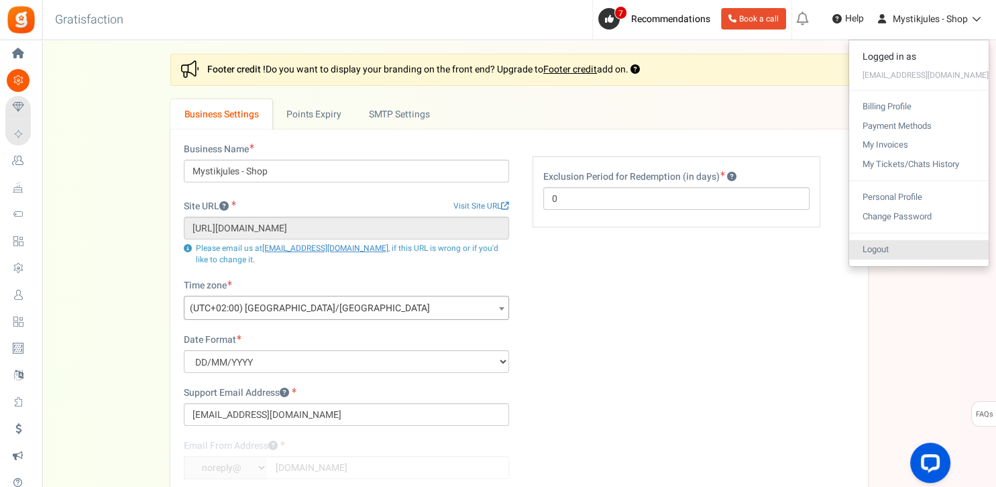
click at [849, 250] on link "Logout" at bounding box center [919, 249] width 140 height 19
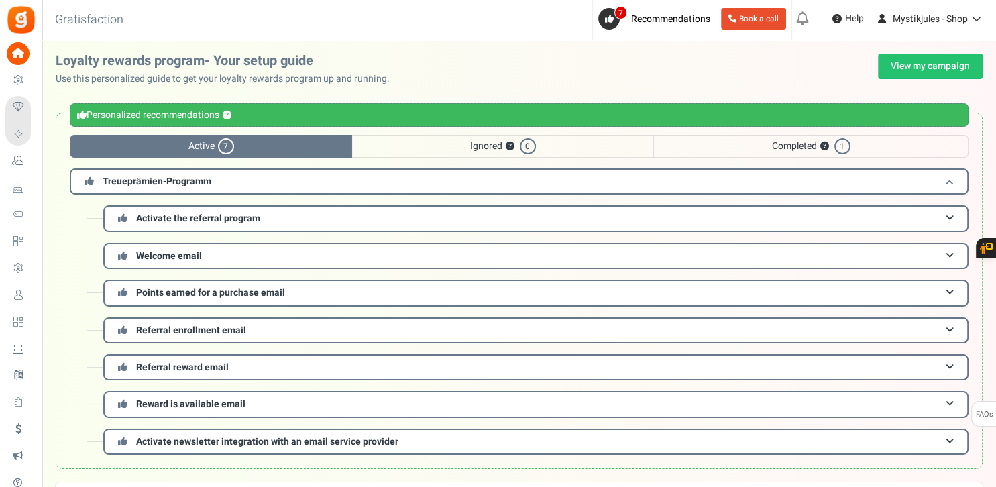
click at [235, 179] on h3 "Treueprämien-Programm" at bounding box center [519, 181] width 899 height 26
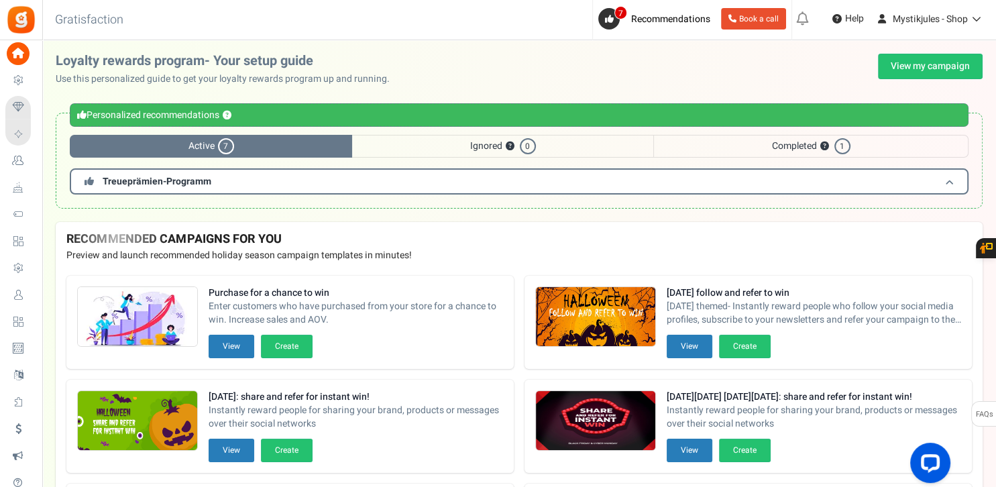
click at [235, 179] on h3 "Treueprämien-Programm" at bounding box center [519, 181] width 899 height 26
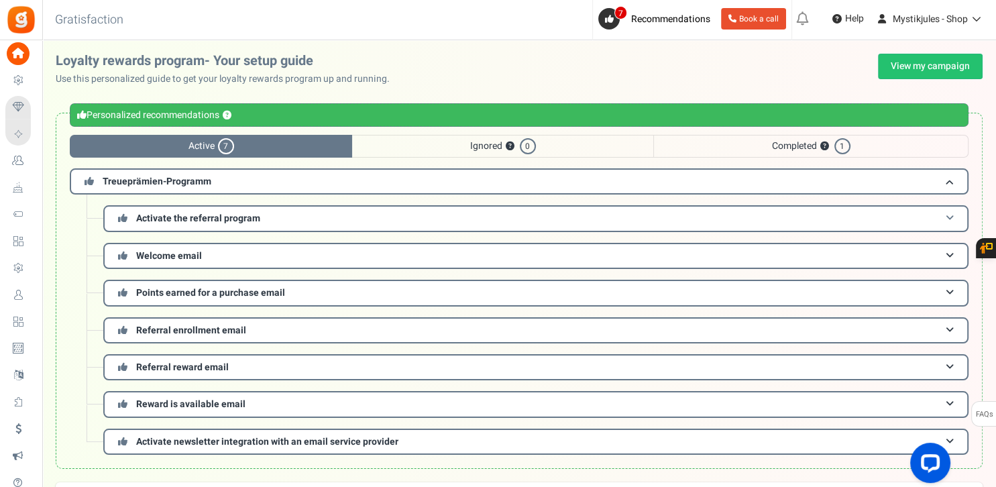
click at [235, 218] on span "Activate the referral program" at bounding box center [198, 218] width 124 height 14
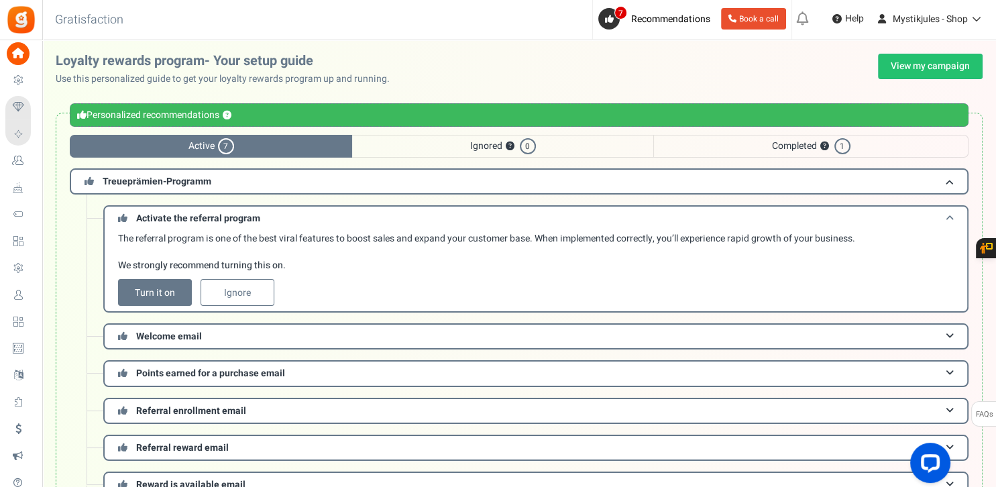
click at [240, 212] on span "Activate the referral program" at bounding box center [198, 218] width 124 height 14
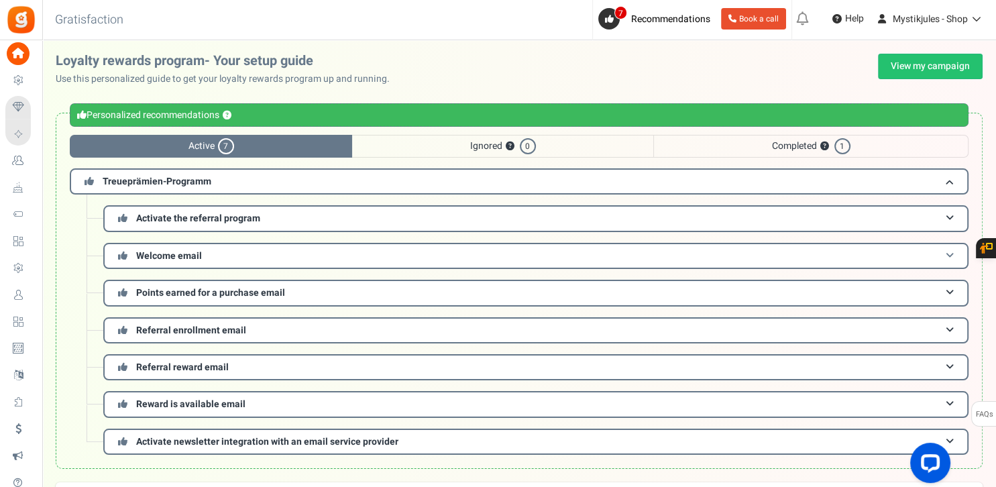
click at [225, 260] on h3 "Welcome email" at bounding box center [535, 256] width 865 height 26
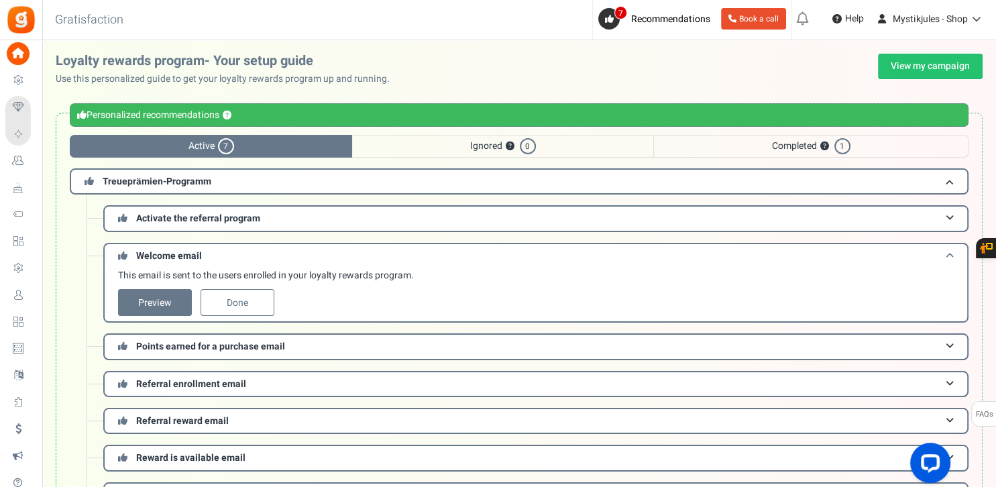
click at [199, 254] on span "Welcome email" at bounding box center [169, 256] width 66 height 14
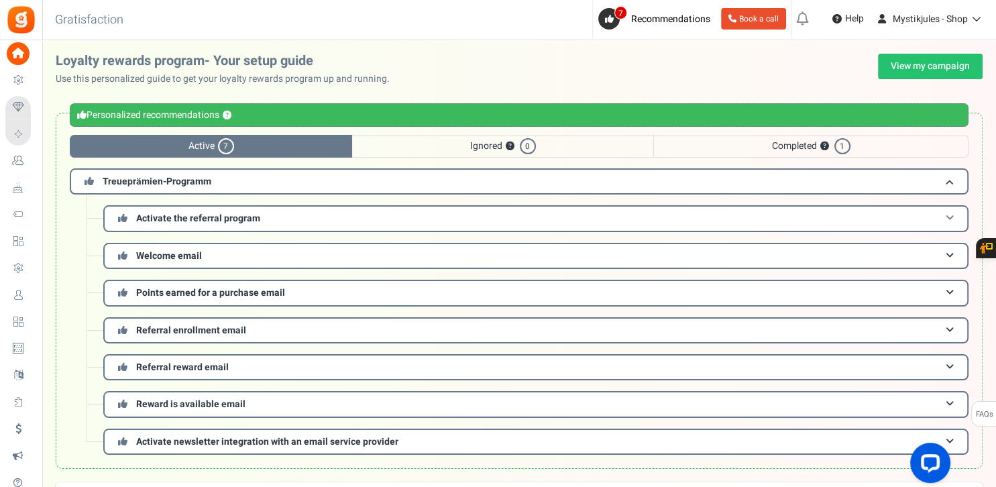
click at [255, 210] on h3 "Activate the referral program" at bounding box center [535, 218] width 865 height 26
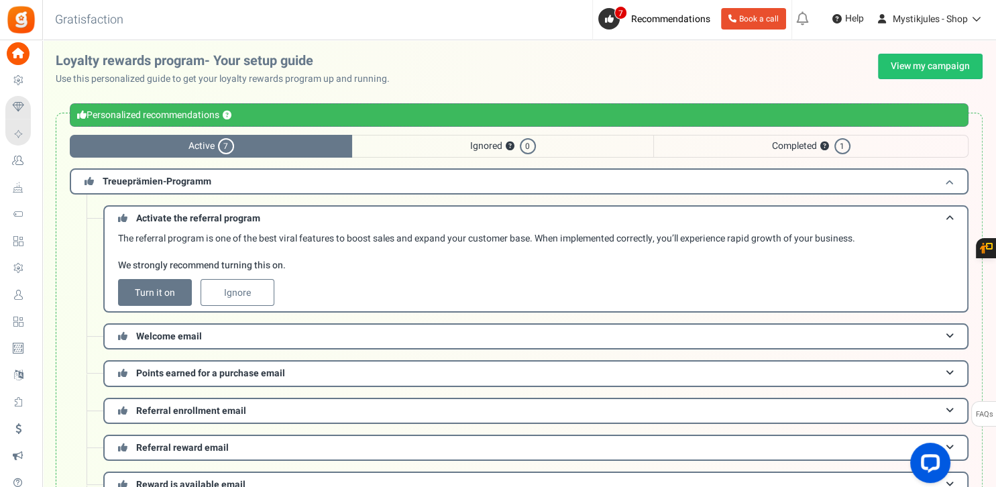
click at [199, 179] on span "Treueprämien-Programm" at bounding box center [157, 181] width 109 height 14
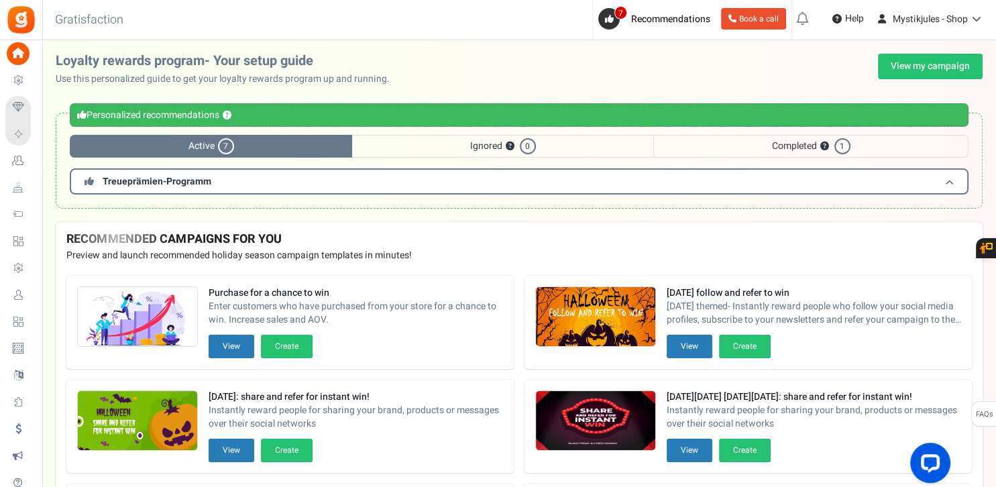
click at [272, 181] on h3 "Treueprämien-Programm" at bounding box center [519, 181] width 899 height 26
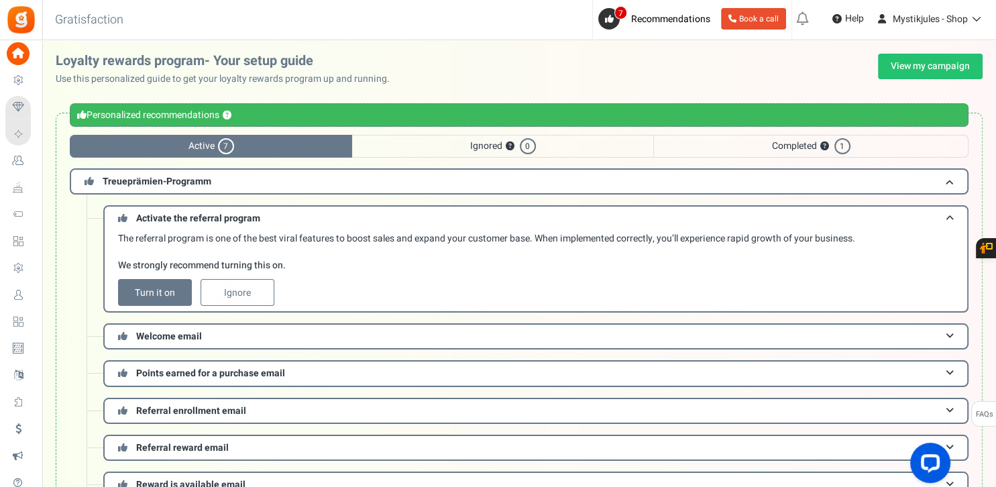
click at [448, 148] on span "Ignored ? 0" at bounding box center [502, 146] width 301 height 23
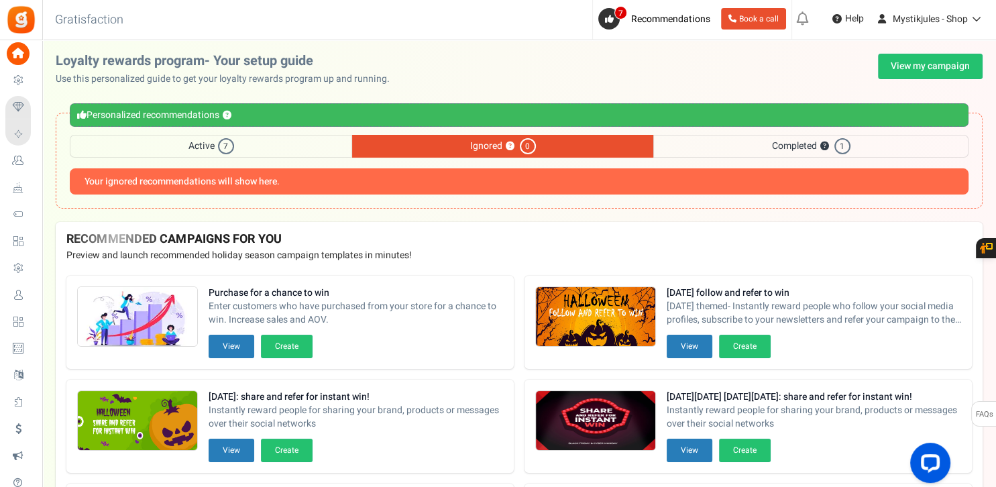
click at [755, 144] on span "Completed ? 1" at bounding box center [810, 146] width 315 height 23
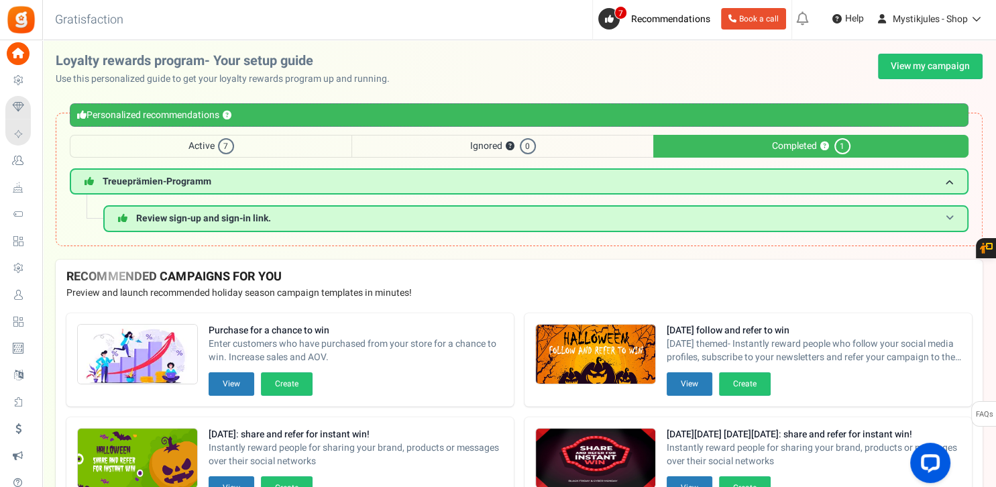
click at [321, 216] on h3 "Review sign-up and sign-in link." at bounding box center [535, 218] width 865 height 26
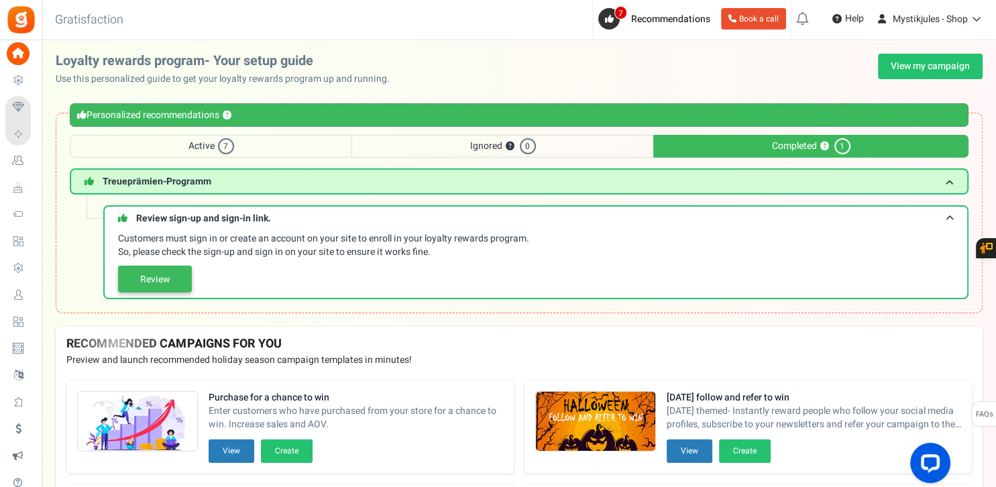
click at [168, 273] on link "Review" at bounding box center [155, 279] width 74 height 27
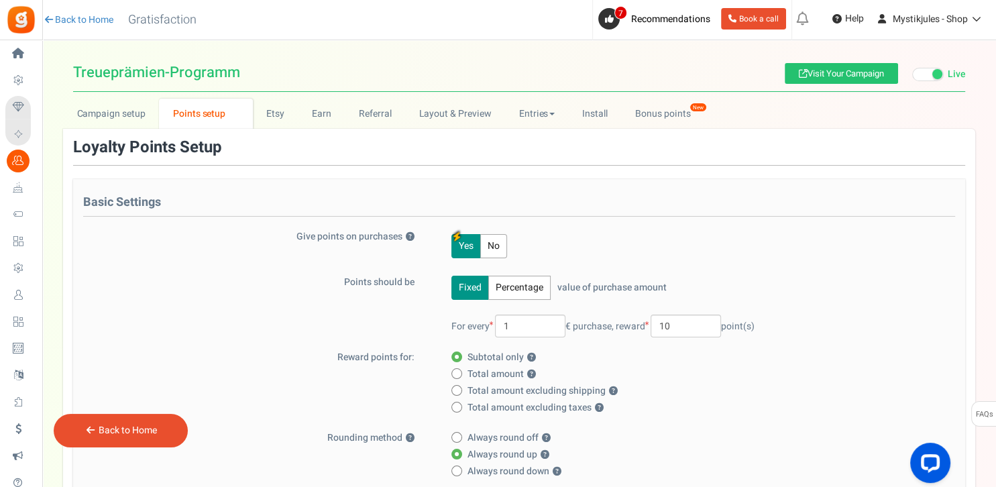
scroll to position [625, 0]
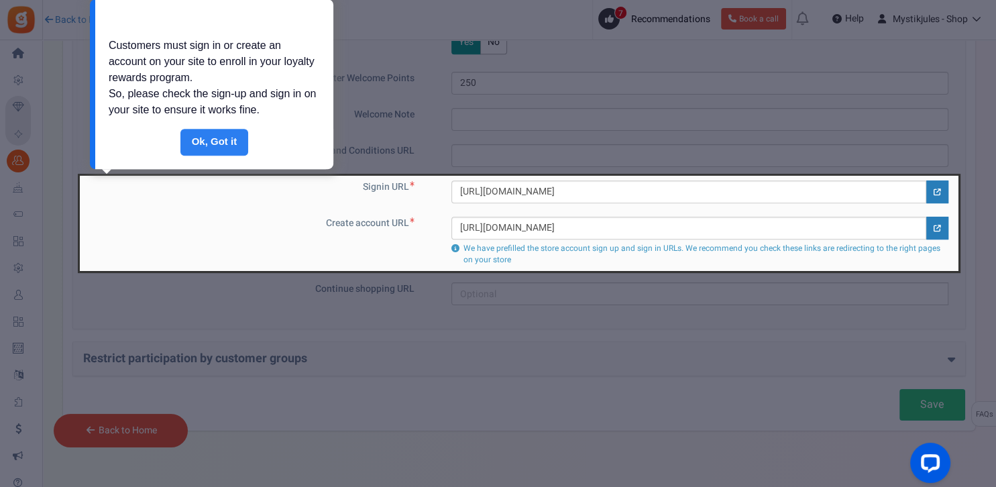
click at [222, 144] on link "Done" at bounding box center [214, 142] width 68 height 27
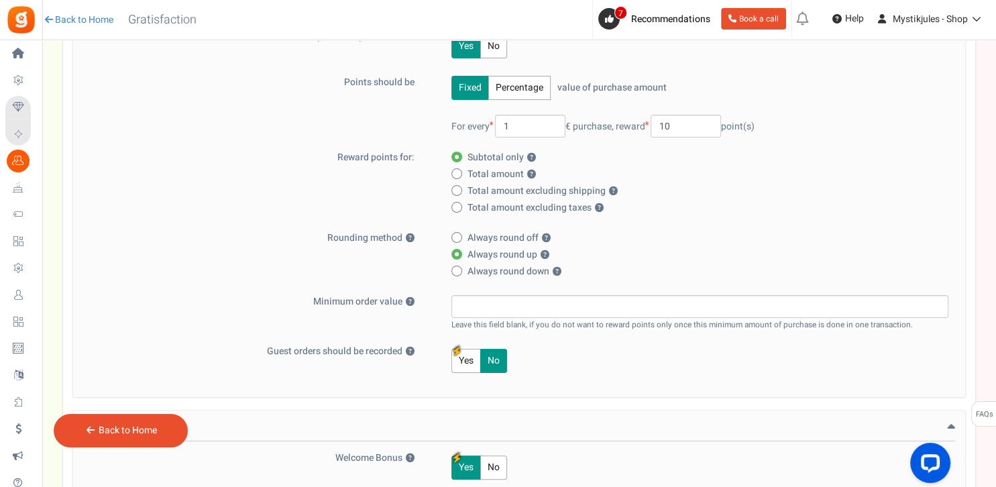
scroll to position [0, 0]
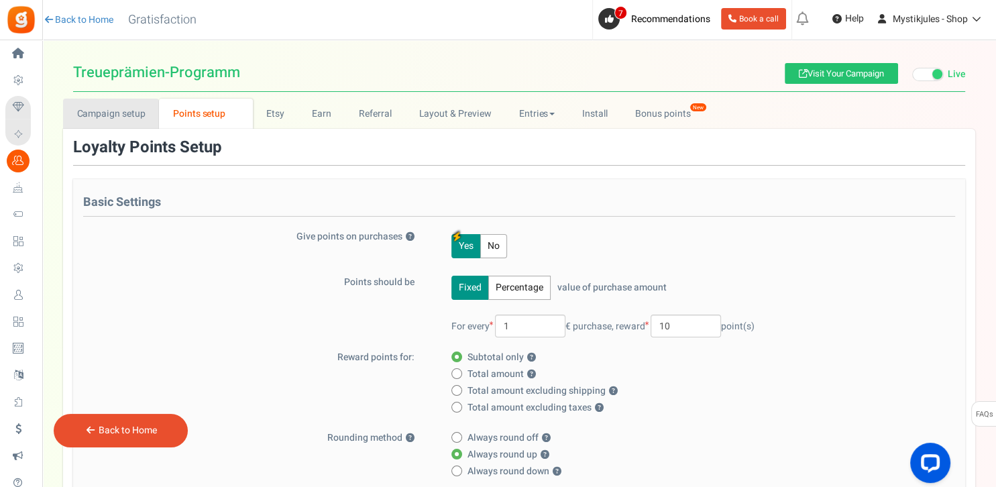
click at [114, 117] on link "Campaign setup" at bounding box center [111, 114] width 96 height 30
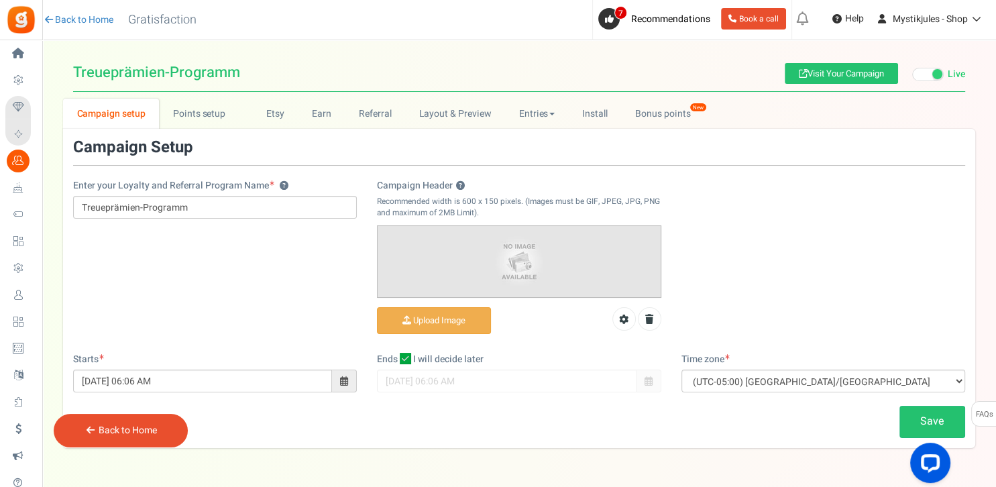
scroll to position [40, 0]
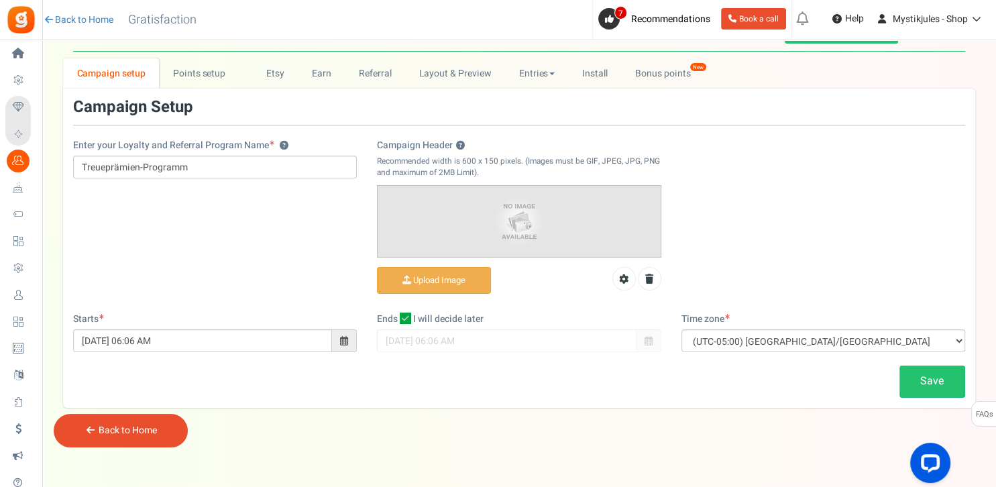
click at [346, 343] on span at bounding box center [344, 340] width 8 height 9
click at [308, 264] on div "Enter your Loyalty and Referral Program Name ? Treueprämien-Programm Campaign H…" at bounding box center [519, 206] width 912 height 214
click at [405, 318] on icon at bounding box center [405, 318] width 11 height 11
click at [395, 318] on input "I will decide later" at bounding box center [390, 319] width 9 height 9
click at [407, 320] on icon at bounding box center [406, 319] width 9 height 9
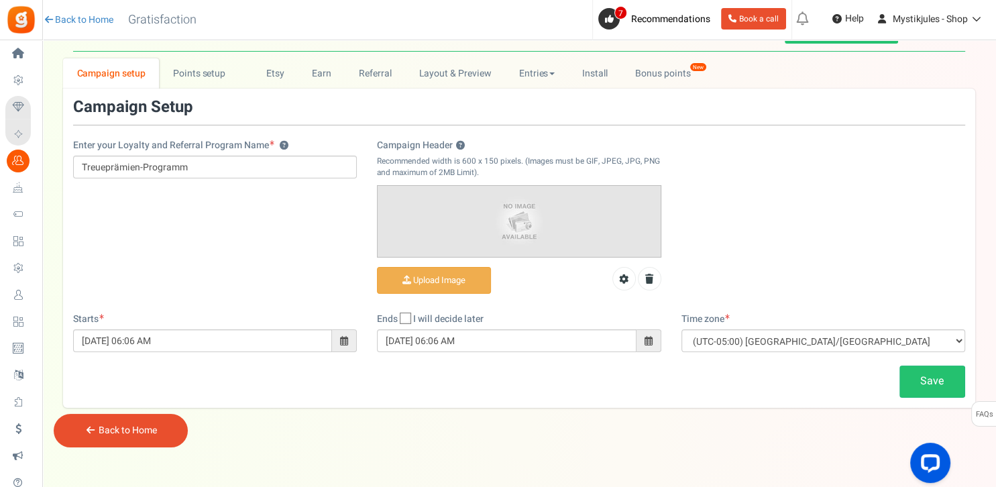
click at [395, 320] on input "I will decide later" at bounding box center [390, 319] width 9 height 9
checkbox input "true"
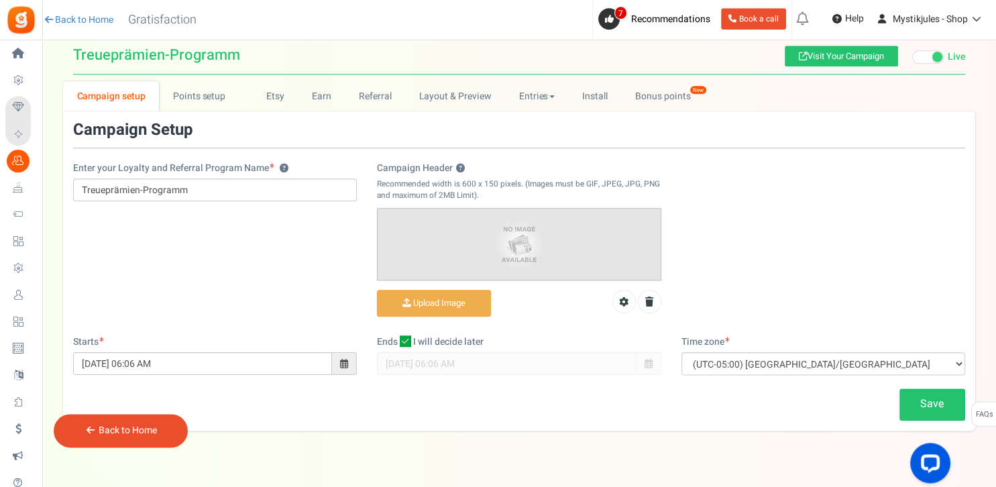
scroll to position [0, 0]
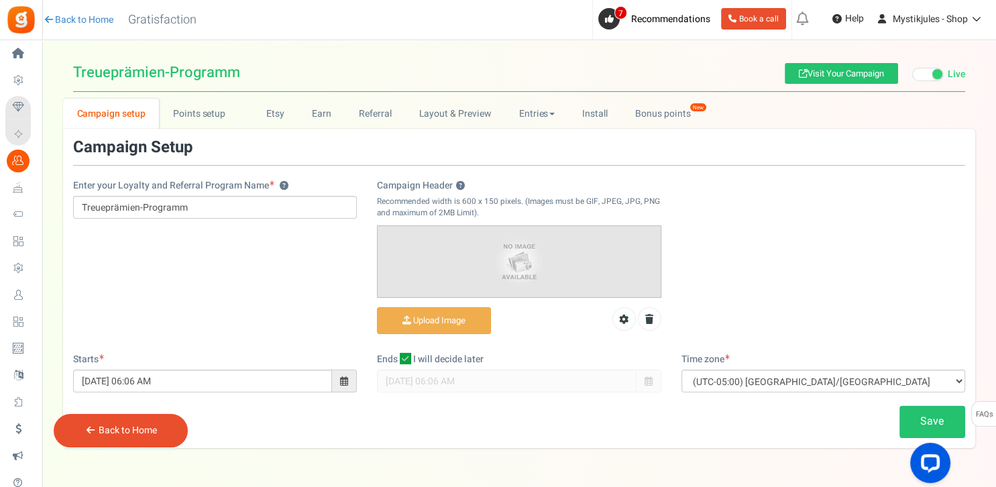
click at [934, 74] on span at bounding box center [938, 74] width 10 height 10
click at [912, 74] on input "Live Paused" at bounding box center [912, 74] width 0 height 9
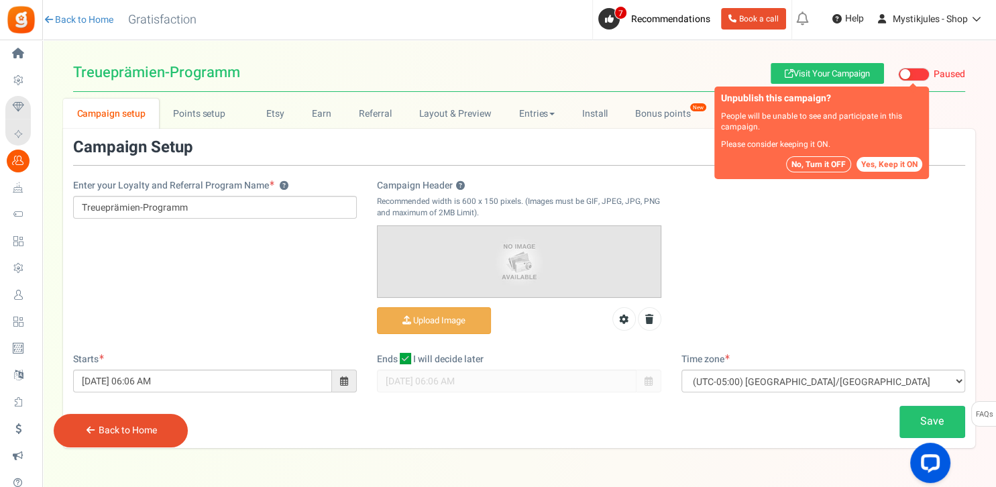
click at [832, 160] on button "No, Turn it OFF" at bounding box center [818, 164] width 65 height 16
